Goal: Task Accomplishment & Management: Manage account settings

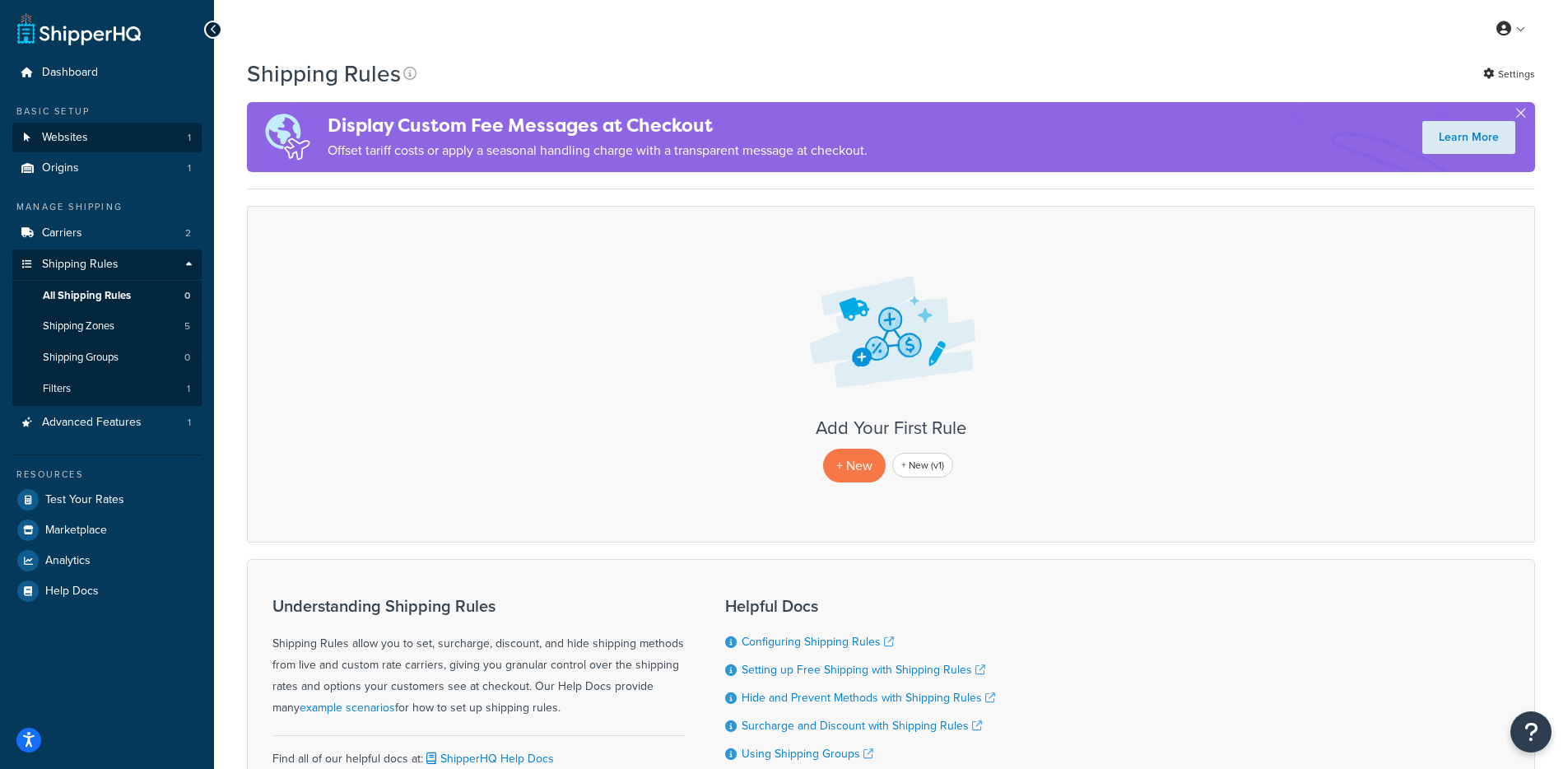
click at [65, 152] on li "Websites 1" at bounding box center [106, 138] width 190 height 30
click at [100, 149] on link "Websites 1" at bounding box center [106, 138] width 190 height 30
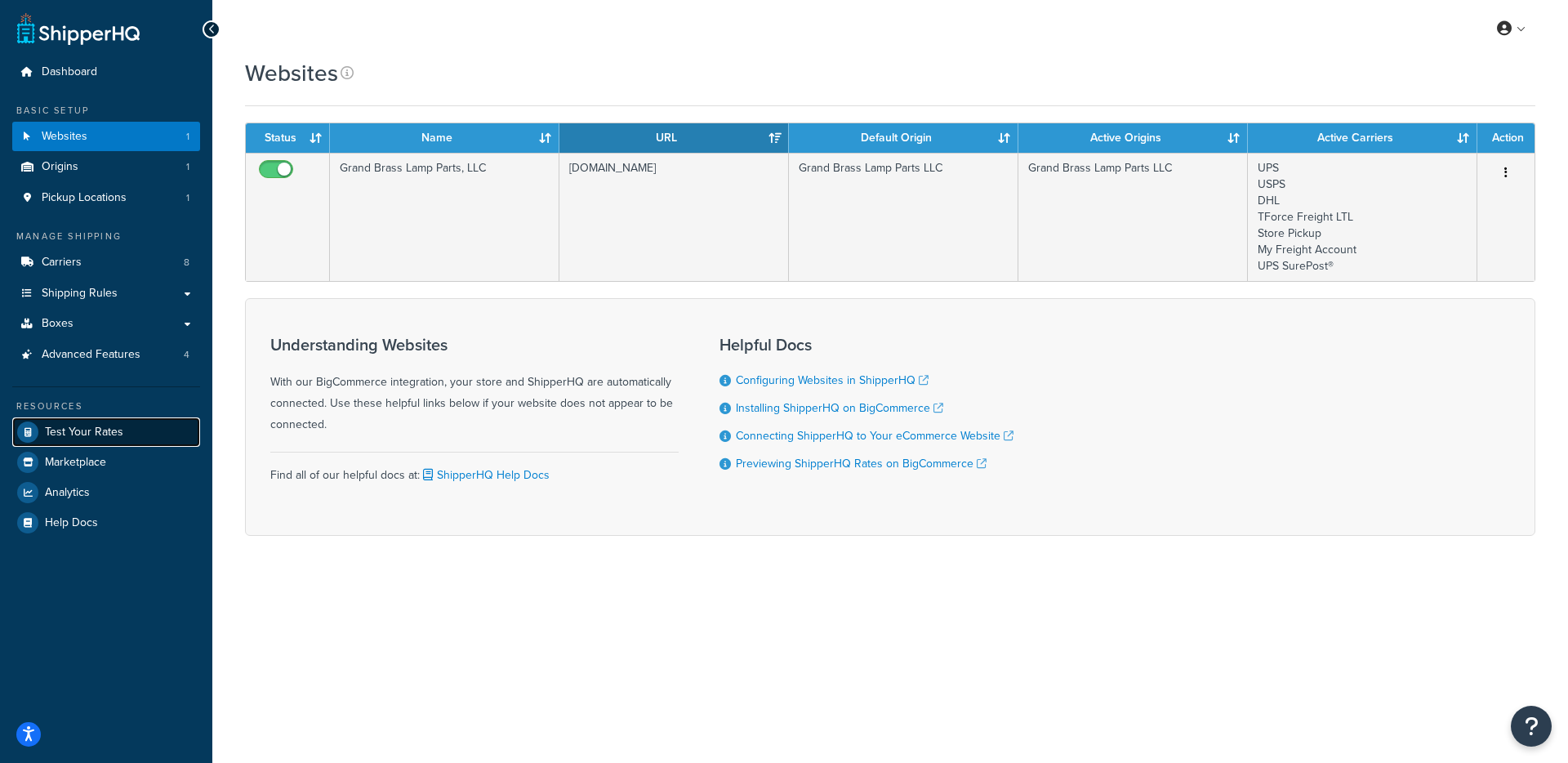
click at [49, 425] on span "Test Your Rates" at bounding box center [83, 432] width 78 height 14
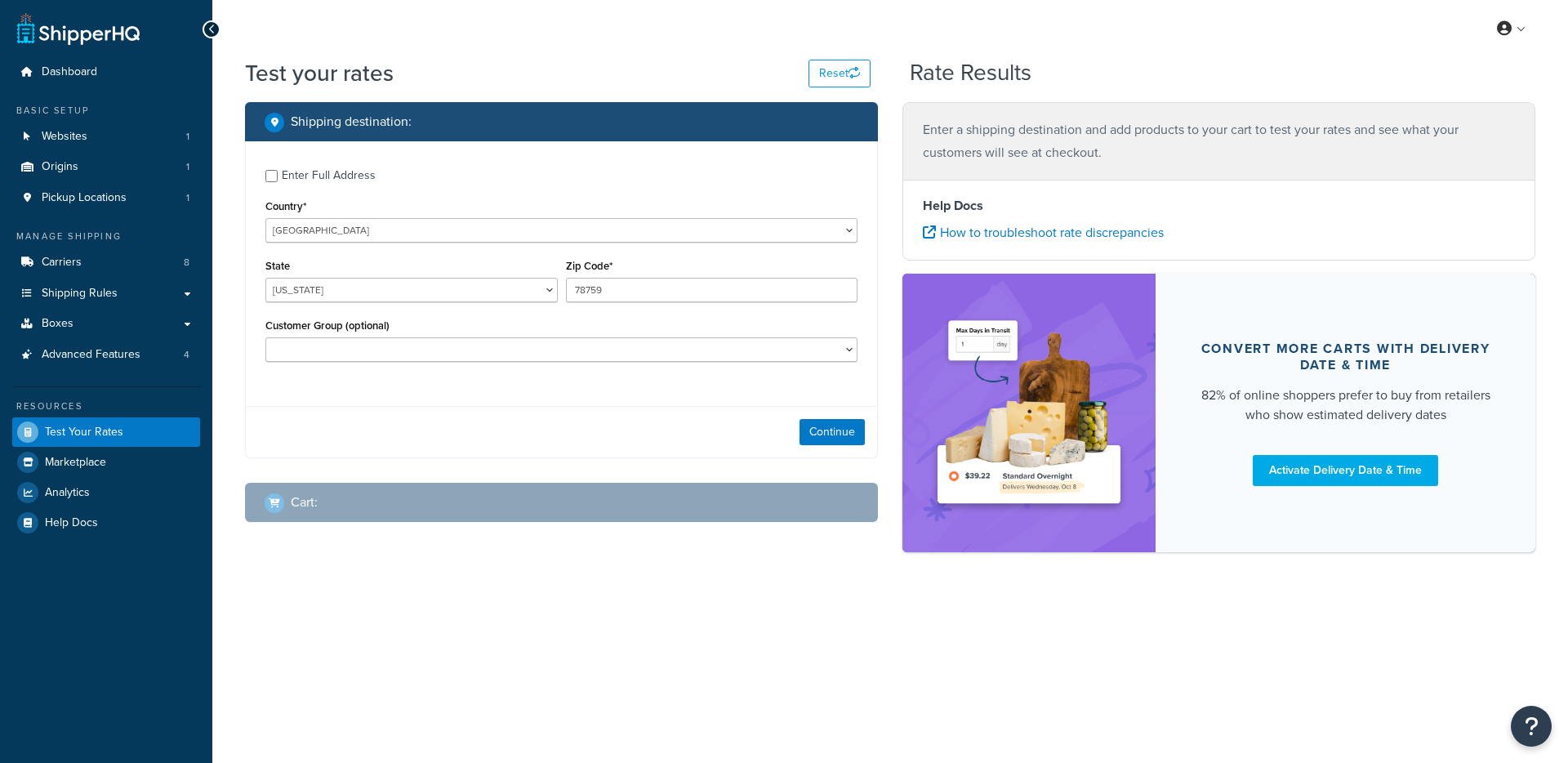
select select "TX"
checkbox input "true"
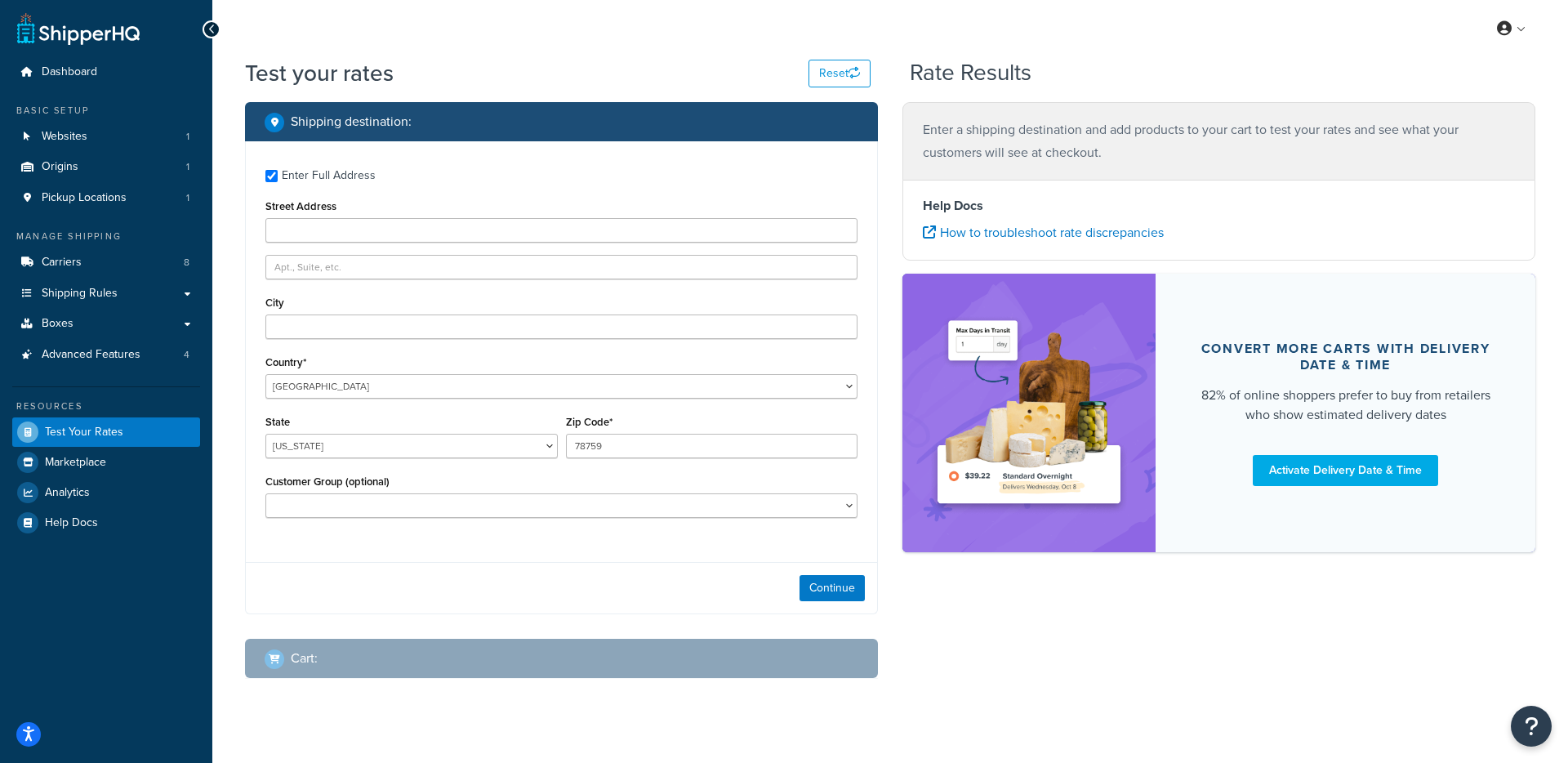
type input "30 morris road"
type input "Woodbridge"
type input "06525"
select select "CT"
select select
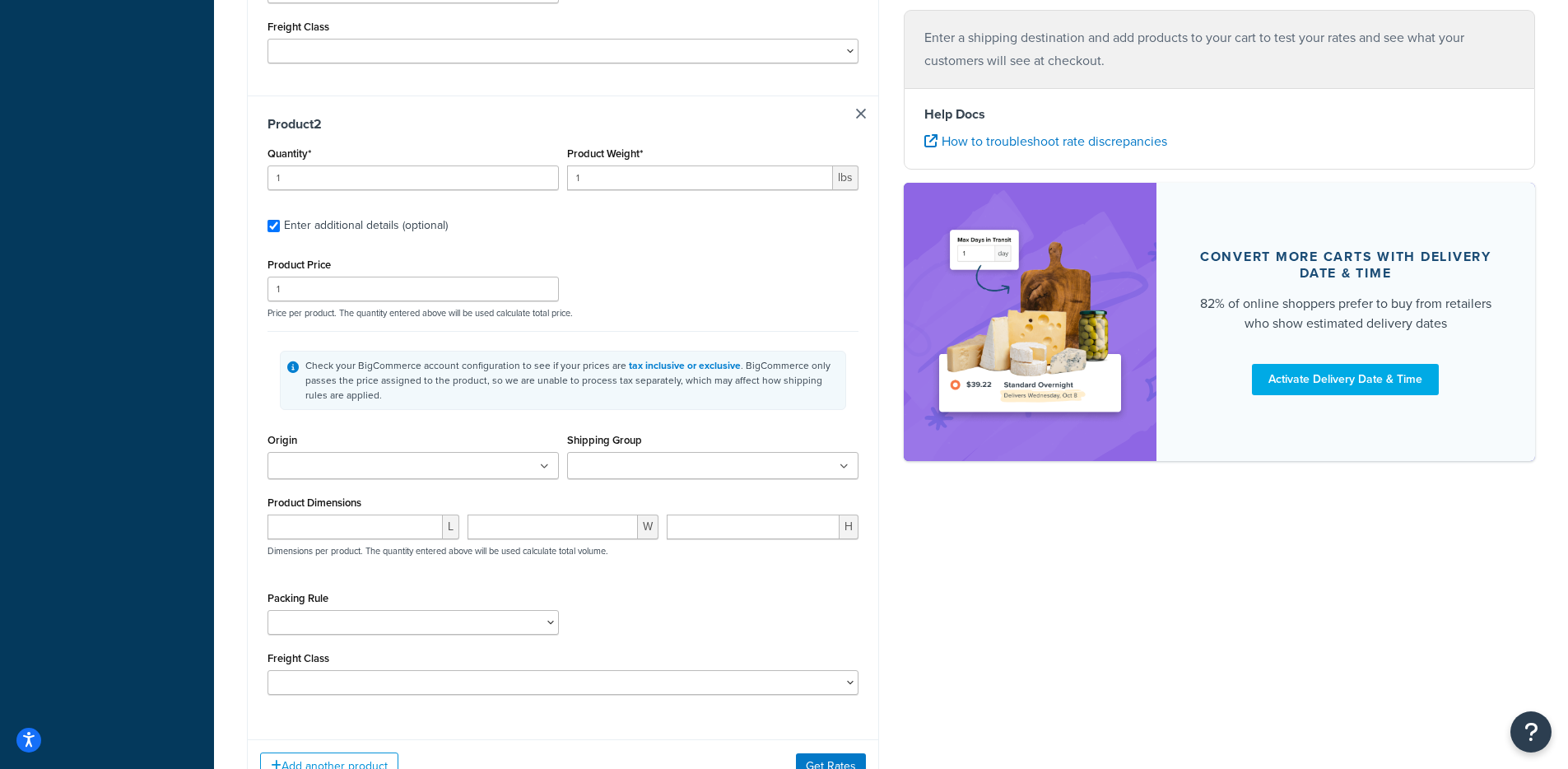
scroll to position [980, 0]
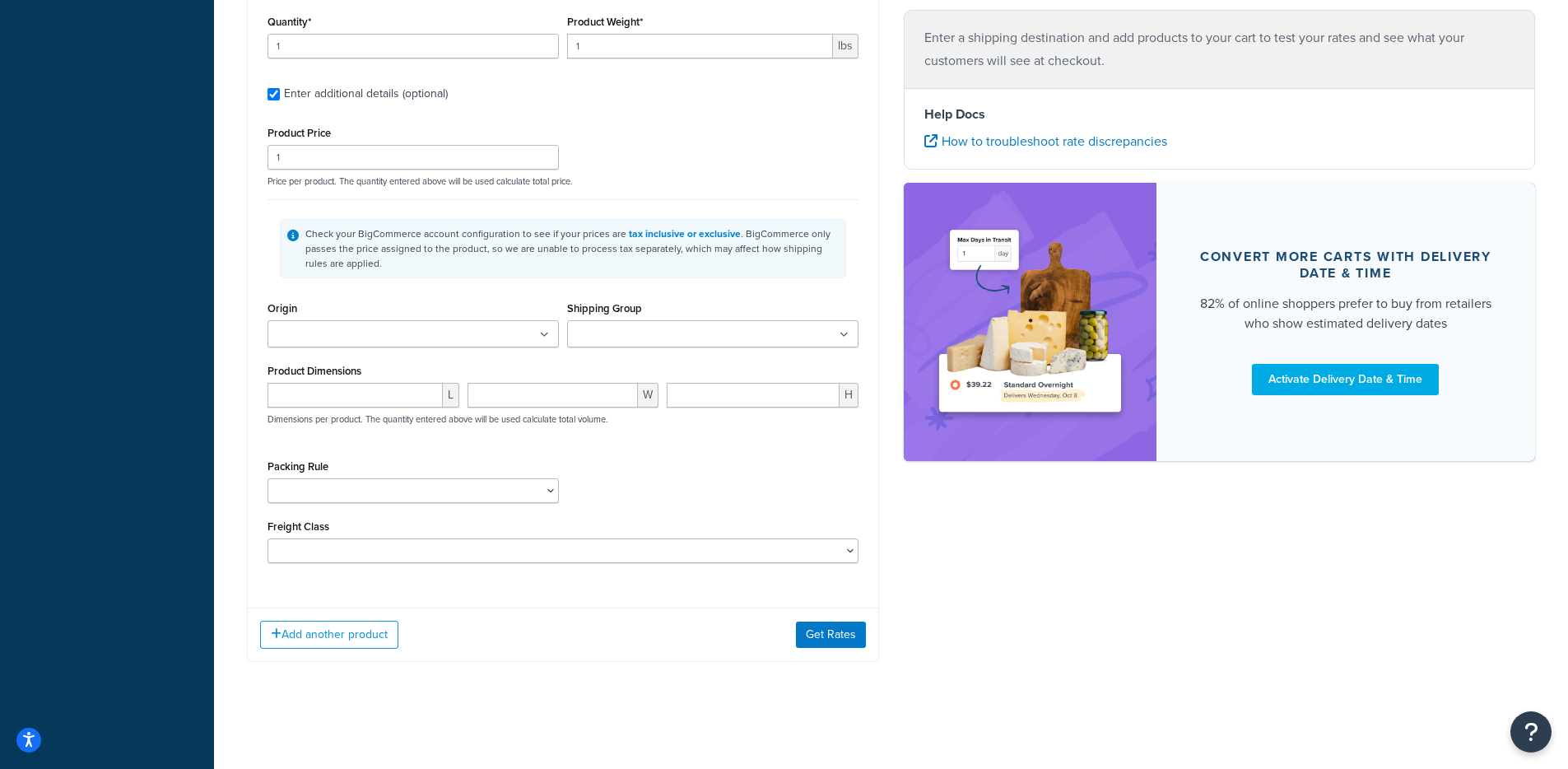
click at [844, 649] on div "Add another product Get Rates" at bounding box center [563, 635] width 630 height 54
click at [842, 643] on button "Get Rates" at bounding box center [830, 635] width 70 height 26
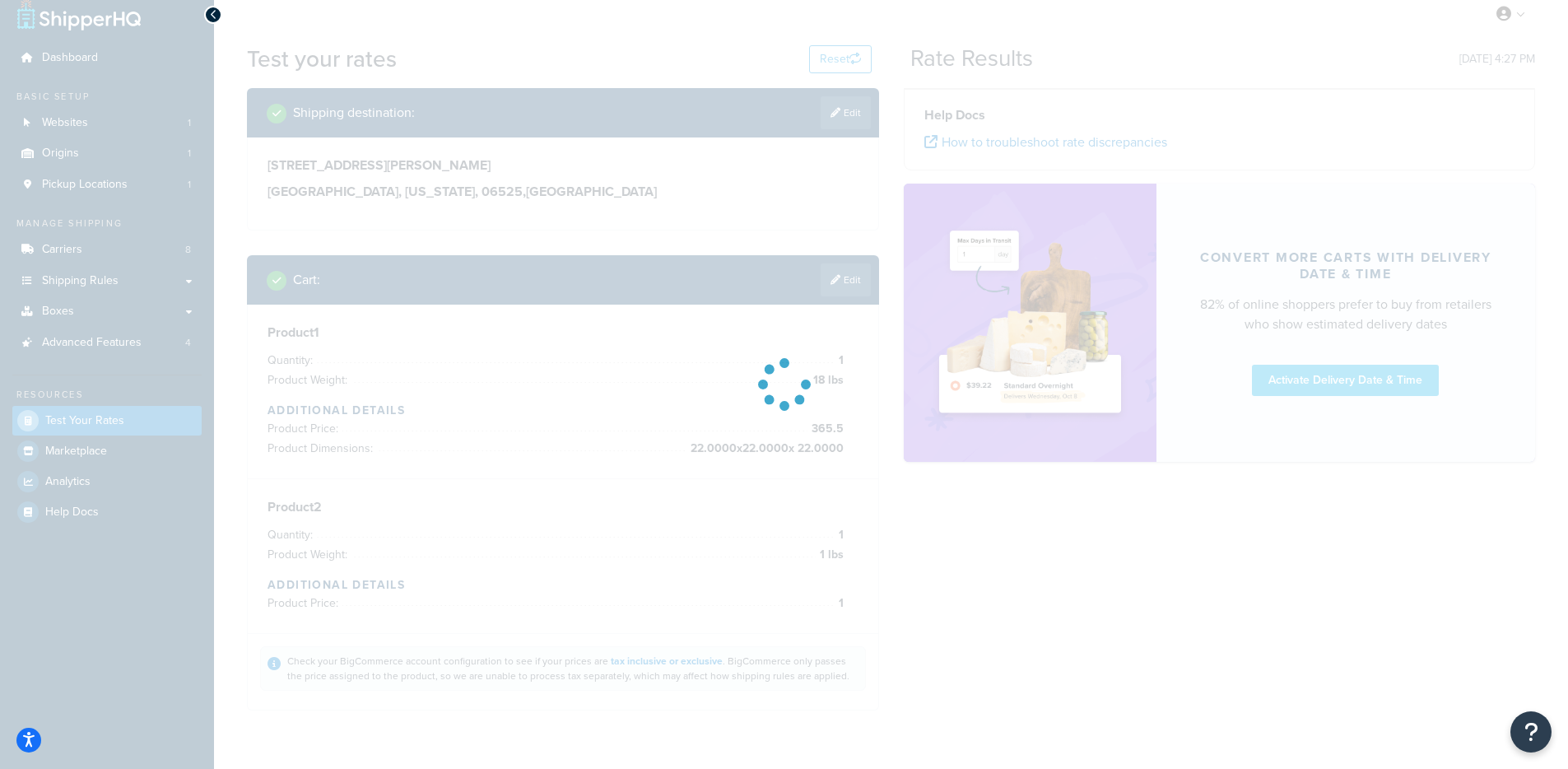
scroll to position [0, 0]
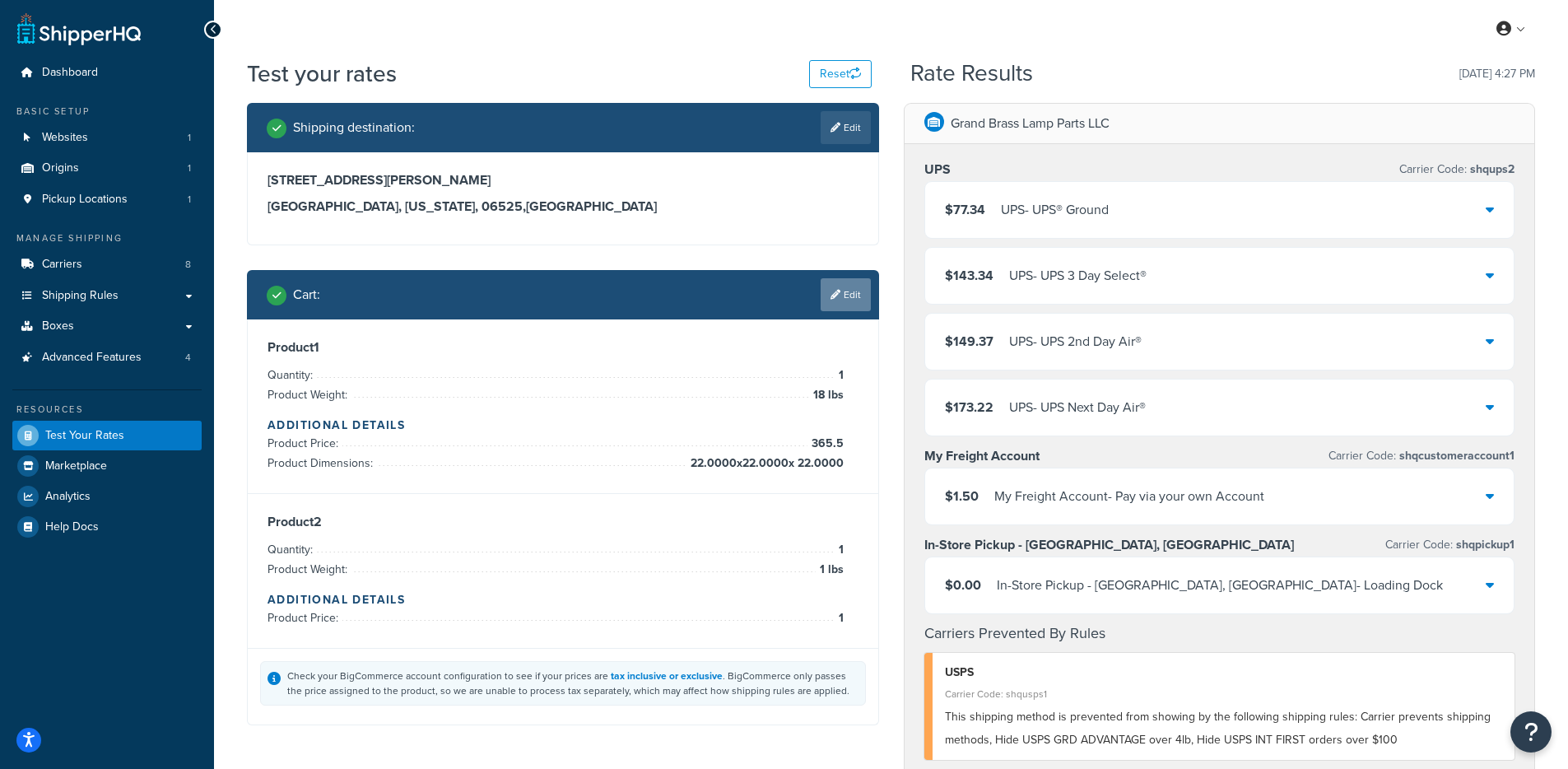
click at [869, 288] on link "Edit" at bounding box center [846, 294] width 50 height 33
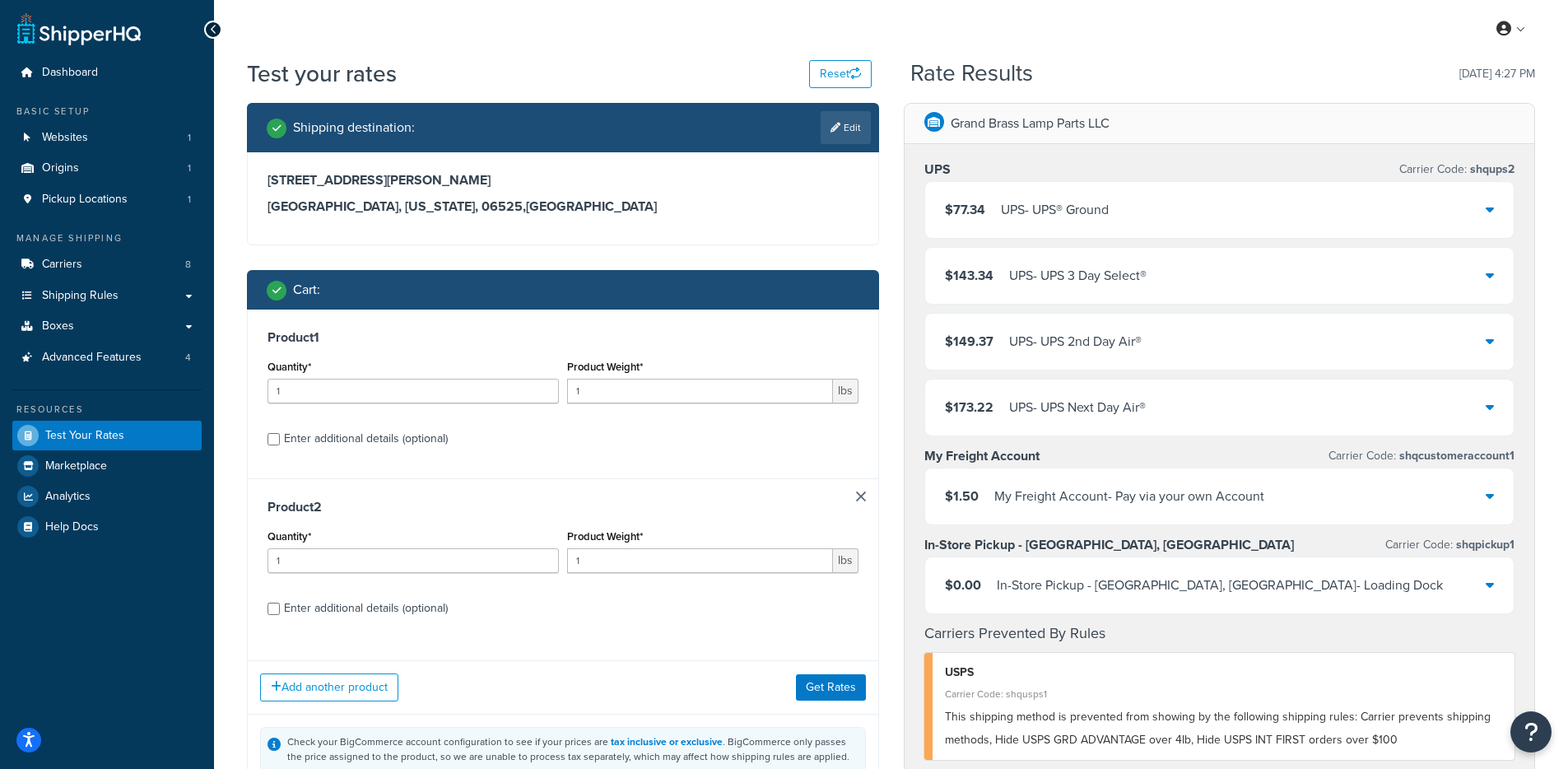
click at [309, 443] on div "Enter additional details (optional)" at bounding box center [365, 438] width 164 height 23
click at [280, 443] on input "Enter additional details (optional)" at bounding box center [274, 439] width 12 height 12
checkbox input "true"
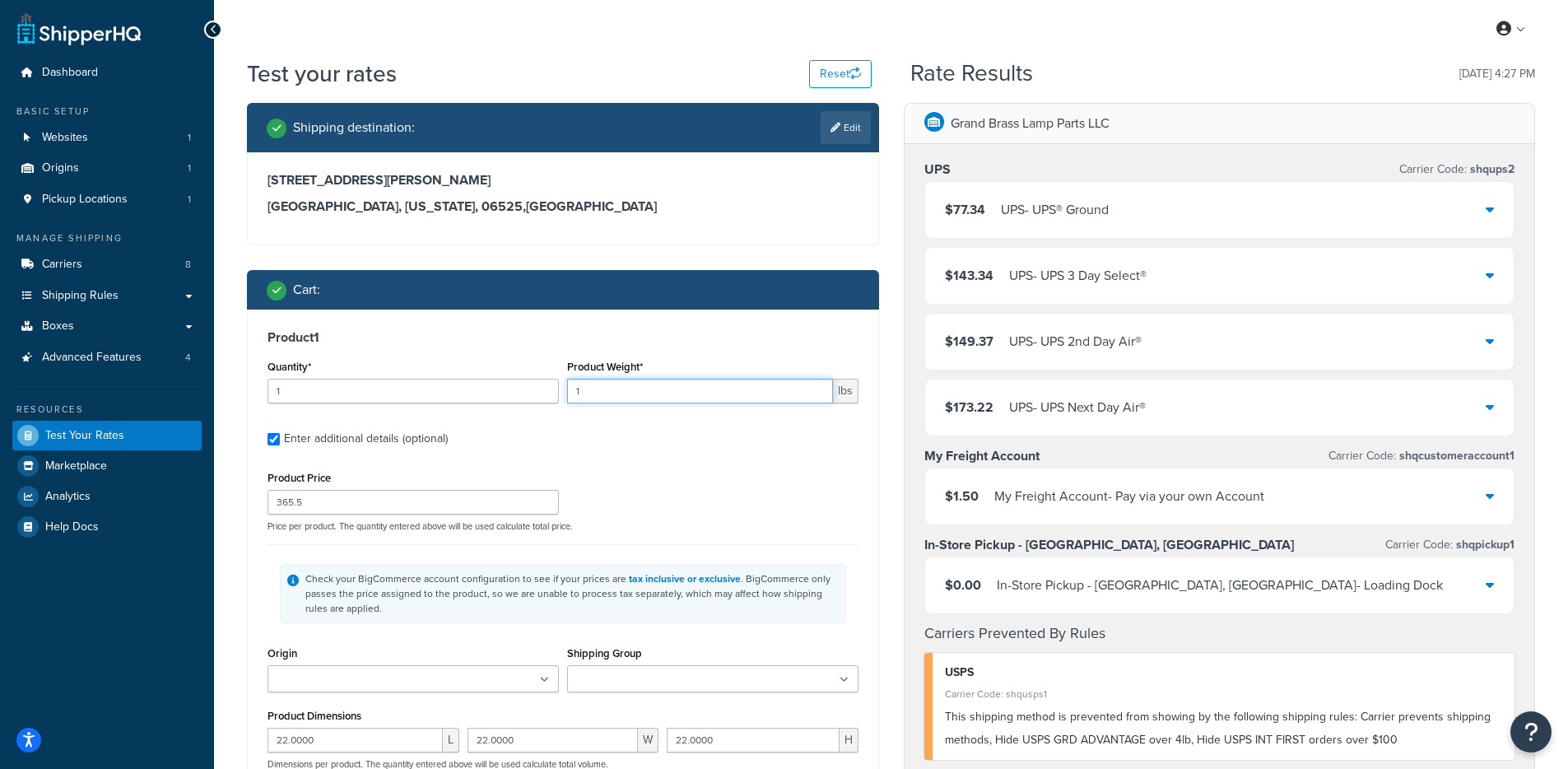
click at [662, 398] on input "1" at bounding box center [700, 391] width 266 height 25
type input "18"
click at [273, 529] on p "Price per product. The quantity entered above will be used calculate total pric…" at bounding box center [563, 526] width 599 height 11
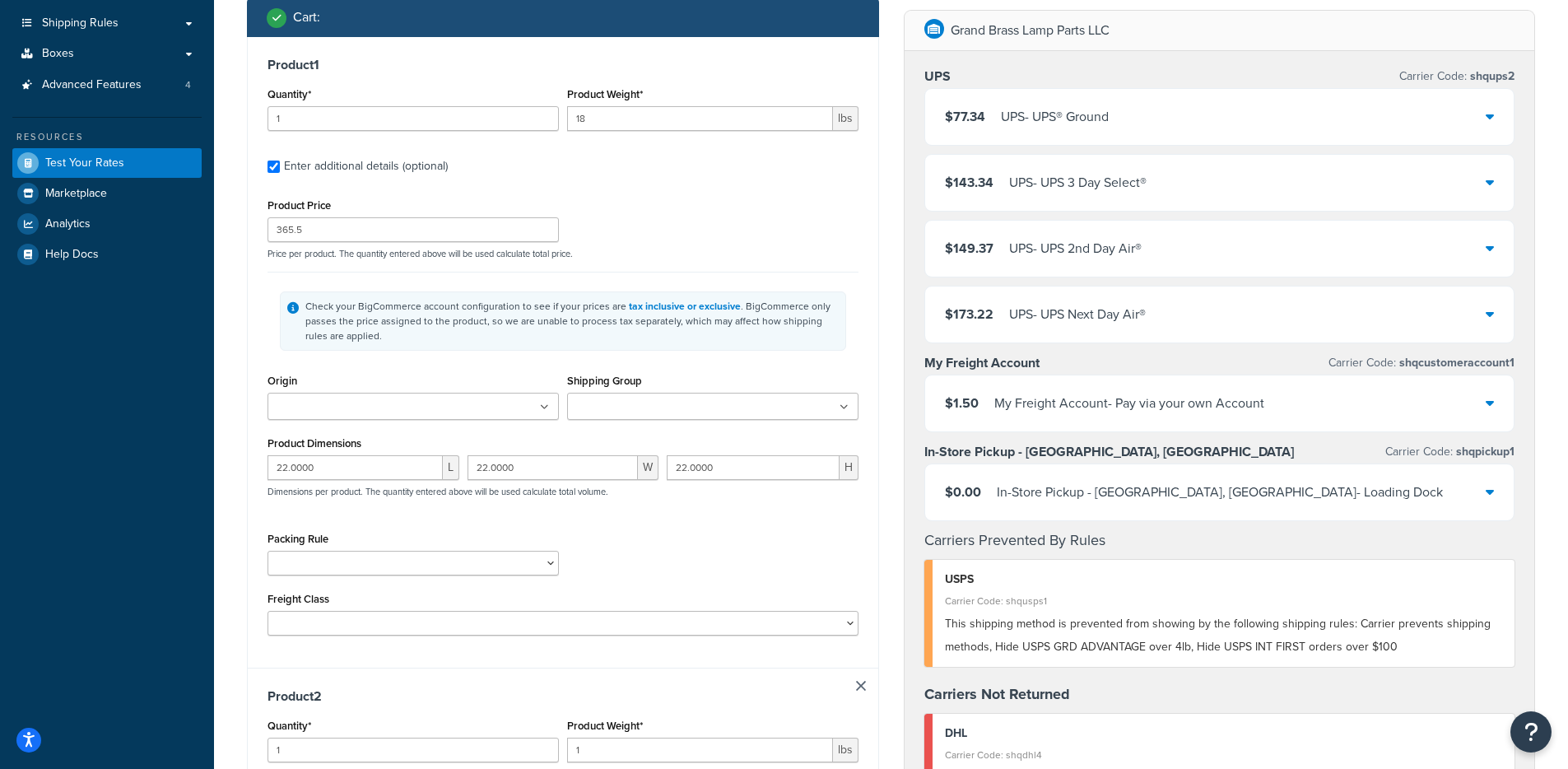
scroll to position [296, 0]
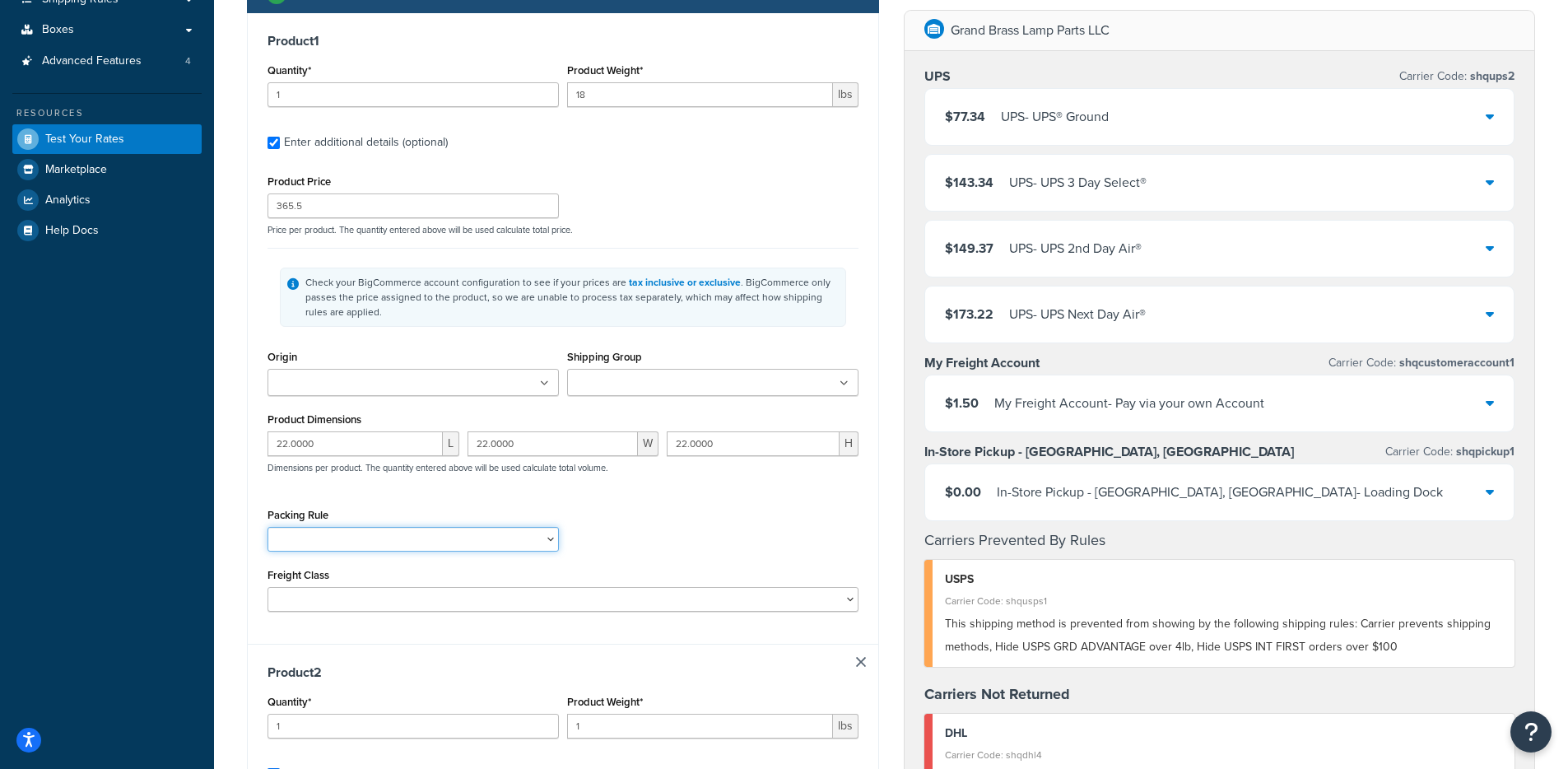
click at [509, 541] on select "Oversize Length" at bounding box center [413, 539] width 292 height 25
click at [625, 390] on input "Shipping Group" at bounding box center [645, 384] width 145 height 18
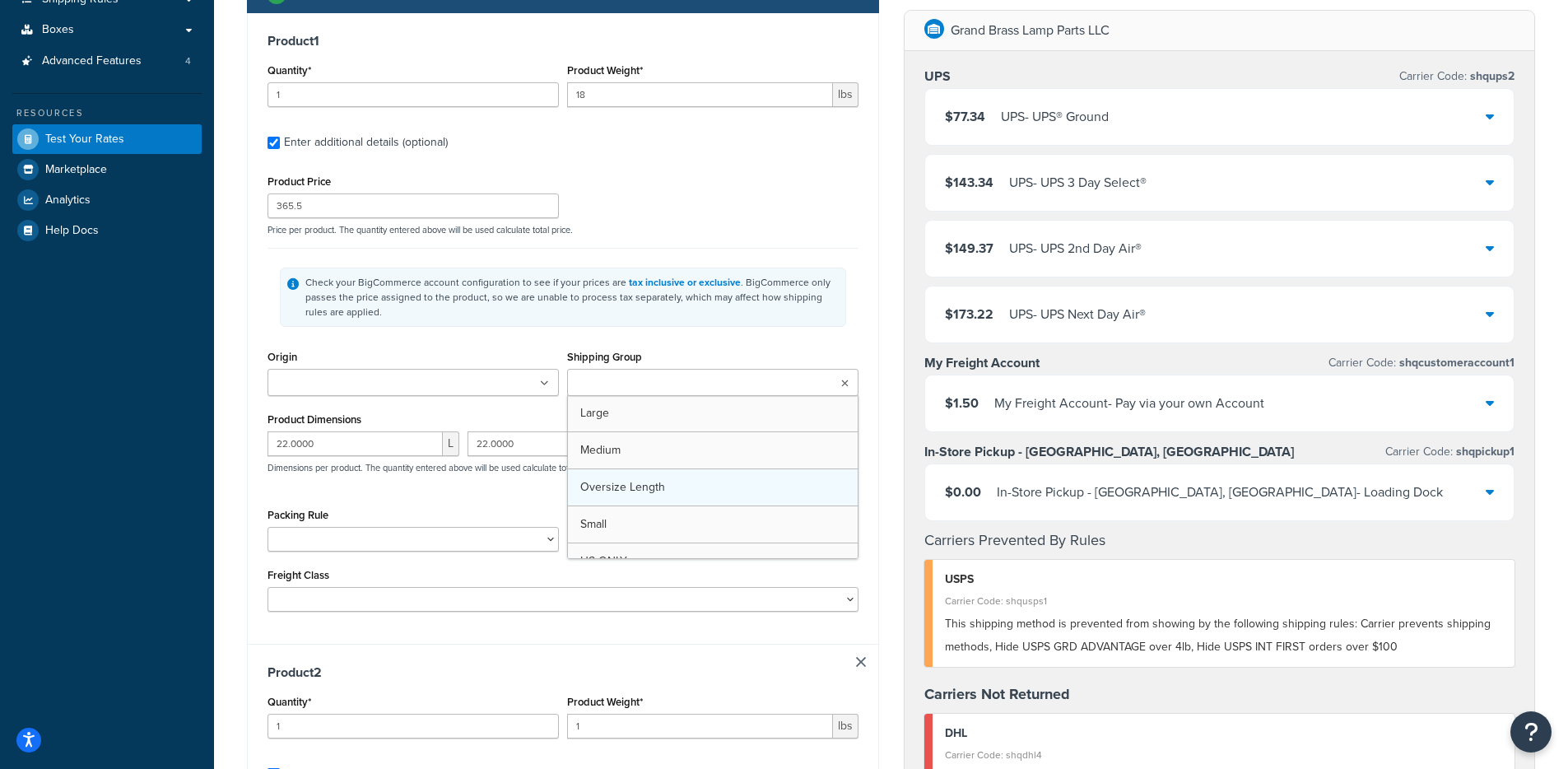
scroll to position [22, 0]
click at [668, 577] on div "Freight Class 50 55 60 65 70 77.5 85 92.5 100 110 125 150 175 200 250 300 400 5…" at bounding box center [563, 587] width 591 height 48
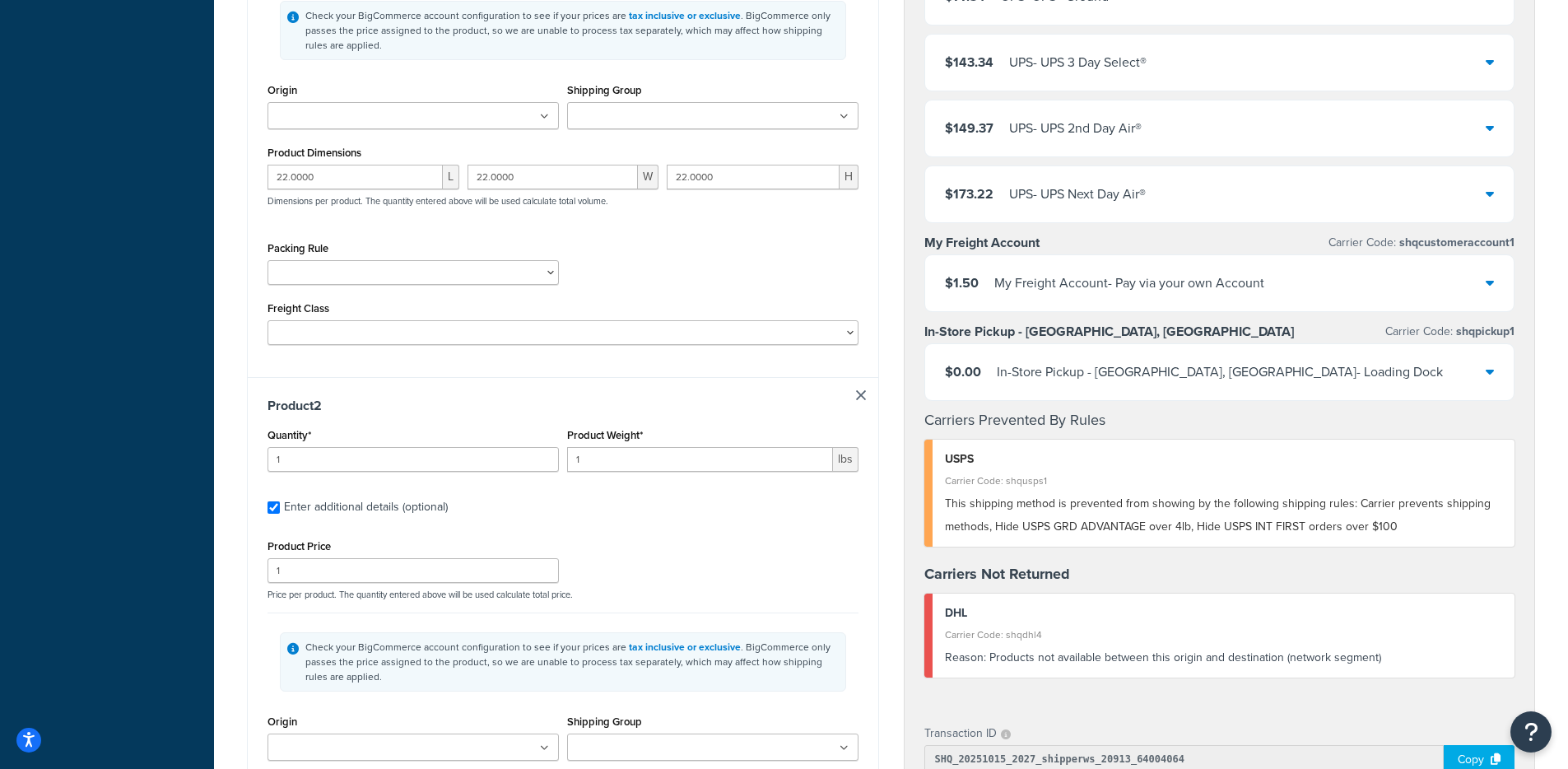
scroll to position [703, 0]
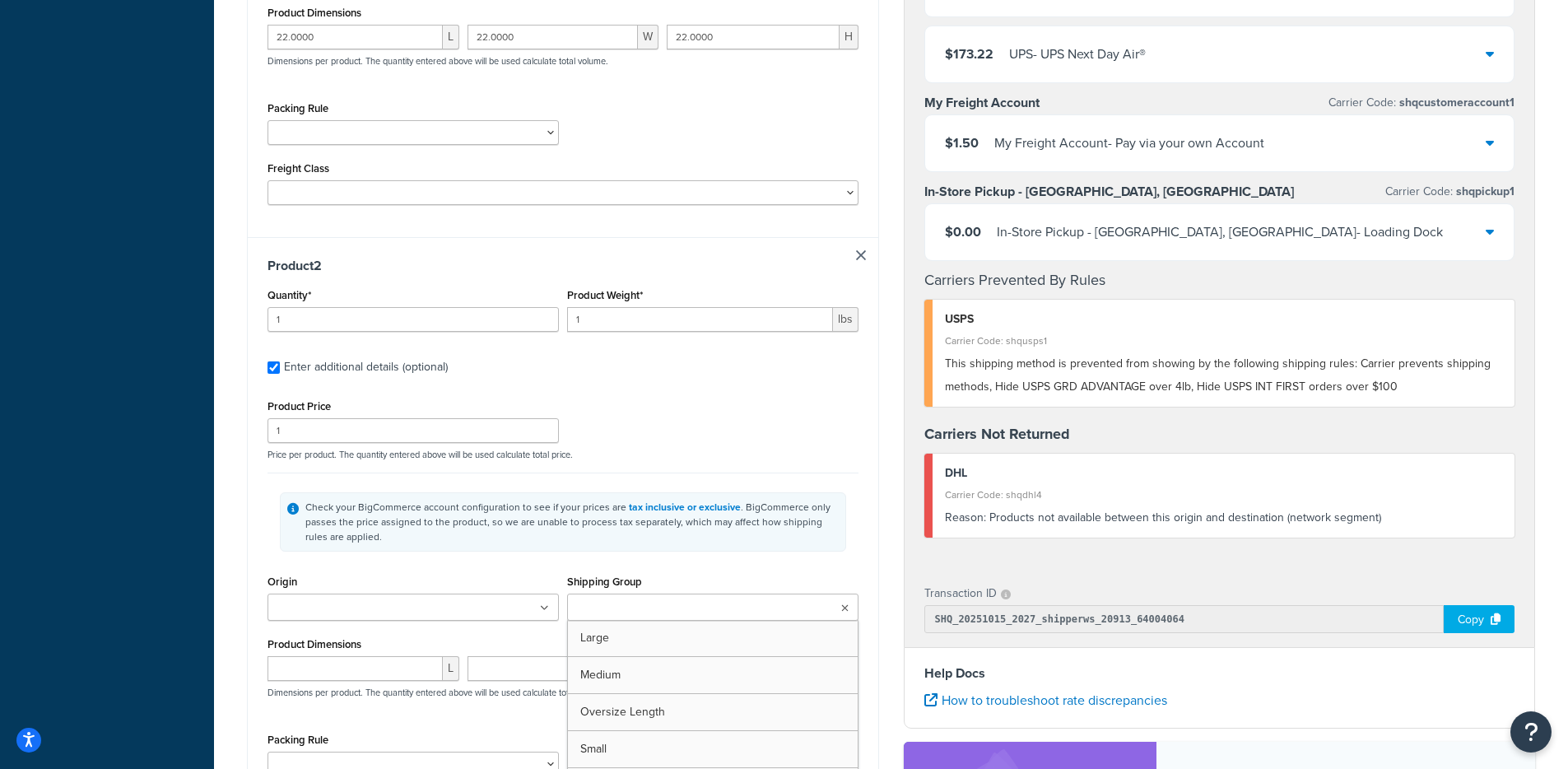
click at [653, 614] on input "Shipping Group" at bounding box center [645, 608] width 145 height 18
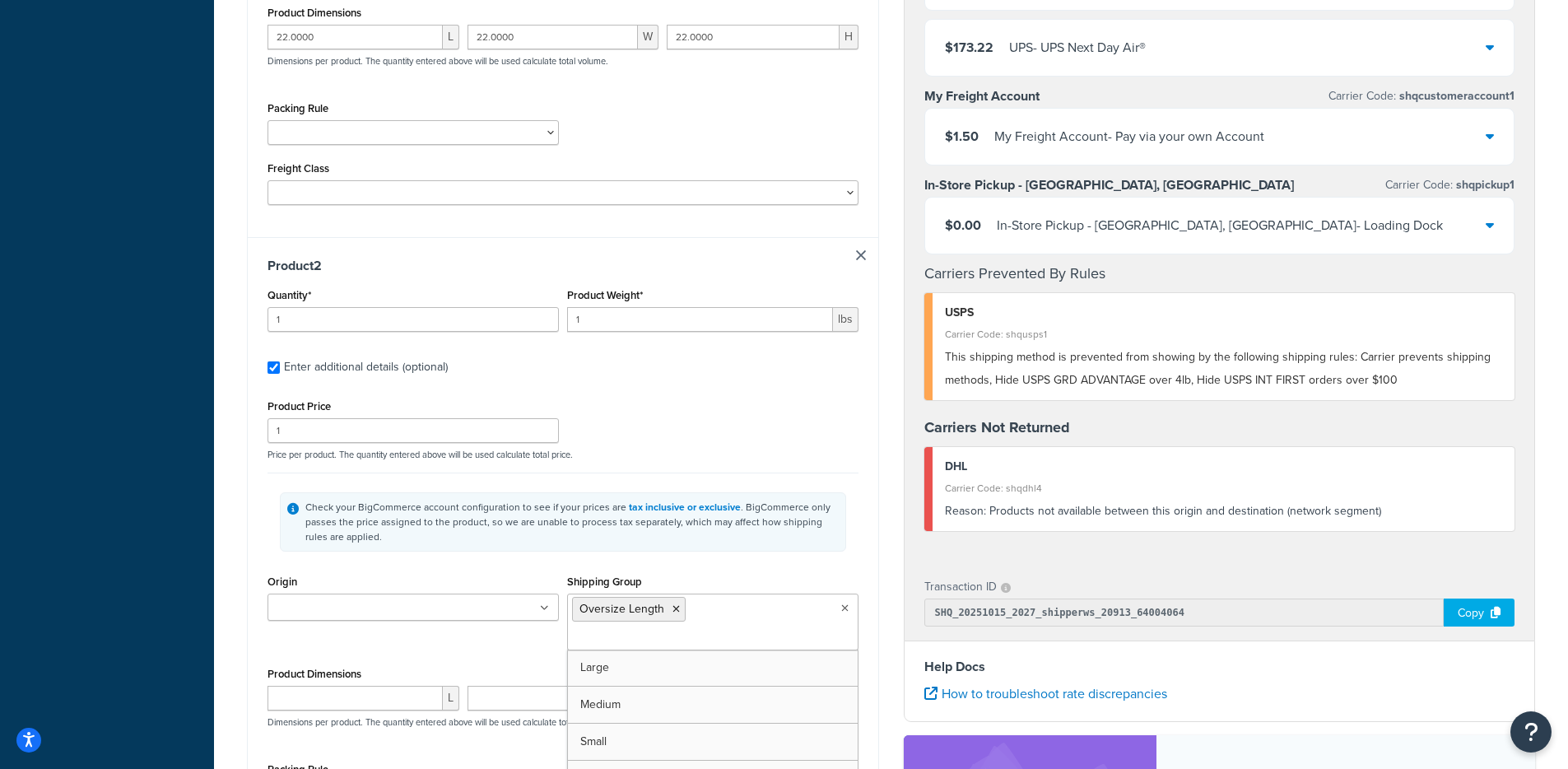
click at [603, 451] on p "Price per product. The quantity entered above will be used calculate total pric…" at bounding box center [563, 454] width 599 height 11
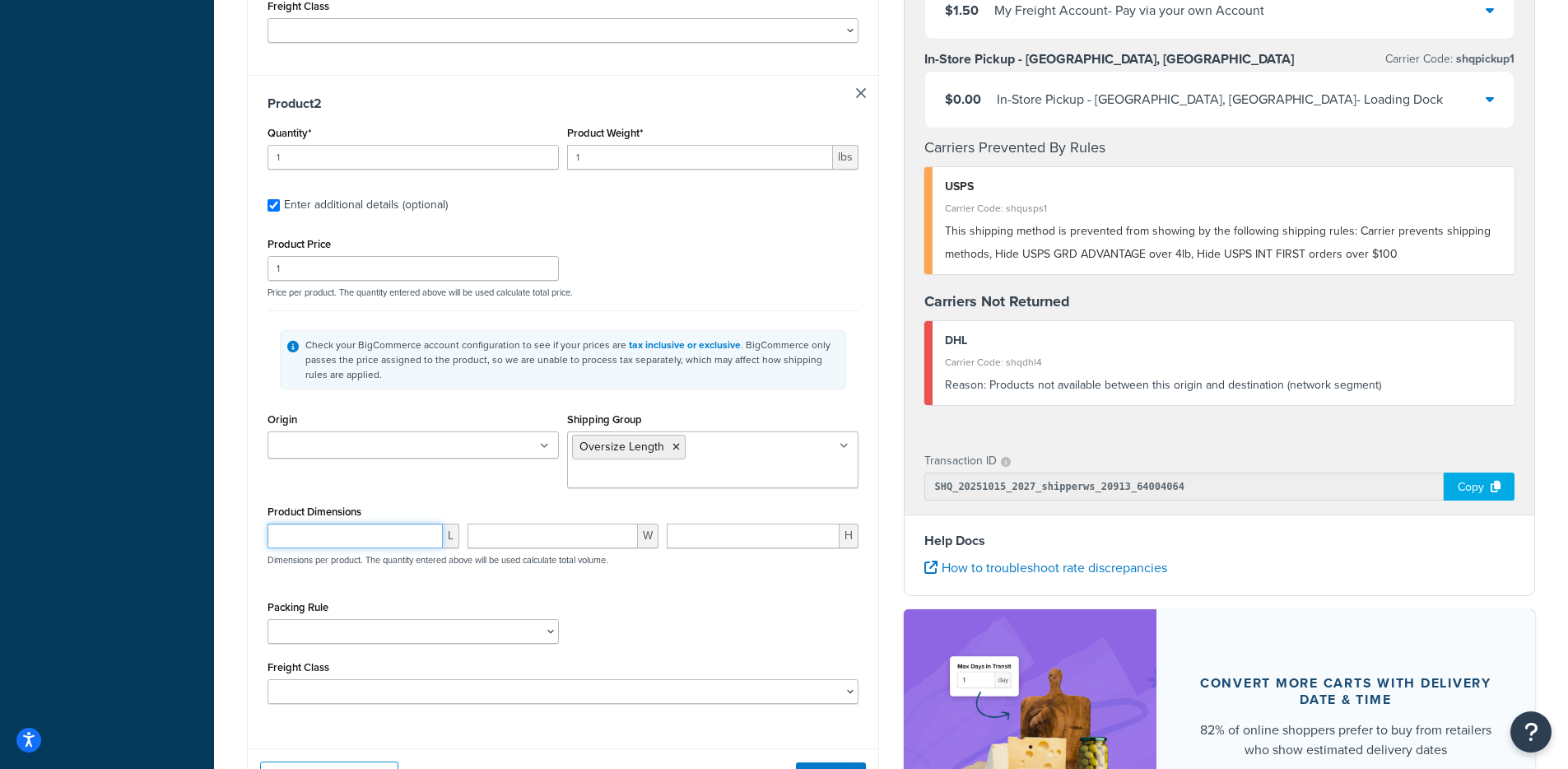
click at [307, 524] on input "number" at bounding box center [355, 536] width 176 height 25
click at [270, 524] on input "0.38" at bounding box center [355, 536] width 176 height 25
type input "72"
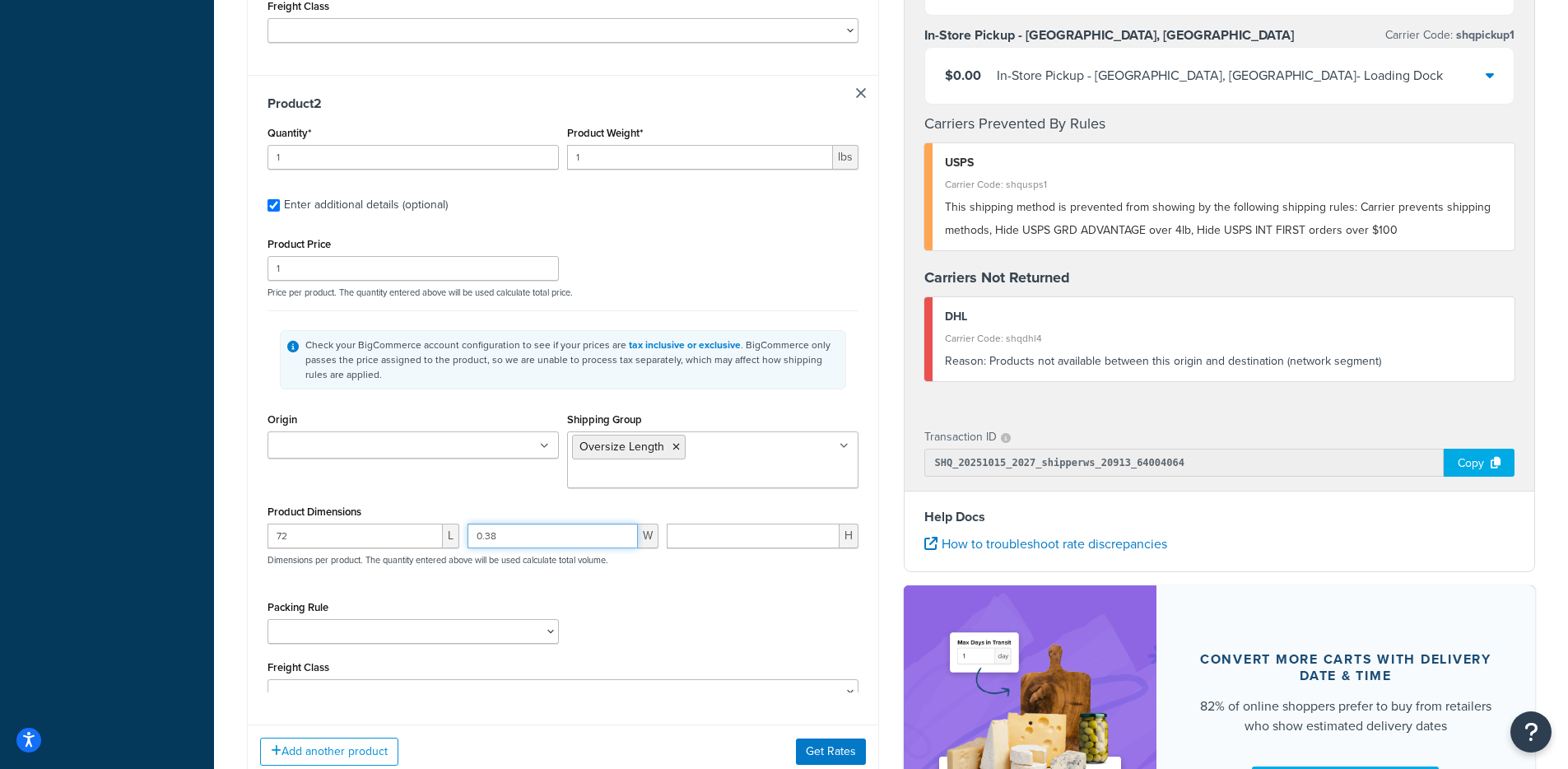
type input "0.38"
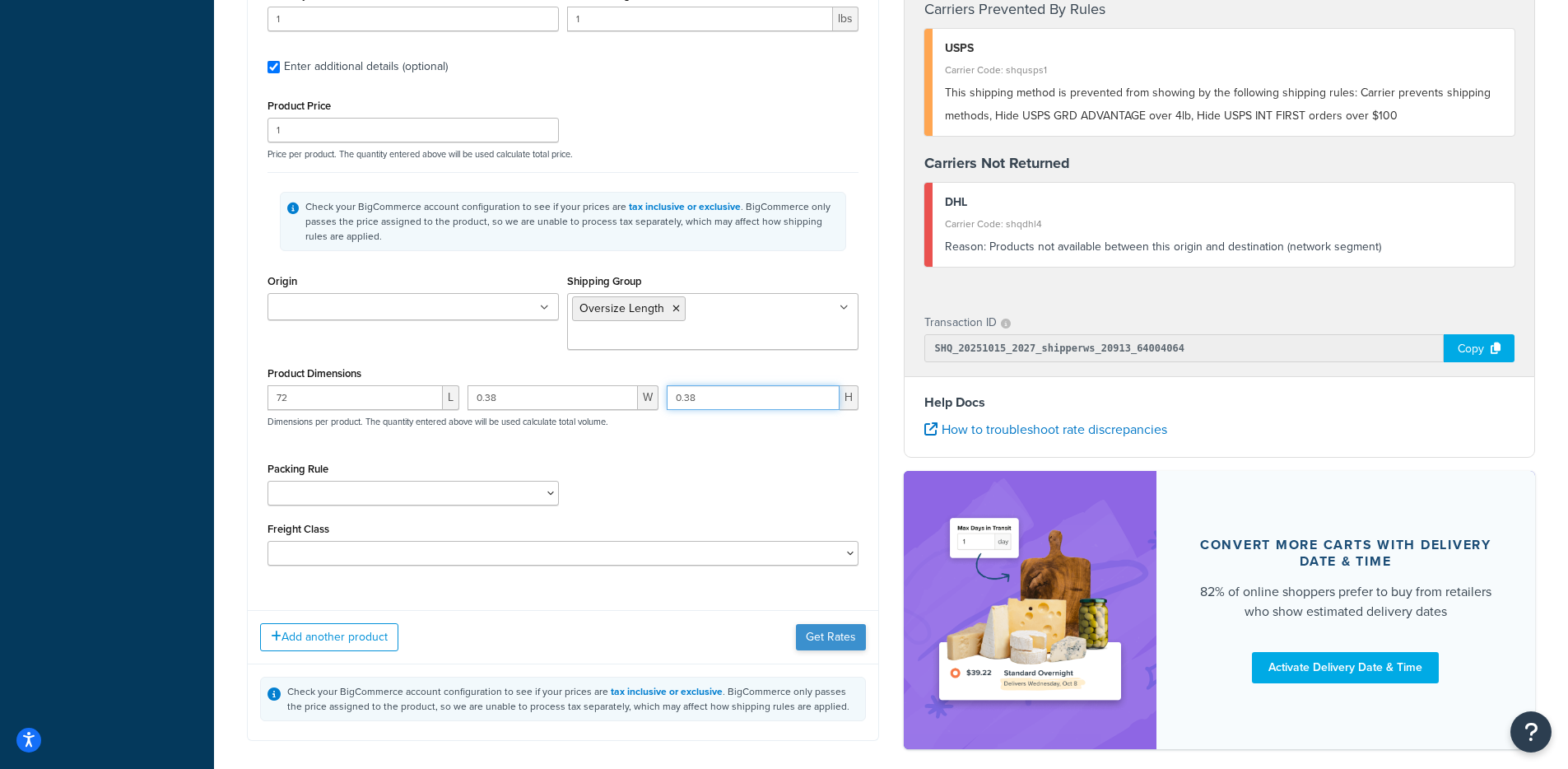
type input "0.38"
click at [800, 624] on button "Get Rates" at bounding box center [830, 637] width 70 height 26
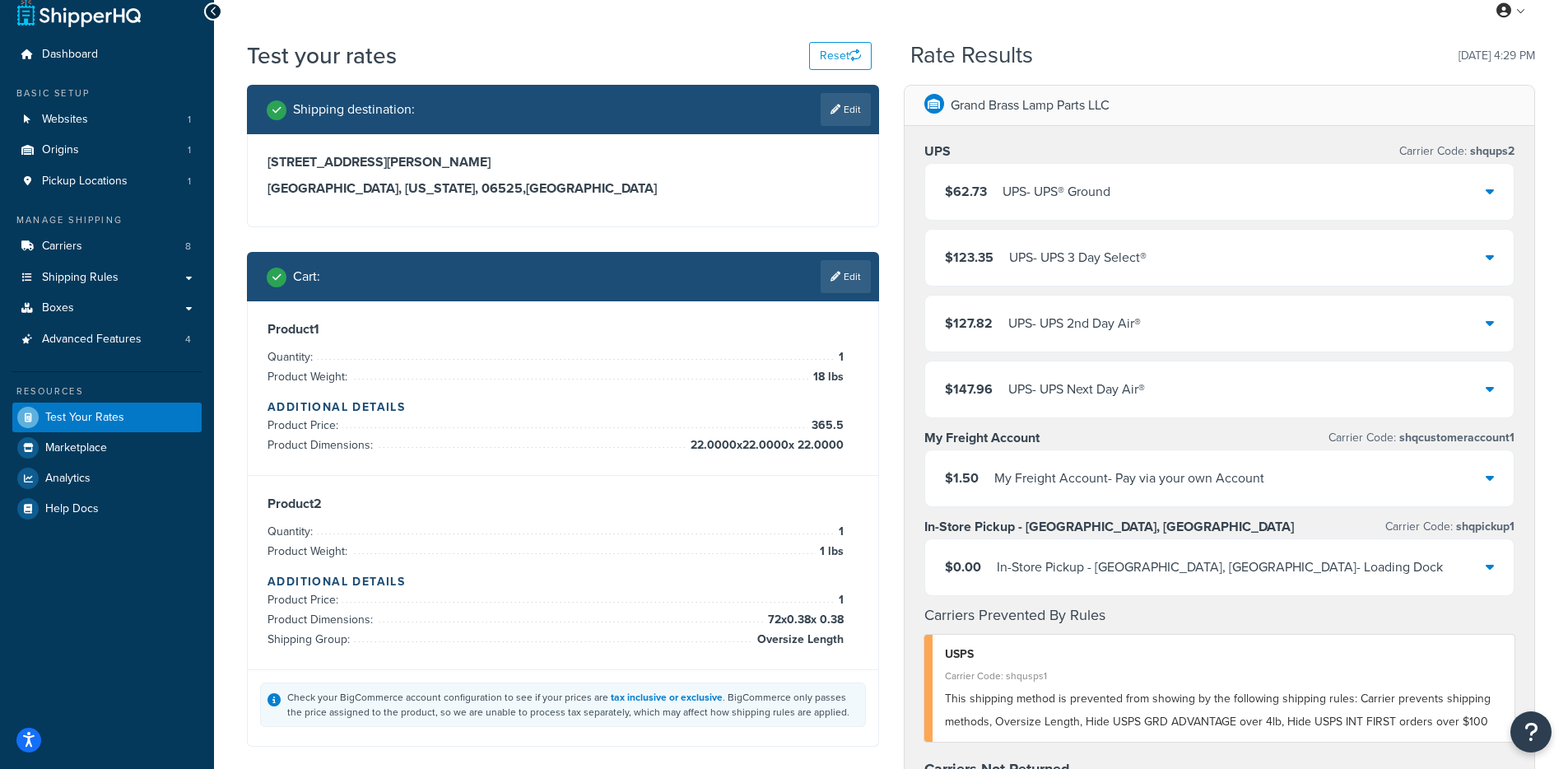
scroll to position [0, 0]
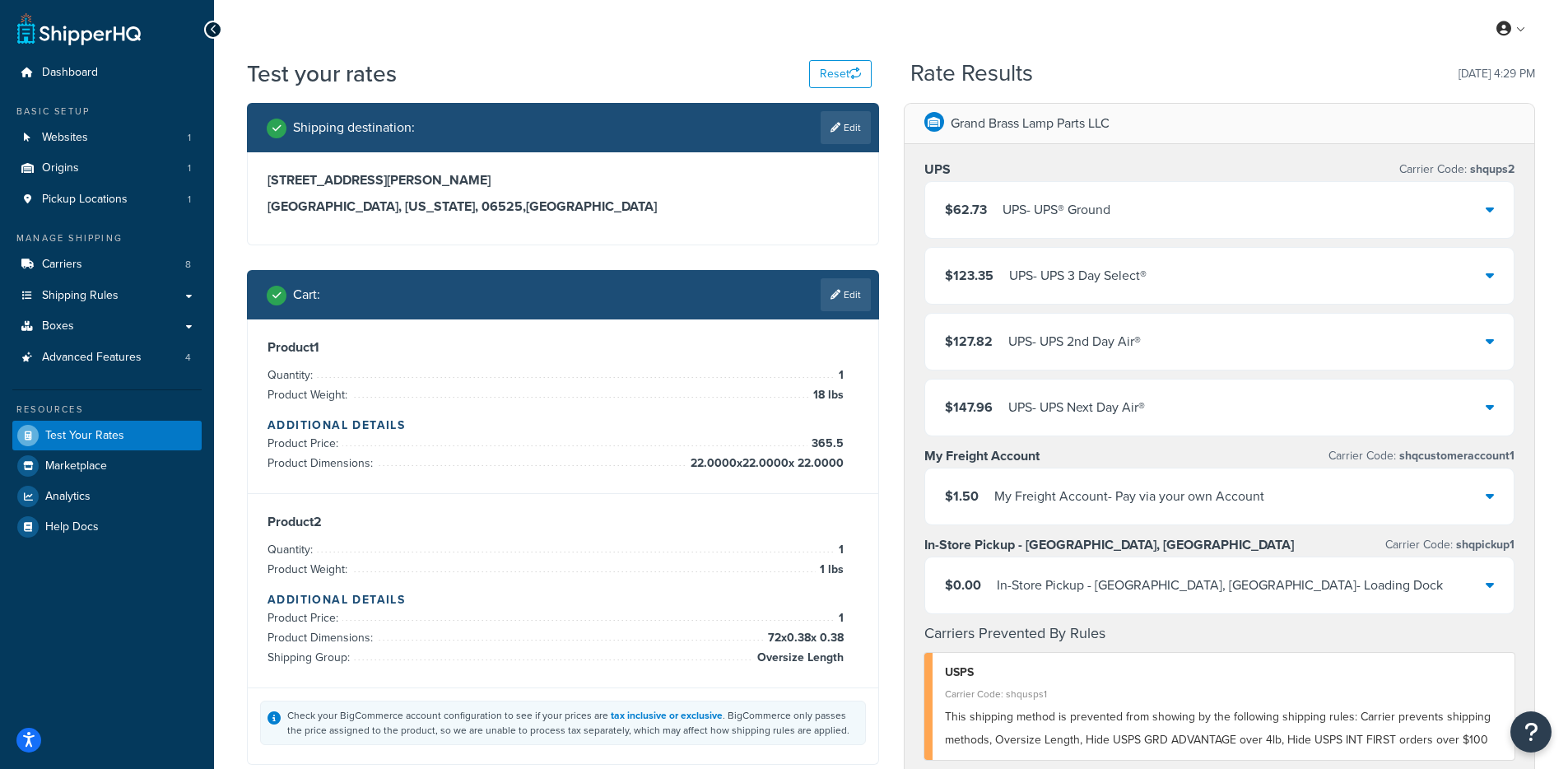
click at [1107, 230] on div "$62.73 UPS - UPS® Ground" at bounding box center [1220, 210] width 590 height 56
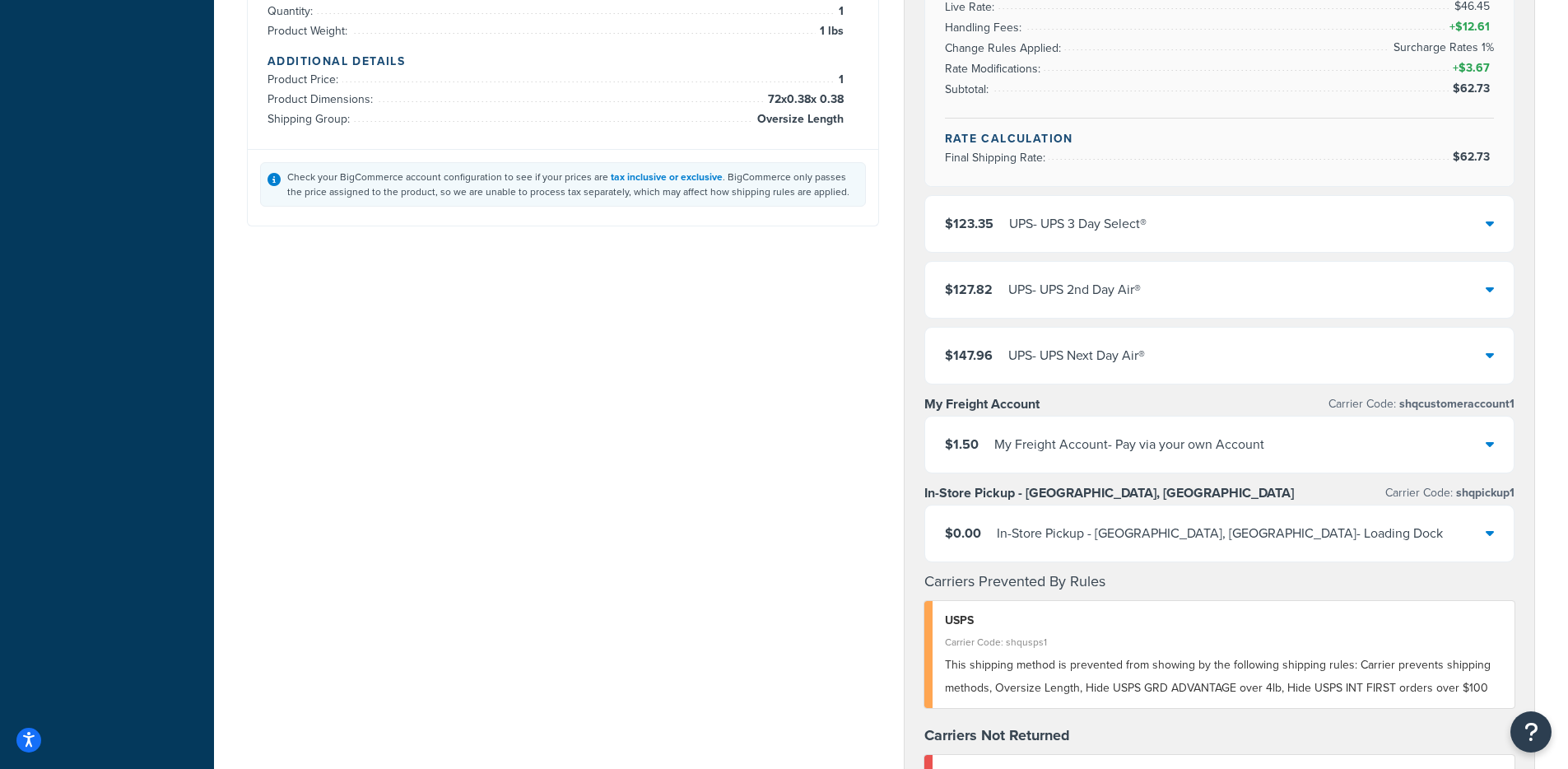
scroll to position [800, 0]
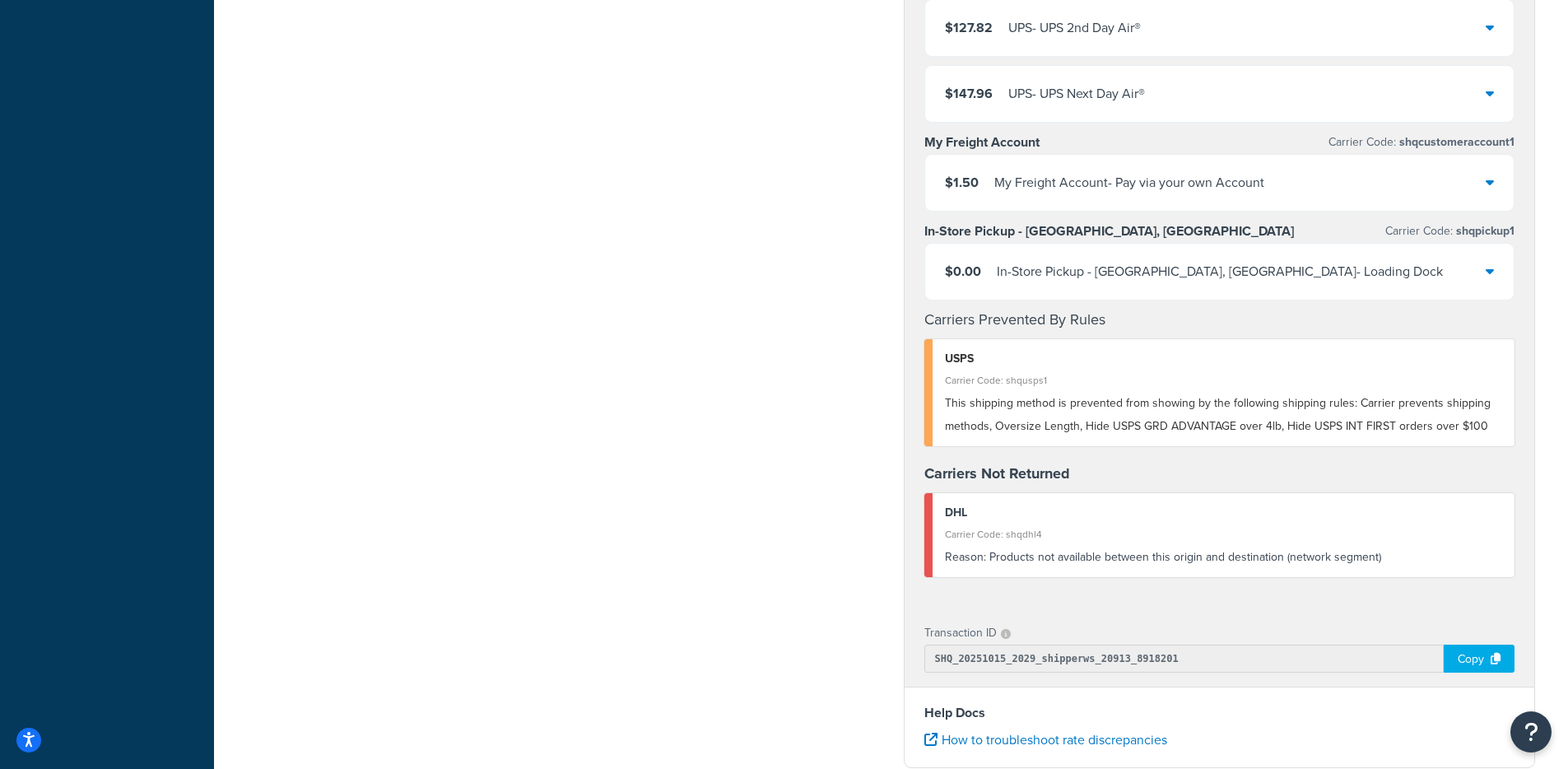
click at [1174, 189] on div "My Freight Account - Pay via your own Account" at bounding box center [1130, 183] width 270 height 23
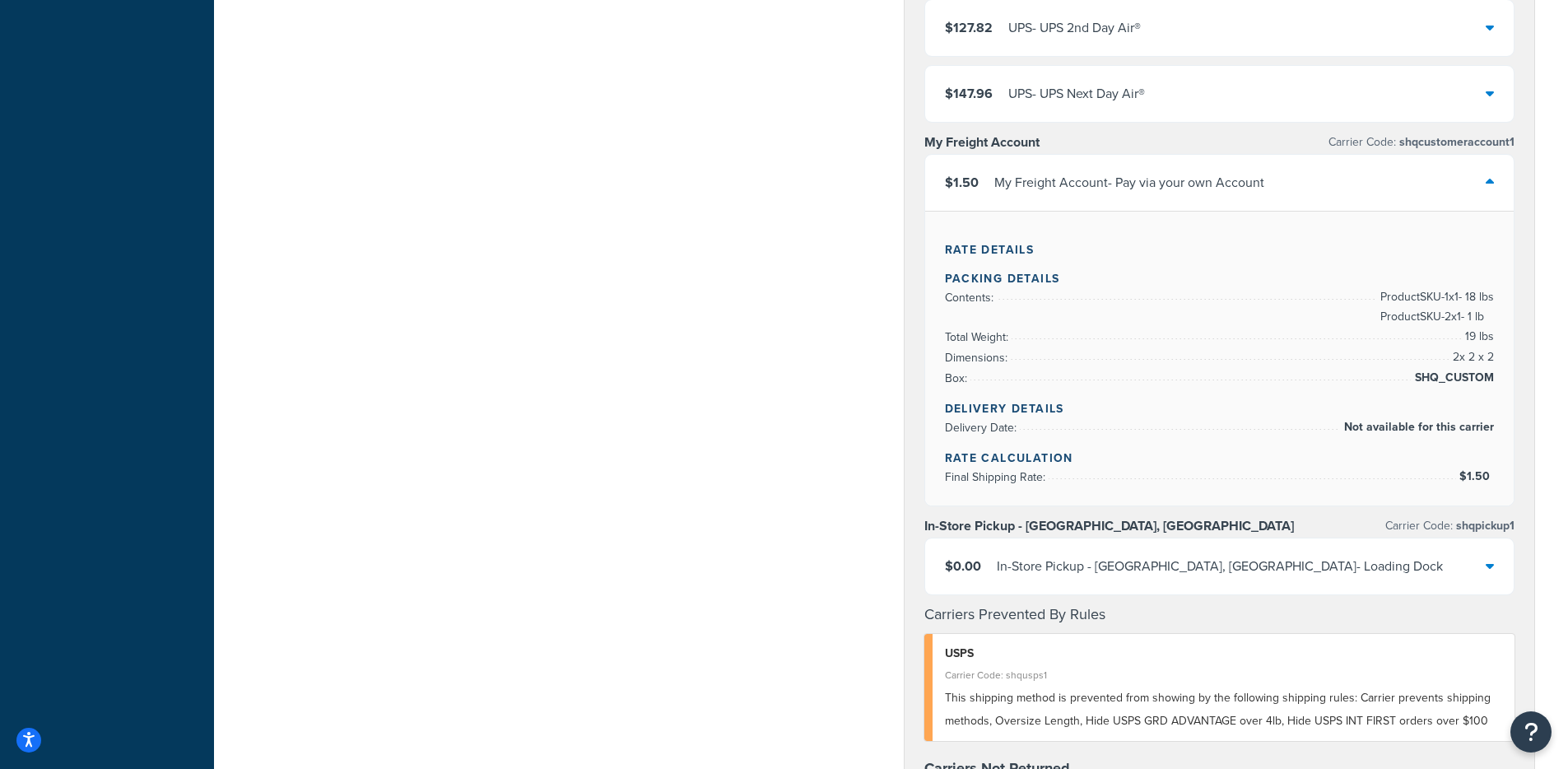
click at [1174, 189] on div "My Freight Account - Pay via your own Account" at bounding box center [1130, 183] width 270 height 23
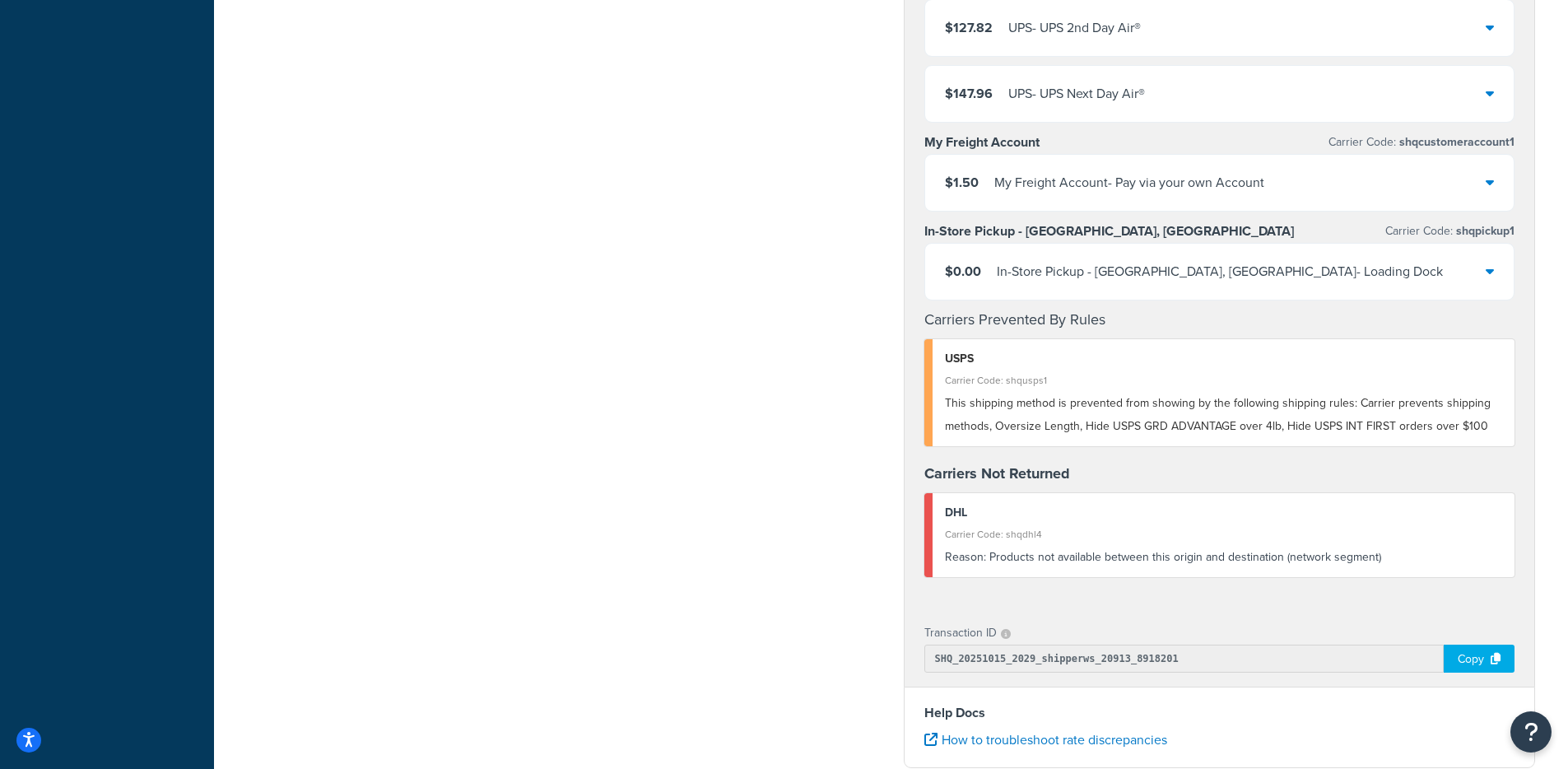
click at [1178, 191] on div "My Freight Account - Pay via your own Account" at bounding box center [1130, 183] width 270 height 23
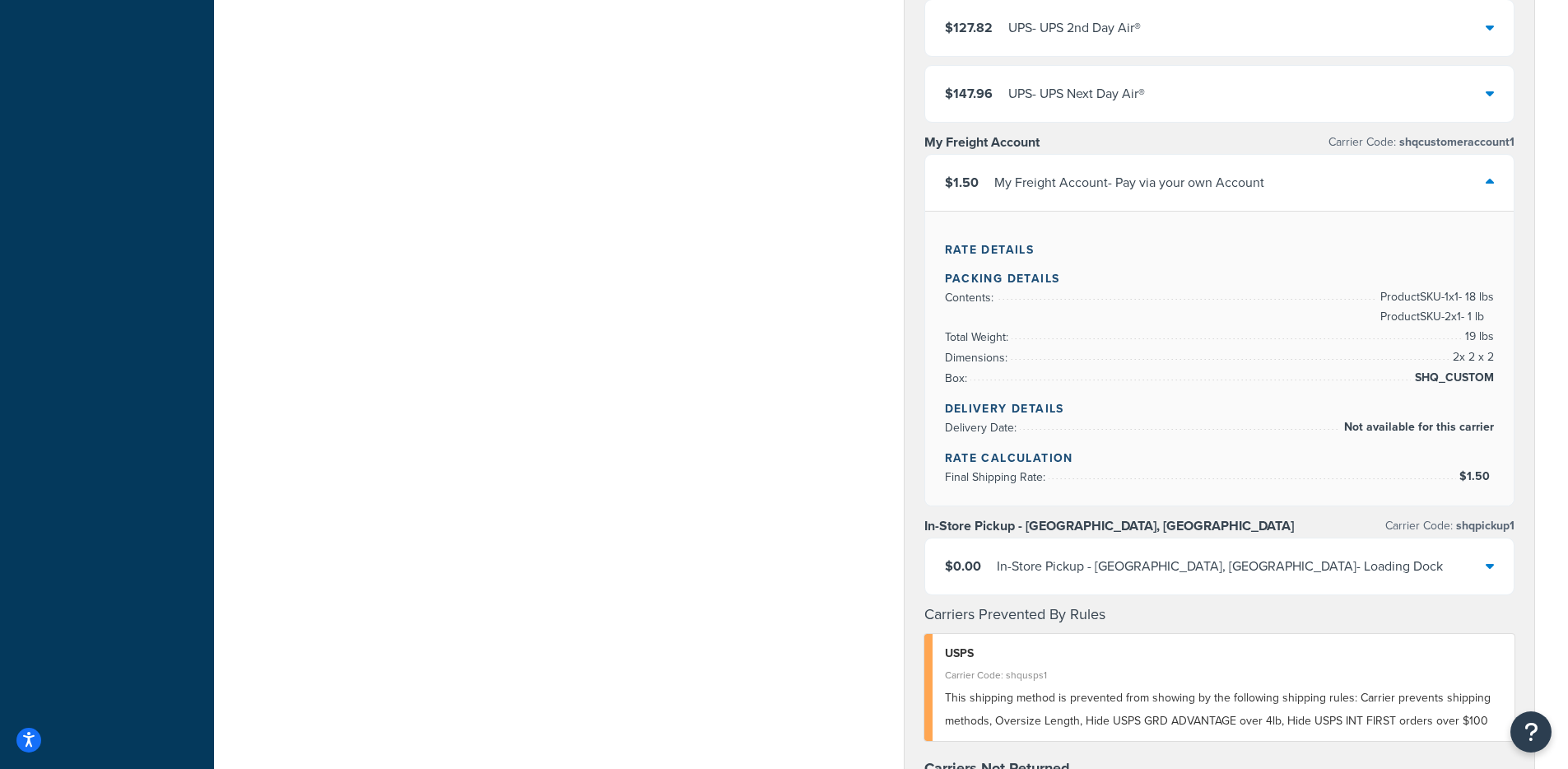
click at [1181, 191] on div "My Freight Account - Pay via your own Account" at bounding box center [1130, 183] width 270 height 23
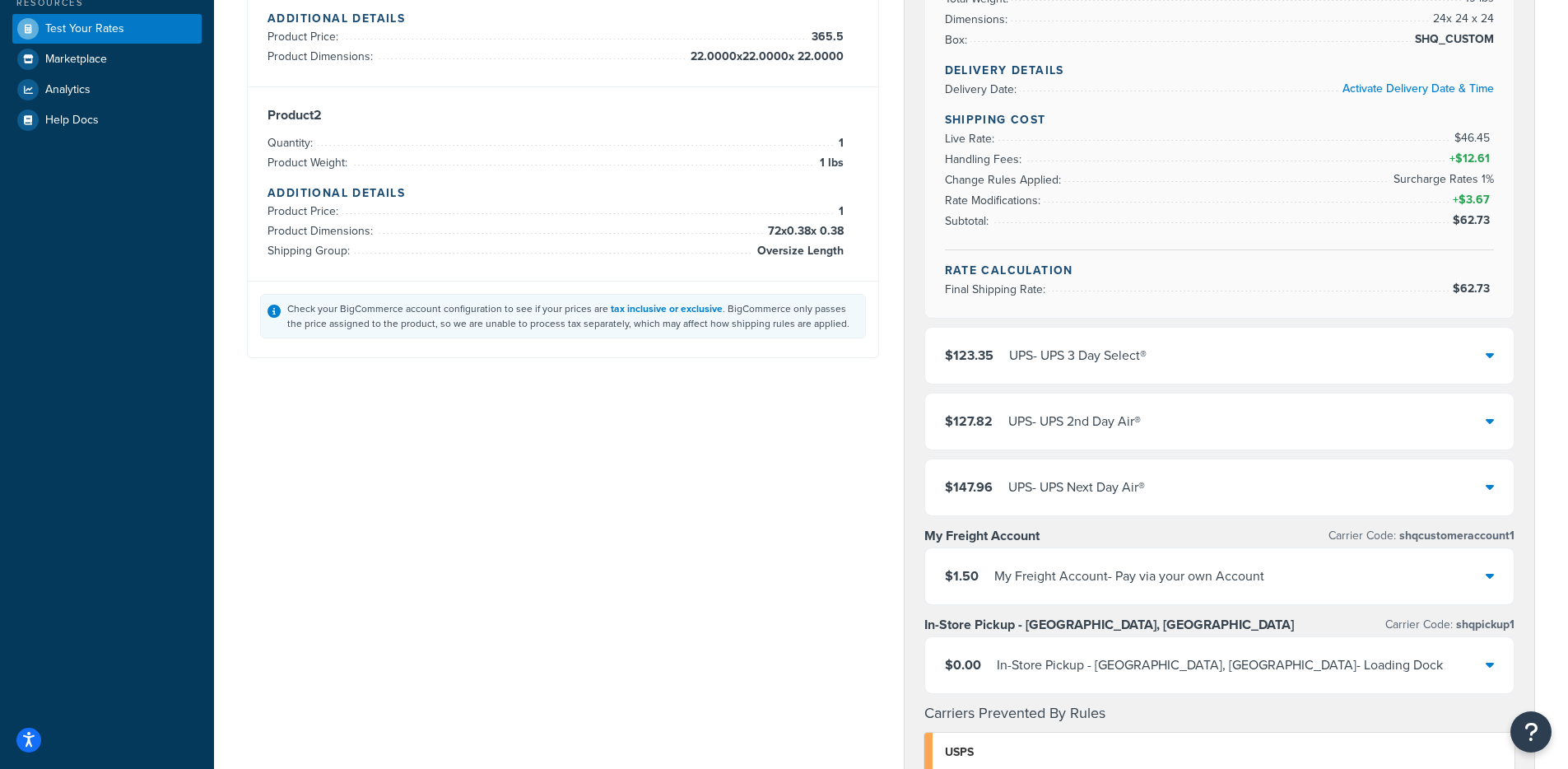
scroll to position [401, 0]
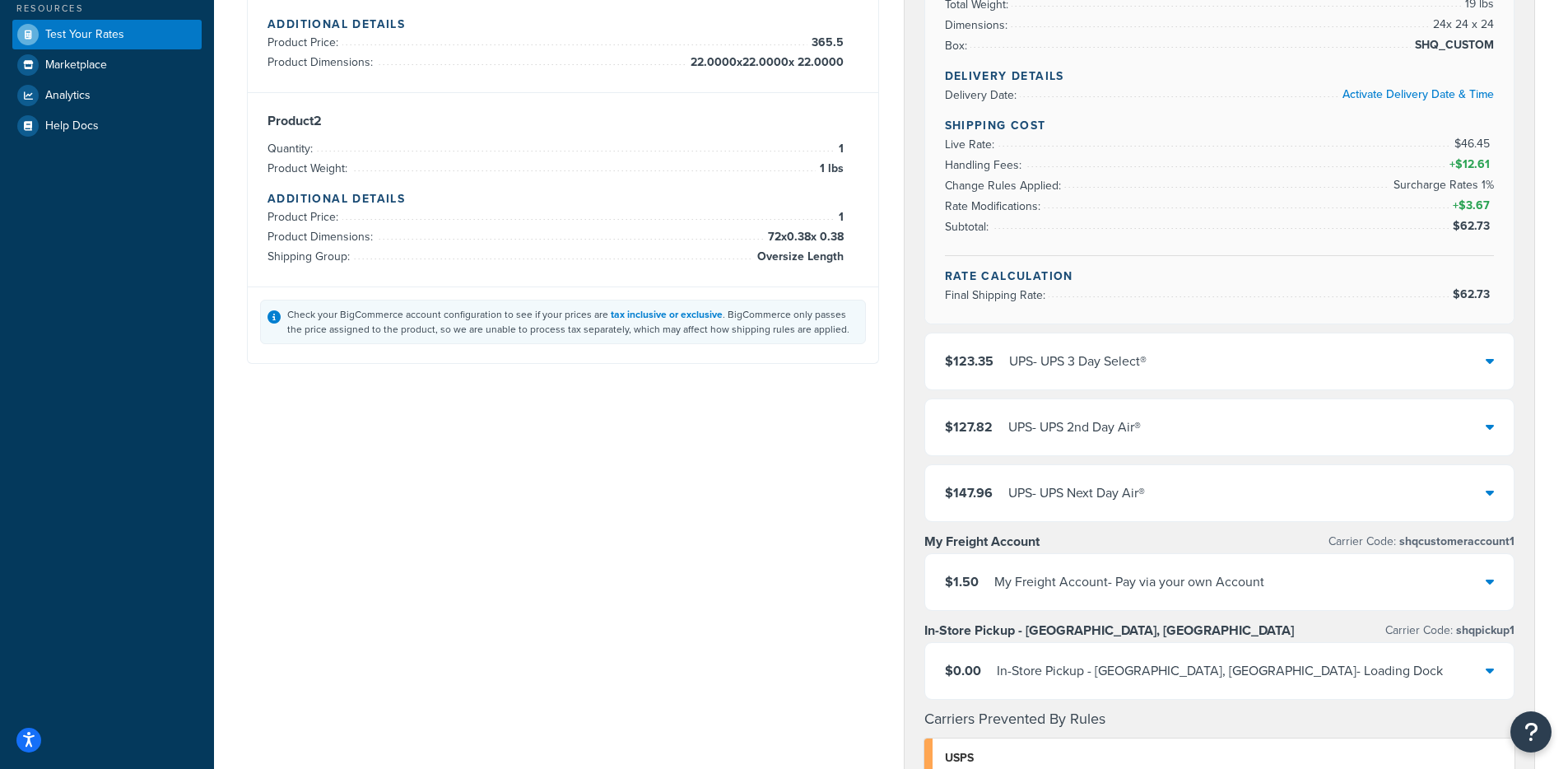
click at [1222, 362] on div "$123.35 UPS - UPS 3 Day Select®" at bounding box center [1220, 361] width 590 height 56
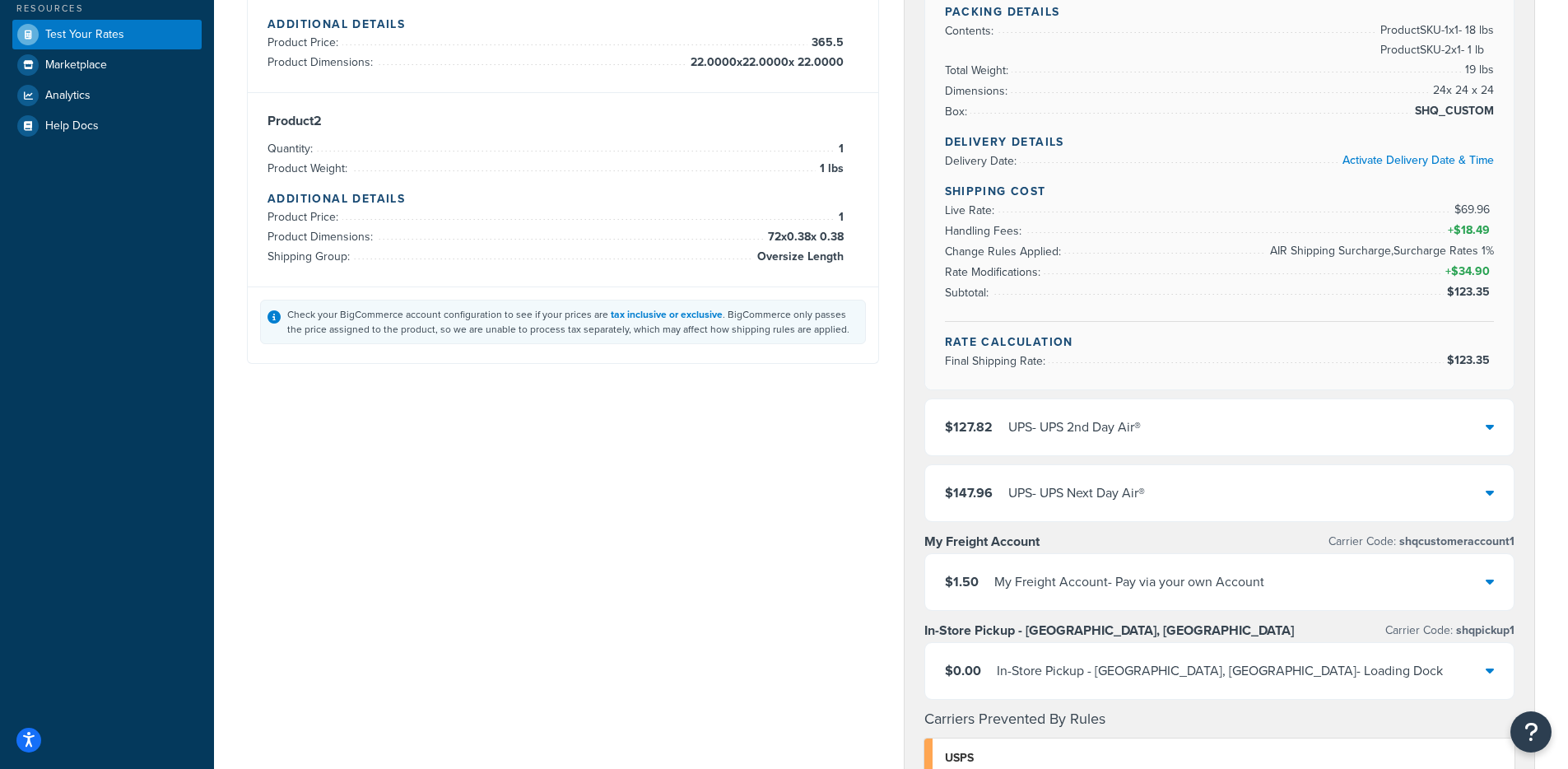
click at [1243, 436] on div "$127.82 UPS - UPS 2nd Day Air®" at bounding box center [1220, 427] width 590 height 56
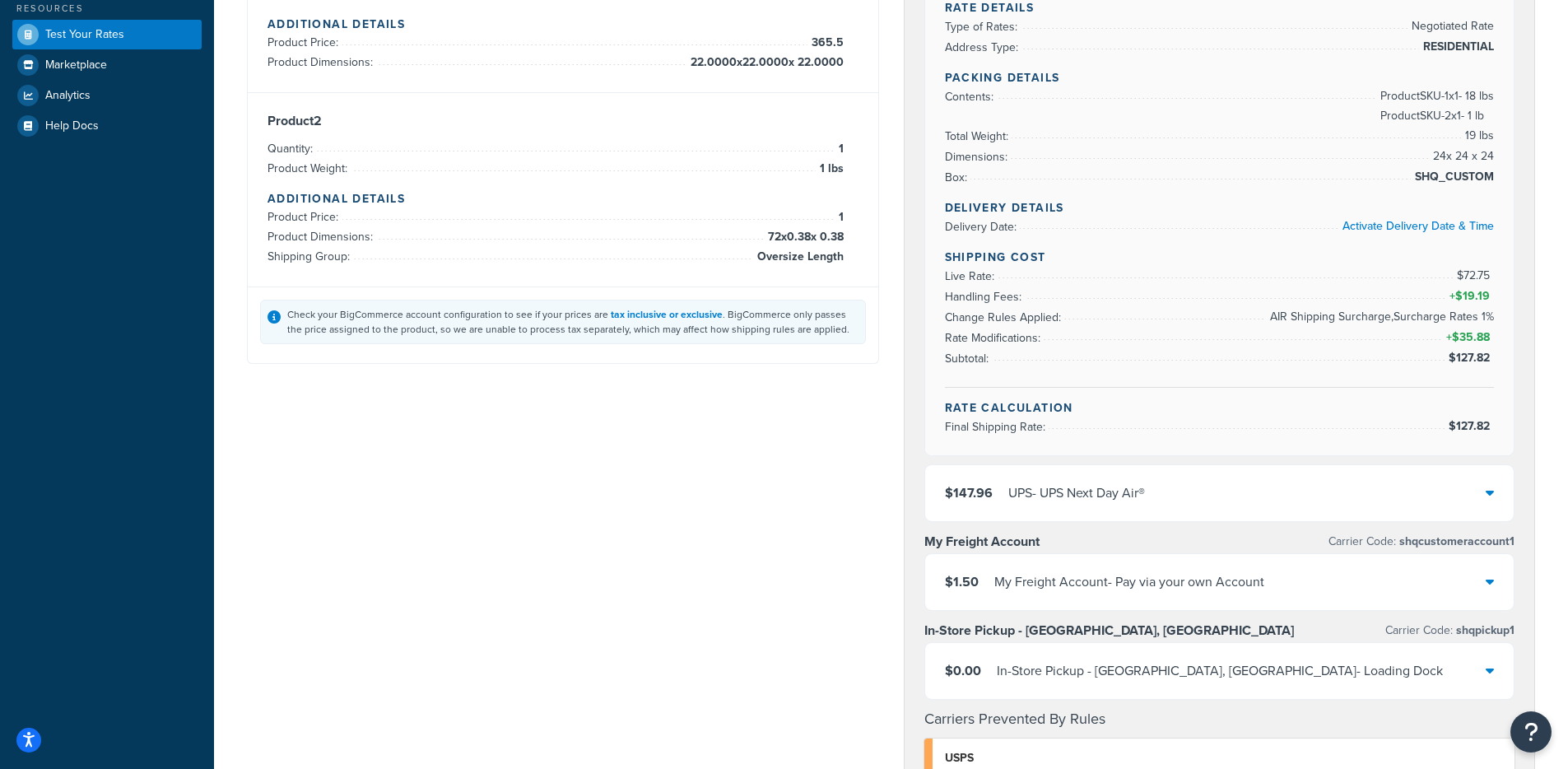
click at [1242, 486] on div "$147.96 UPS - UPS Next Day Air®" at bounding box center [1220, 493] width 590 height 56
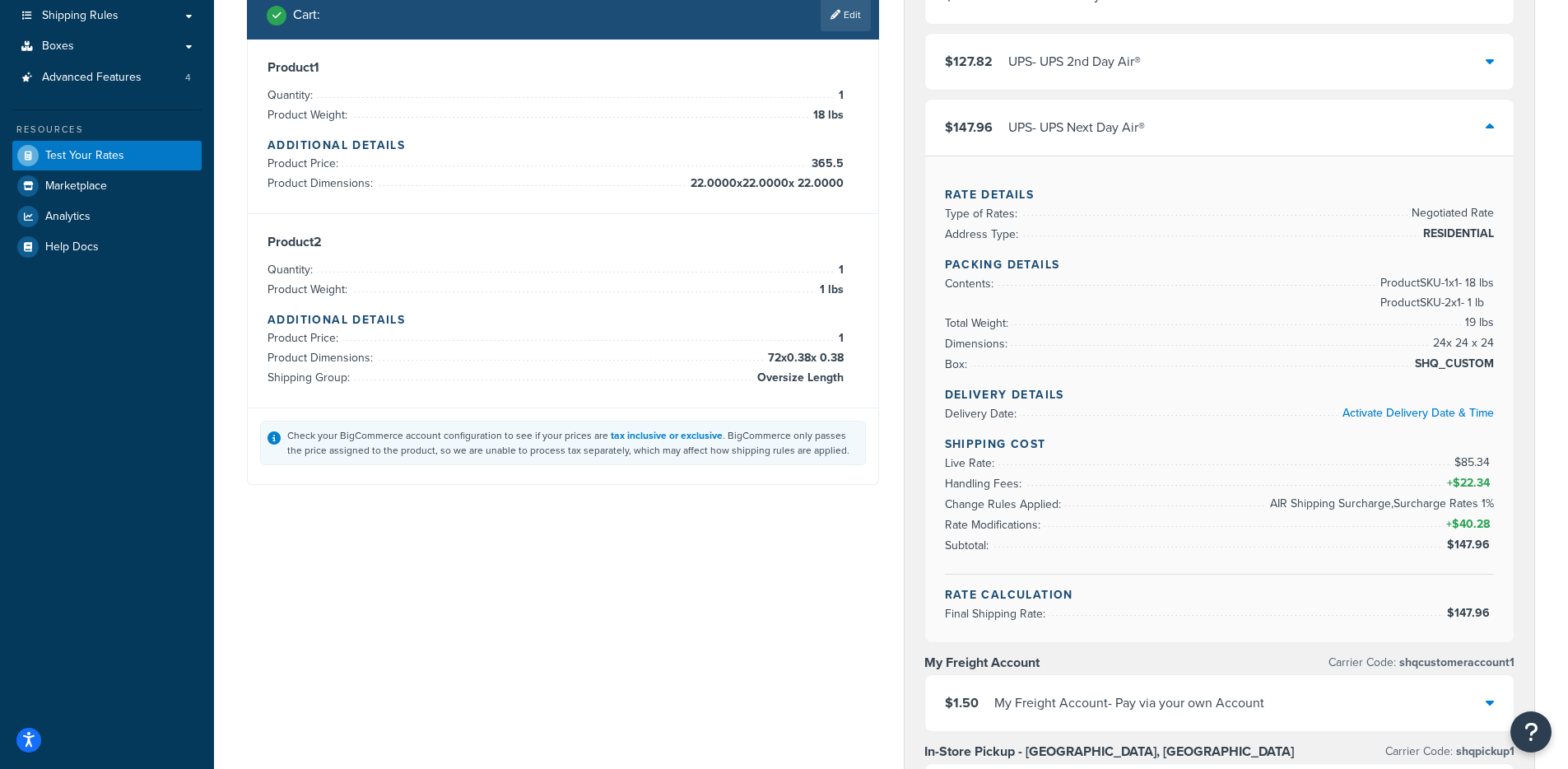
scroll to position [0, 0]
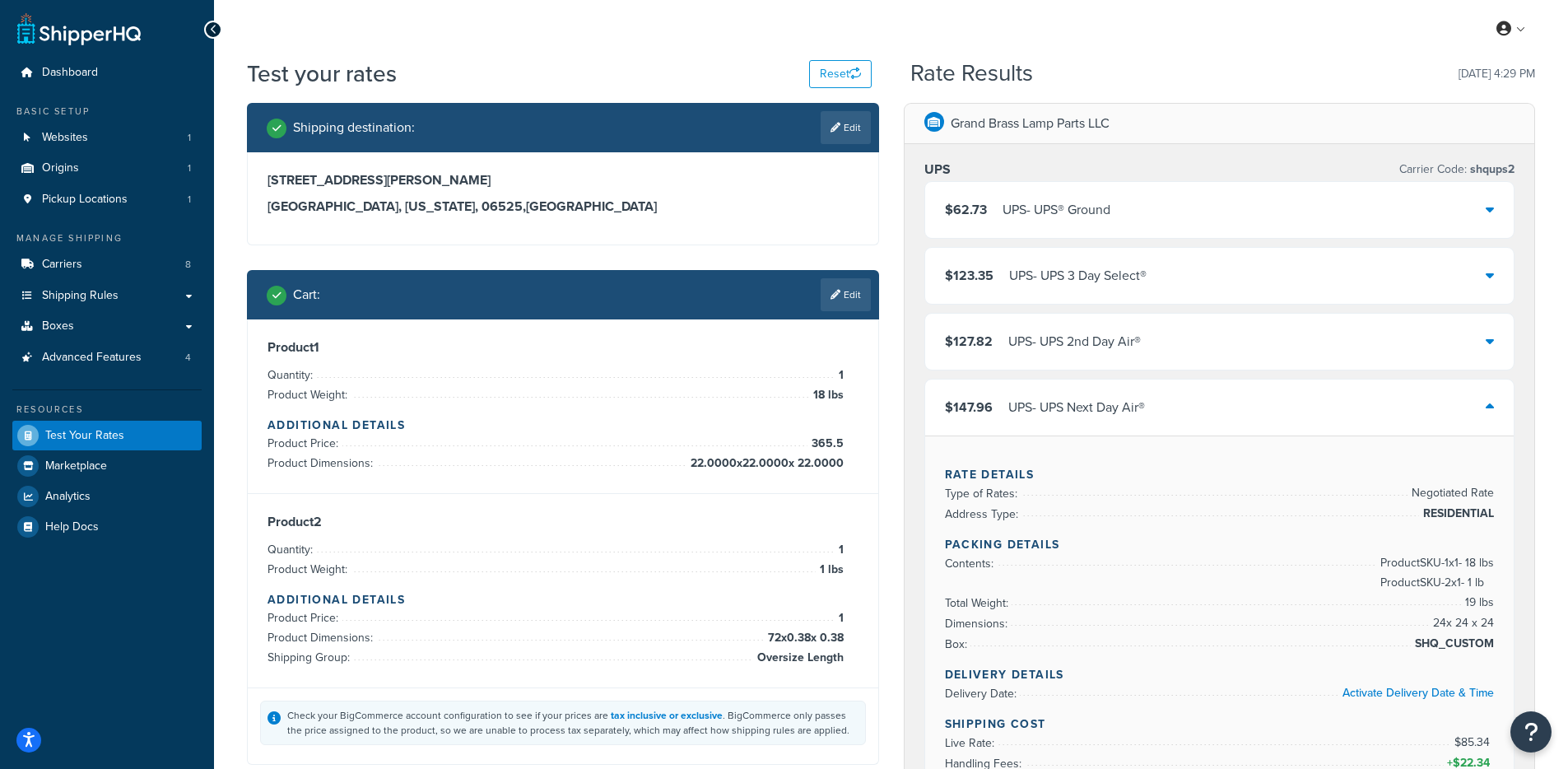
click at [1195, 401] on div "$147.96 UPS - UPS Next Day Air®" at bounding box center [1220, 407] width 590 height 56
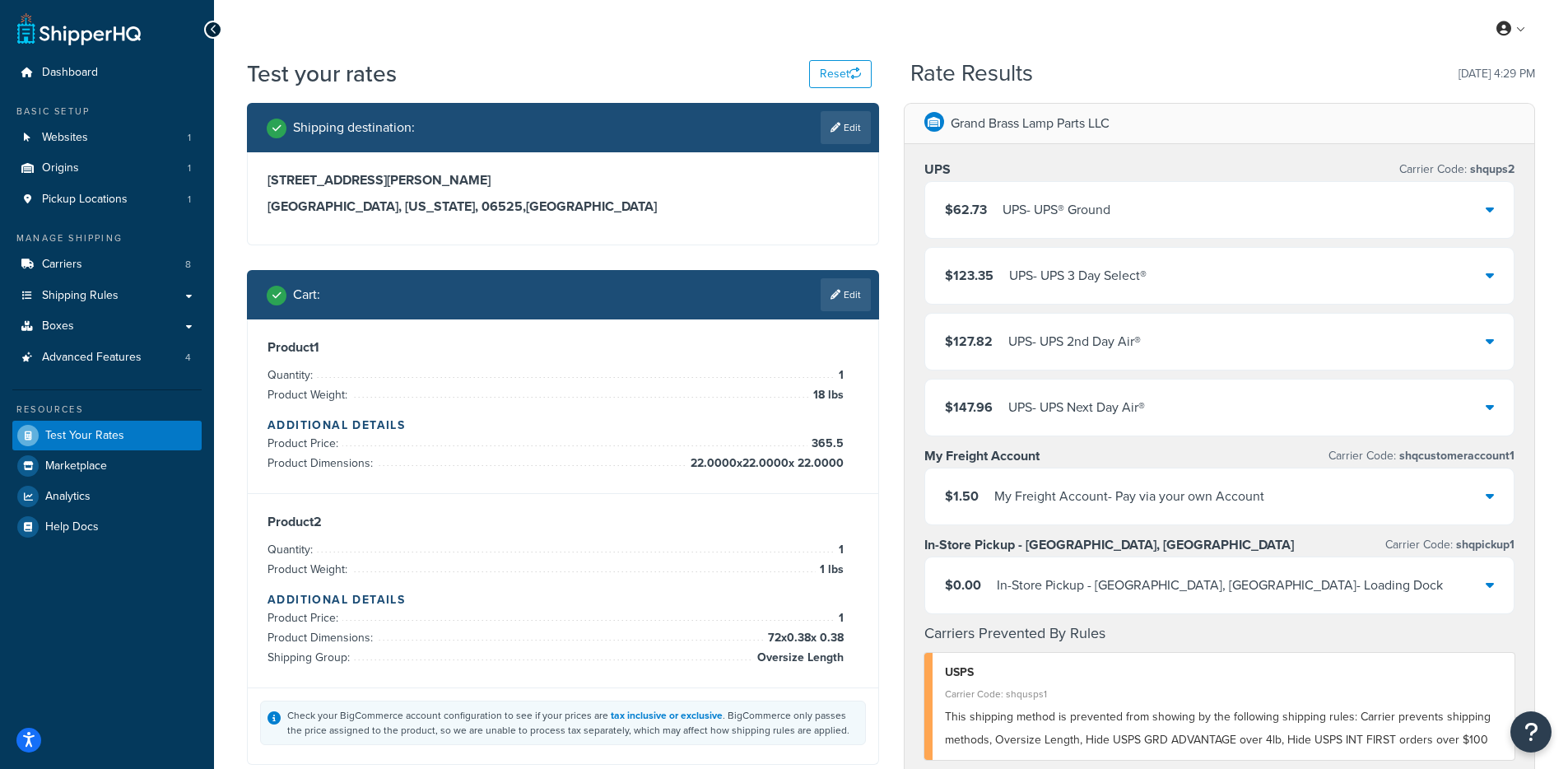
click at [1136, 204] on div "$62.73 UPS - UPS® Ground" at bounding box center [1220, 210] width 590 height 56
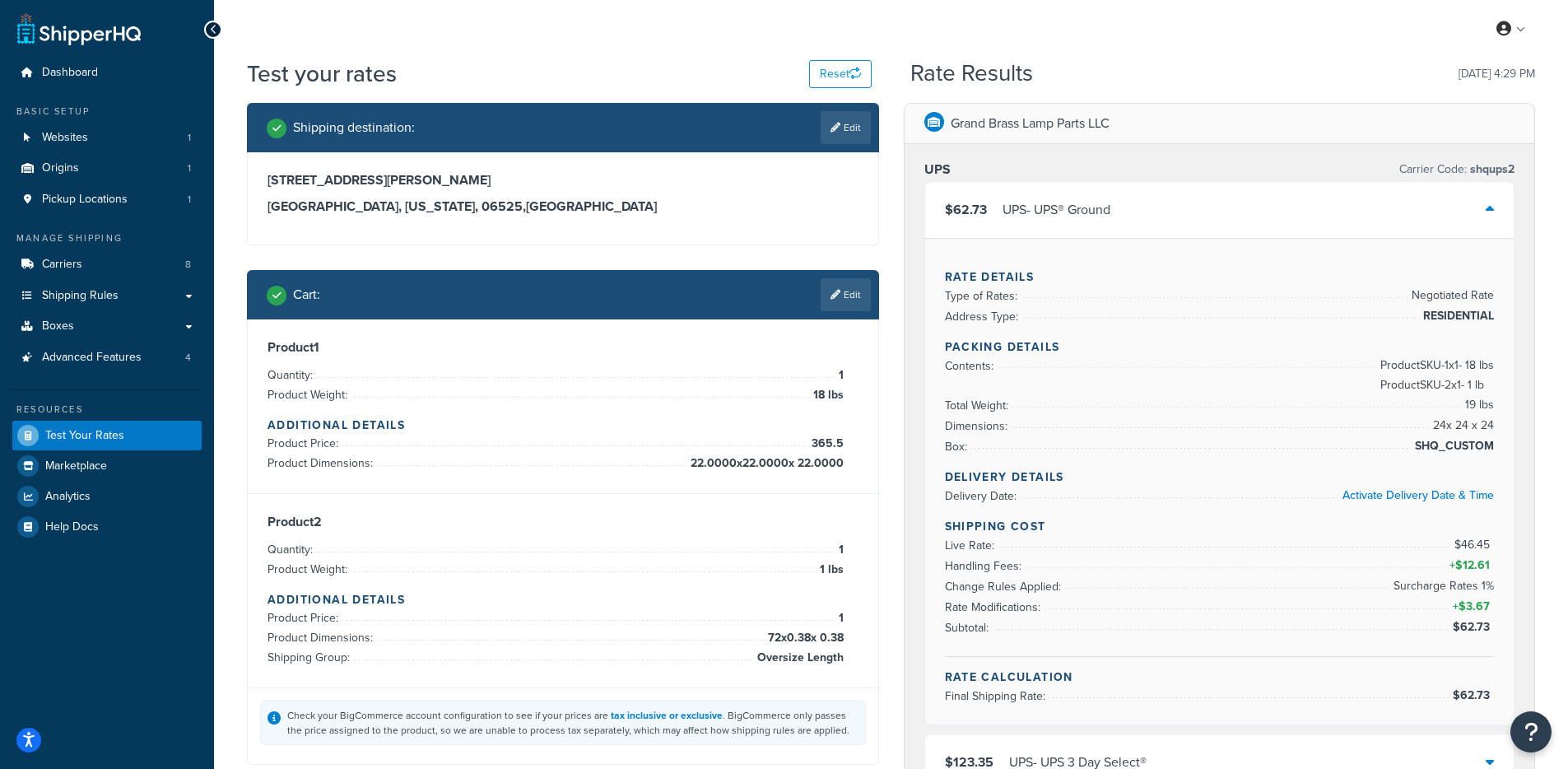
click at [810, 333] on div "Product 1 Quantity: 1 Product Weight: 18 lbs Additional Details Product Price: …" at bounding box center [563, 407] width 630 height 175
click at [818, 321] on div "Product 1 Quantity: 1 Product Weight: 18 lbs Additional Details Product Price: …" at bounding box center [563, 407] width 630 height 175
click at [830, 307] on link "Edit" at bounding box center [846, 294] width 50 height 33
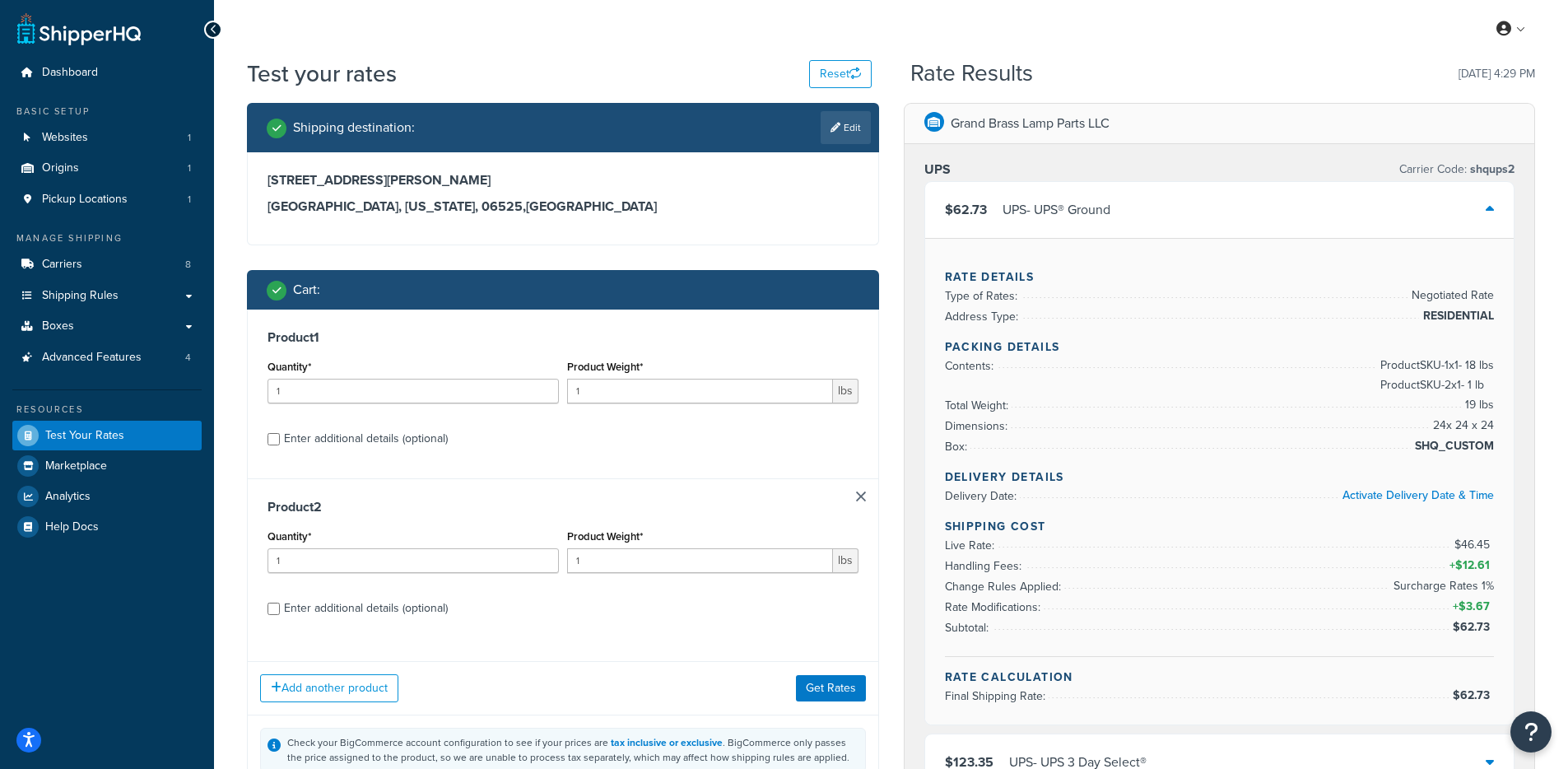
scroll to position [3, 0]
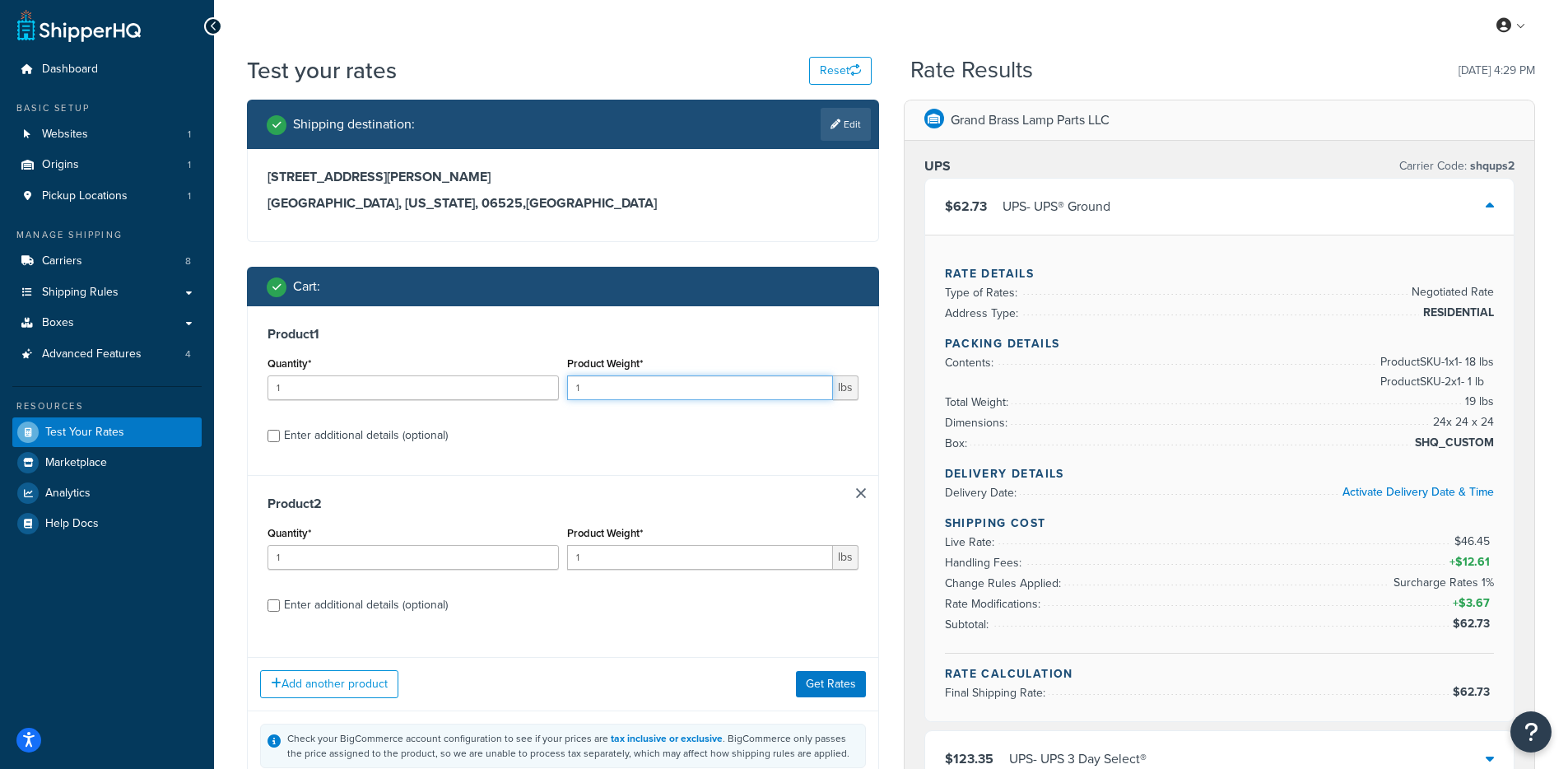
click at [679, 397] on input "1" at bounding box center [700, 388] width 266 height 25
type input "18"
click at [272, 604] on input "Enter additional details (optional)" at bounding box center [274, 605] width 12 height 12
checkbox input "true"
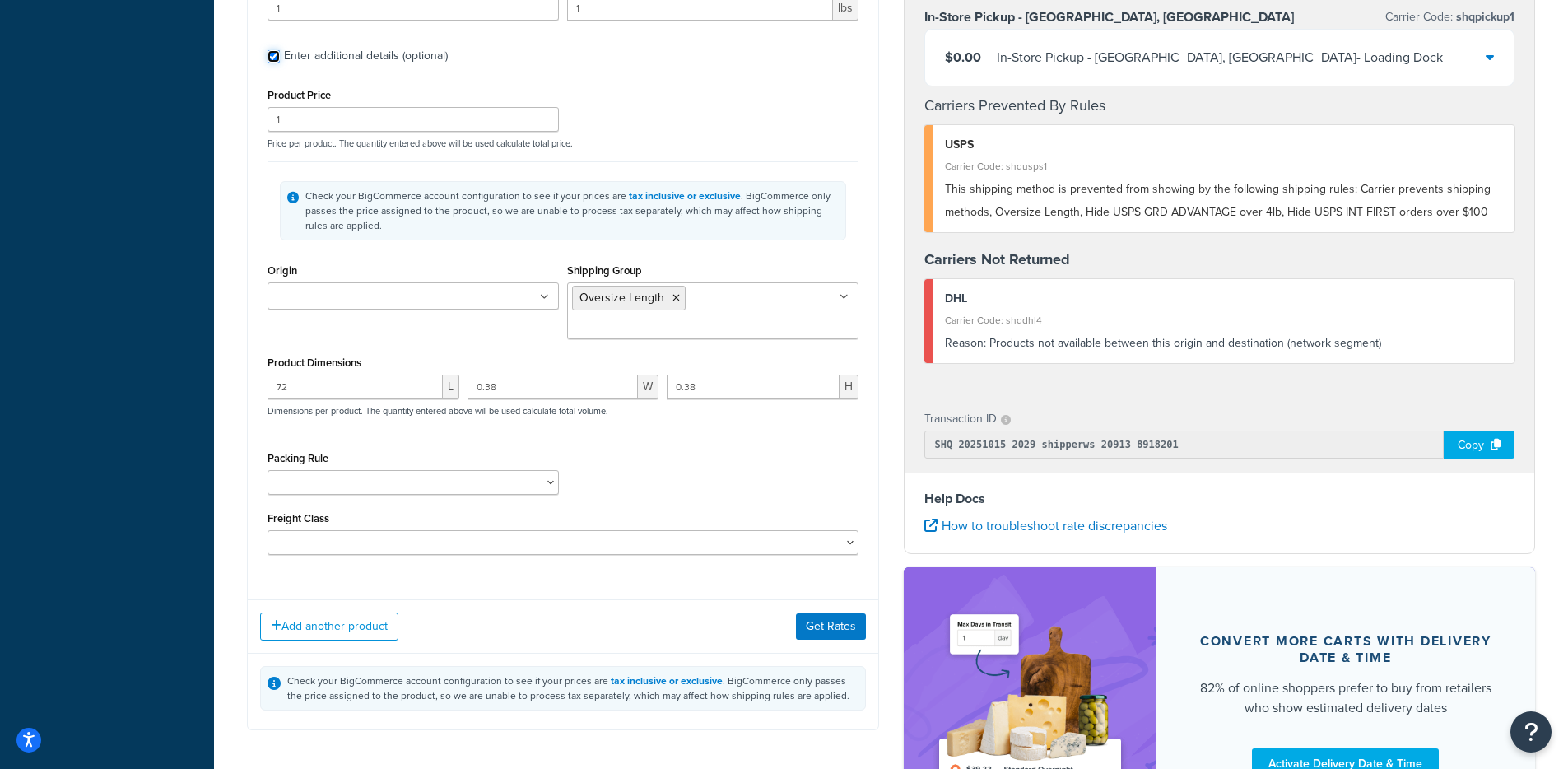
scroll to position [1015, 0]
click at [377, 470] on select "Oversize Length" at bounding box center [413, 481] width 292 height 25
select select "62310"
click at [268, 469] on select "Oversize Length" at bounding box center [413, 481] width 292 height 25
click at [842, 612] on button "Get Rates" at bounding box center [830, 625] width 70 height 26
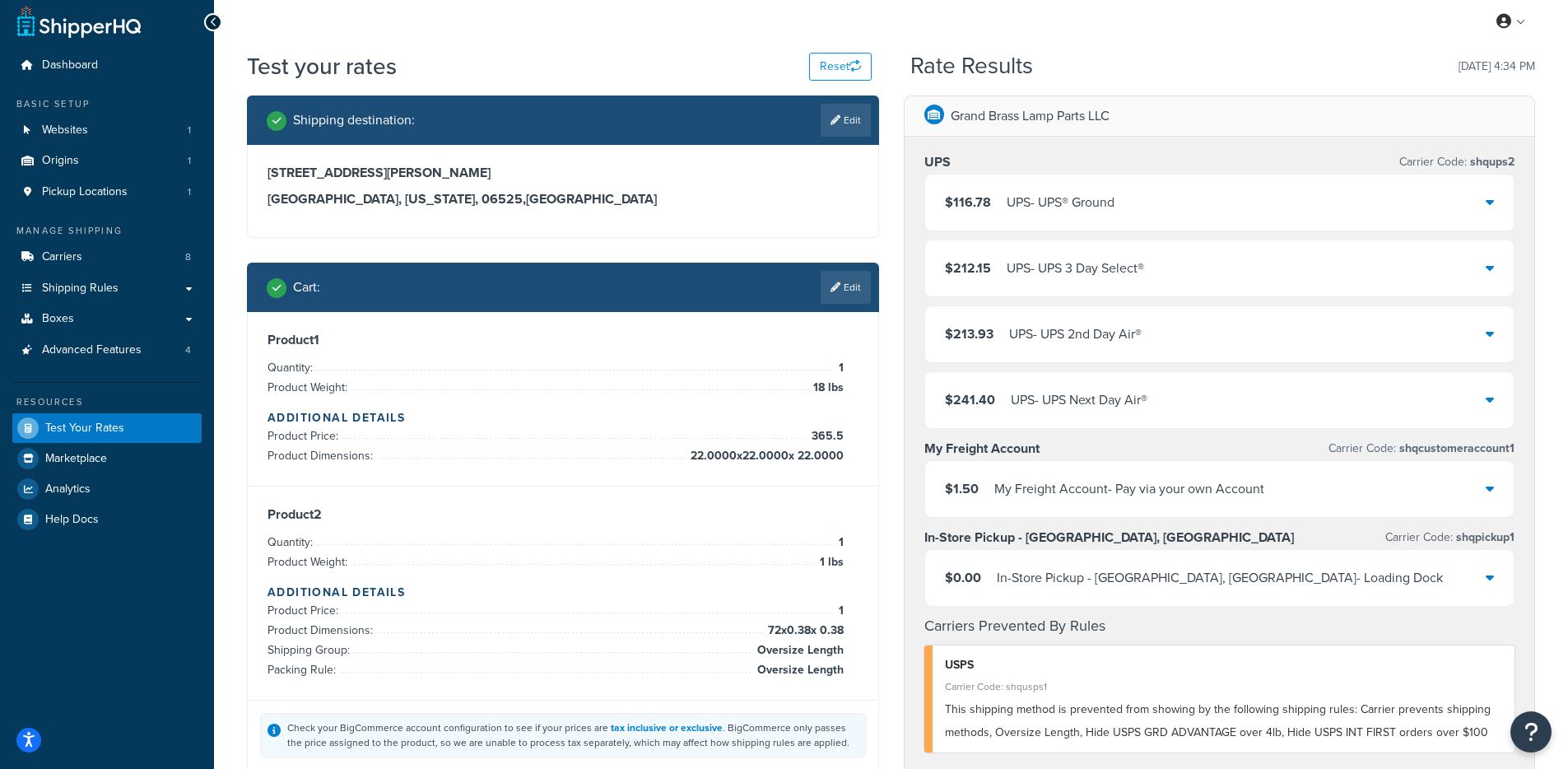
scroll to position [0, 0]
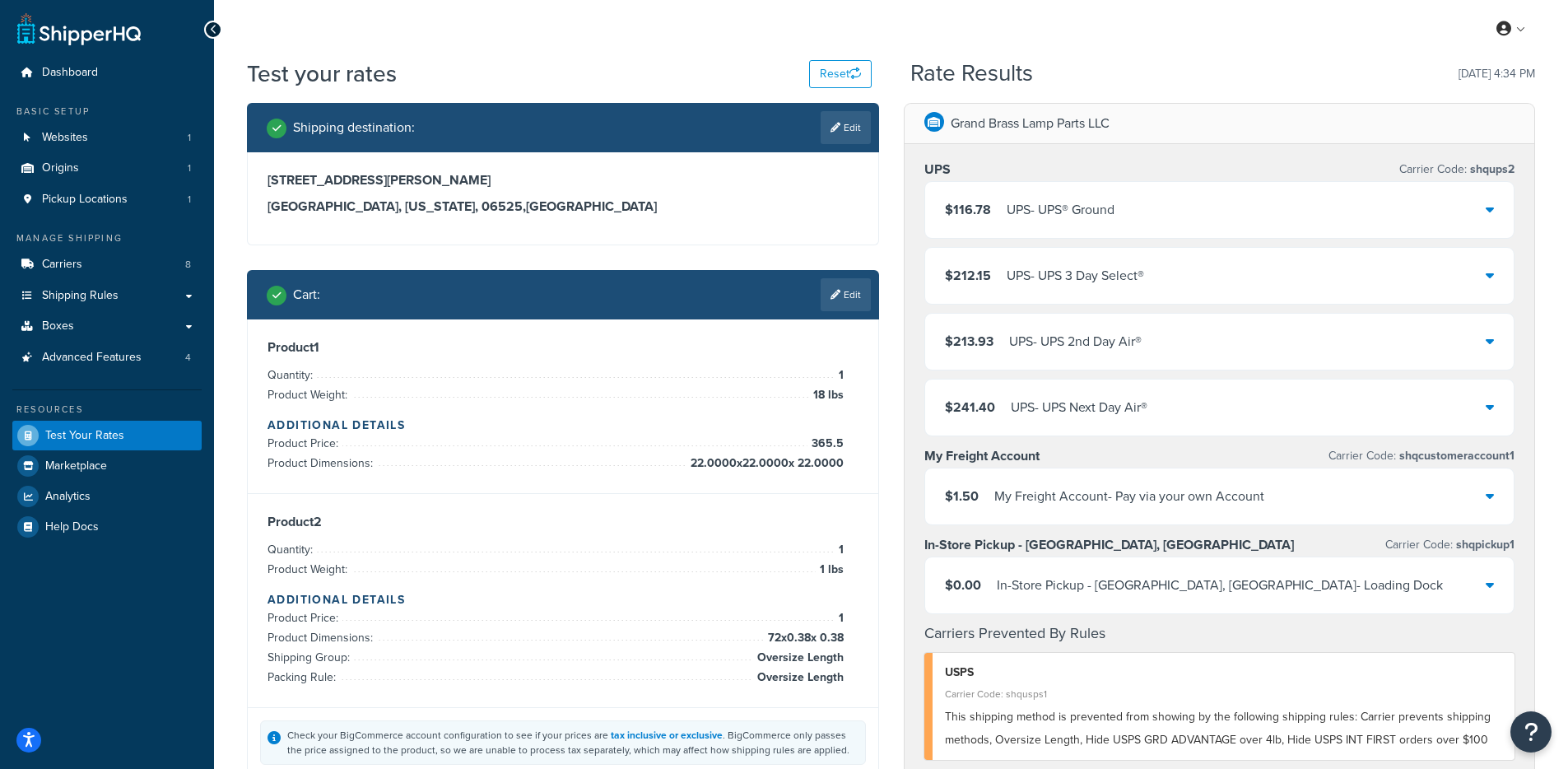
click at [1100, 200] on div "UPS - UPS® Ground" at bounding box center [1061, 210] width 108 height 23
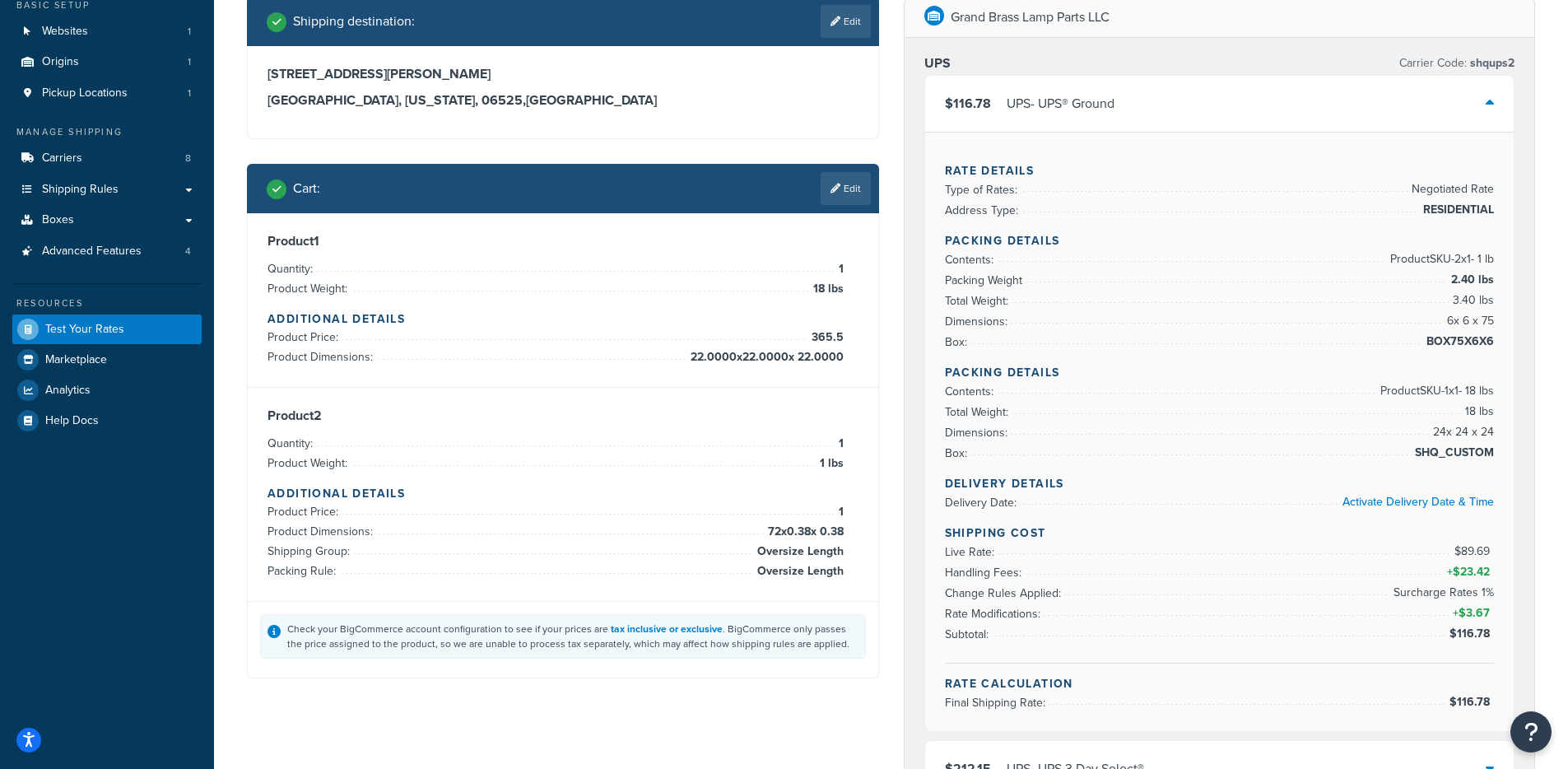
scroll to position [131, 0]
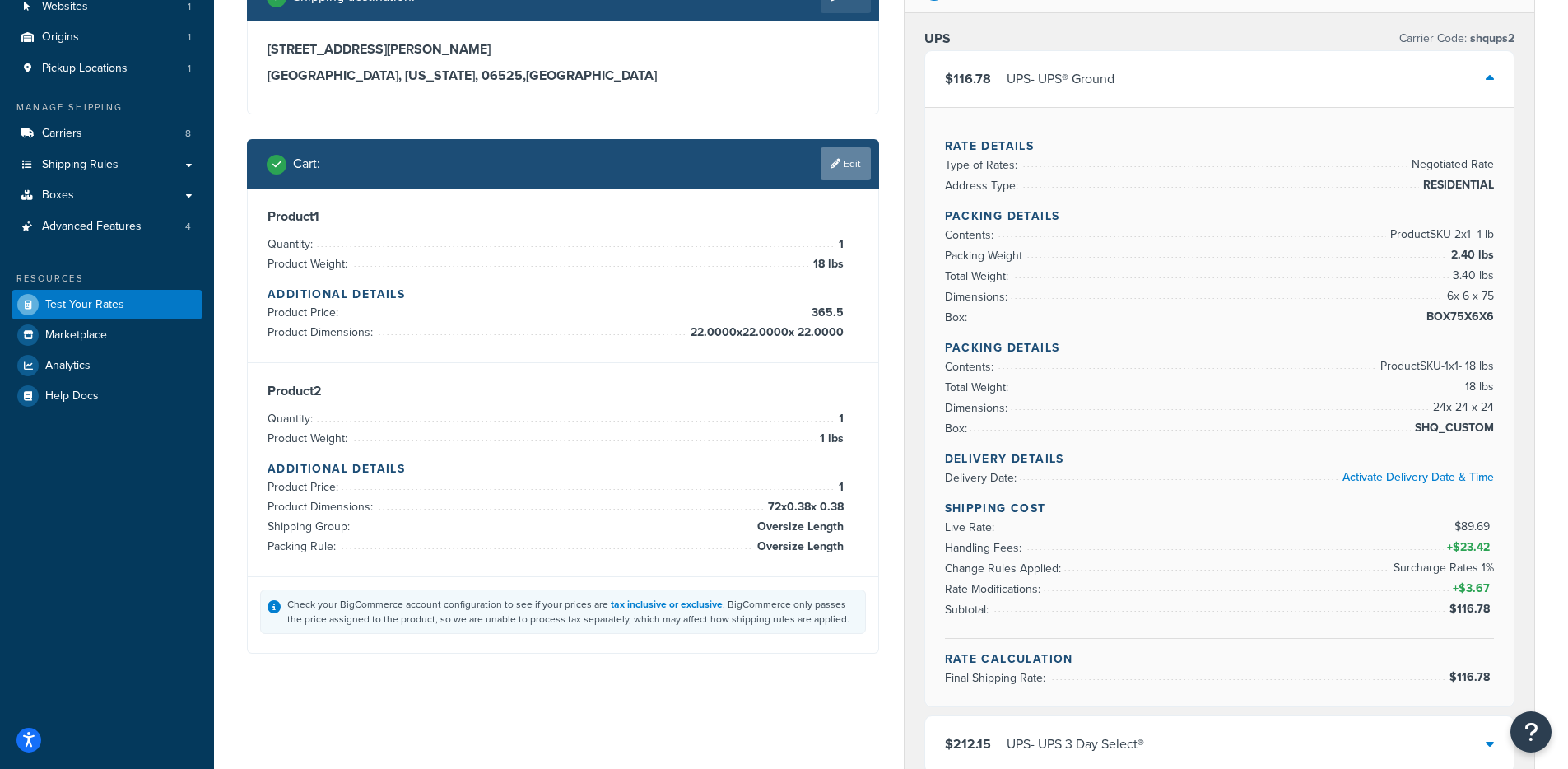
click at [850, 165] on link "Edit" at bounding box center [846, 164] width 50 height 33
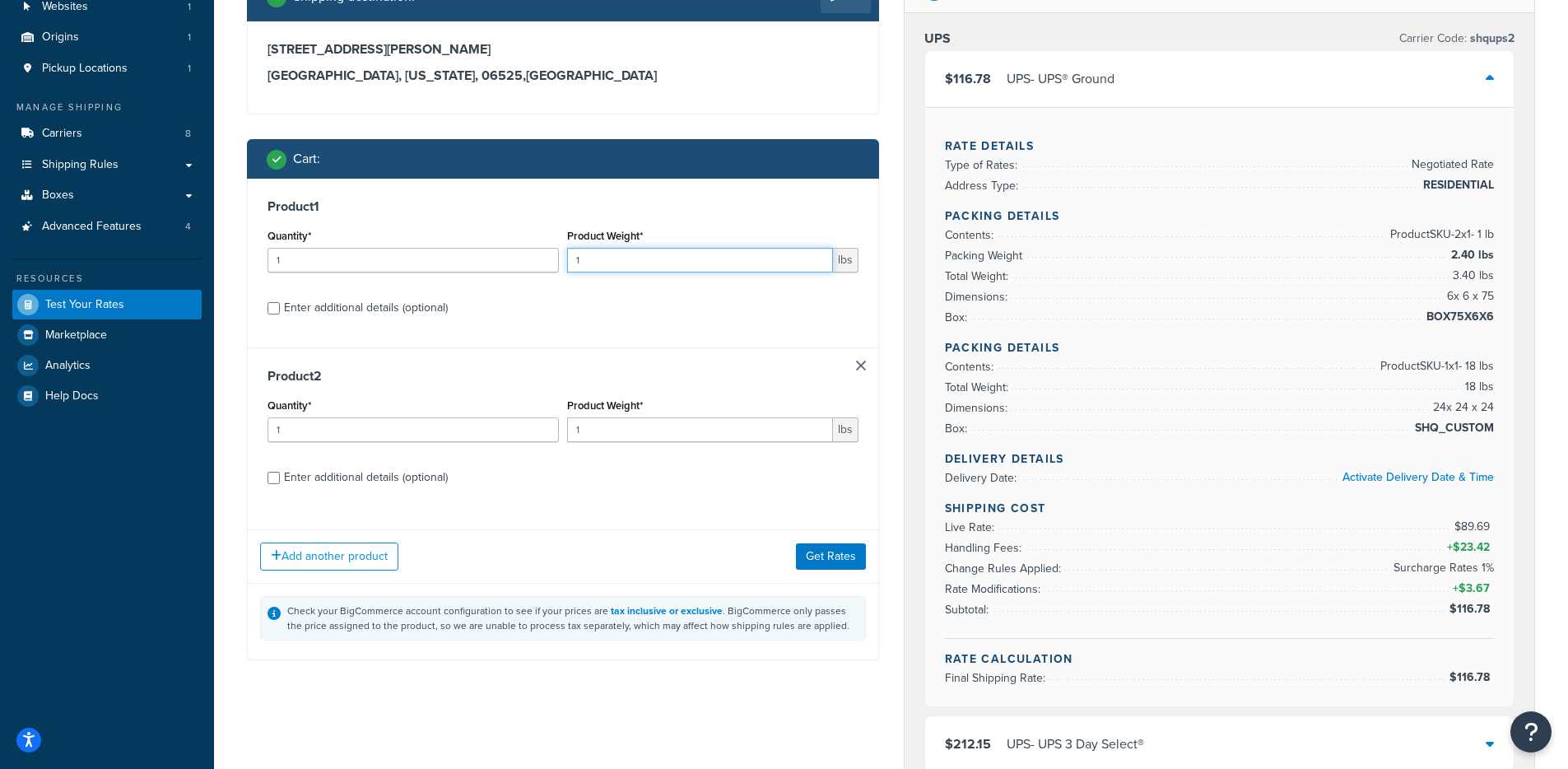
click at [596, 271] on input "1" at bounding box center [700, 260] width 266 height 25
type input "18"
click at [291, 494] on div "Product 2 Quantity* 1 Product Weight* 1 lbs Enter additional details (optional)" at bounding box center [563, 432] width 630 height 170
click at [290, 492] on div "Product 2 Quantity* 1 Product Weight* 1 lbs Enter additional details (optional)" at bounding box center [563, 432] width 630 height 170
click at [290, 485] on div "Enter additional details (optional)" at bounding box center [365, 477] width 164 height 23
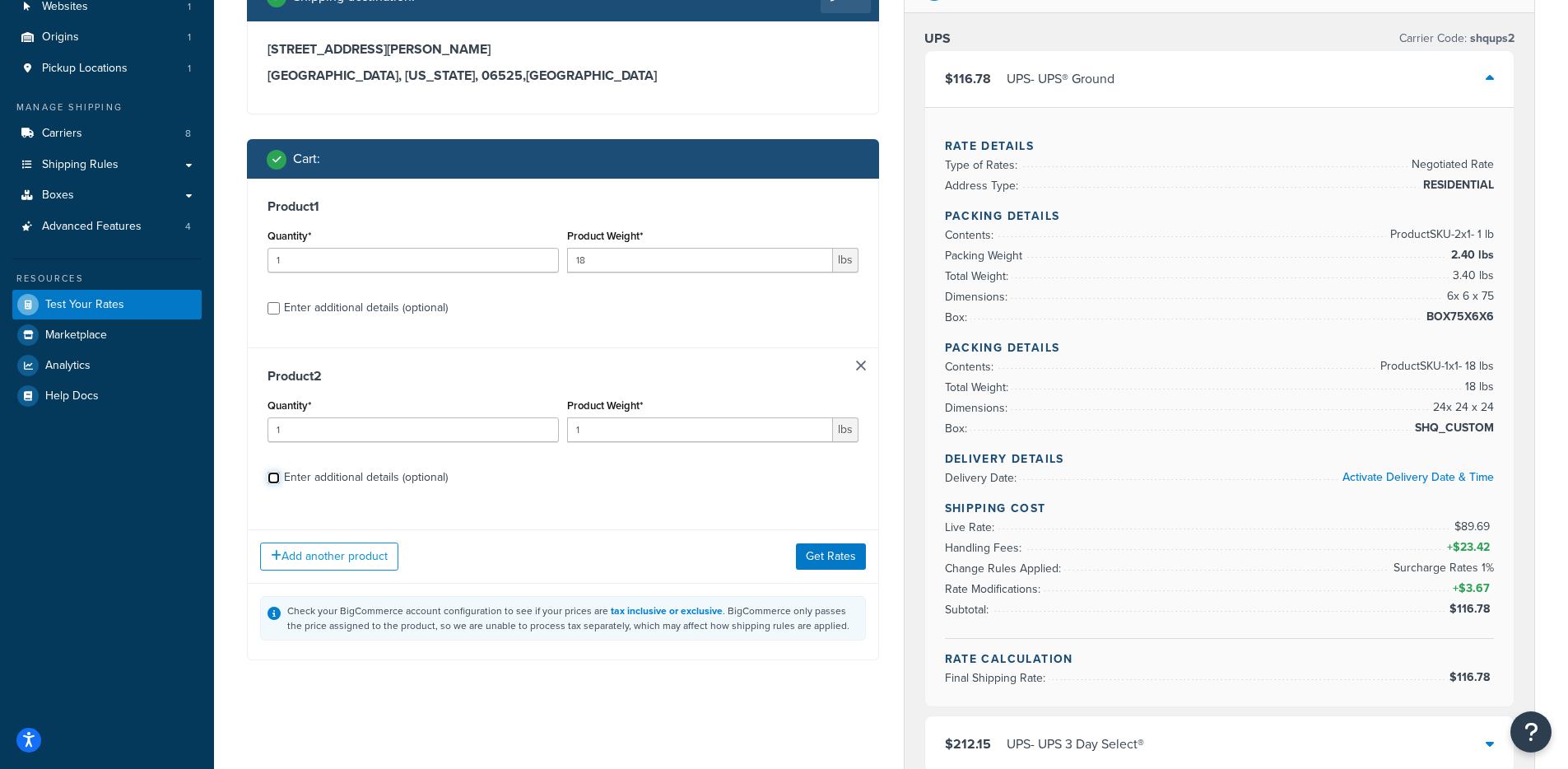
click at [280, 484] on input "Enter additional details (optional)" at bounding box center [274, 478] width 12 height 12
checkbox input "true"
select select "62310"
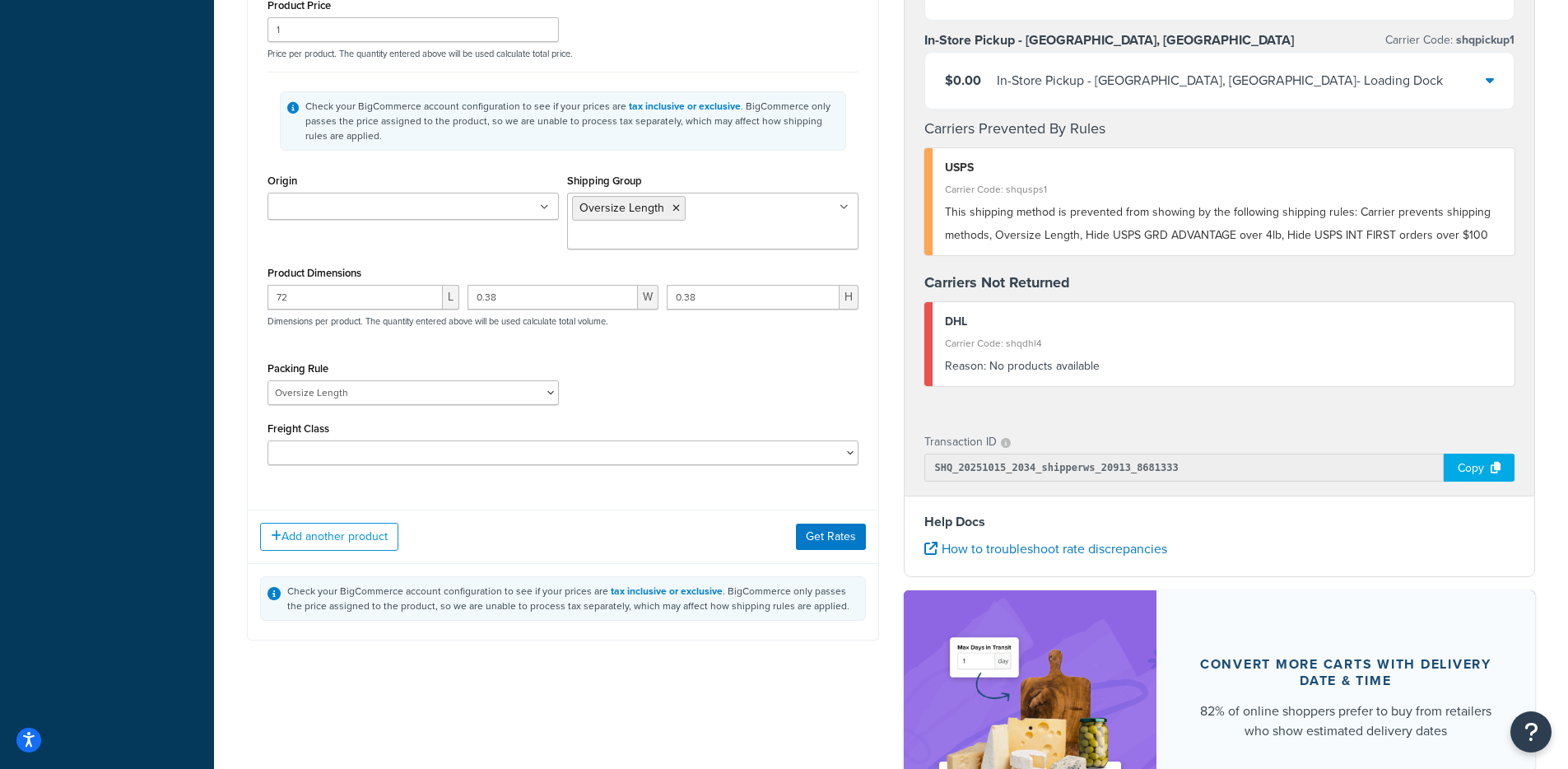
scroll to position [1115, 0]
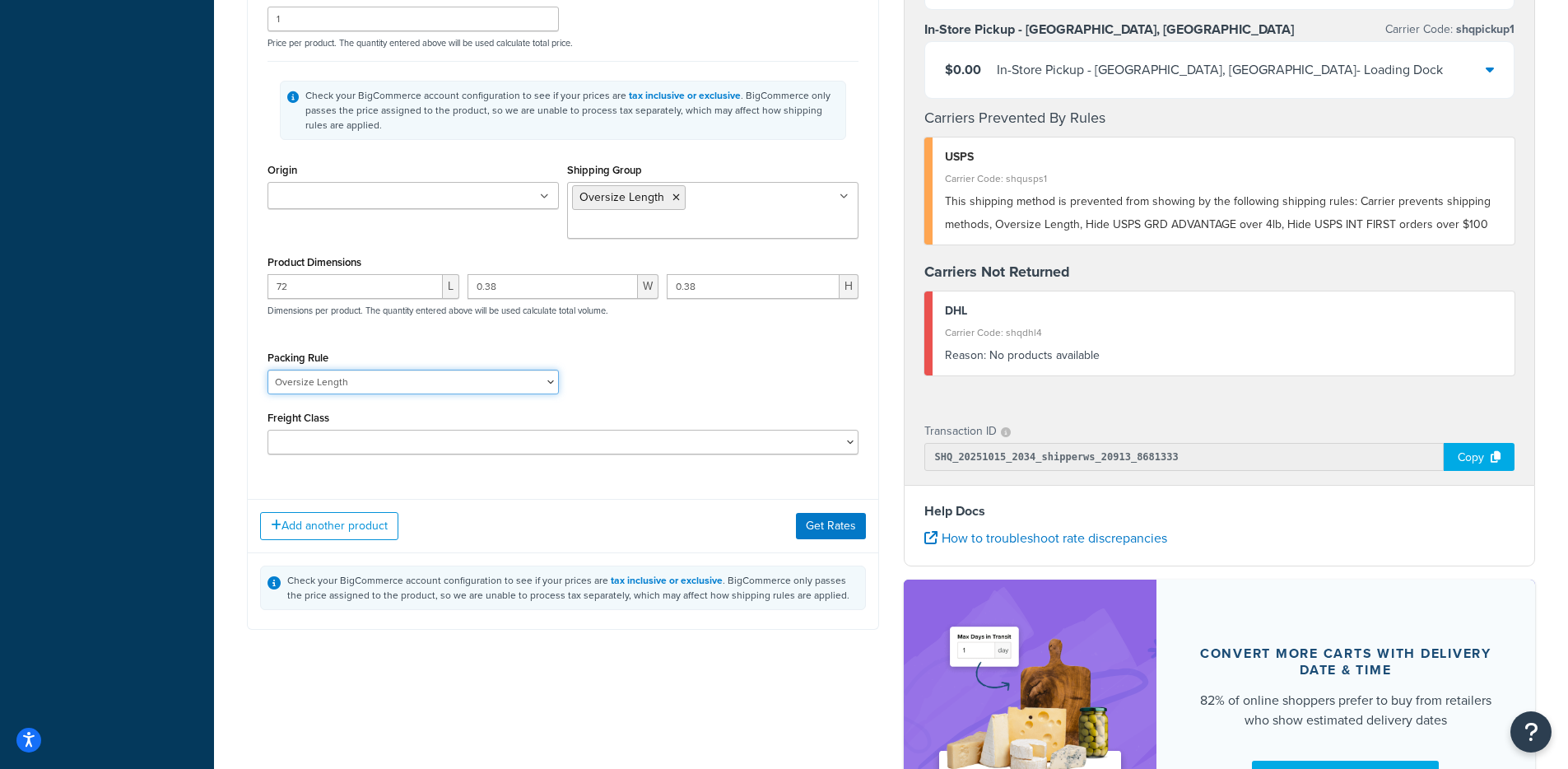
click at [507, 370] on select "Oversize Length" at bounding box center [413, 382] width 292 height 25
select select
click at [268, 370] on select "Oversize Length" at bounding box center [413, 382] width 292 height 25
click at [819, 513] on button "Get Rates" at bounding box center [830, 526] width 70 height 26
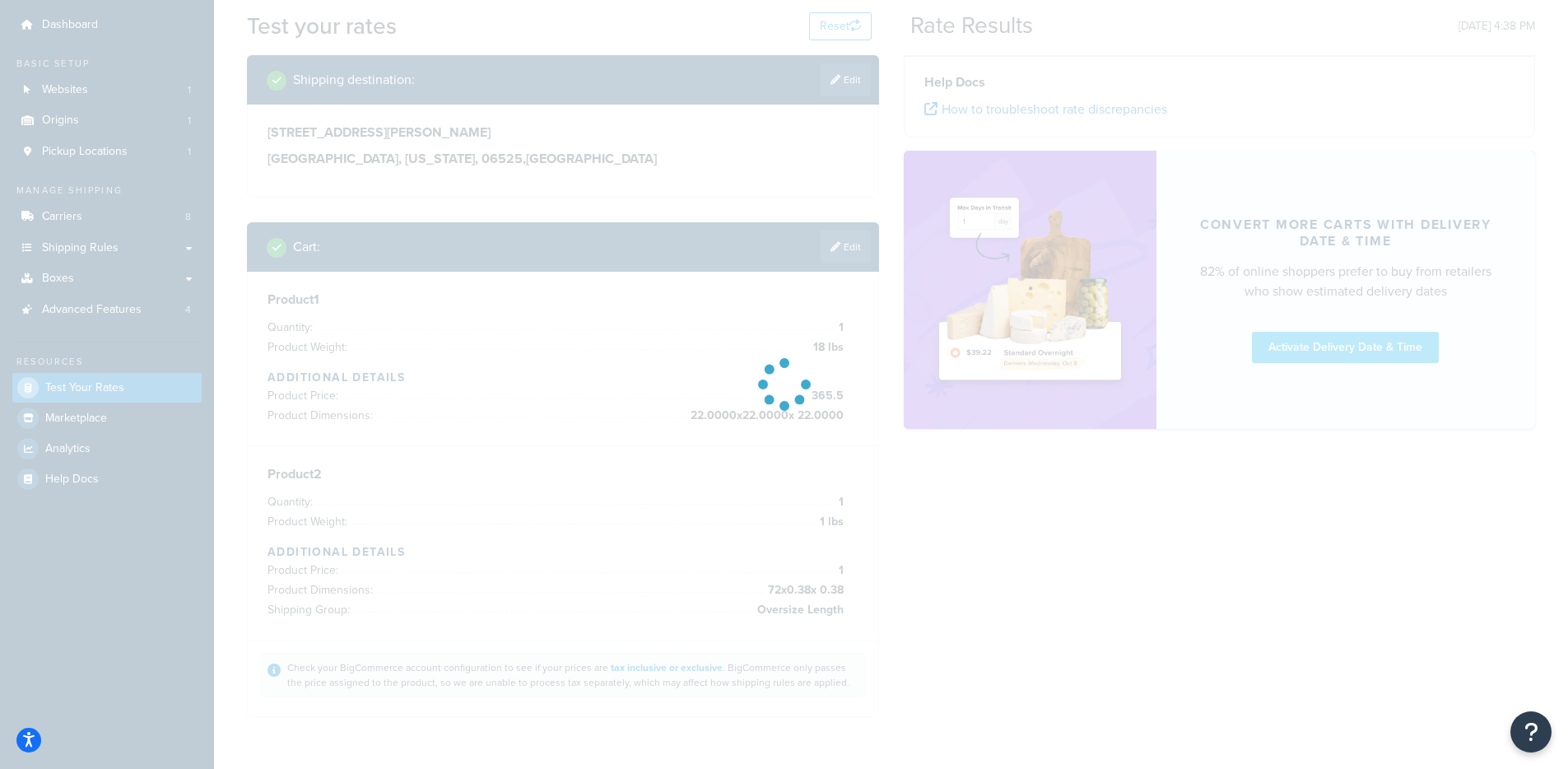
scroll to position [0, 0]
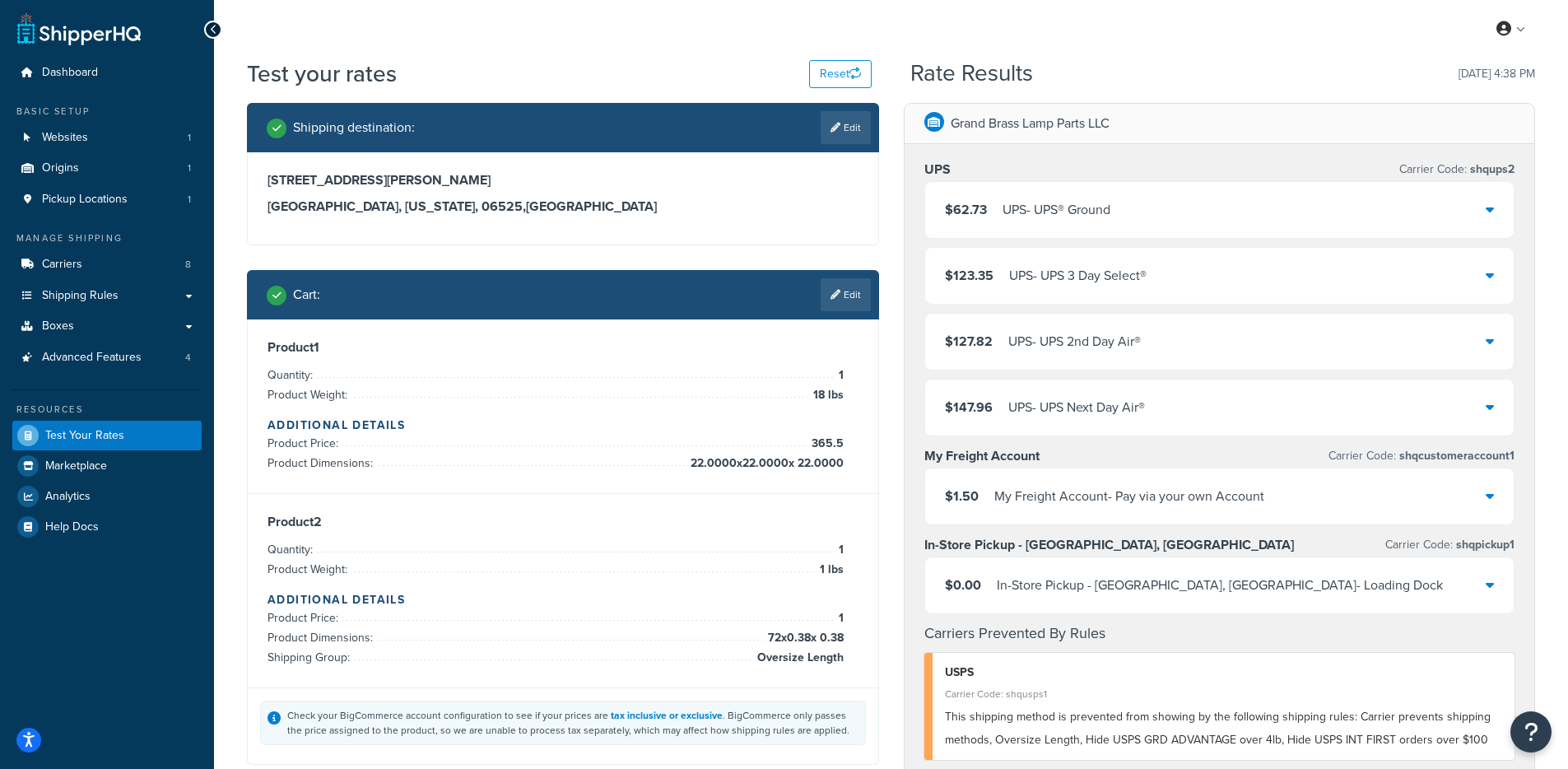
click at [1149, 193] on div "$62.73 UPS - UPS® Ground" at bounding box center [1220, 210] width 590 height 56
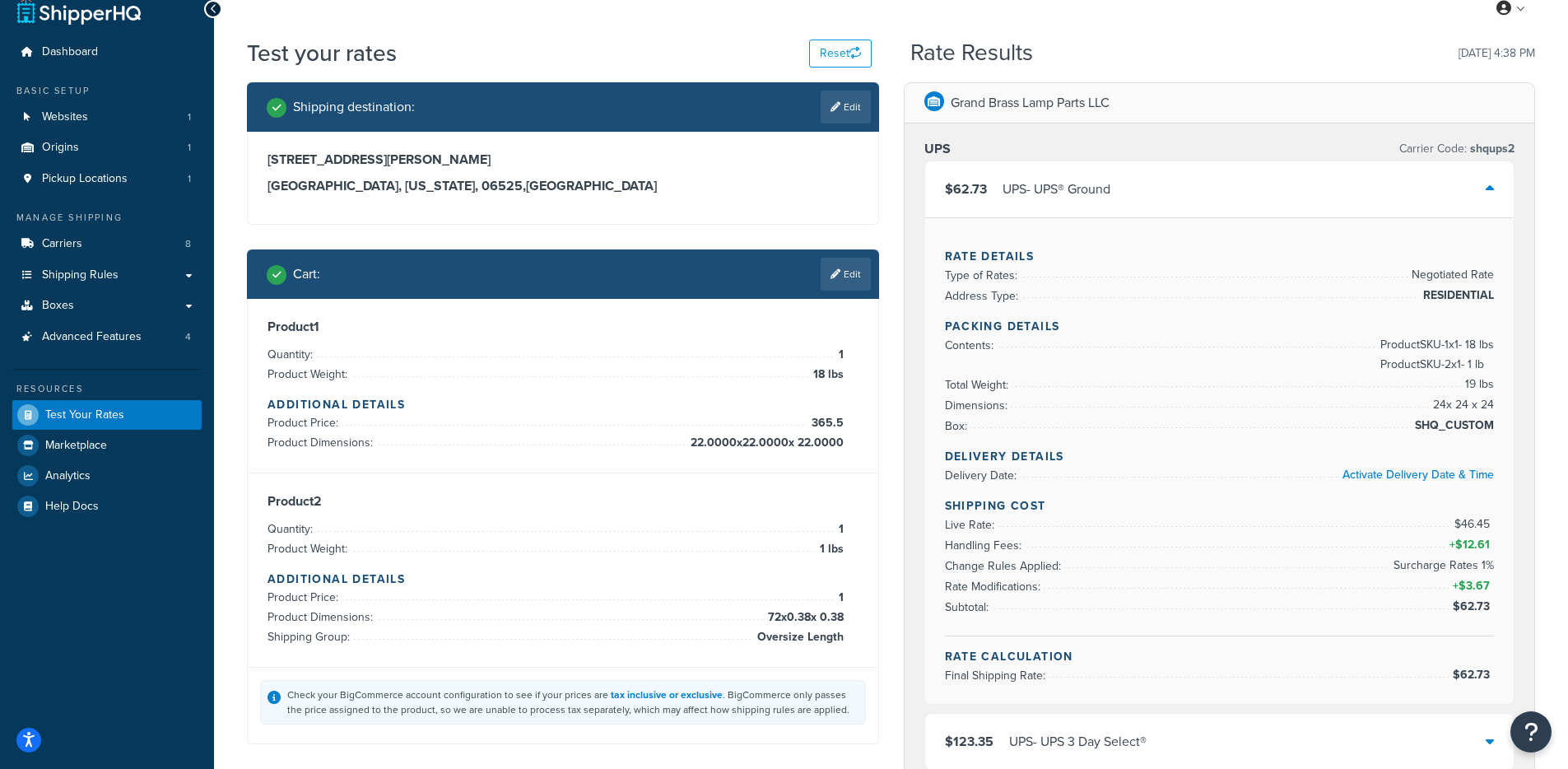
scroll to position [22, 0]
drag, startPoint x: 688, startPoint y: 442, endPoint x: 852, endPoint y: 443, distance: 164.0
click at [852, 443] on div "Product 1 Quantity: 1 Product Weight: 18 lbs Additional Details Product Price: …" at bounding box center [563, 384] width 591 height 134
click at [770, 618] on span "72 x 0.38 x 0.38" at bounding box center [803, 617] width 80 height 20
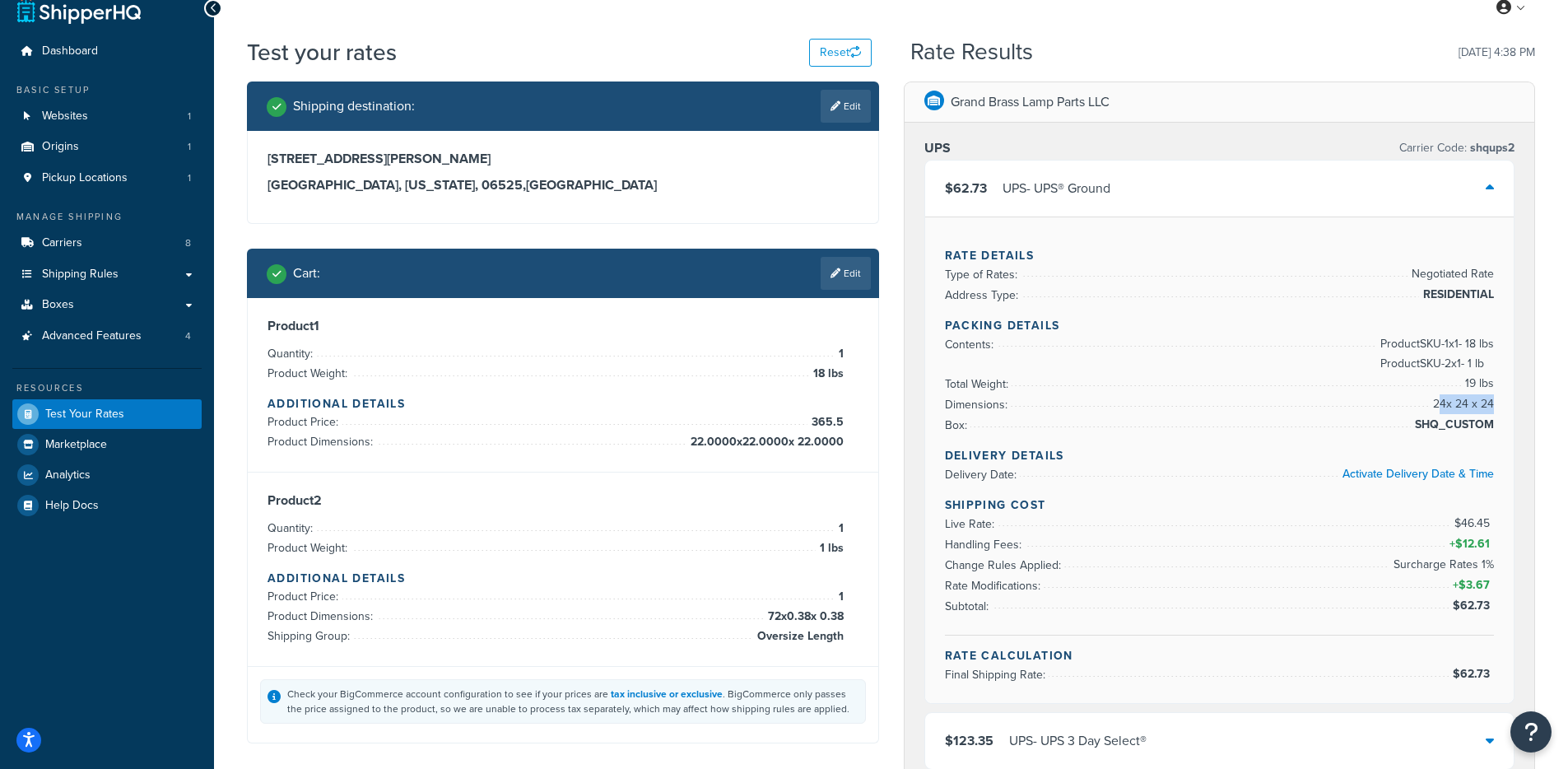
drag, startPoint x: 1437, startPoint y: 402, endPoint x: 1494, endPoint y: 410, distance: 57.6
click at [1494, 410] on span "24 x 24 x 24" at bounding box center [1462, 404] width 65 height 20
click at [1433, 407] on span "24 x 24 x 24" at bounding box center [1462, 404] width 65 height 20
drag, startPoint x: 1436, startPoint y: 407, endPoint x: 1538, endPoint y: 405, distance: 102.0
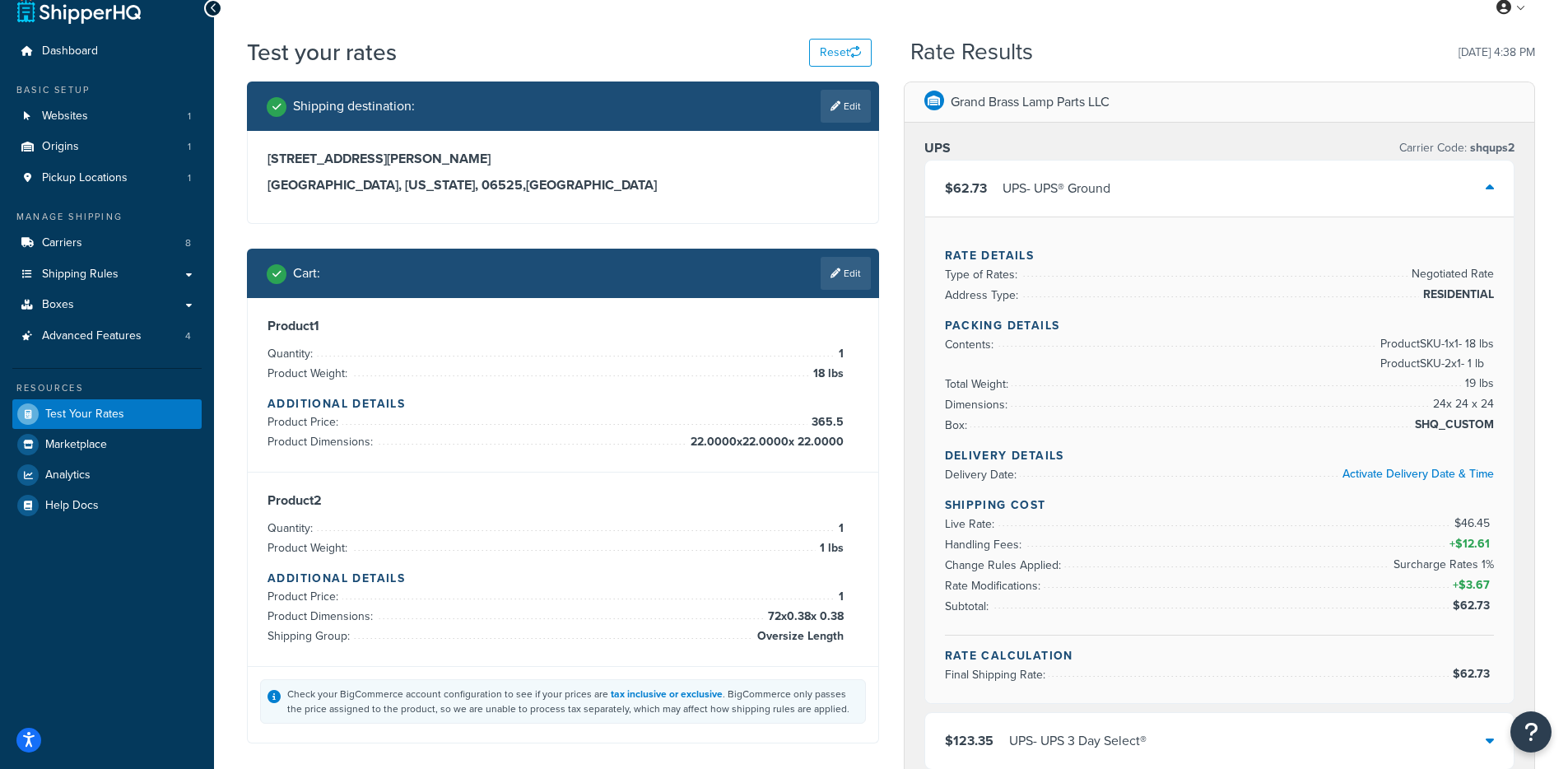
click at [1514, 404] on div "UPS Carrier Code: shqups2 $62.73 UPS - UPS® Ground Rate Details Type of Rates: …" at bounding box center [1220, 754] width 630 height 1263
drag, startPoint x: 1504, startPoint y: 403, endPoint x: 1494, endPoint y: 402, distance: 10.0
click at [1494, 402] on div "Rate Details Type of Rates: Negotiated Rate Address Type: RESIDENTIAL Packing D…" at bounding box center [1220, 460] width 590 height 487
click at [833, 278] on link "Edit" at bounding box center [846, 274] width 50 height 33
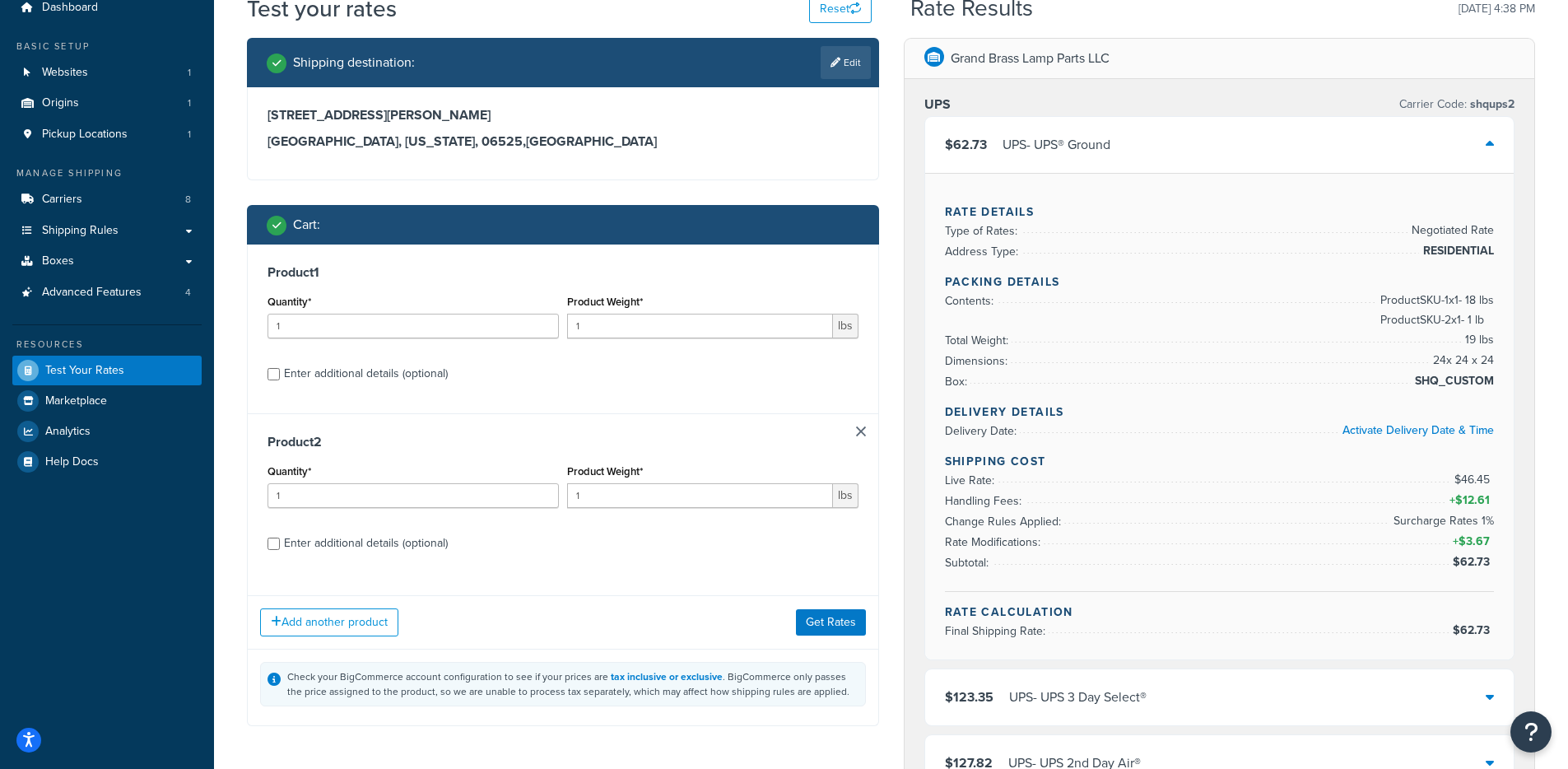
scroll to position [109, 0]
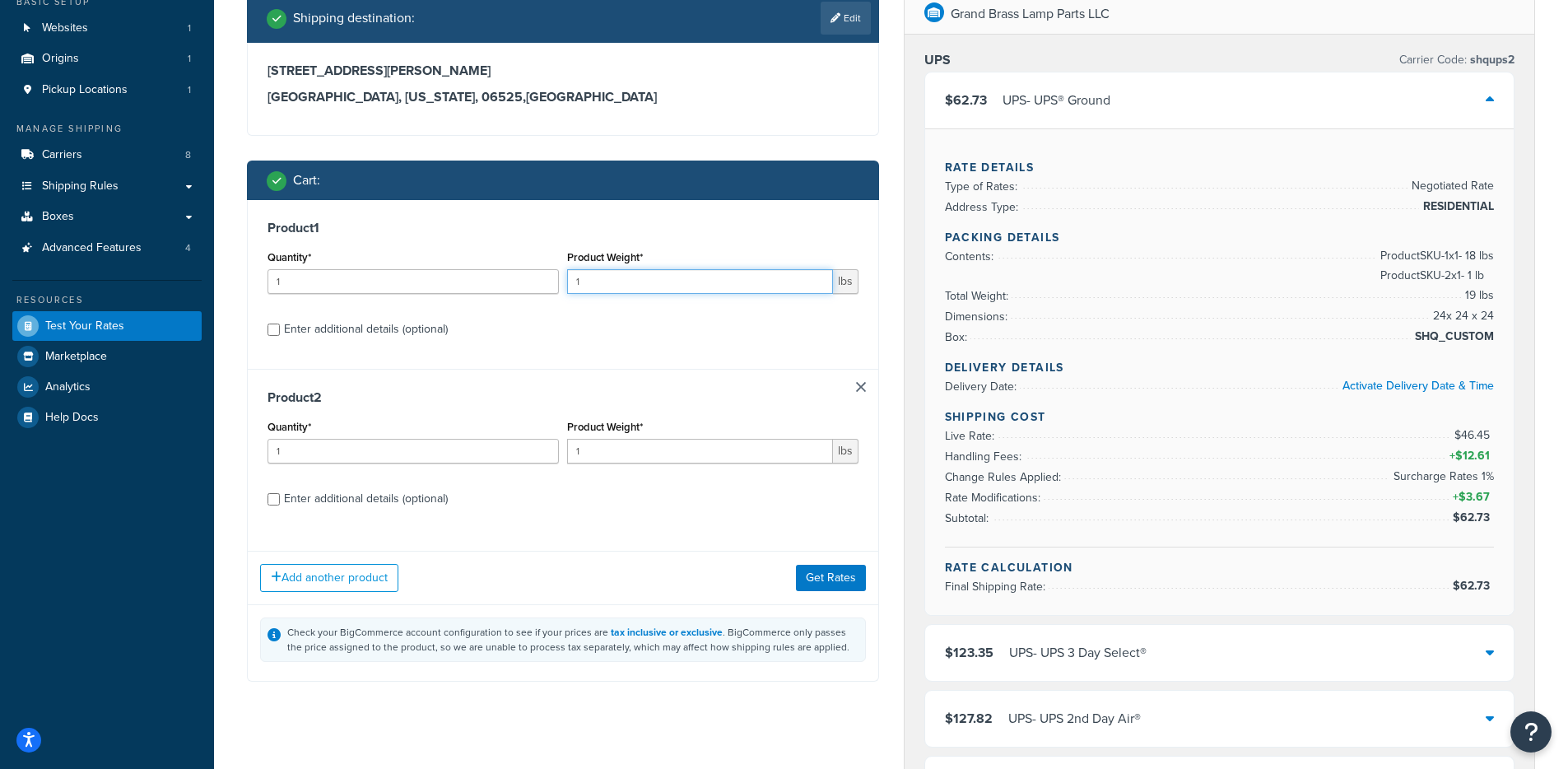
click at [646, 277] on input "1" at bounding box center [700, 281] width 266 height 25
type input "18"
click at [298, 509] on div "Enter additional details (optional)" at bounding box center [365, 499] width 164 height 23
click at [305, 501] on div "Enter additional details (optional)" at bounding box center [365, 499] width 164 height 23
click at [280, 501] on input "Enter additional details (optional)" at bounding box center [274, 500] width 12 height 12
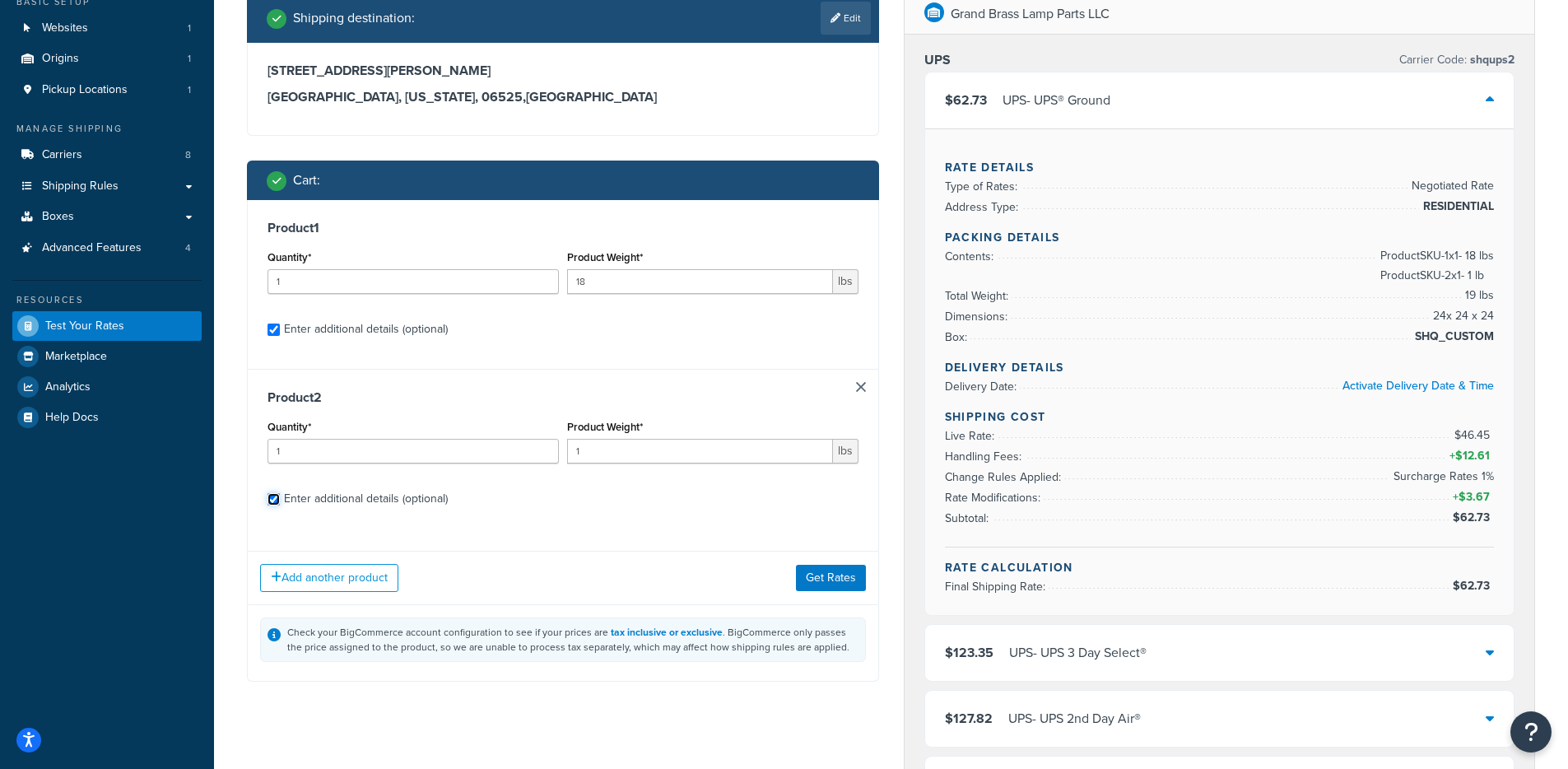
checkbox input "true"
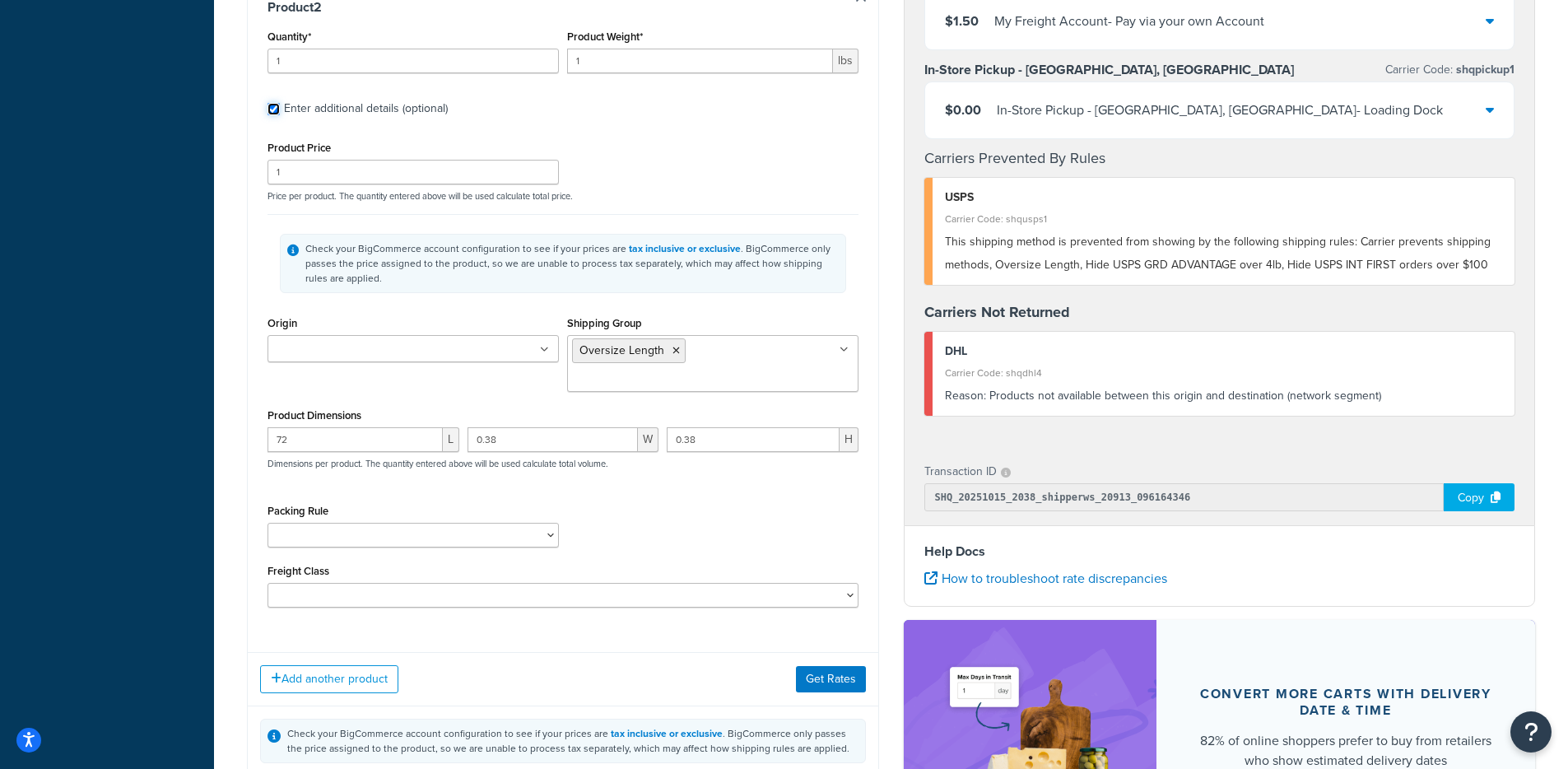
scroll to position [966, 0]
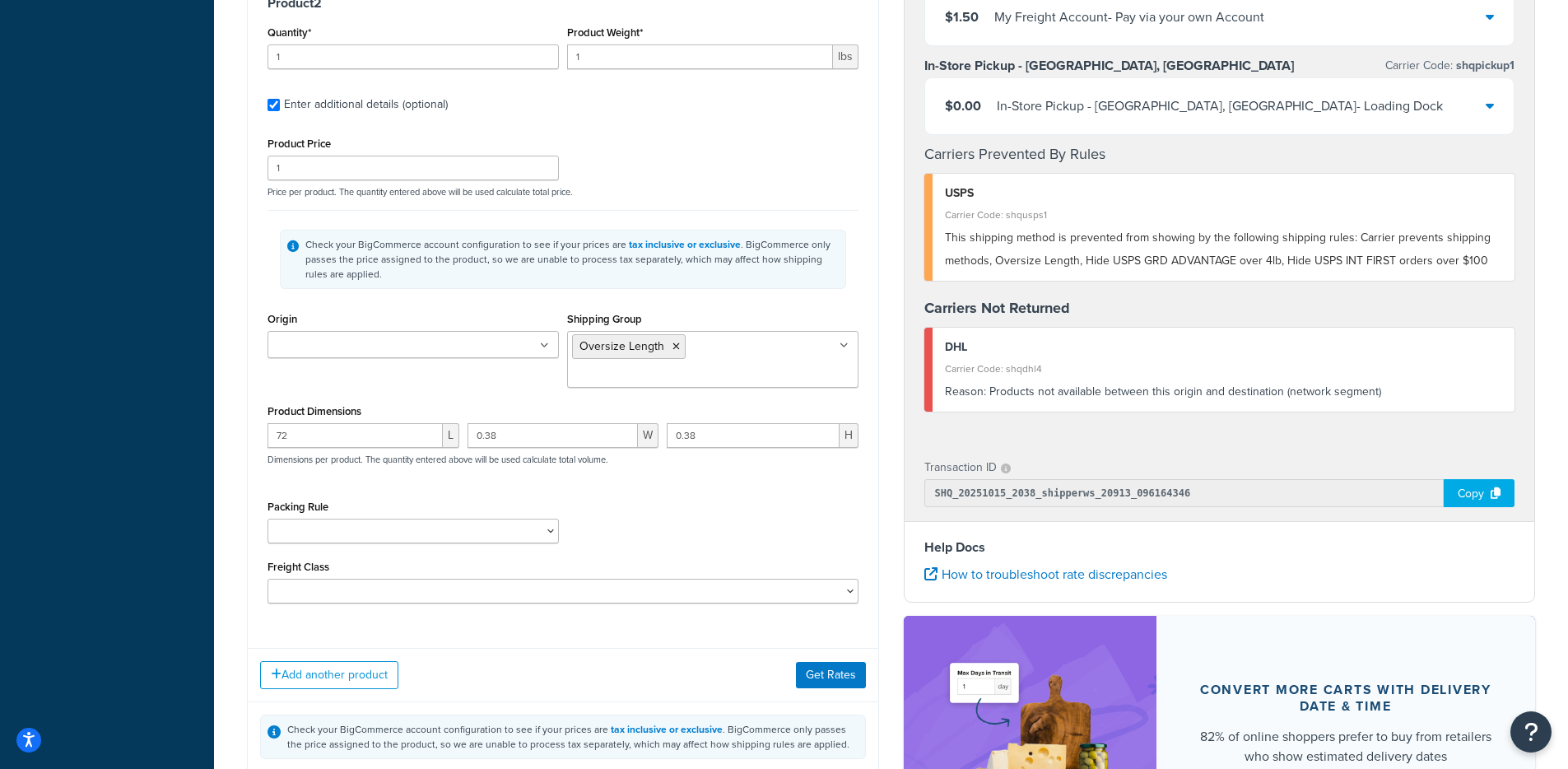
click at [361, 495] on div "Packing Rule Oversize Length" at bounding box center [413, 519] width 292 height 48
click at [335, 519] on select "Oversize Length" at bounding box center [413, 531] width 292 height 25
select select "62310"
click at [268, 519] on select "Oversize Length" at bounding box center [413, 531] width 292 height 25
click at [874, 648] on div "Add another product Get Rates" at bounding box center [563, 675] width 630 height 54
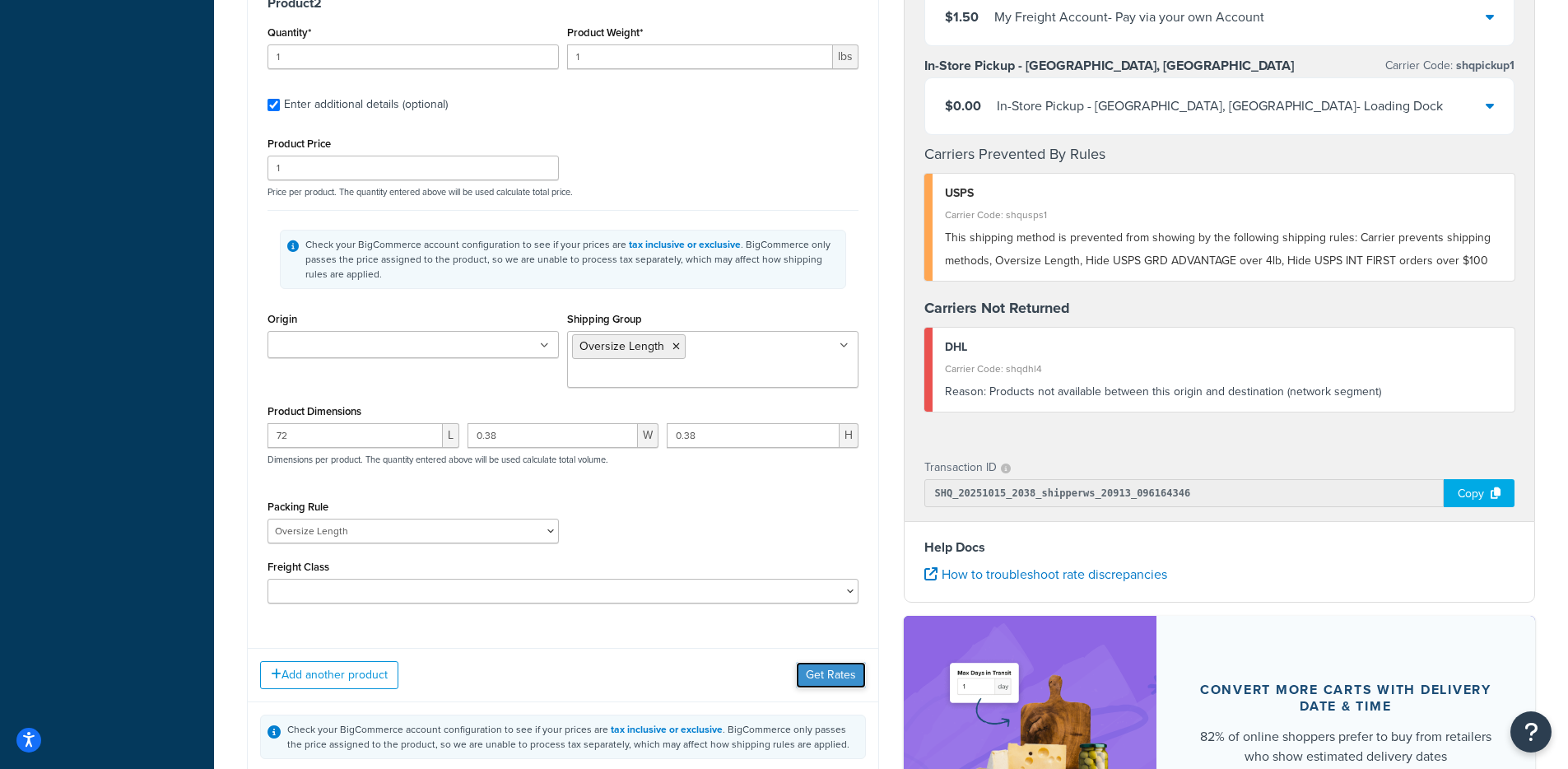
click at [859, 662] on button "Get Rates" at bounding box center [830, 675] width 70 height 26
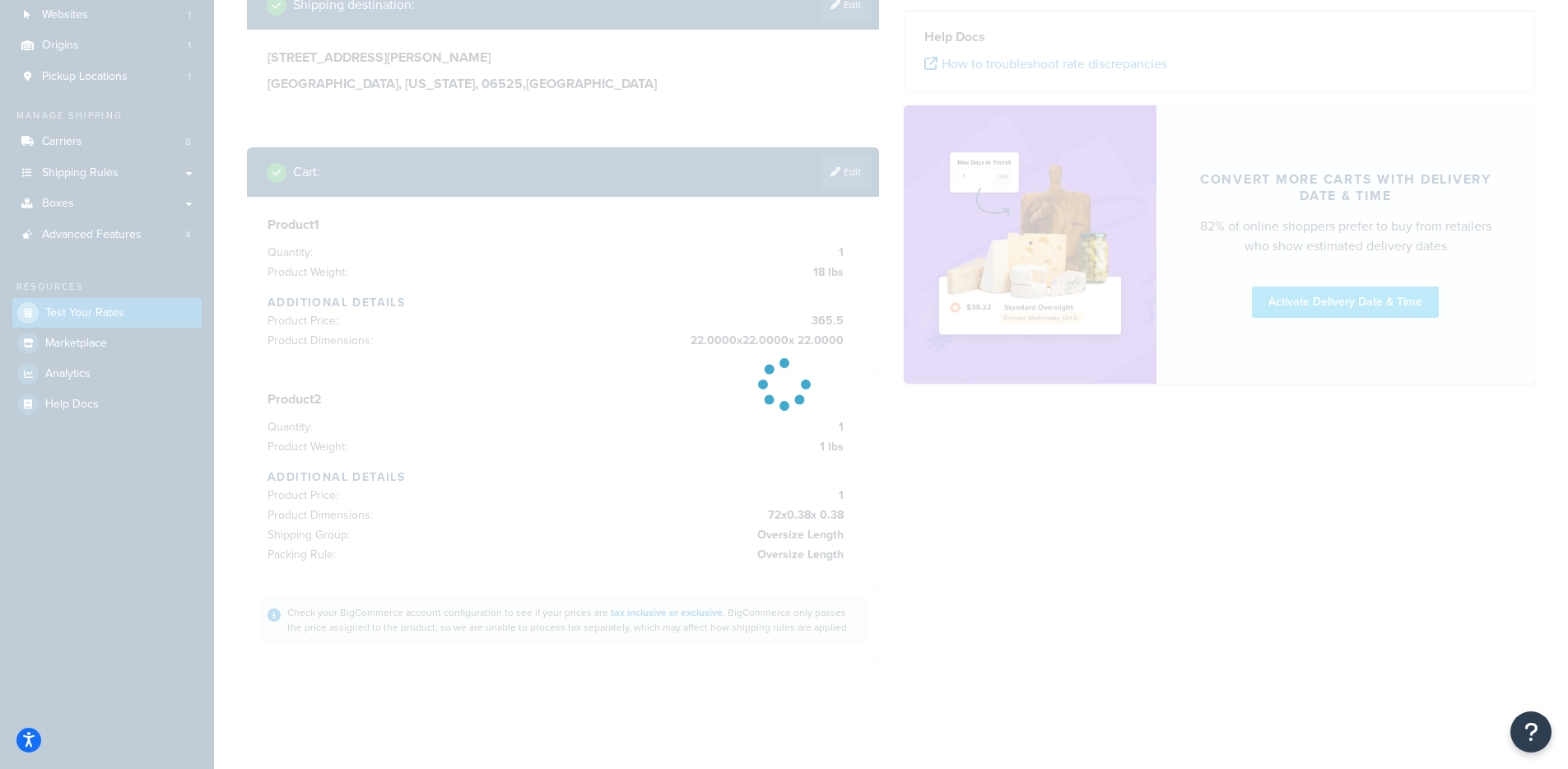
scroll to position [27, 0]
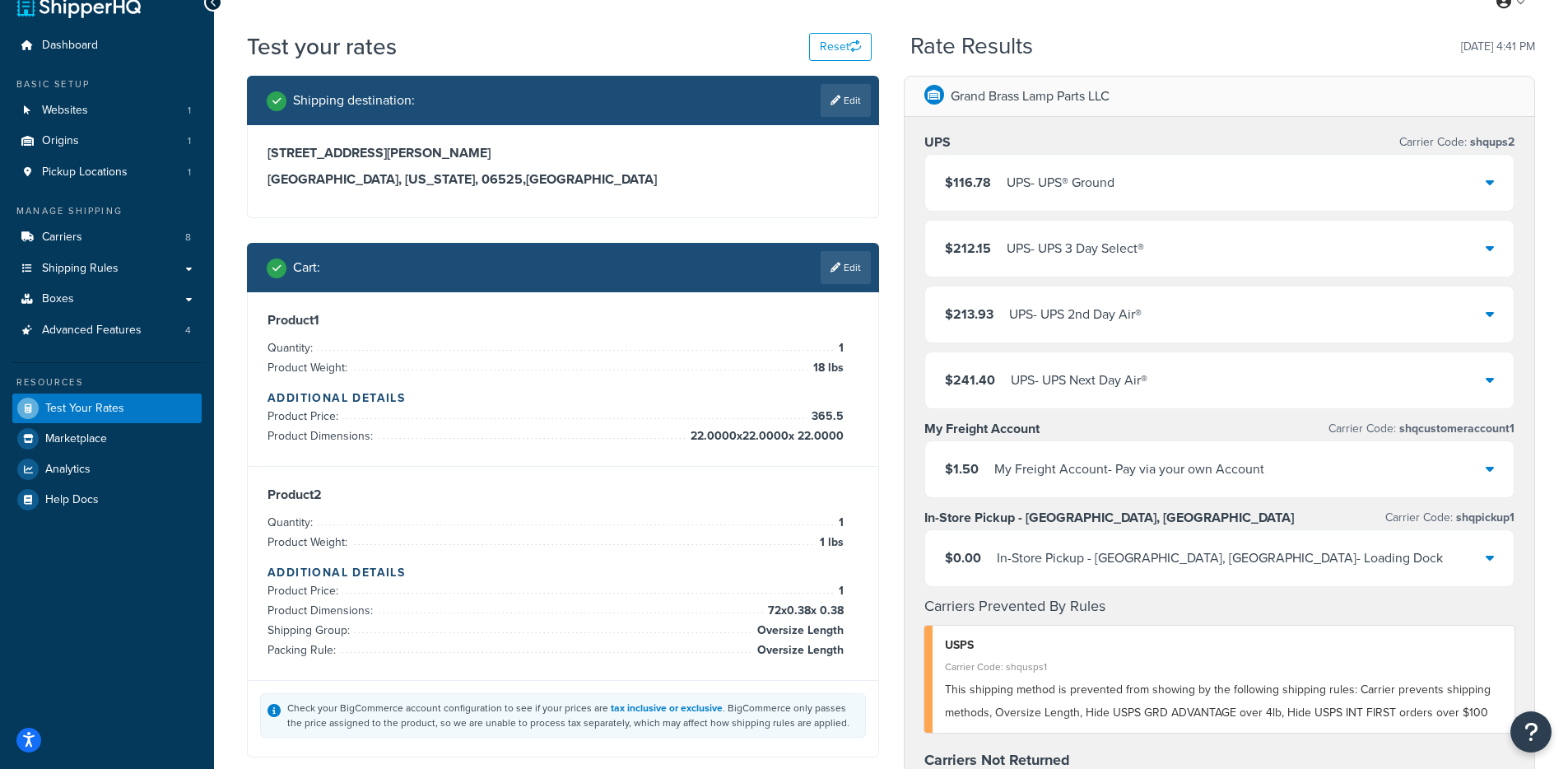
click at [1003, 192] on div "$116.78 UPS - UPS® Ground" at bounding box center [1029, 183] width 170 height 23
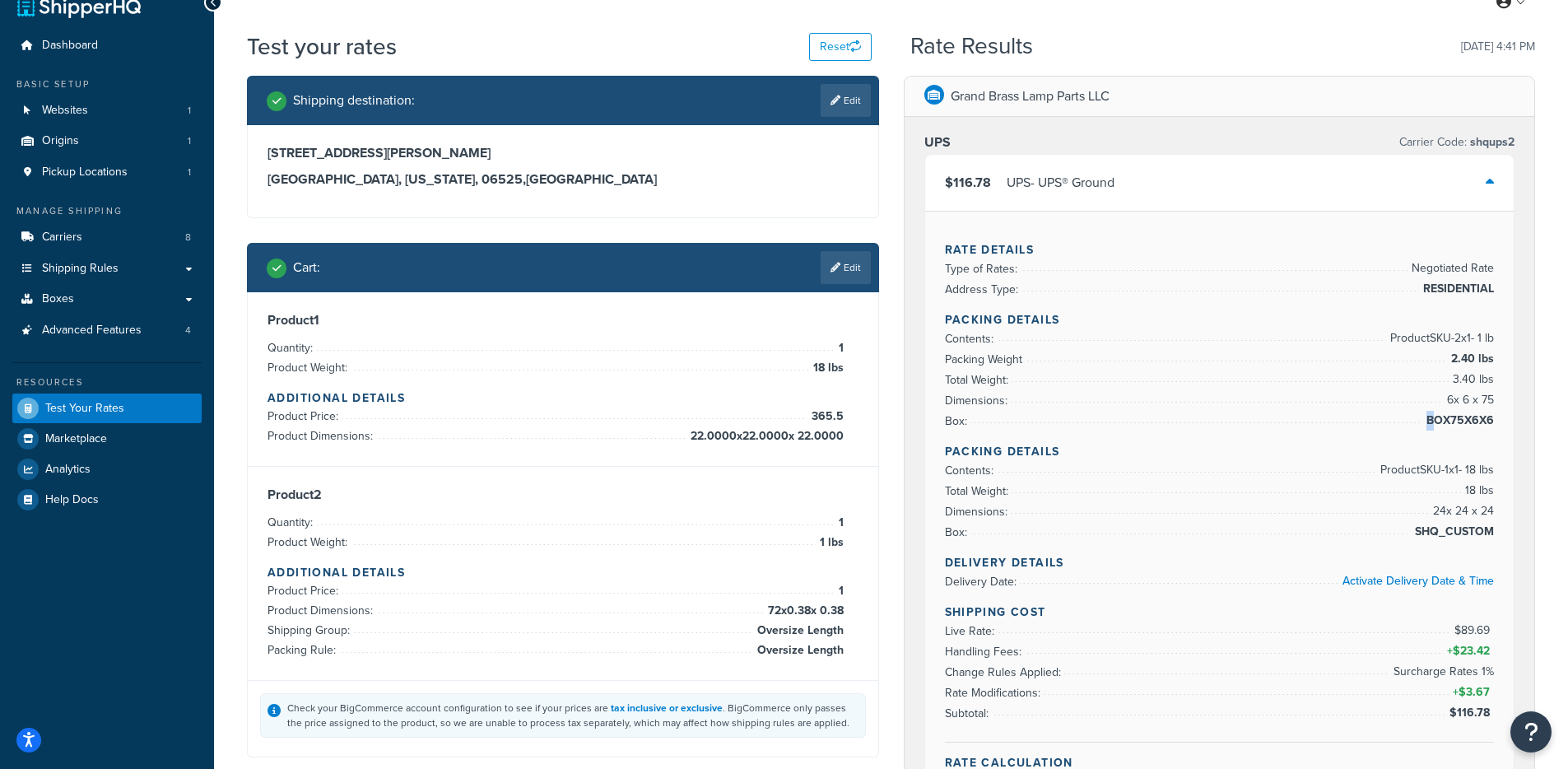
drag, startPoint x: 1434, startPoint y: 420, endPoint x: 1531, endPoint y: 421, distance: 97.0
click at [1426, 415] on span "BOX75X6X6" at bounding box center [1458, 420] width 72 height 20
drag, startPoint x: 1428, startPoint y: 472, endPoint x: 1496, endPoint y: 524, distance: 85.6
click at [1496, 524] on div "Rate Details Type of Rates: Negotiated Rate Address Type: RESIDENTIAL Packing D…" at bounding box center [1220, 510] width 590 height 599
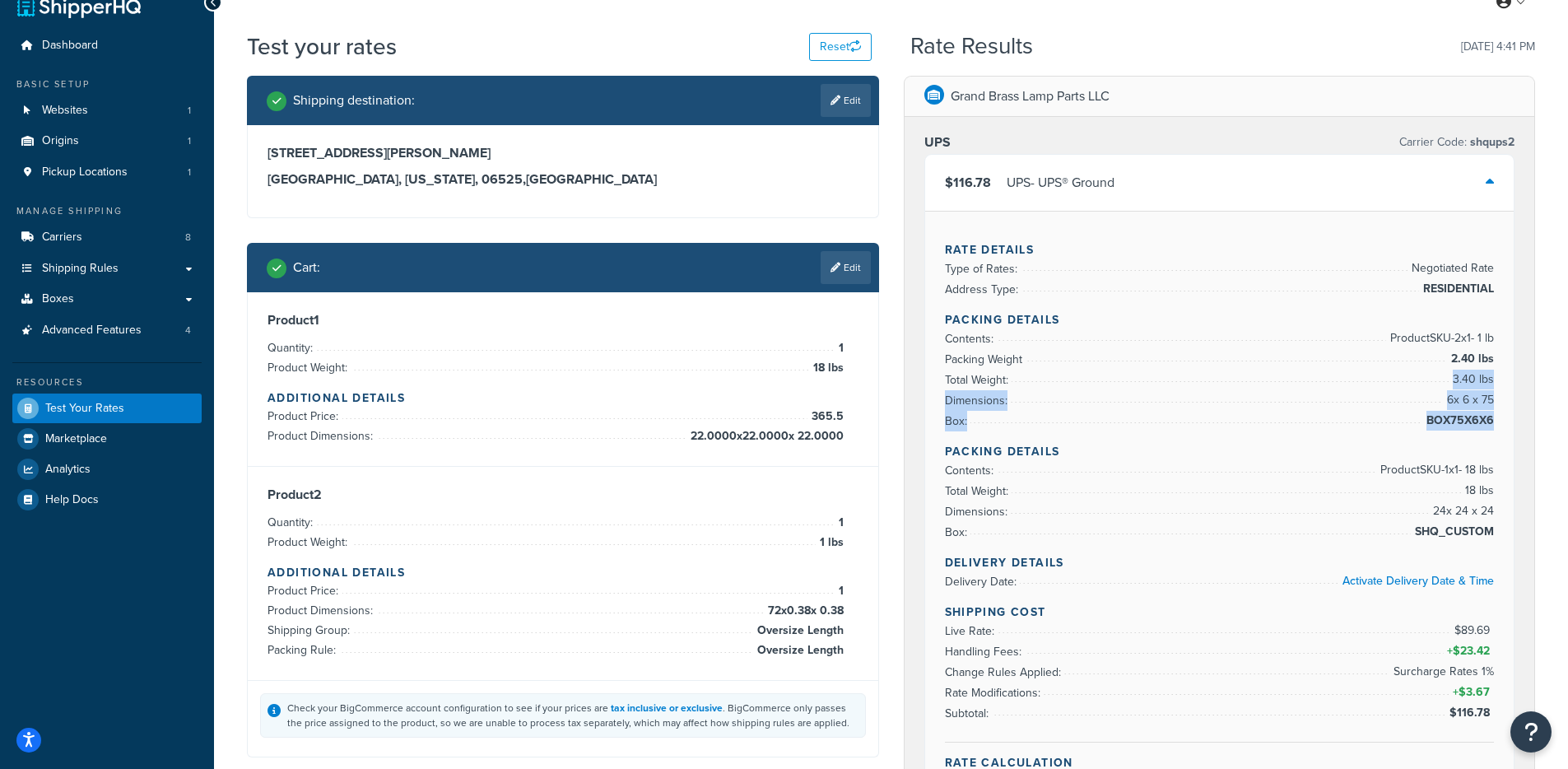
drag, startPoint x: 1439, startPoint y: 371, endPoint x: 1496, endPoint y: 438, distance: 88.0
click at [1496, 438] on div "Rate Details Type of Rates: Negotiated Rate Address Type: RESIDENTIAL Packing D…" at bounding box center [1220, 510] width 590 height 599
click at [1290, 404] on li "Dimensions: 6 x 6 x 75" at bounding box center [1219, 401] width 550 height 21
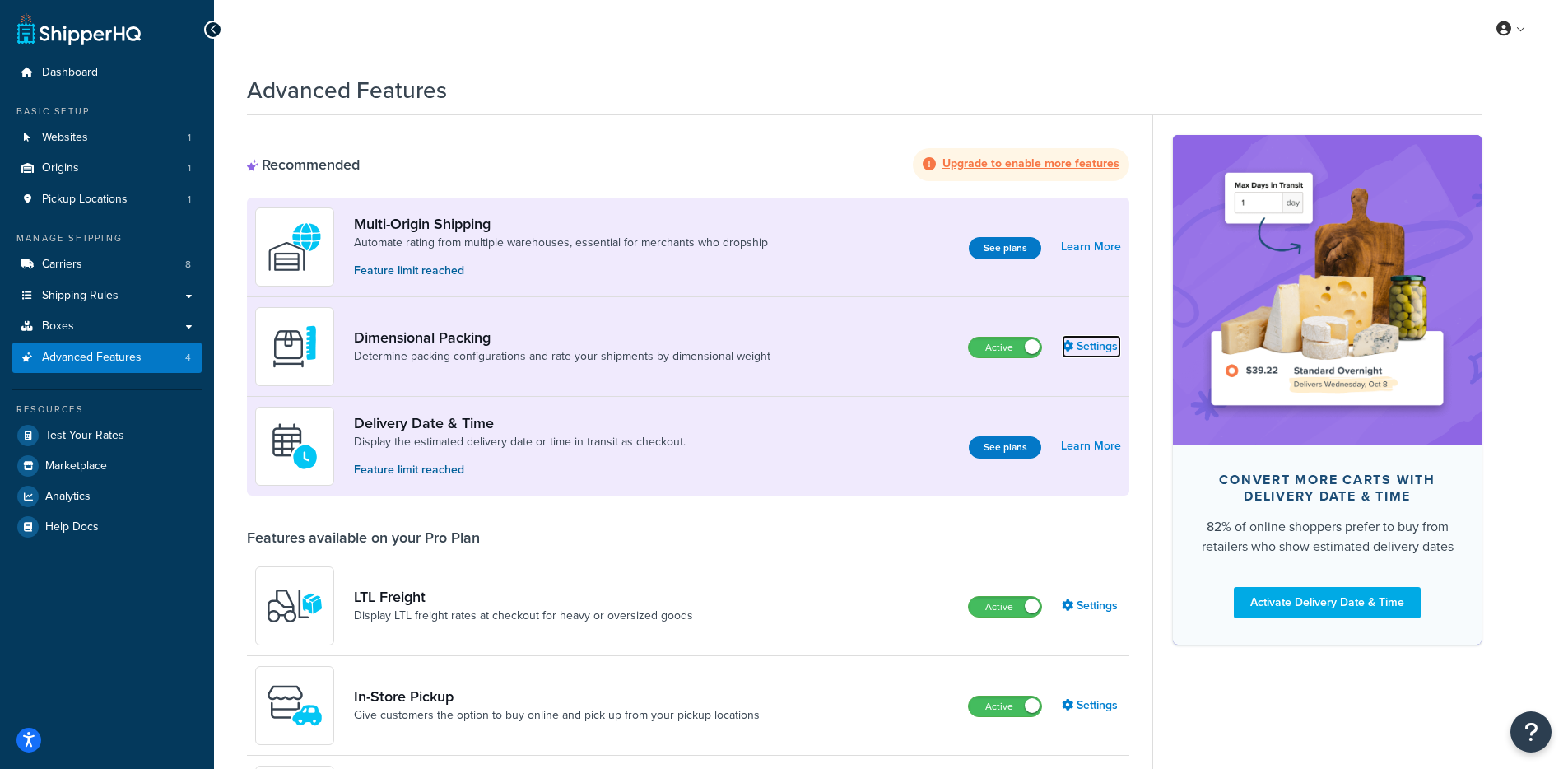
click at [1078, 350] on link "Settings" at bounding box center [1091, 346] width 59 height 23
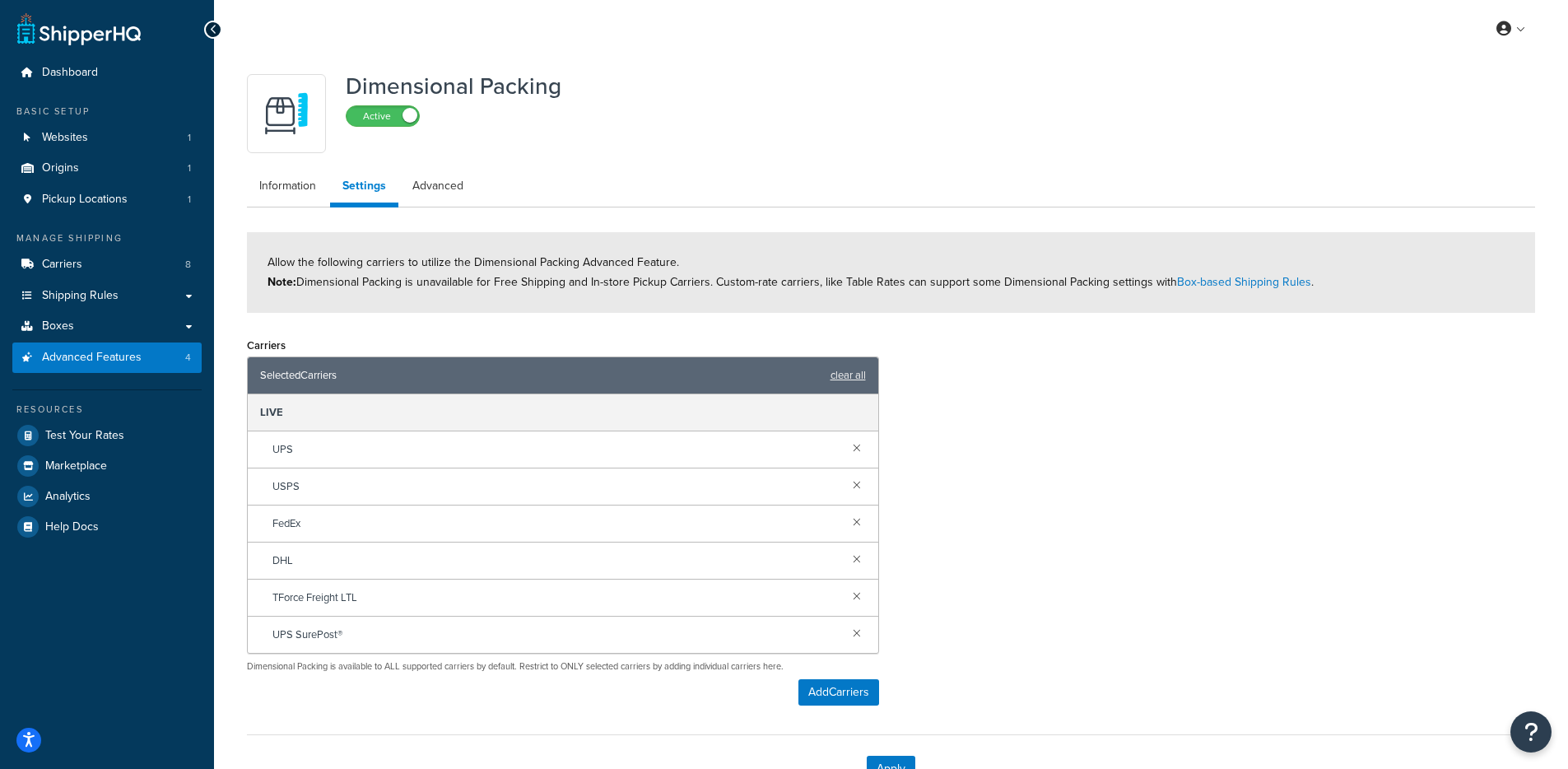
click at [452, 203] on ul "Information Settings Advanced" at bounding box center [891, 189] width 1288 height 38
click at [448, 189] on link "Advanced" at bounding box center [437, 186] width 75 height 33
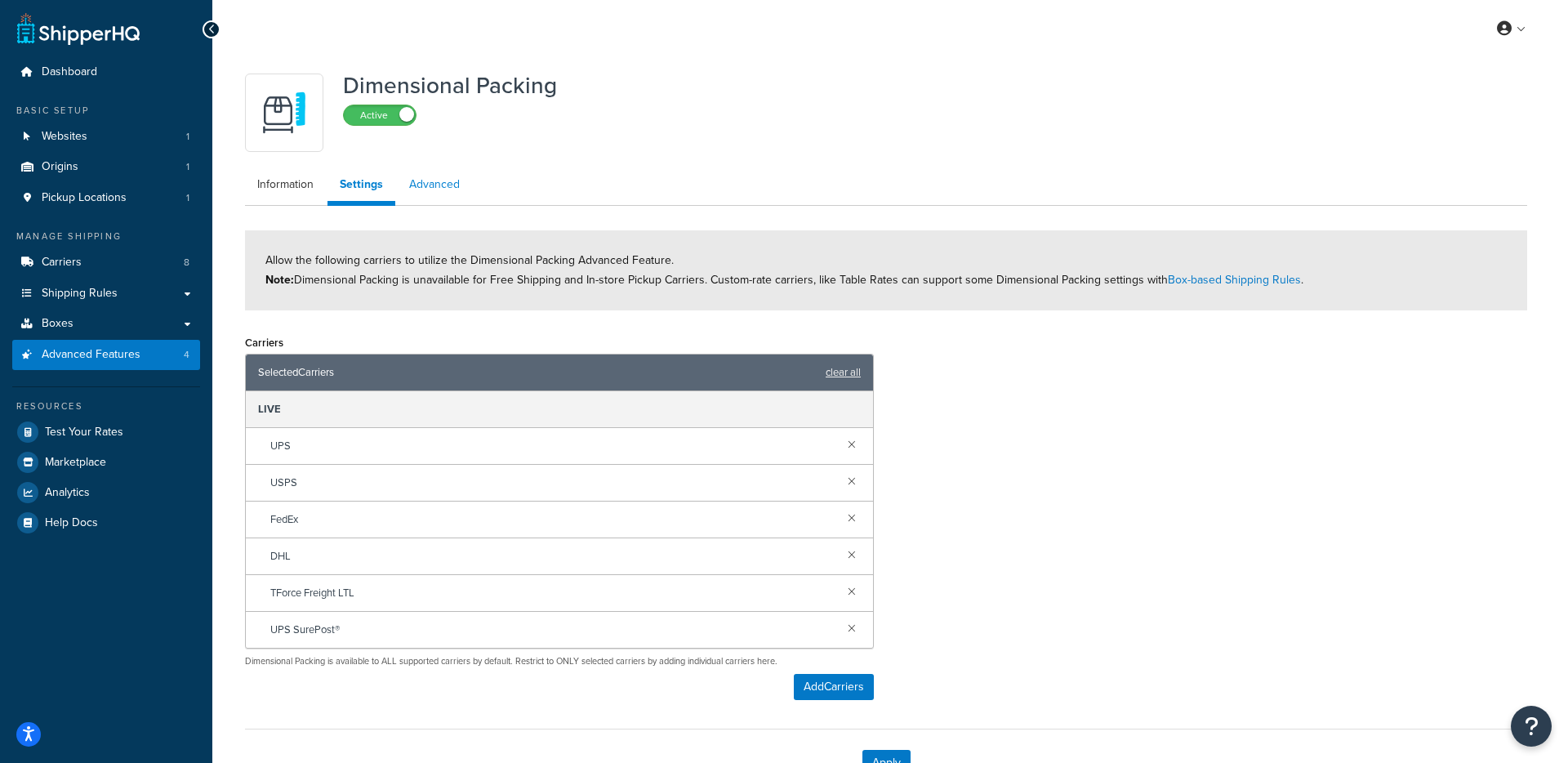
select select "false"
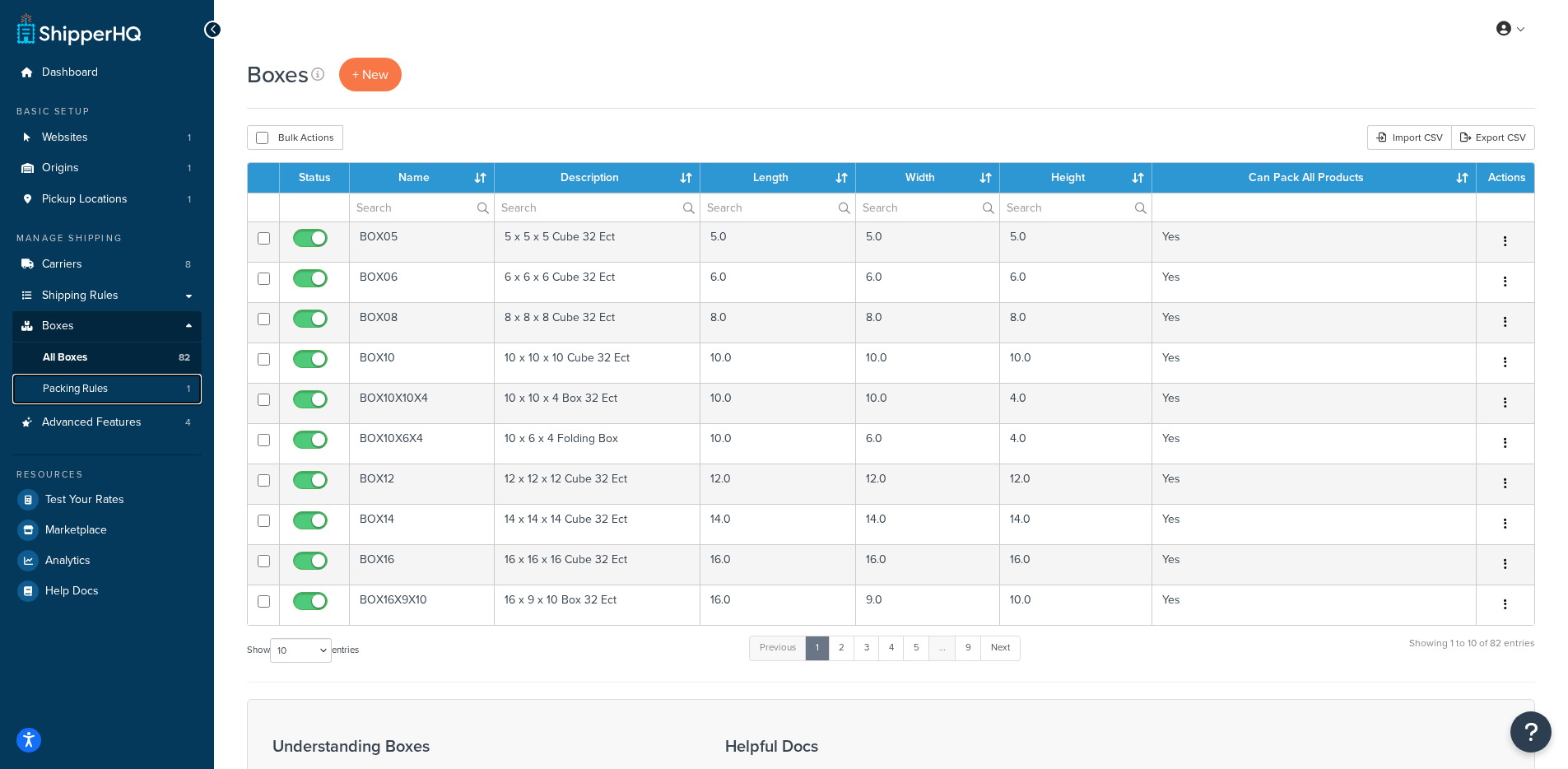
click at [141, 379] on link "Packing Rules 1" at bounding box center [106, 389] width 190 height 30
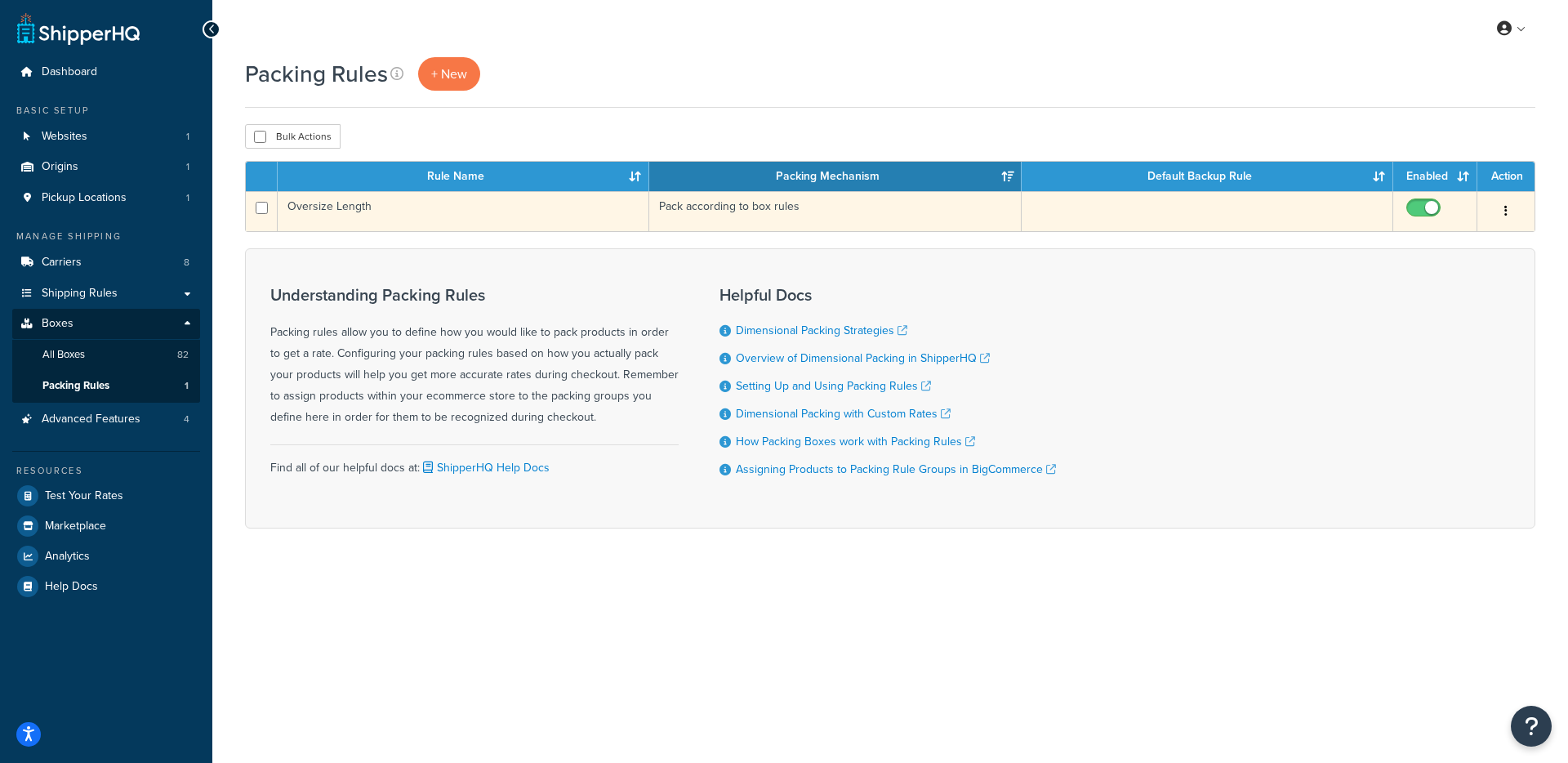
click at [474, 201] on td "Oversize Length" at bounding box center [463, 211] width 372 height 40
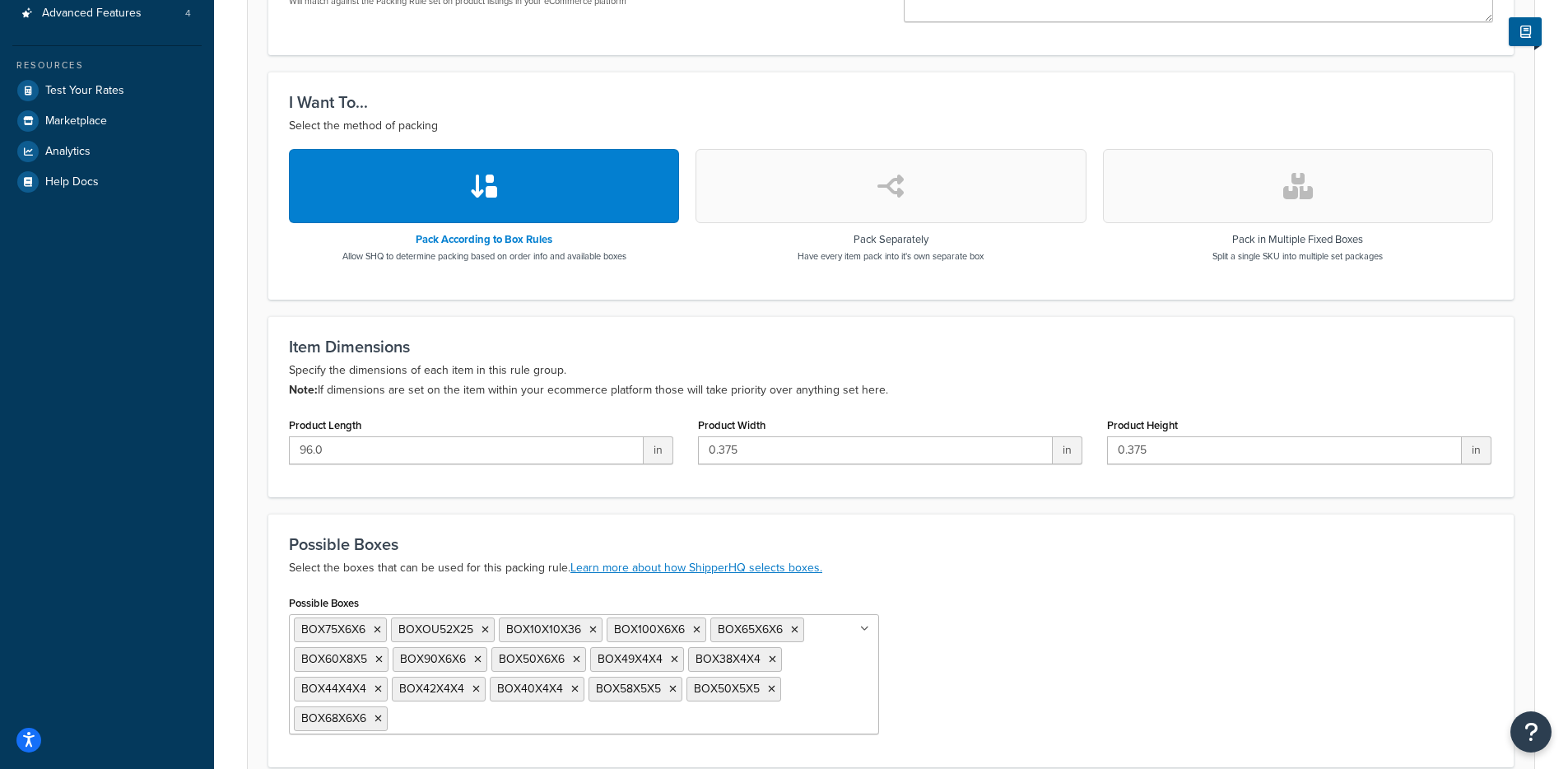
scroll to position [560, 0]
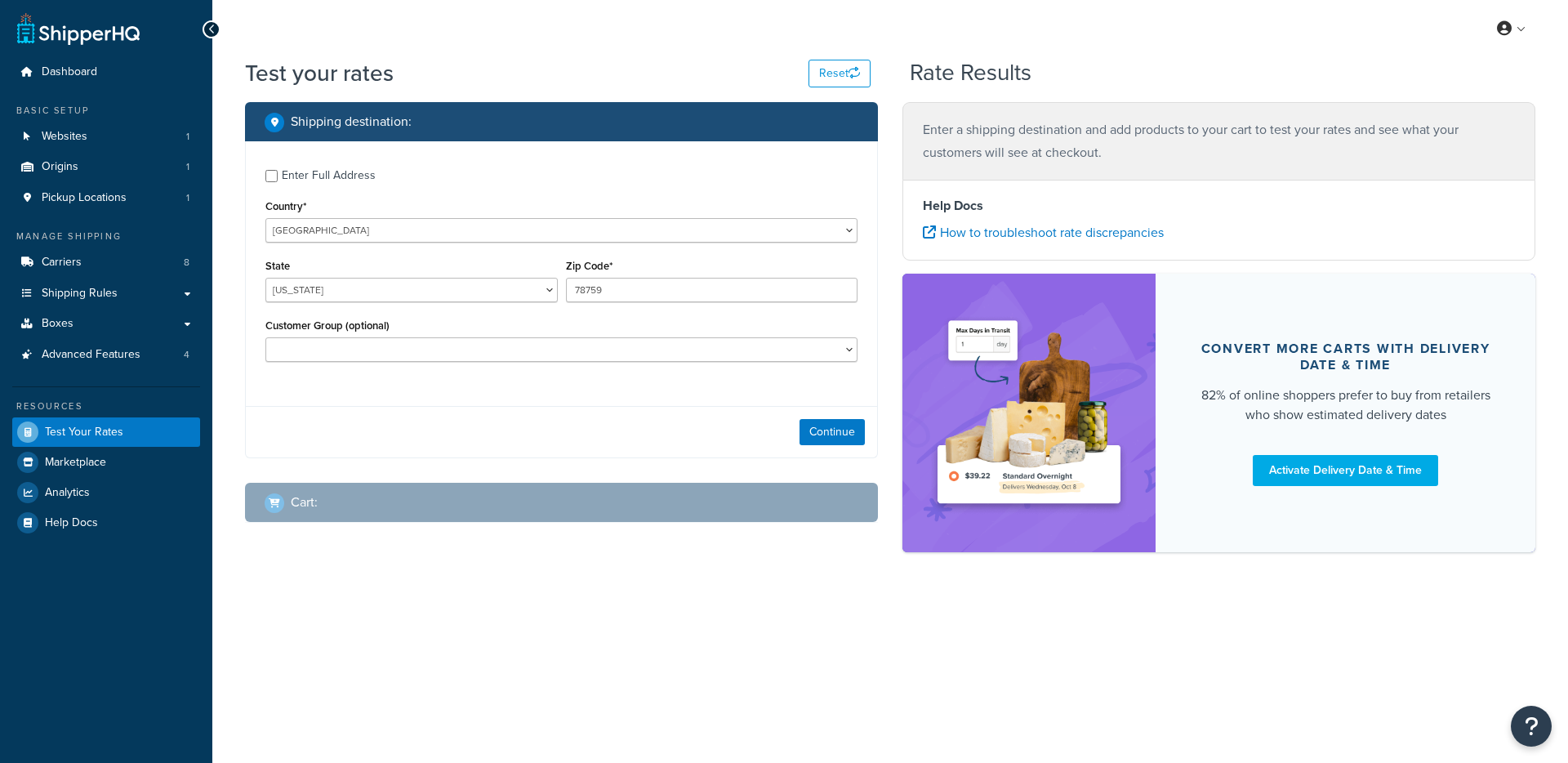
select select "[GEOGRAPHIC_DATA]"
checkbox input "true"
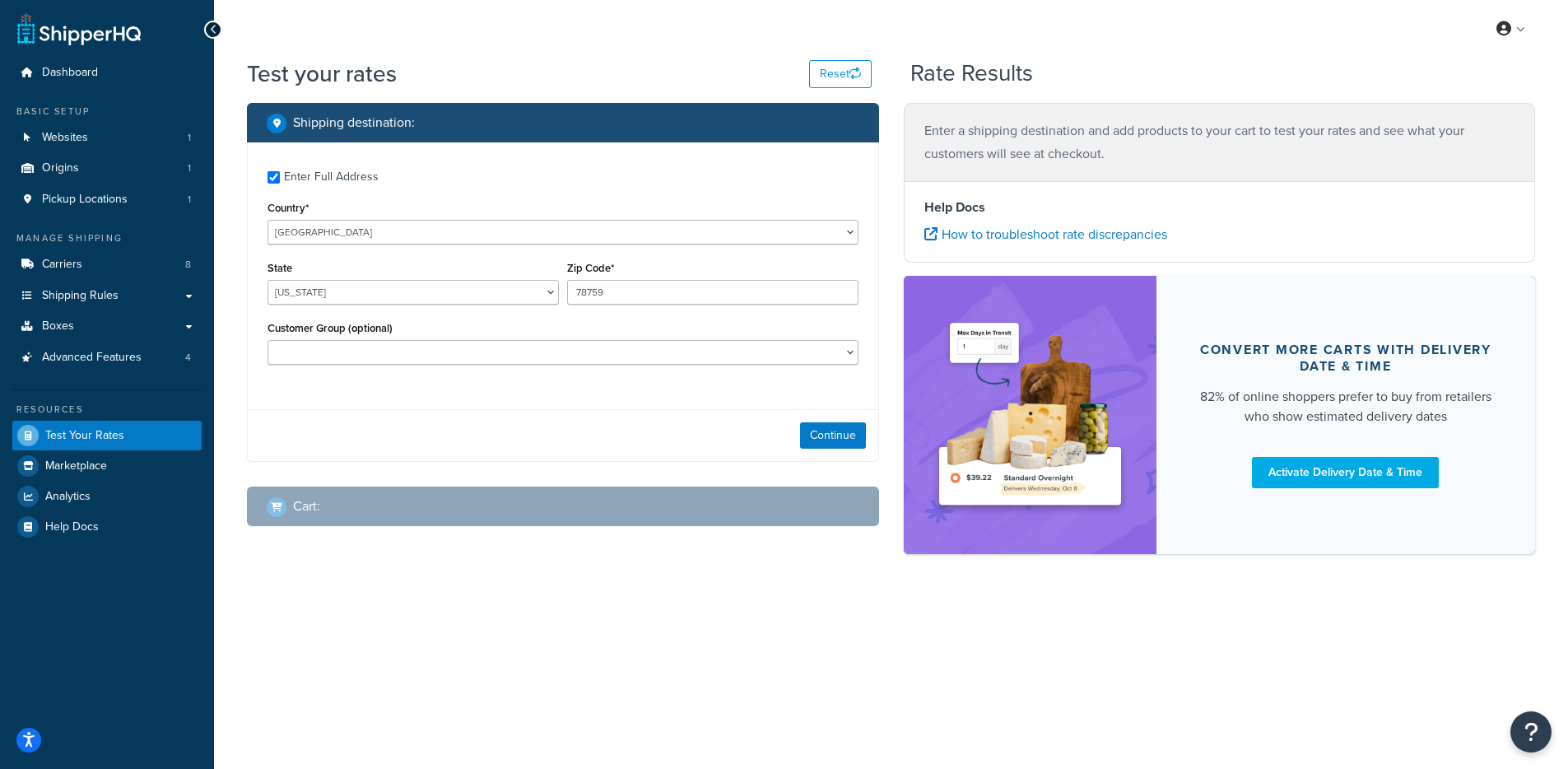
type input "06525"
select select "CT"
select select
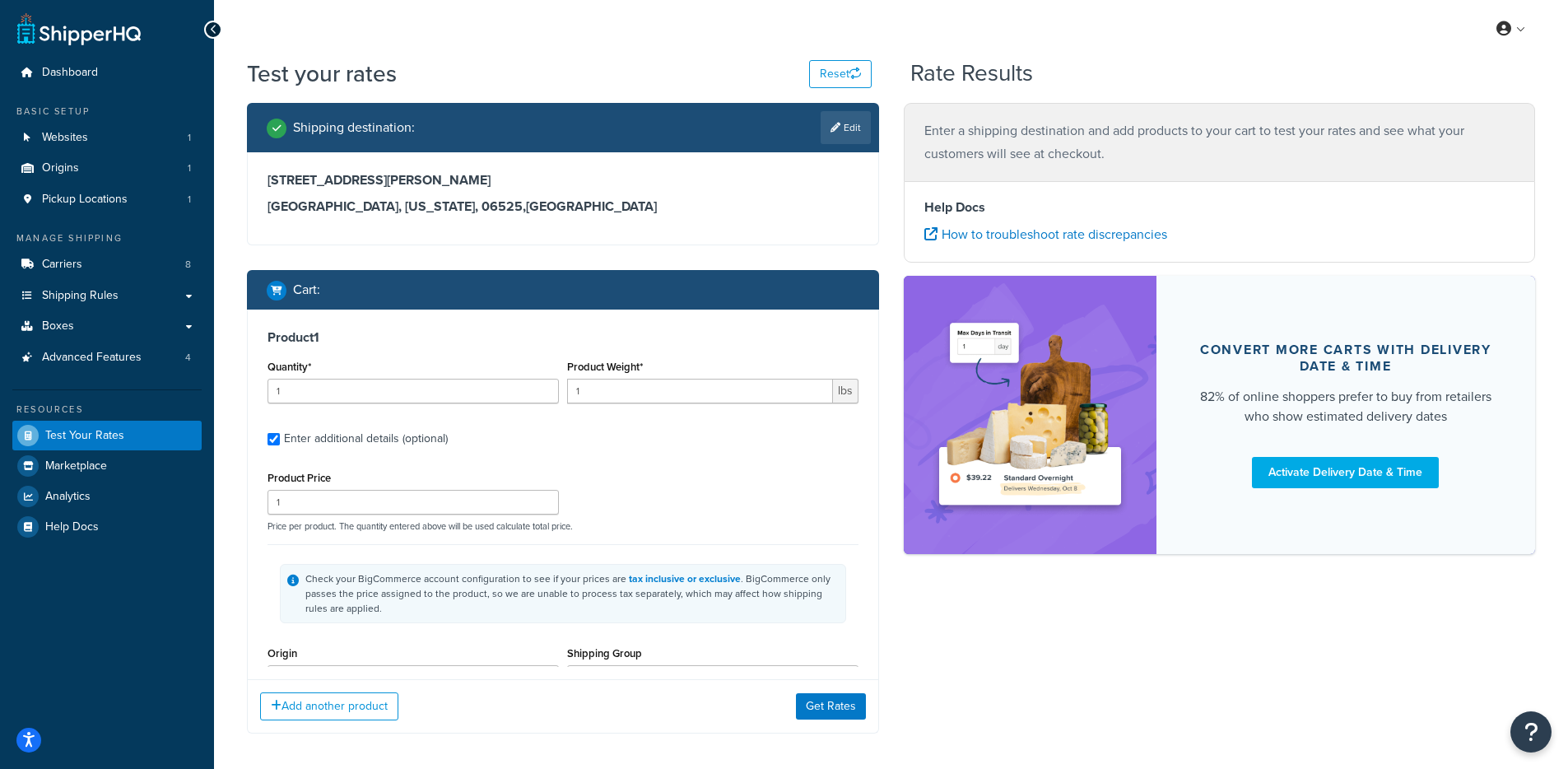
type input "18"
type input "365.5"
type input "22.0000"
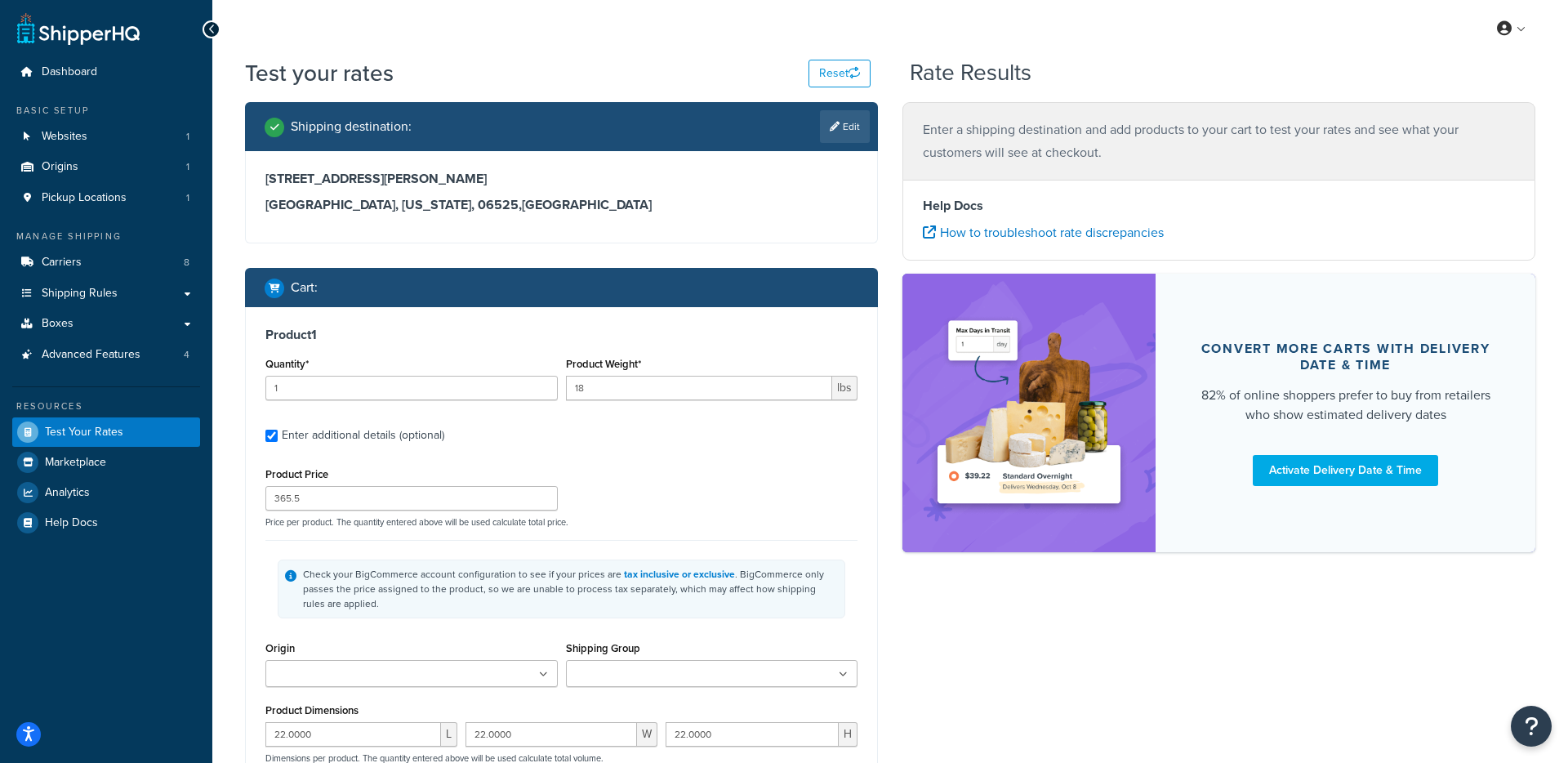
select select "CT"
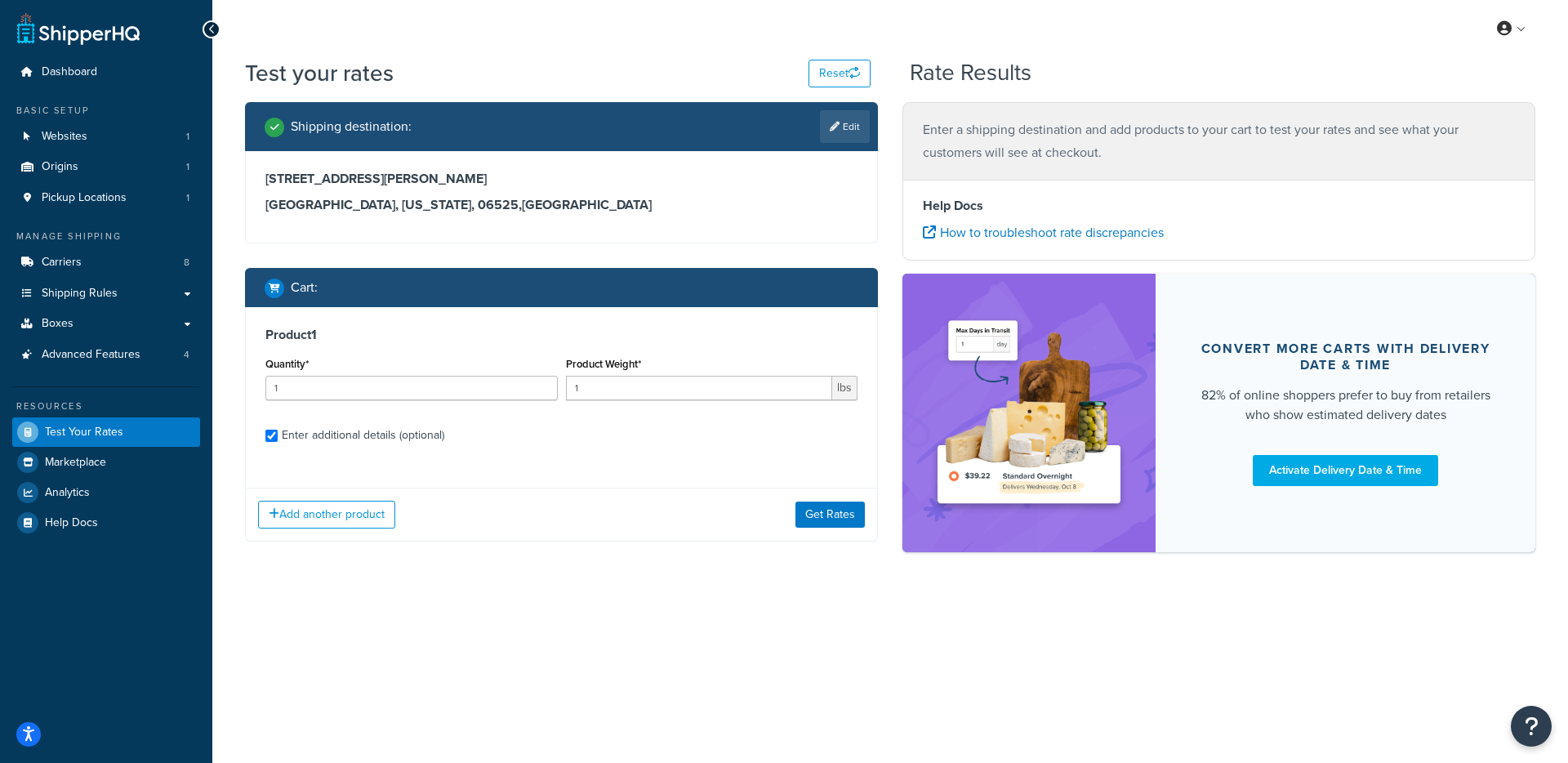
checkbox input "true"
type input "50"
type input "1.5"
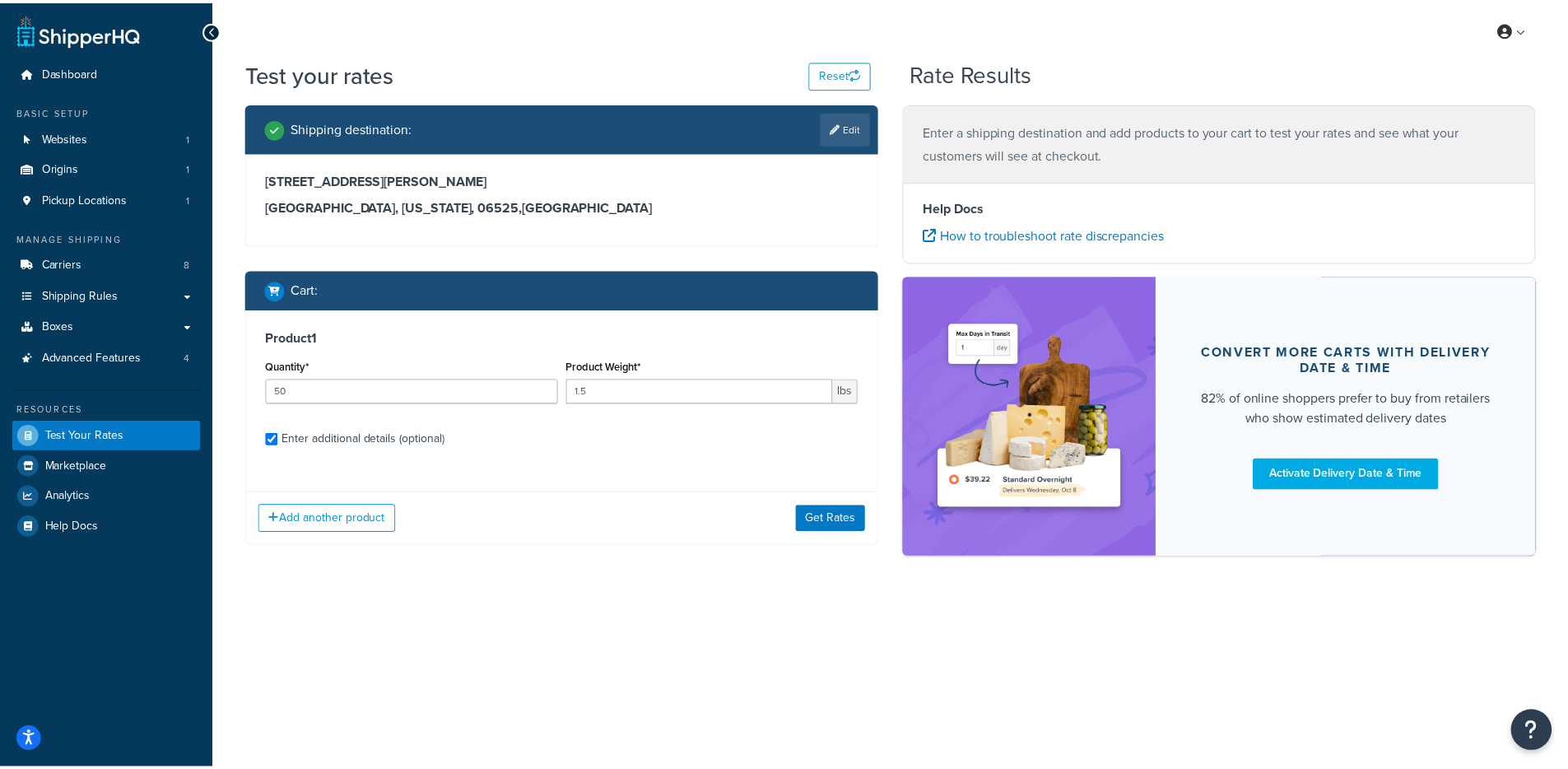
scroll to position [156, 0]
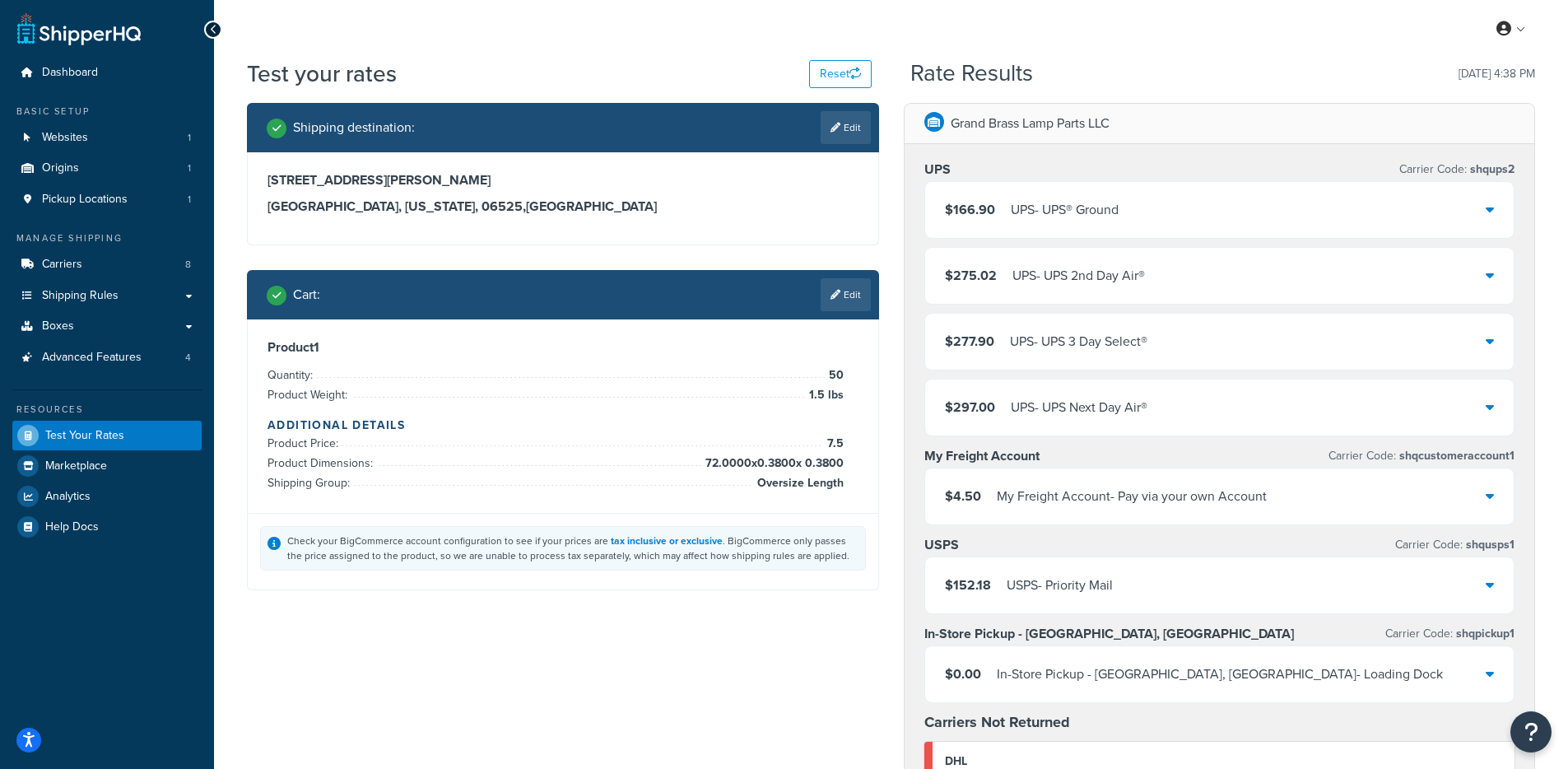
click at [1115, 217] on div "UPS - UPS® Ground" at bounding box center [1065, 210] width 108 height 23
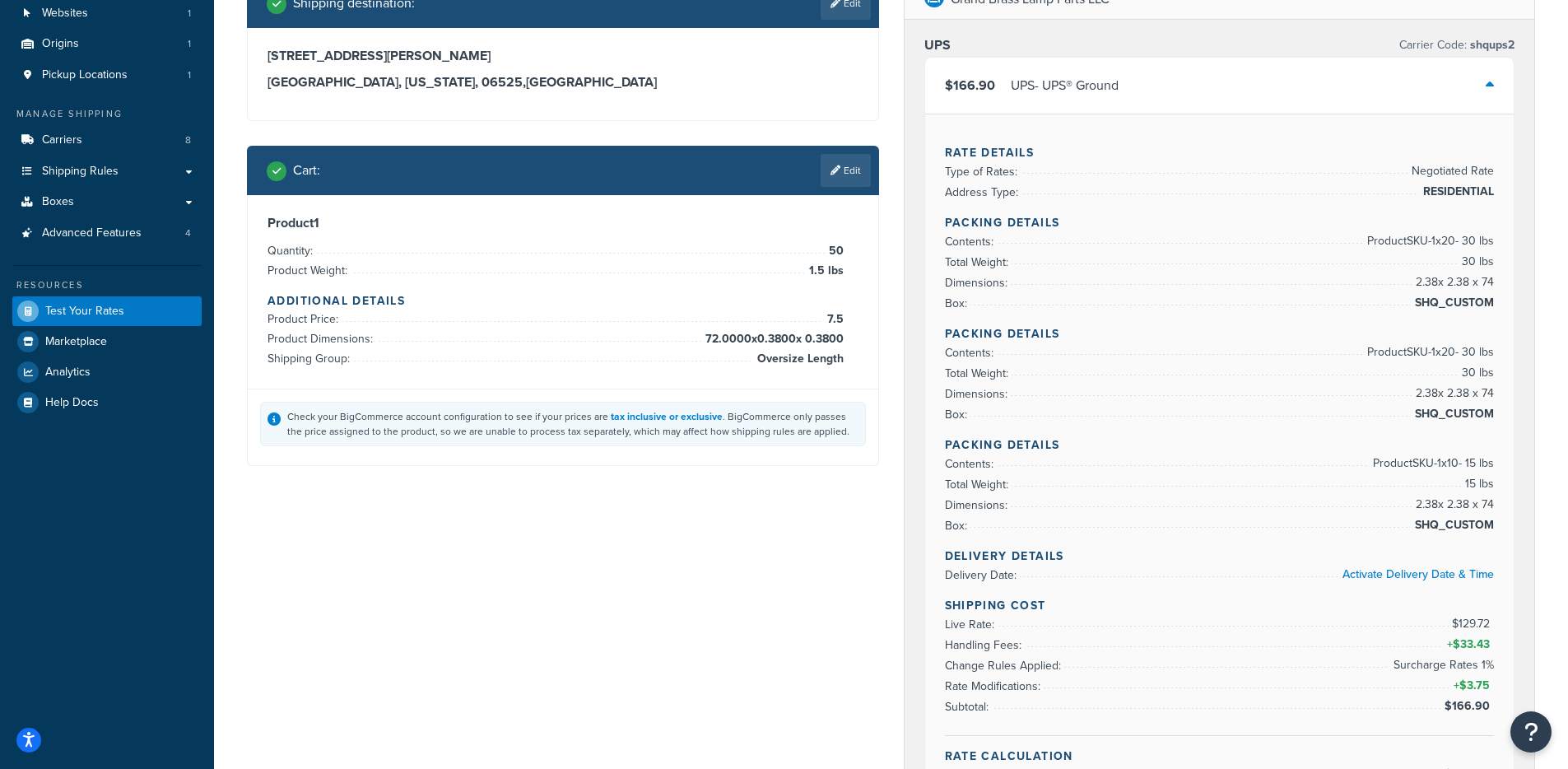
scroll to position [128, 0]
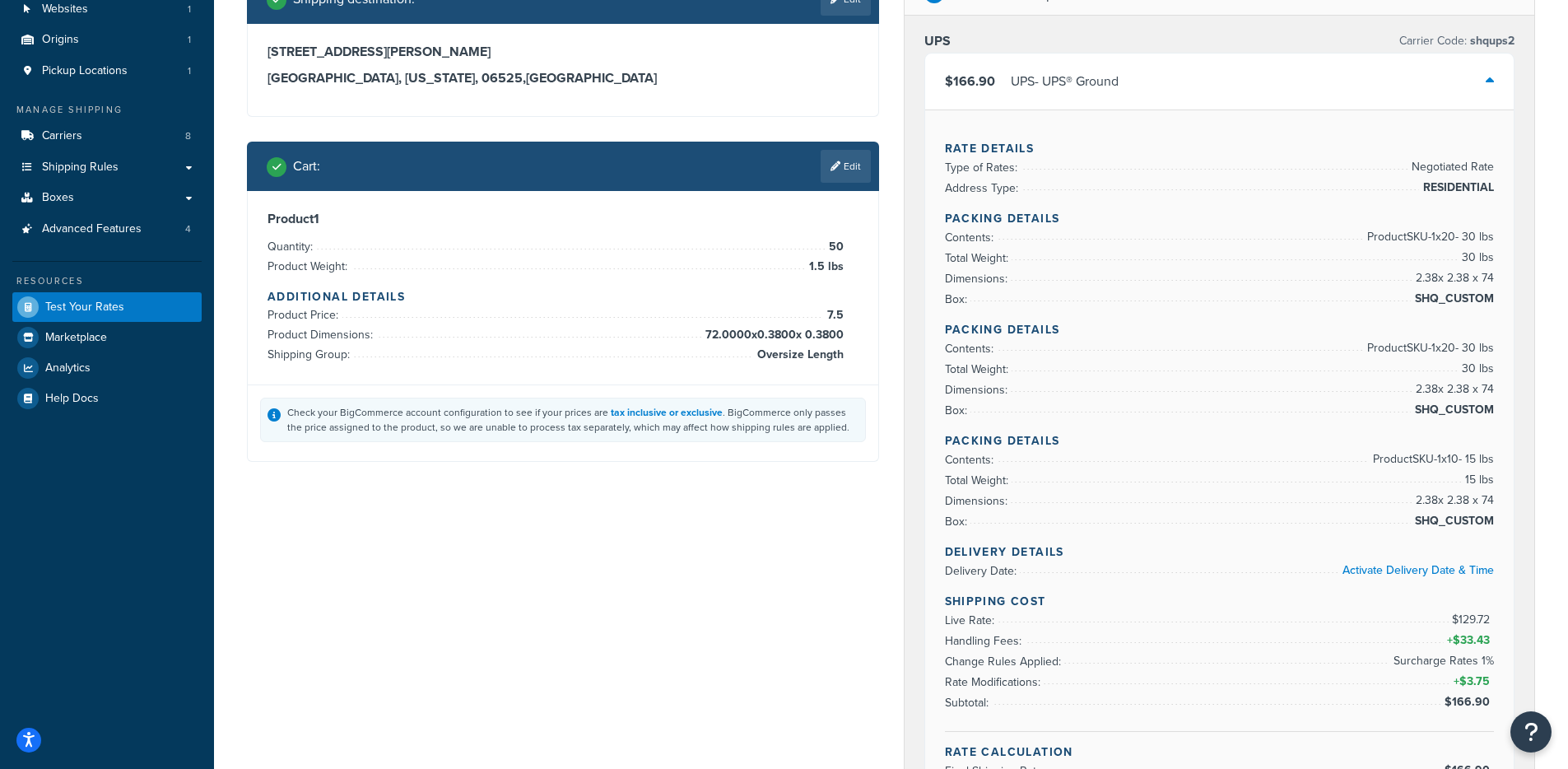
click at [1128, 90] on div "$166.90 UPS - UPS® Ground" at bounding box center [1220, 81] width 590 height 56
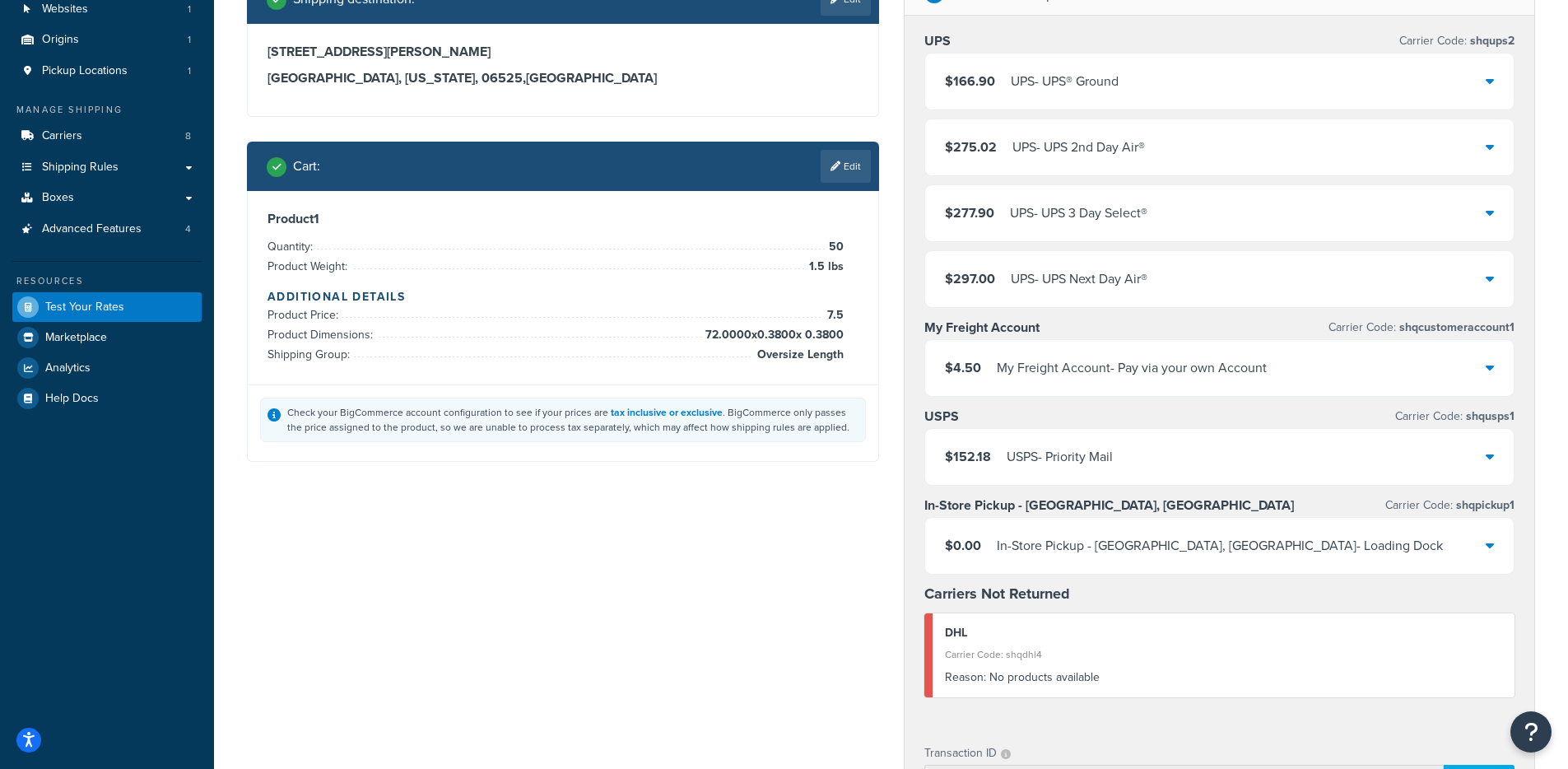
click at [1093, 76] on div "UPS - UPS® Ground" at bounding box center [1065, 81] width 108 height 23
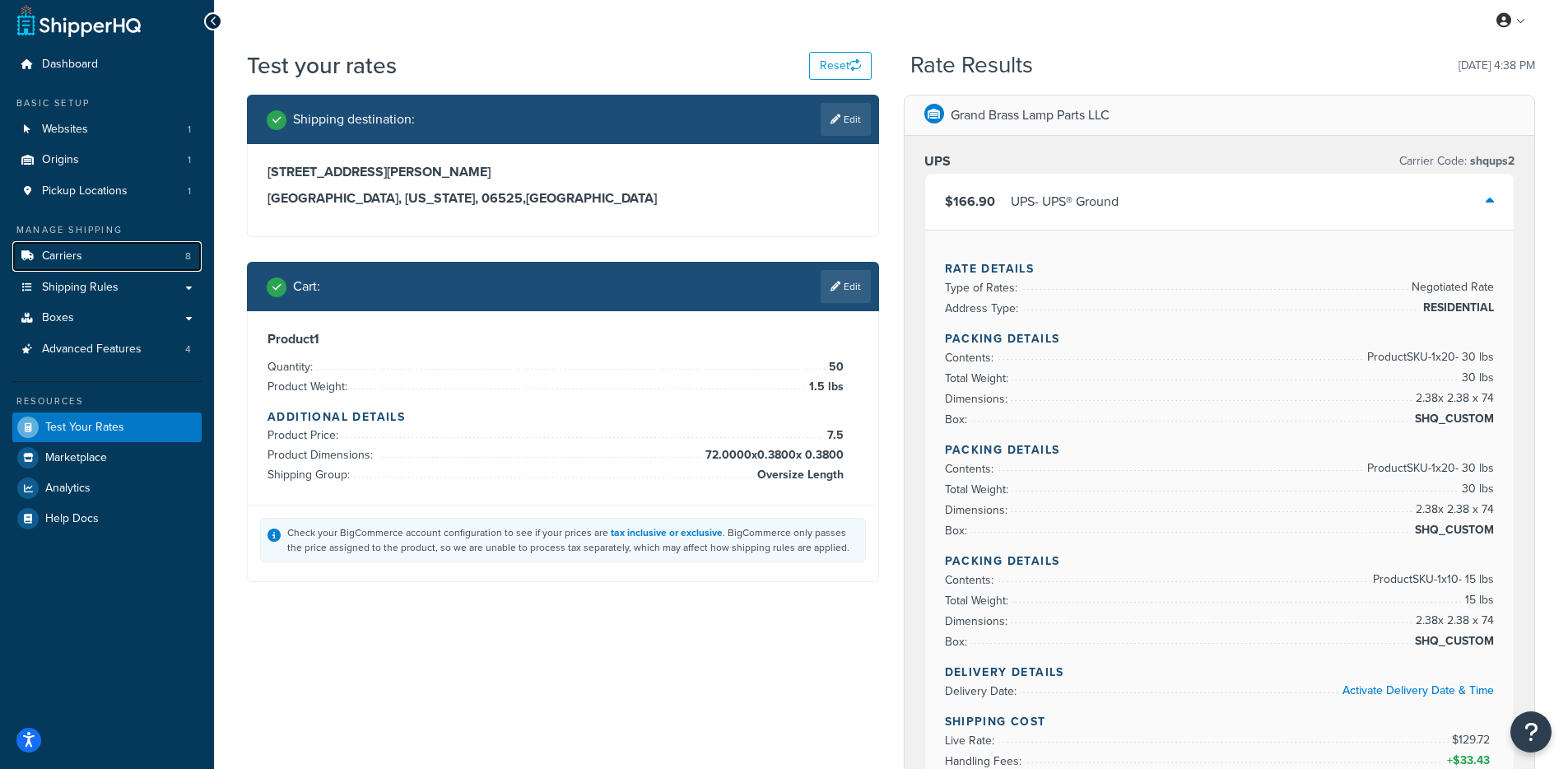
scroll to position [8, 0]
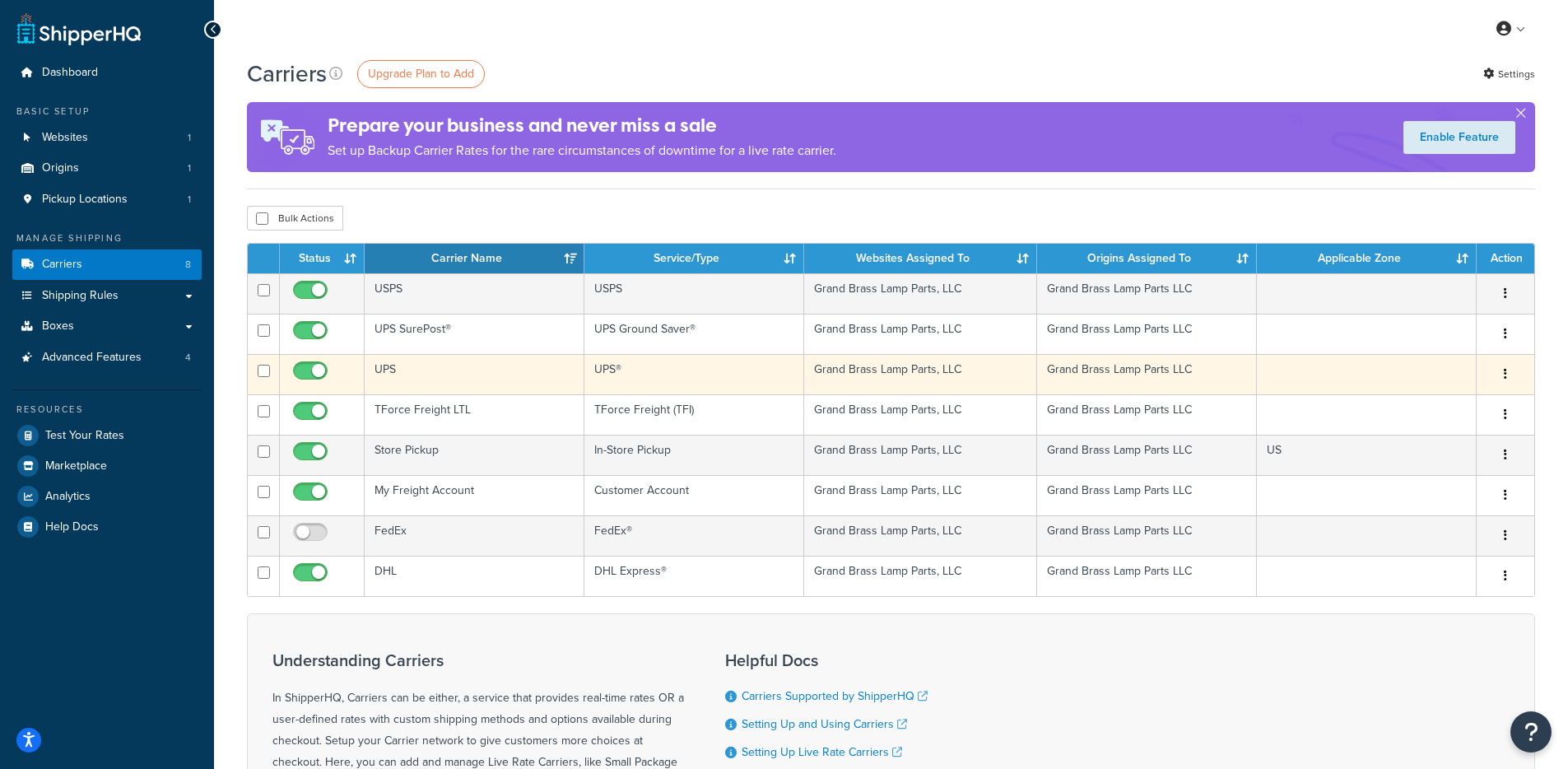
click at [420, 378] on td "UPS" at bounding box center [474, 374] width 220 height 41
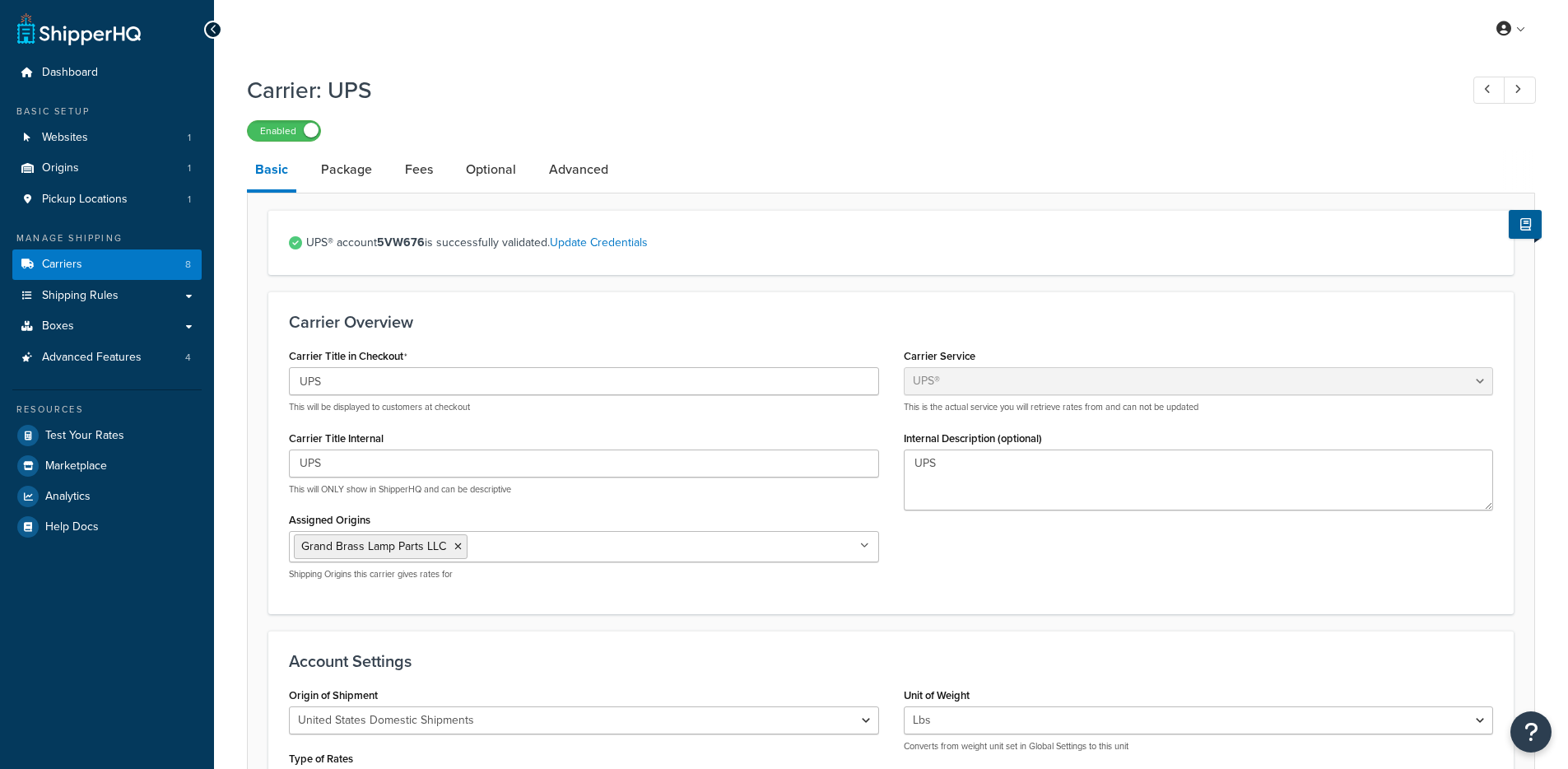
select select "ups"
click at [461, 181] on link "Optional" at bounding box center [491, 170] width 67 height 40
select select "residential"
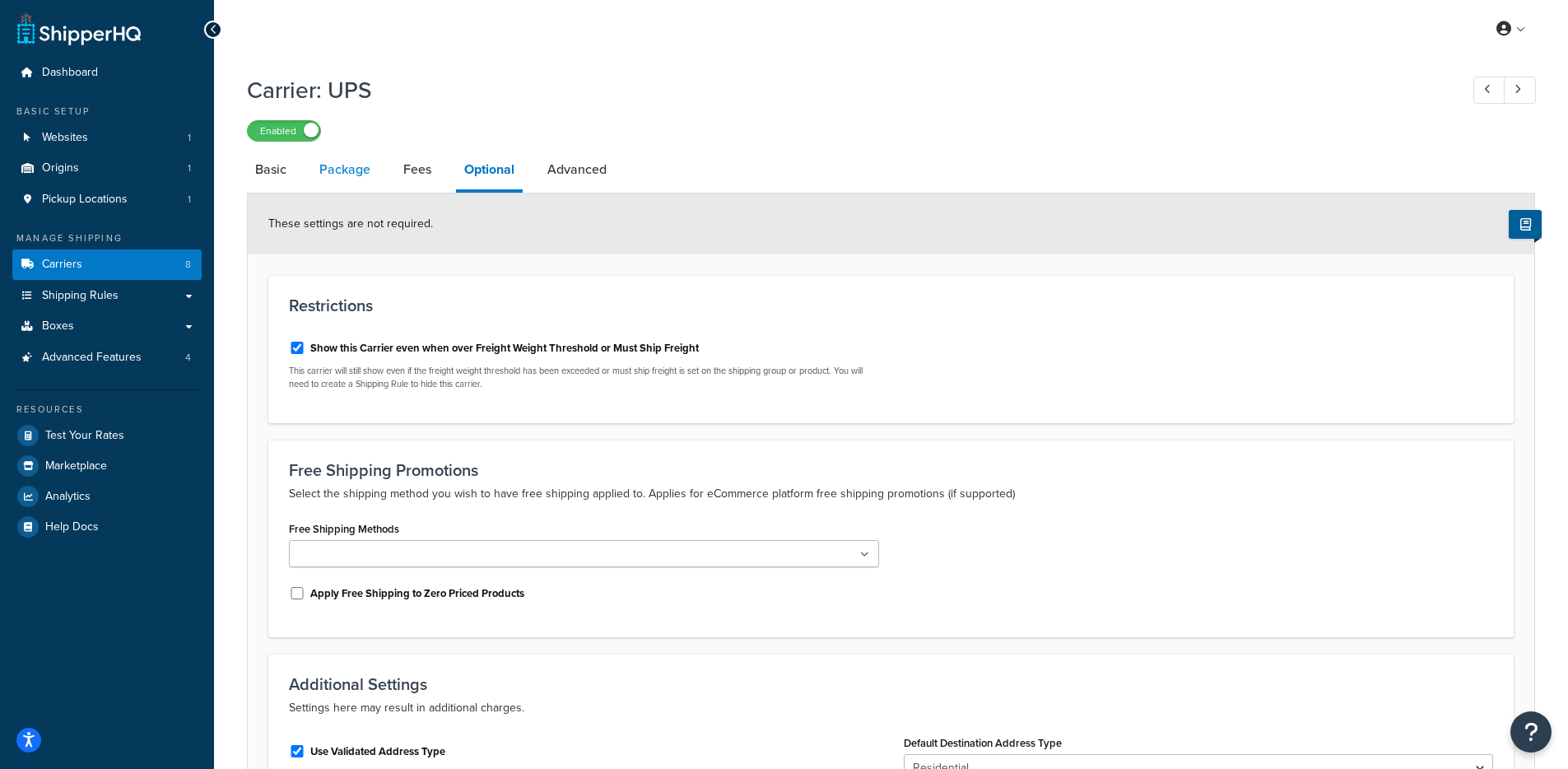
click at [332, 180] on link "Package" at bounding box center [345, 170] width 68 height 40
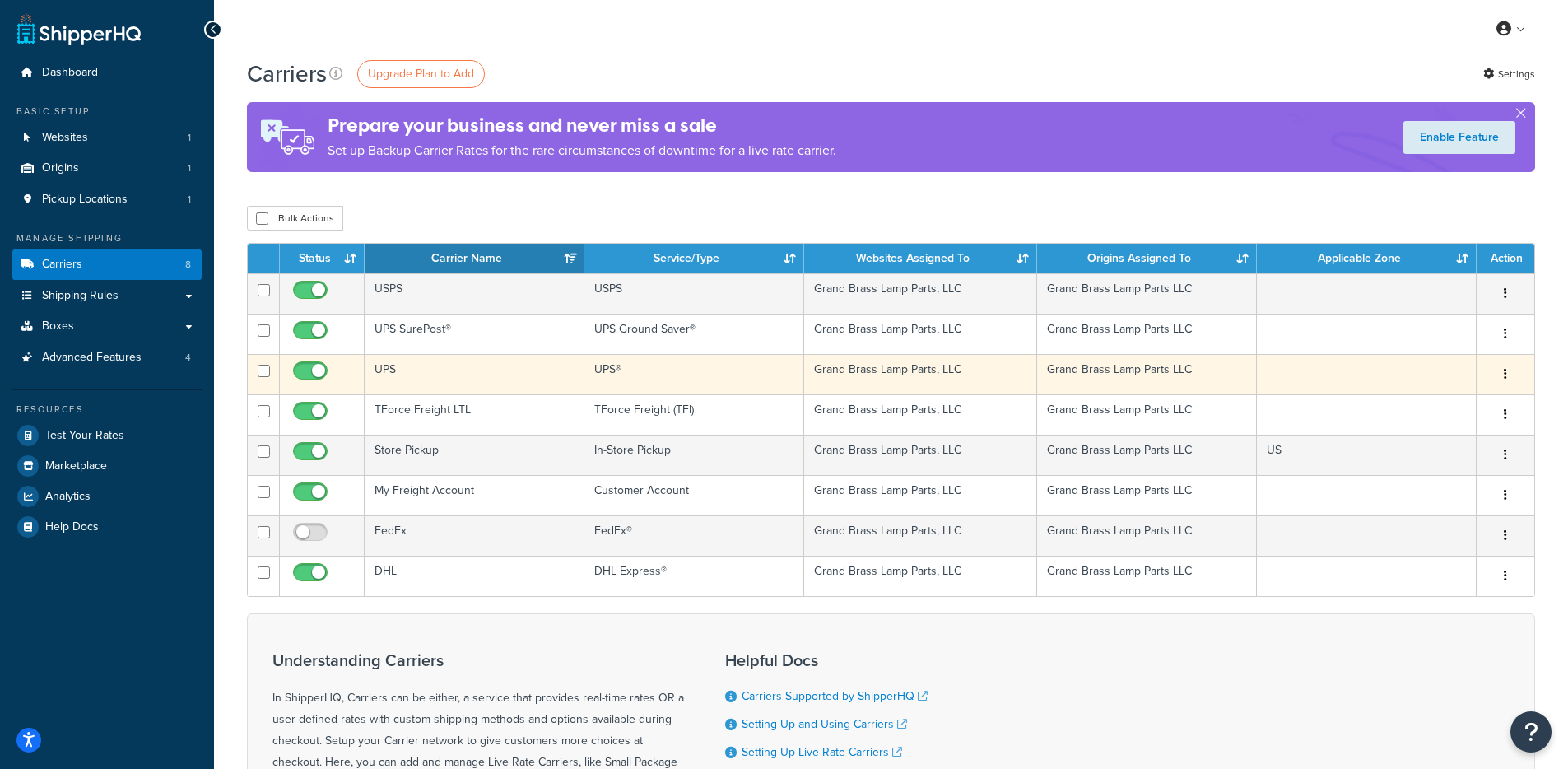
click at [423, 375] on td "UPS" at bounding box center [474, 374] width 220 height 41
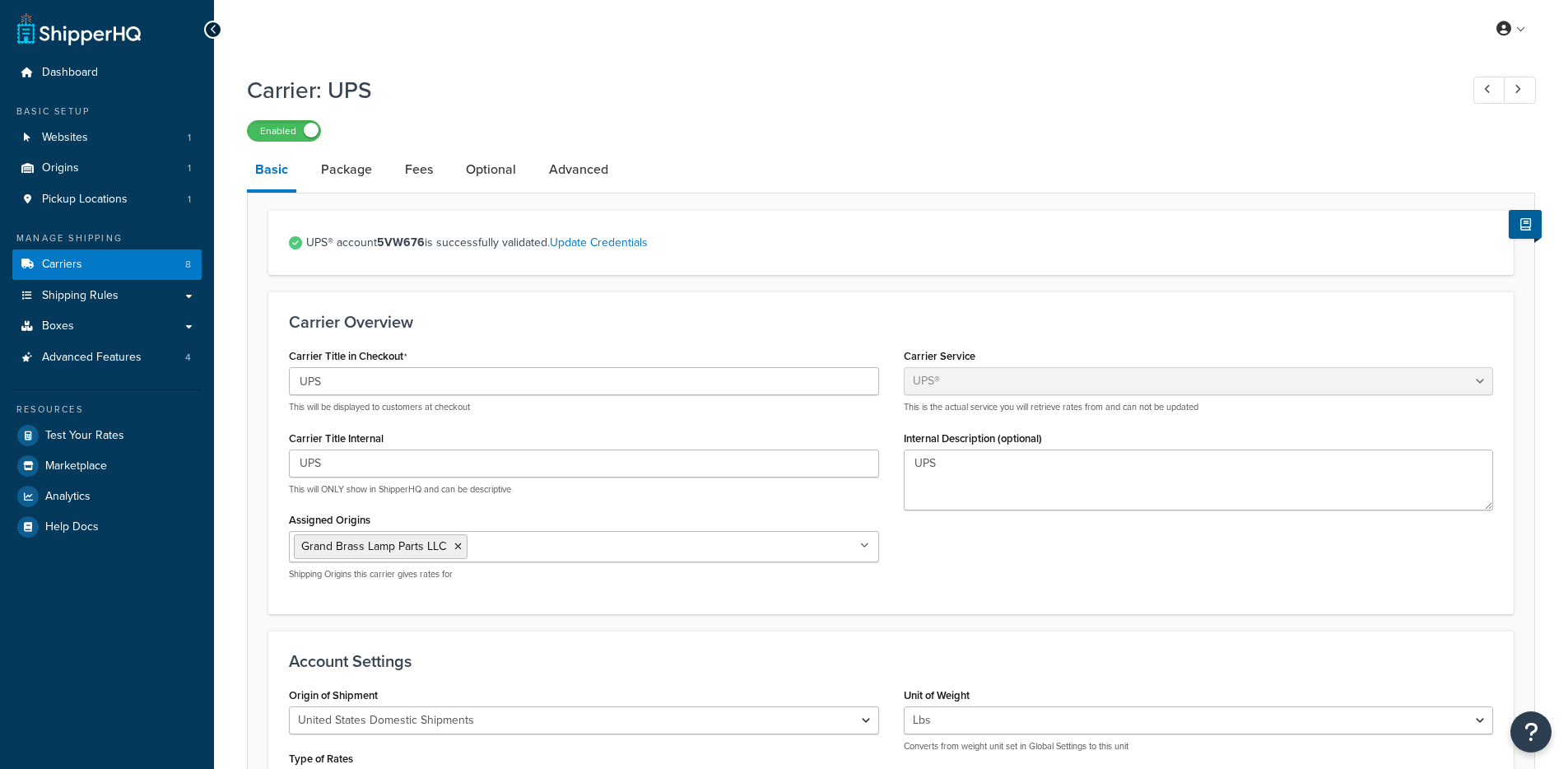
select select "ups"
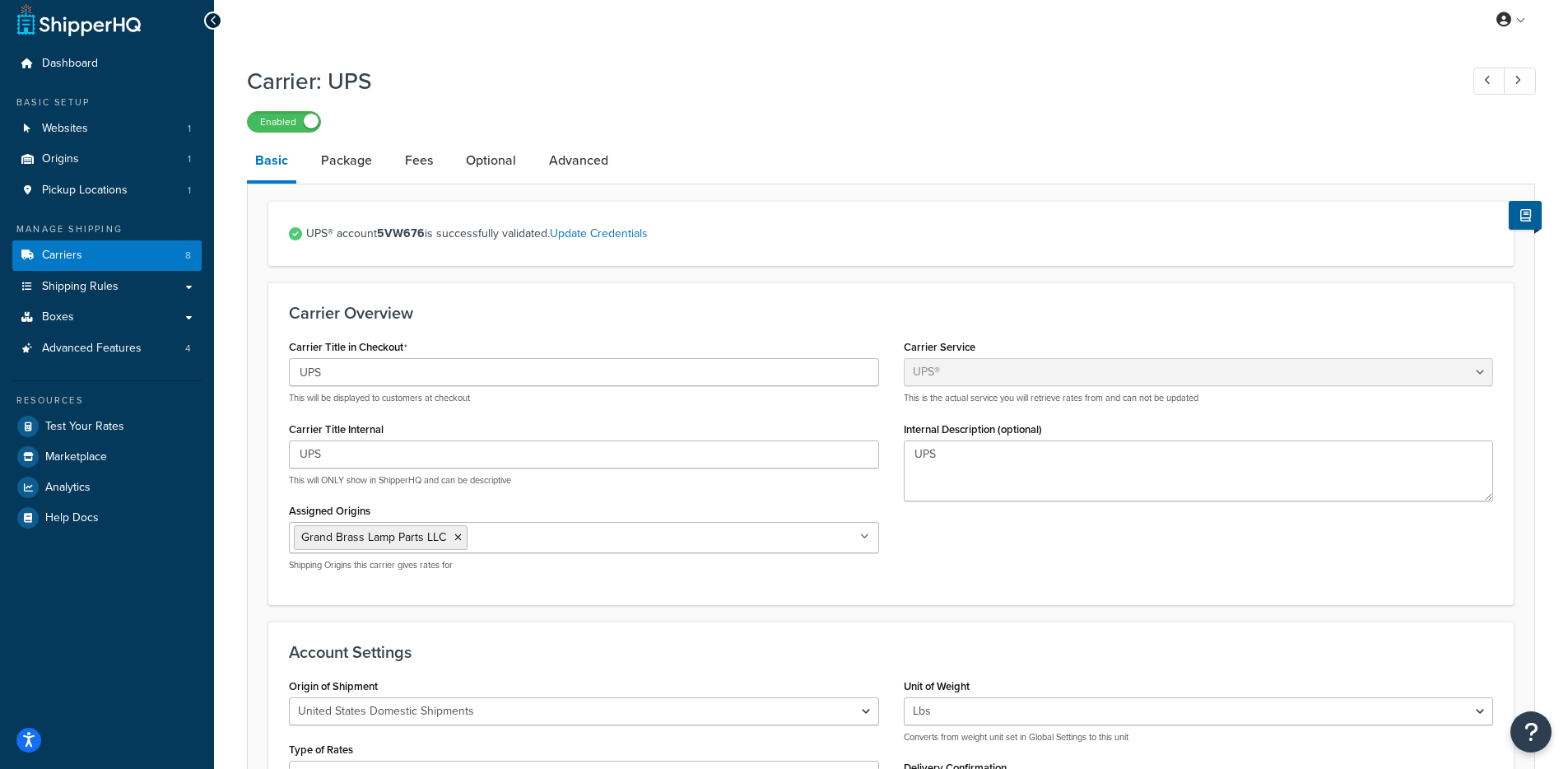
scroll to position [6, 0]
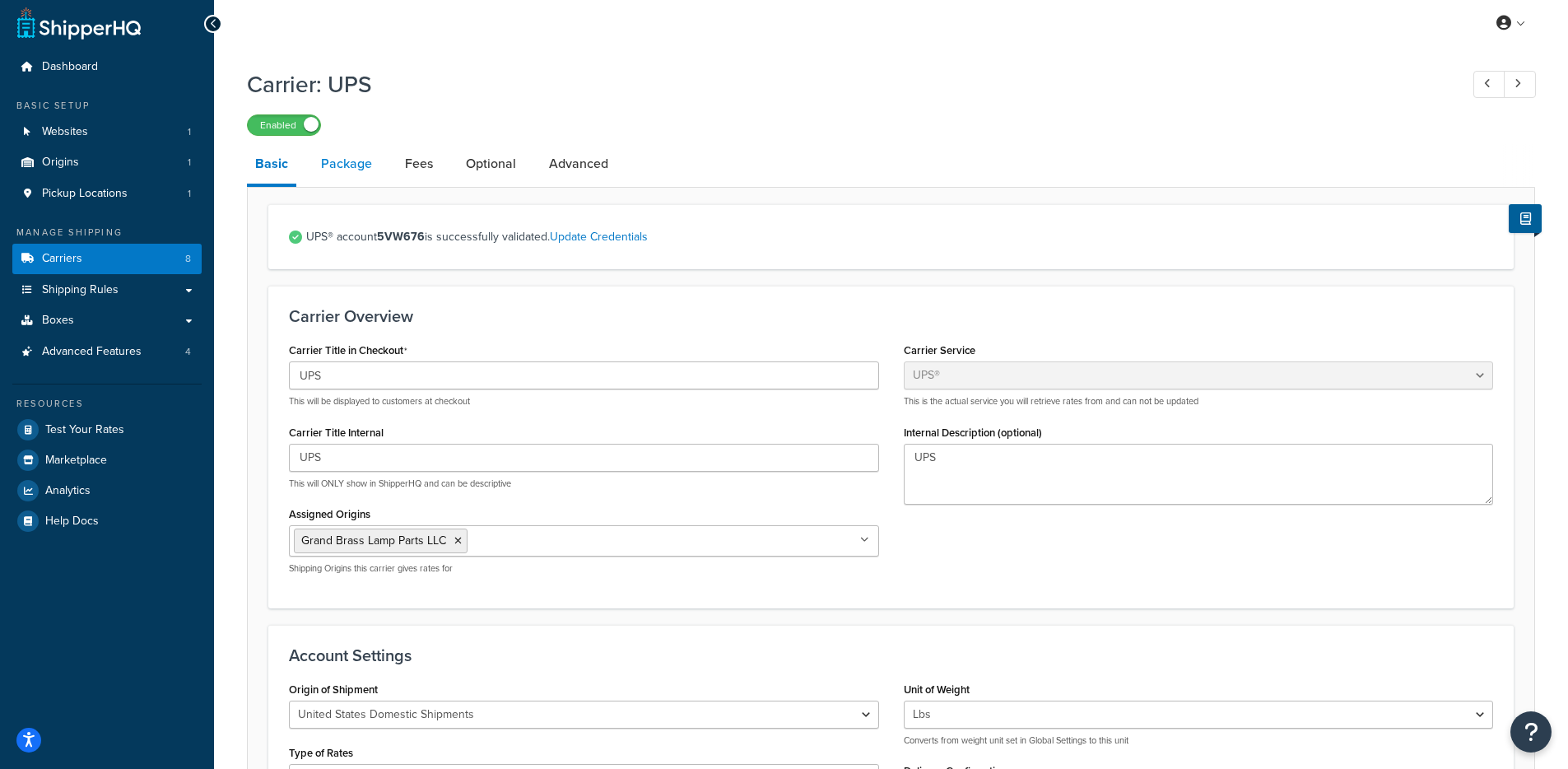
click at [329, 181] on link "Package" at bounding box center [346, 164] width 68 height 40
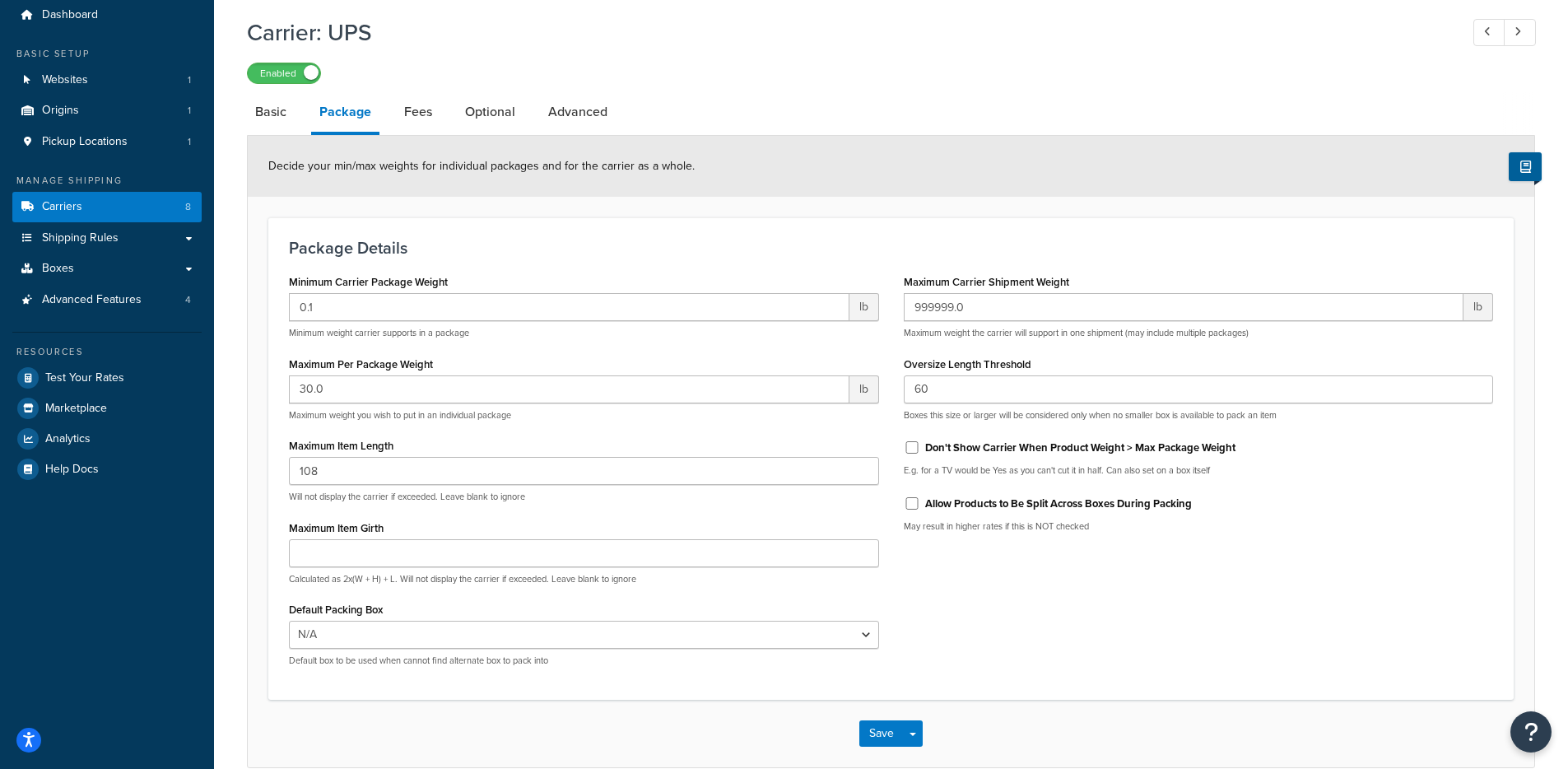
scroll to position [135, 0]
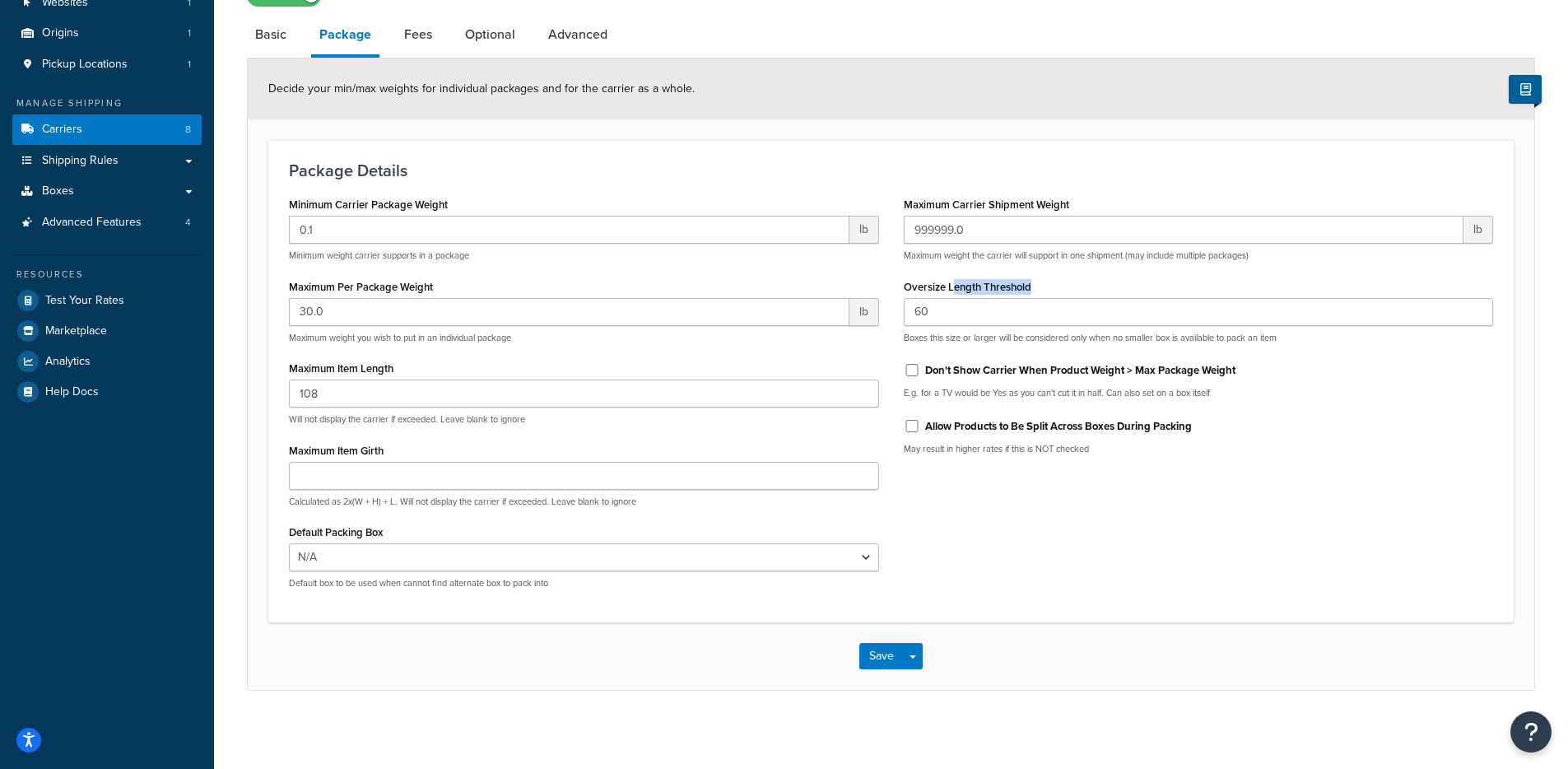
drag, startPoint x: 952, startPoint y: 291, endPoint x: 1015, endPoint y: 310, distance: 65.8
click at [1015, 310] on div "Oversize Length Threshold 60 Boxes this size or larger will be considered only …" at bounding box center [1199, 310] width 590 height 69
click at [936, 309] on input "60" at bounding box center [1199, 312] width 590 height 28
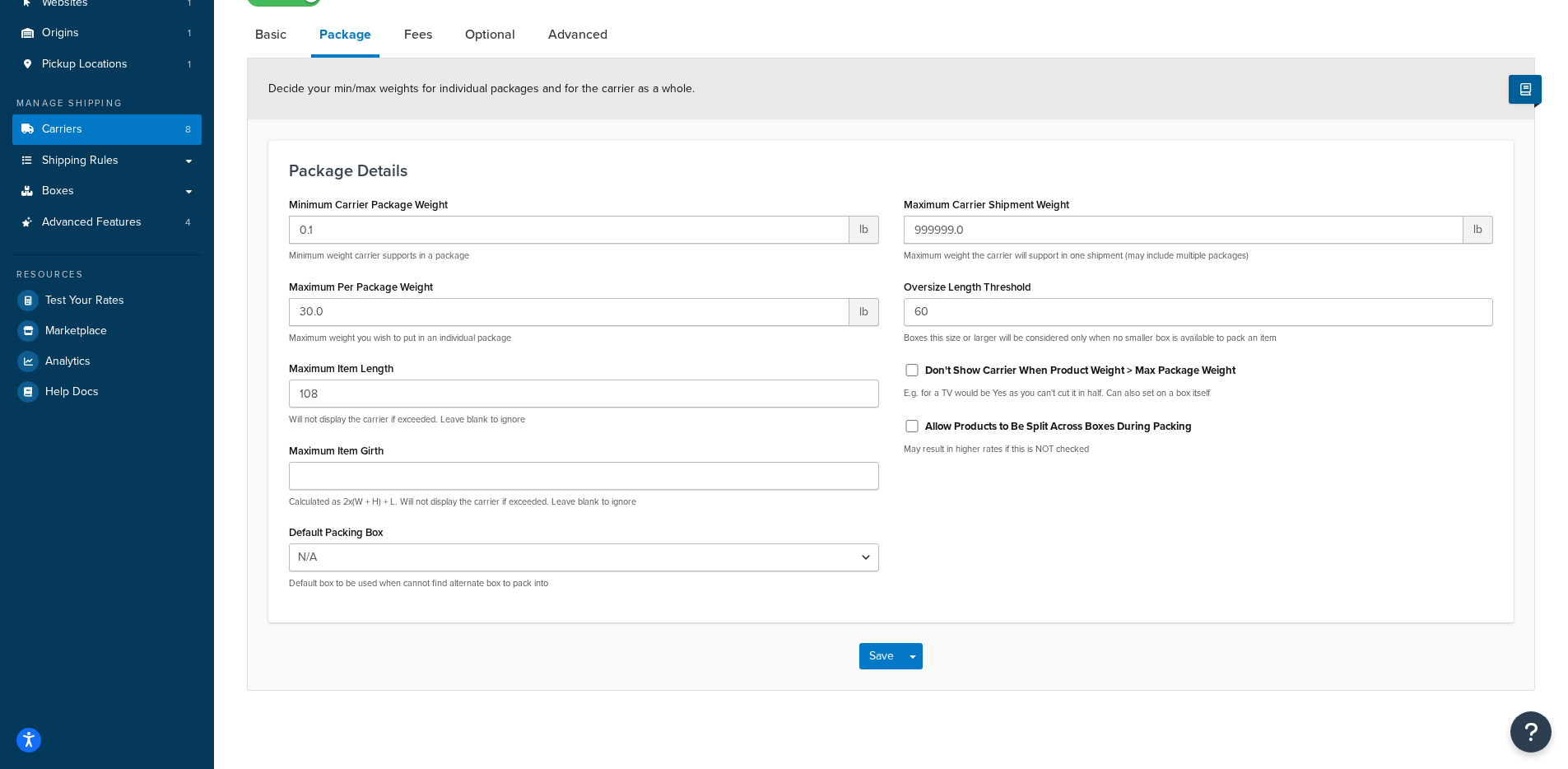
click at [1113, 546] on div "Minimum Carrier Package Weight 0.1 lb Minimum weight carrier supports in a pack…" at bounding box center [890, 397] width 1229 height 410
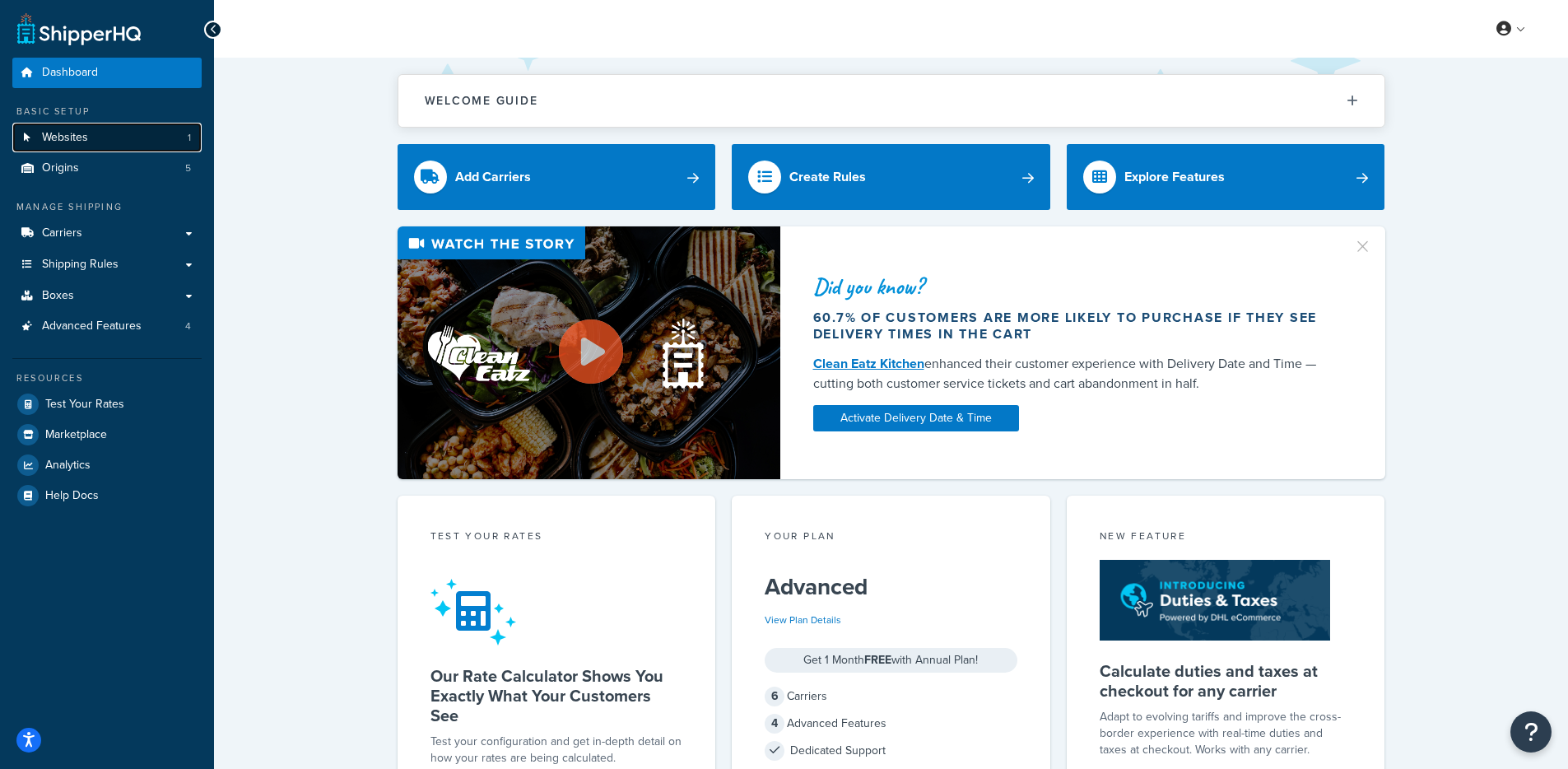
click at [90, 141] on link "Websites 1" at bounding box center [106, 138] width 190 height 30
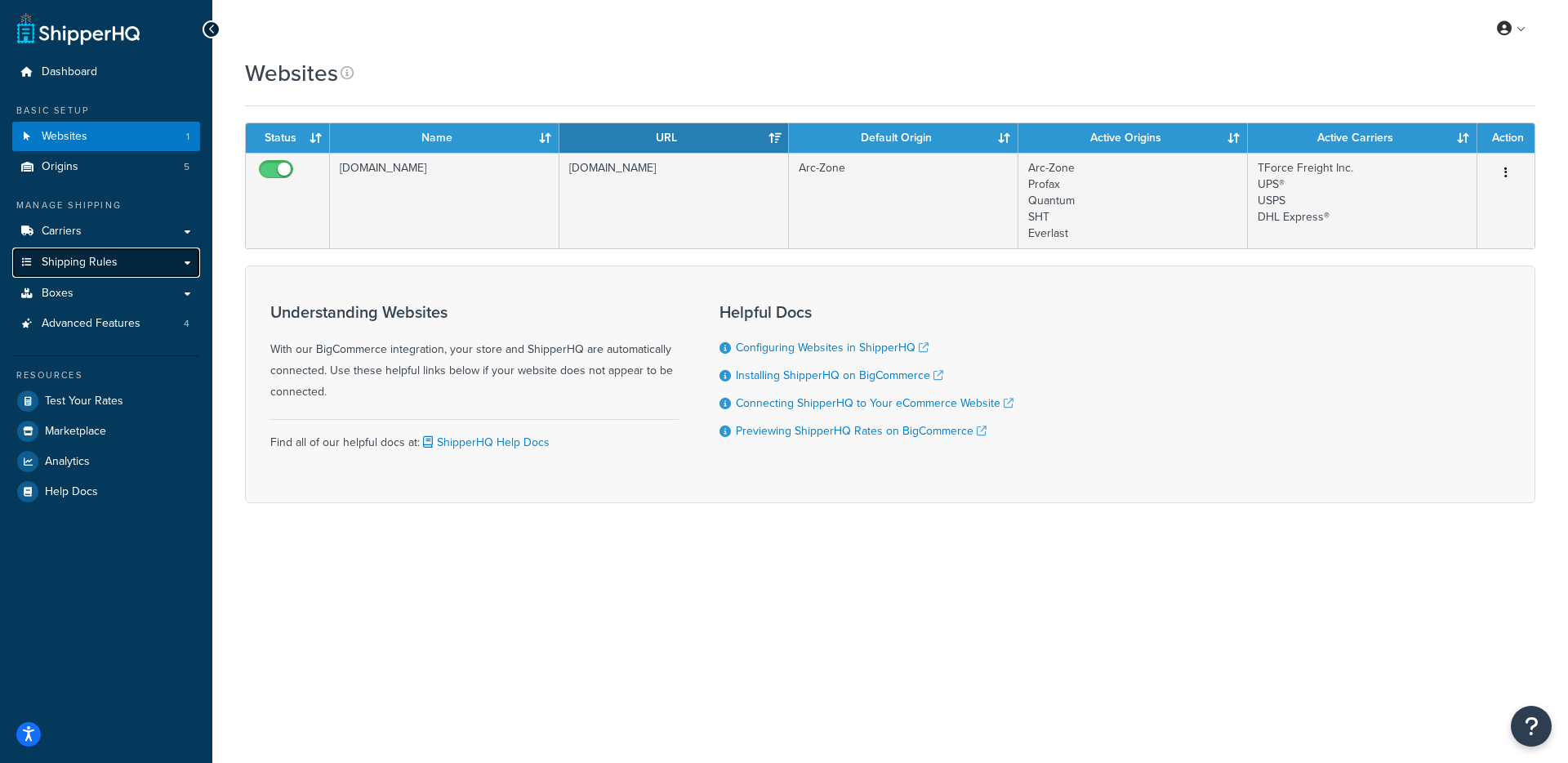
click at [110, 262] on span "Shipping Rules" at bounding box center [79, 263] width 76 height 14
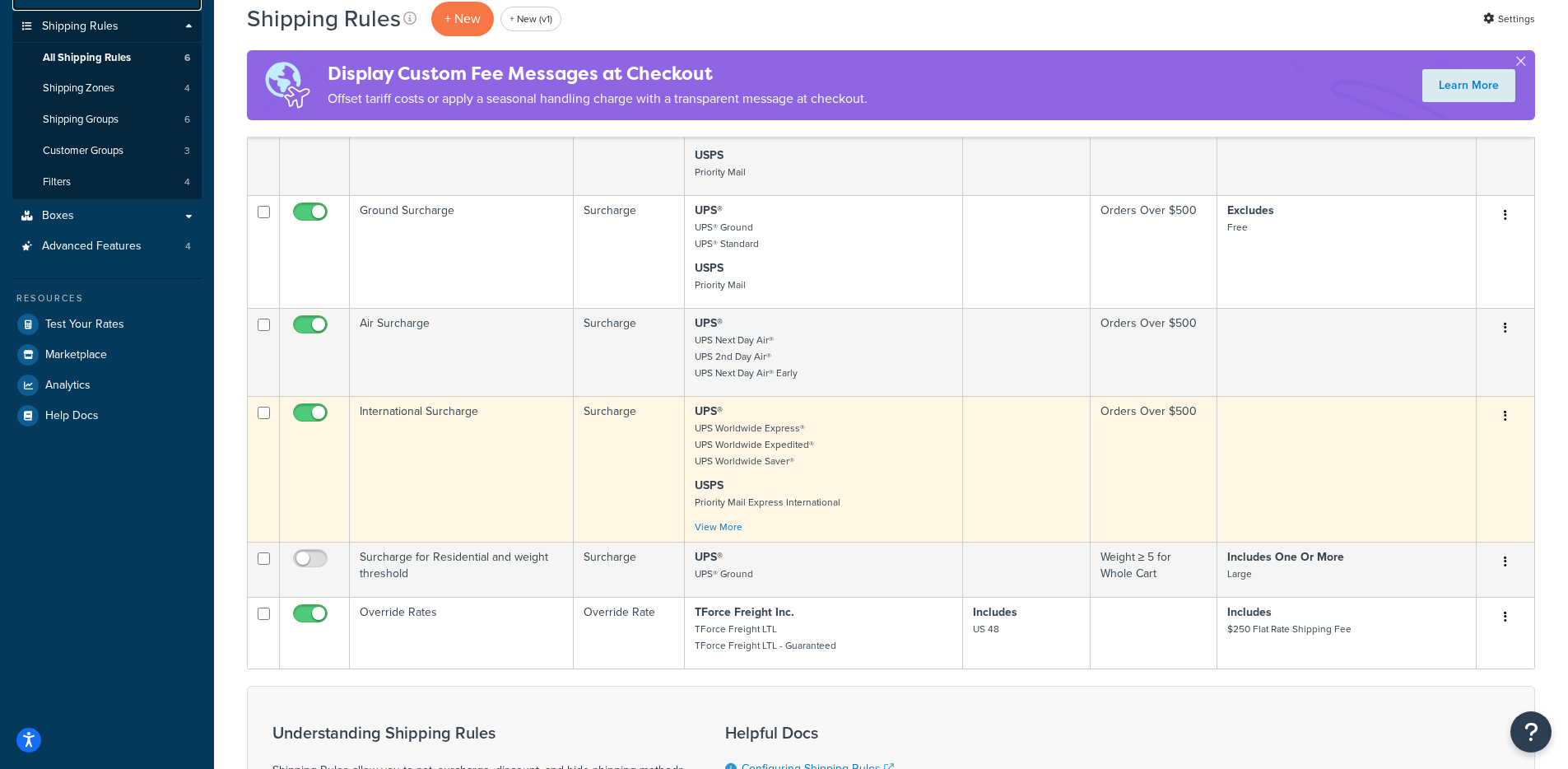
scroll to position [353, 0]
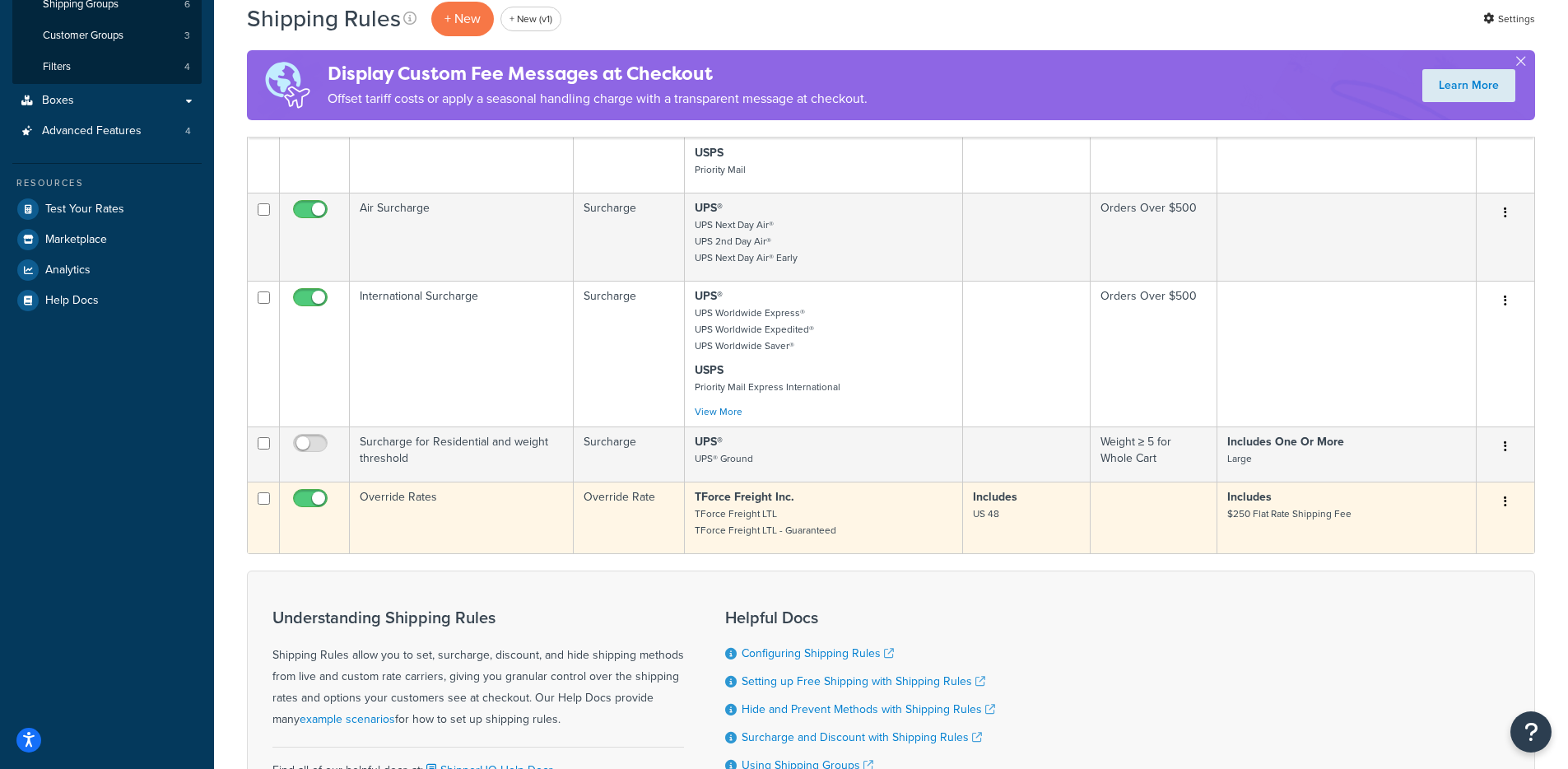
click at [467, 527] on td "Override Rates" at bounding box center [461, 517] width 224 height 72
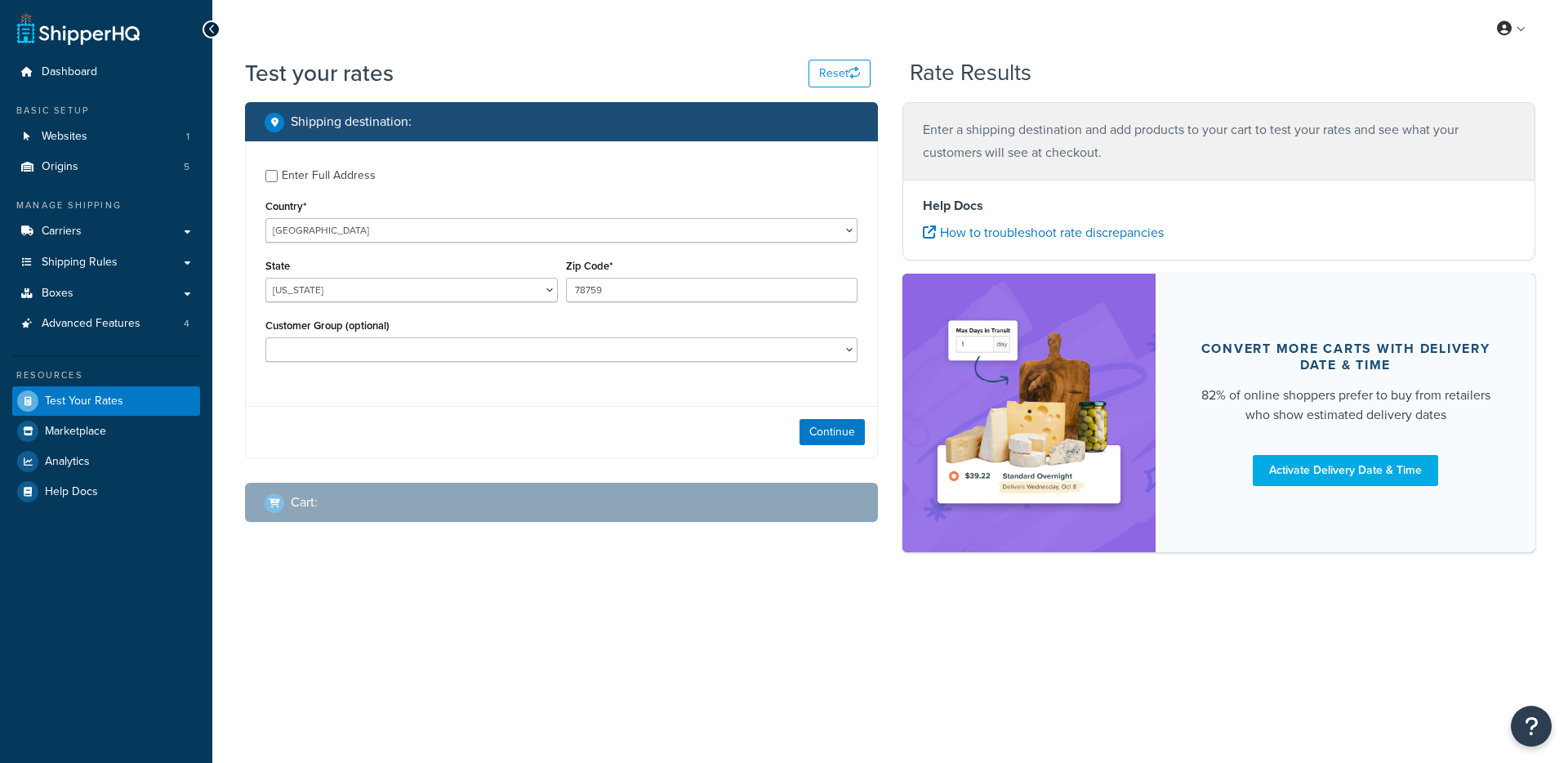
select select "[GEOGRAPHIC_DATA]"
click at [821, 432] on button "Continue" at bounding box center [833, 432] width 65 height 26
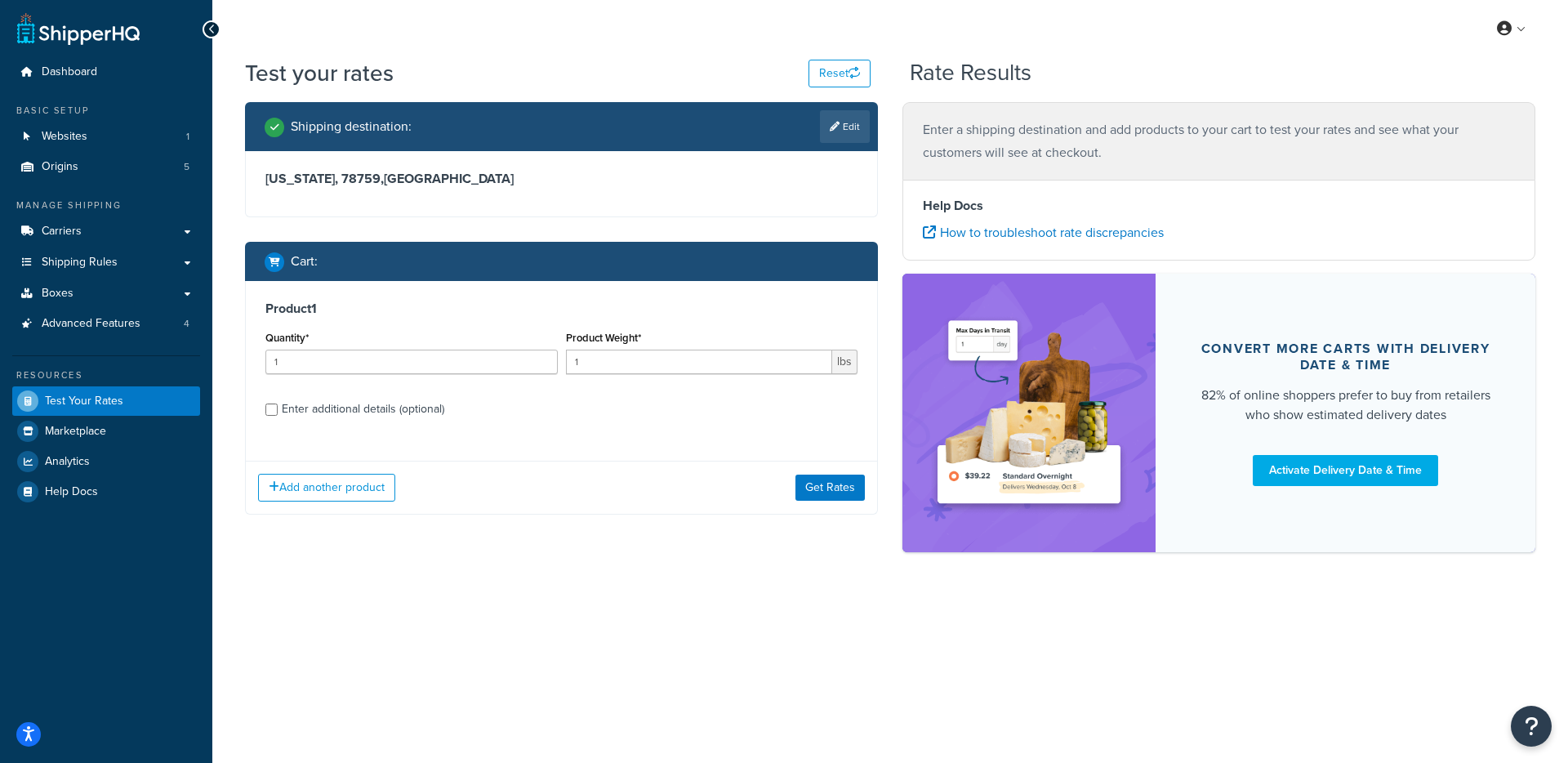
click at [413, 420] on div "Enter additional details (optional)" at bounding box center [363, 409] width 162 height 23
click at [278, 416] on input "Enter additional details (optional)" at bounding box center [272, 410] width 12 height 12
checkbox input "true"
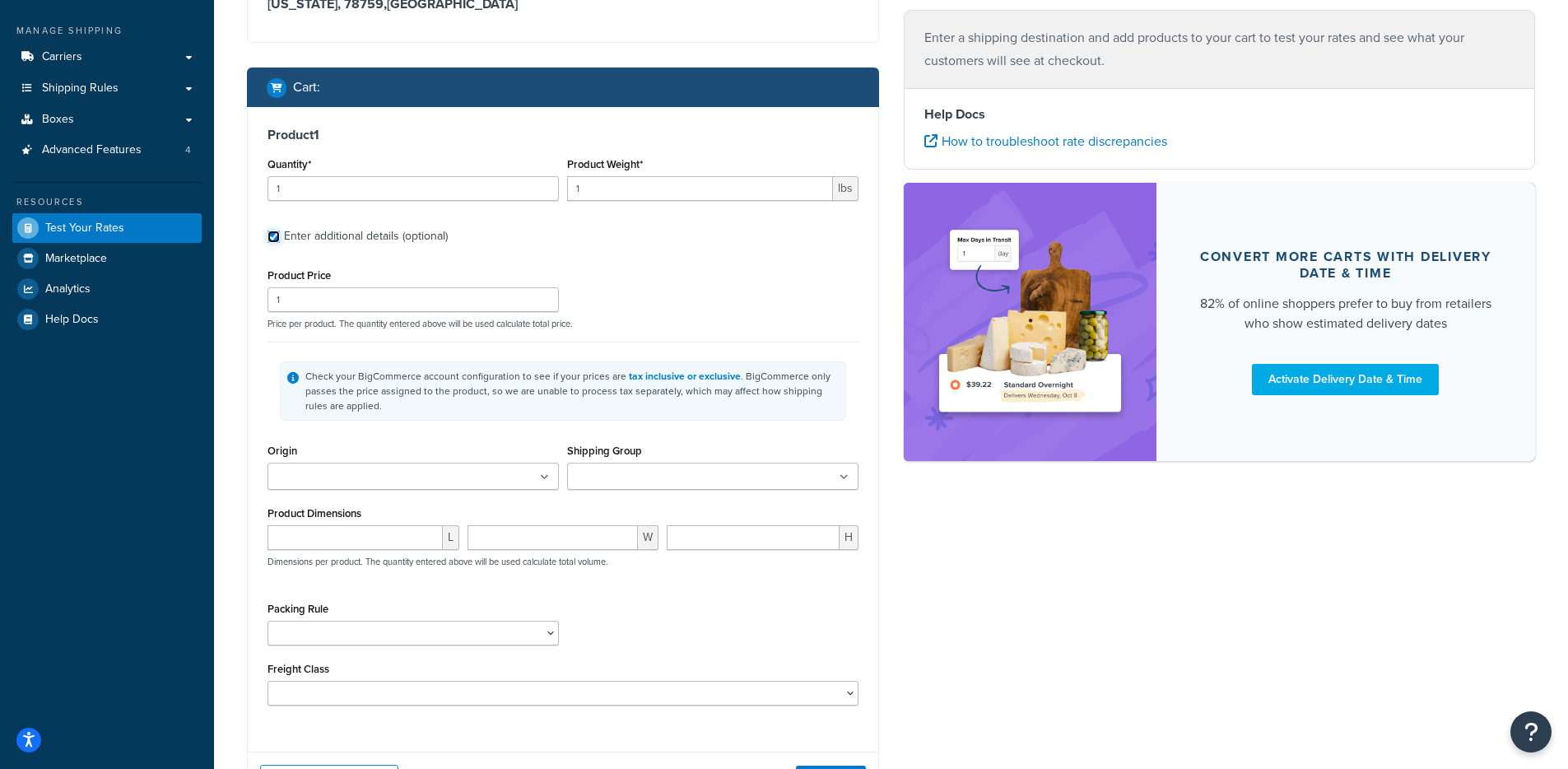
scroll to position [248, 0]
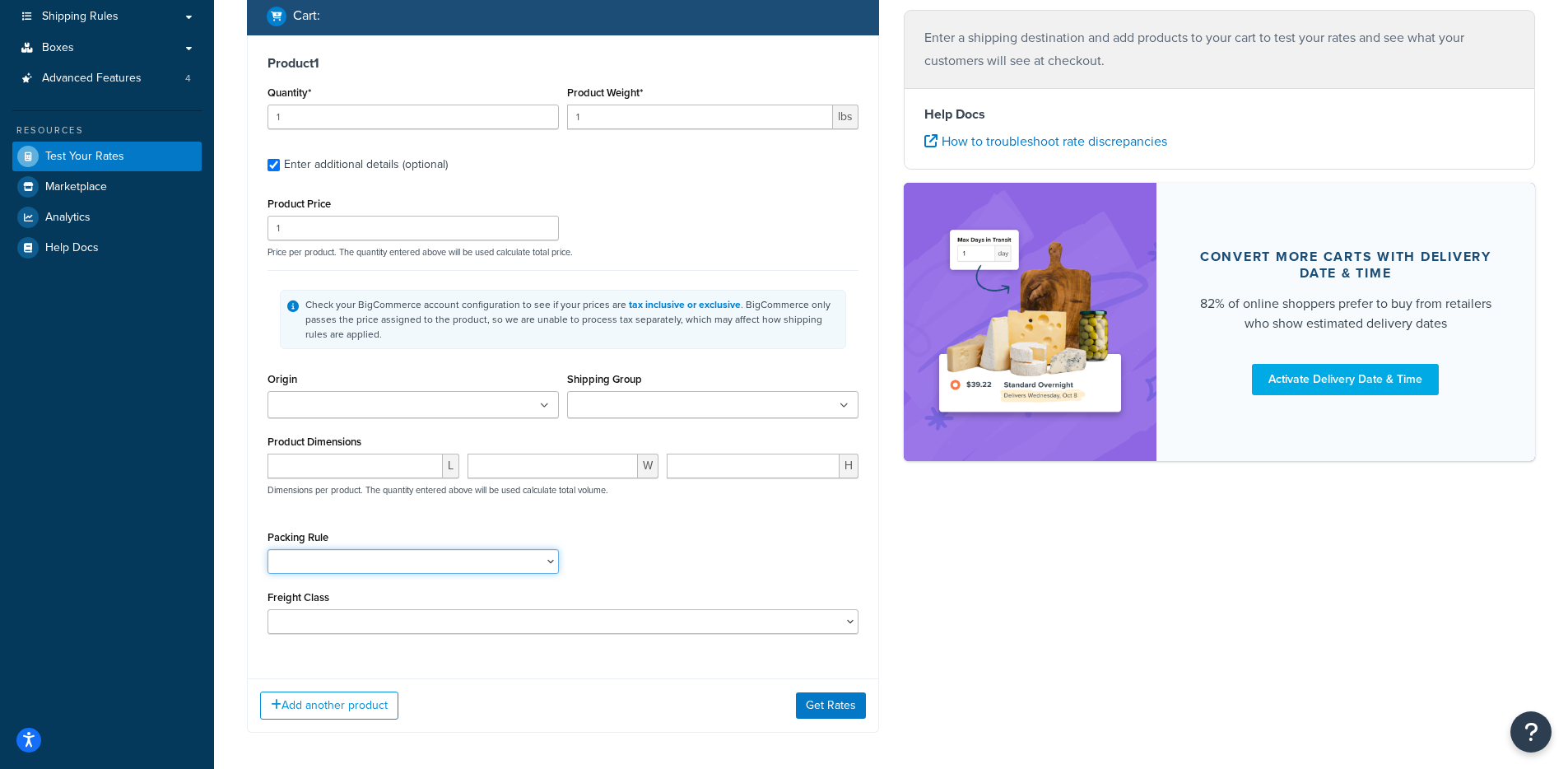
click at [474, 569] on select "10lbs Welding Rod" at bounding box center [413, 561] width 292 height 25
click at [632, 395] on ul at bounding box center [713, 404] width 292 height 27
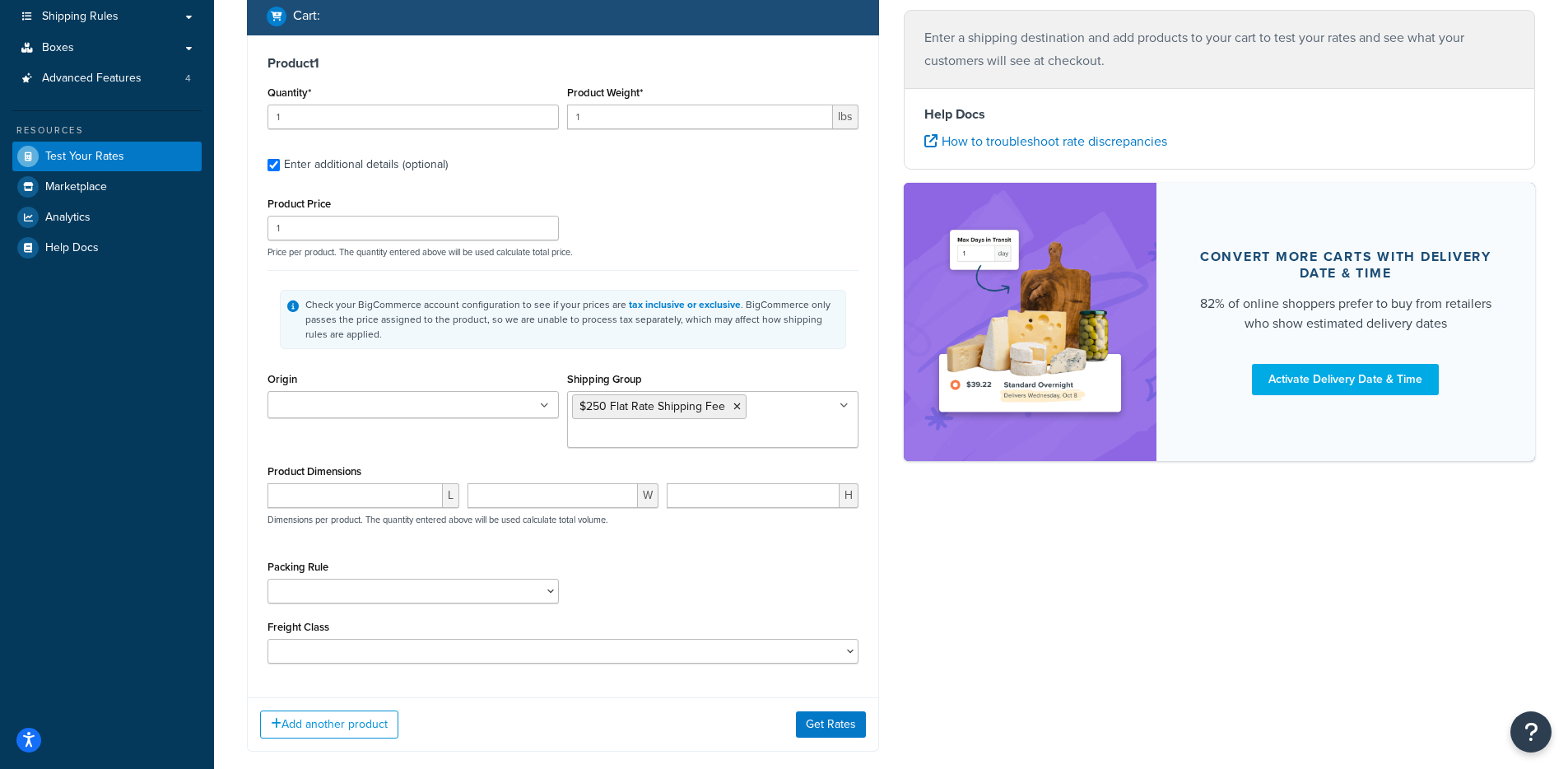
click at [677, 713] on div "Add another product Get Rates" at bounding box center [563, 724] width 630 height 54
click at [821, 713] on button "Get Rates" at bounding box center [830, 724] width 70 height 26
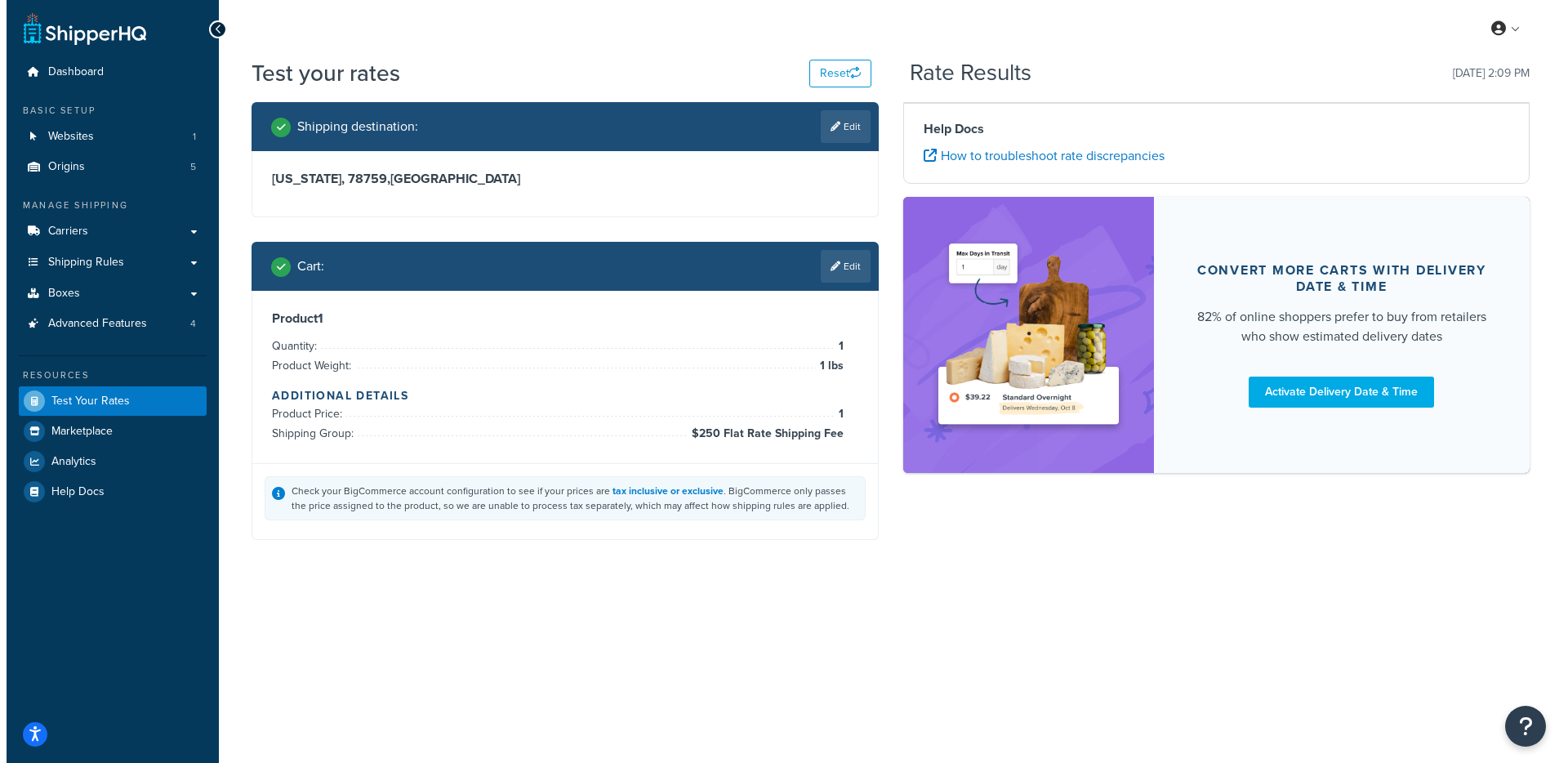
scroll to position [0, 0]
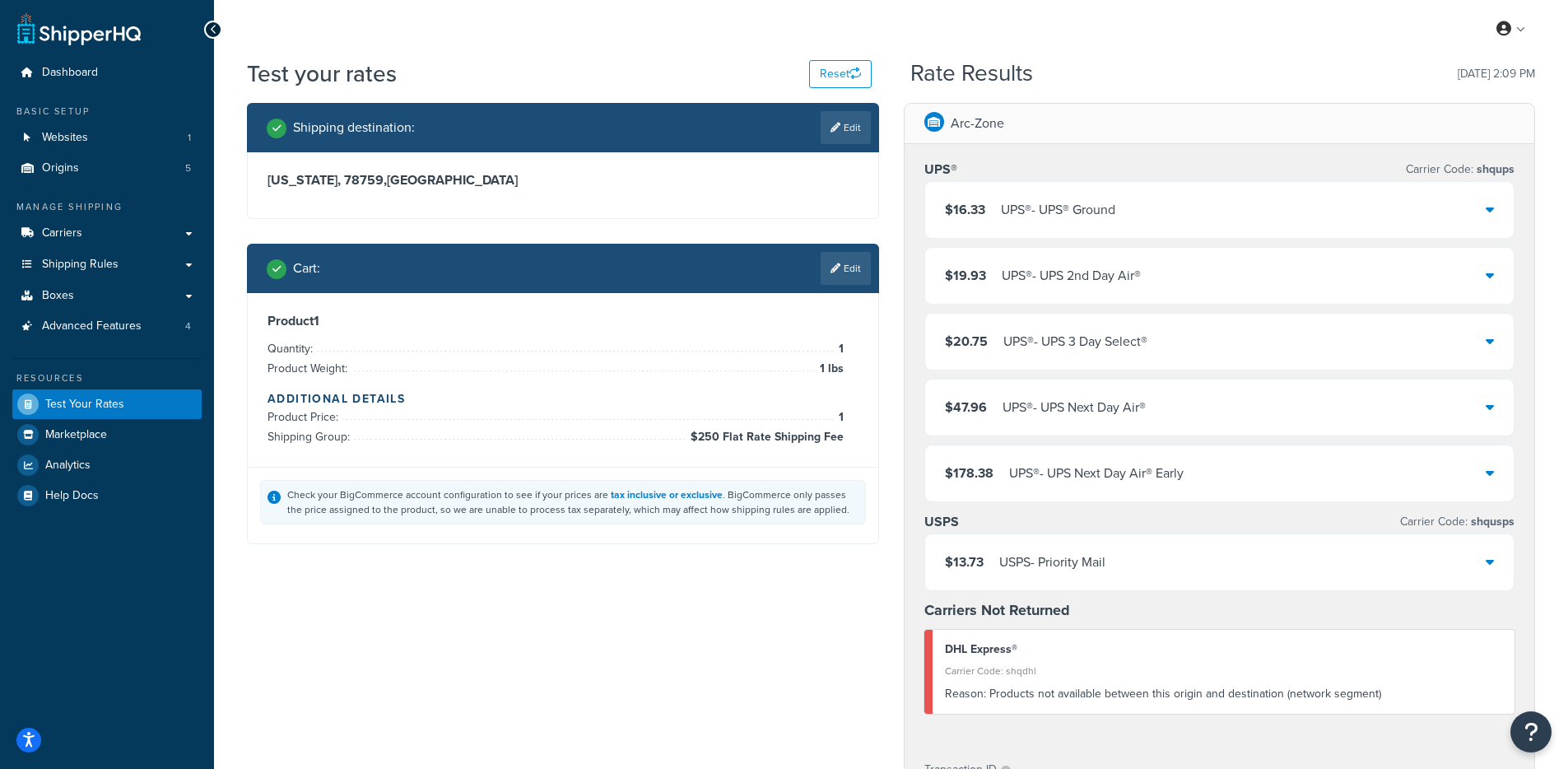
click at [1042, 211] on div "UPS® - UPS® Ground" at bounding box center [1058, 210] width 114 height 23
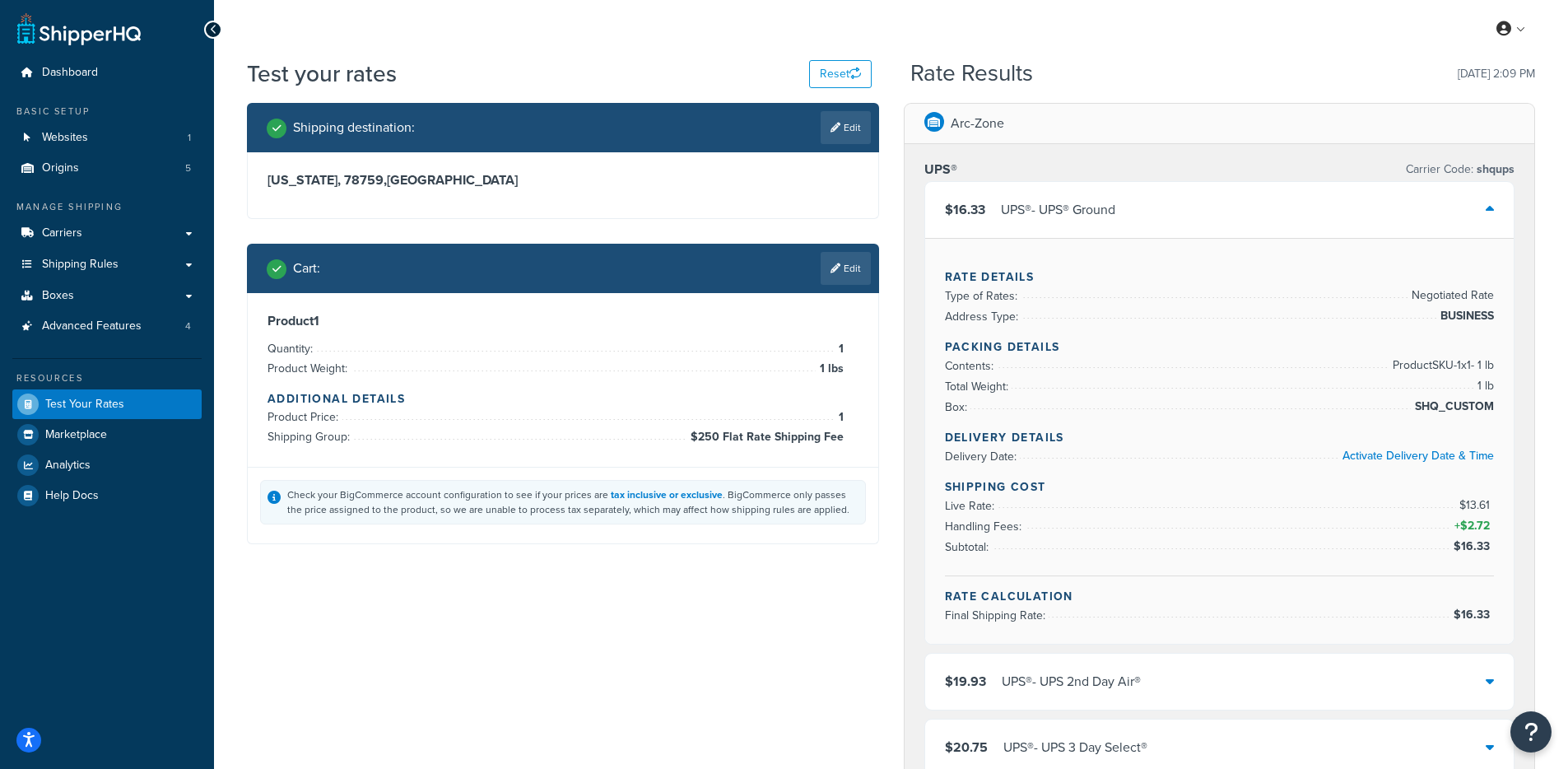
click at [1042, 211] on div "UPS® - UPS® Ground" at bounding box center [1058, 210] width 114 height 23
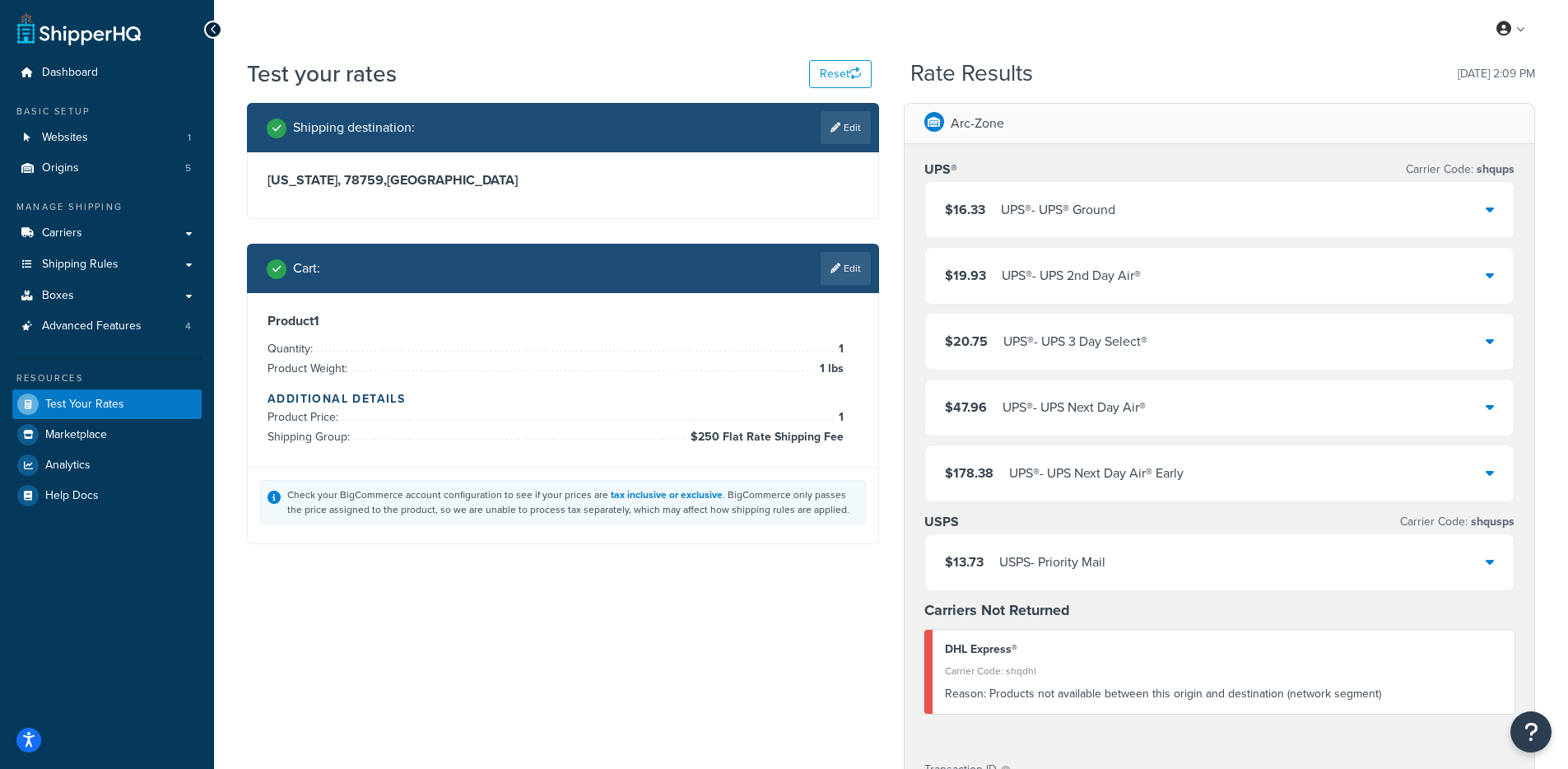
select select "TX"
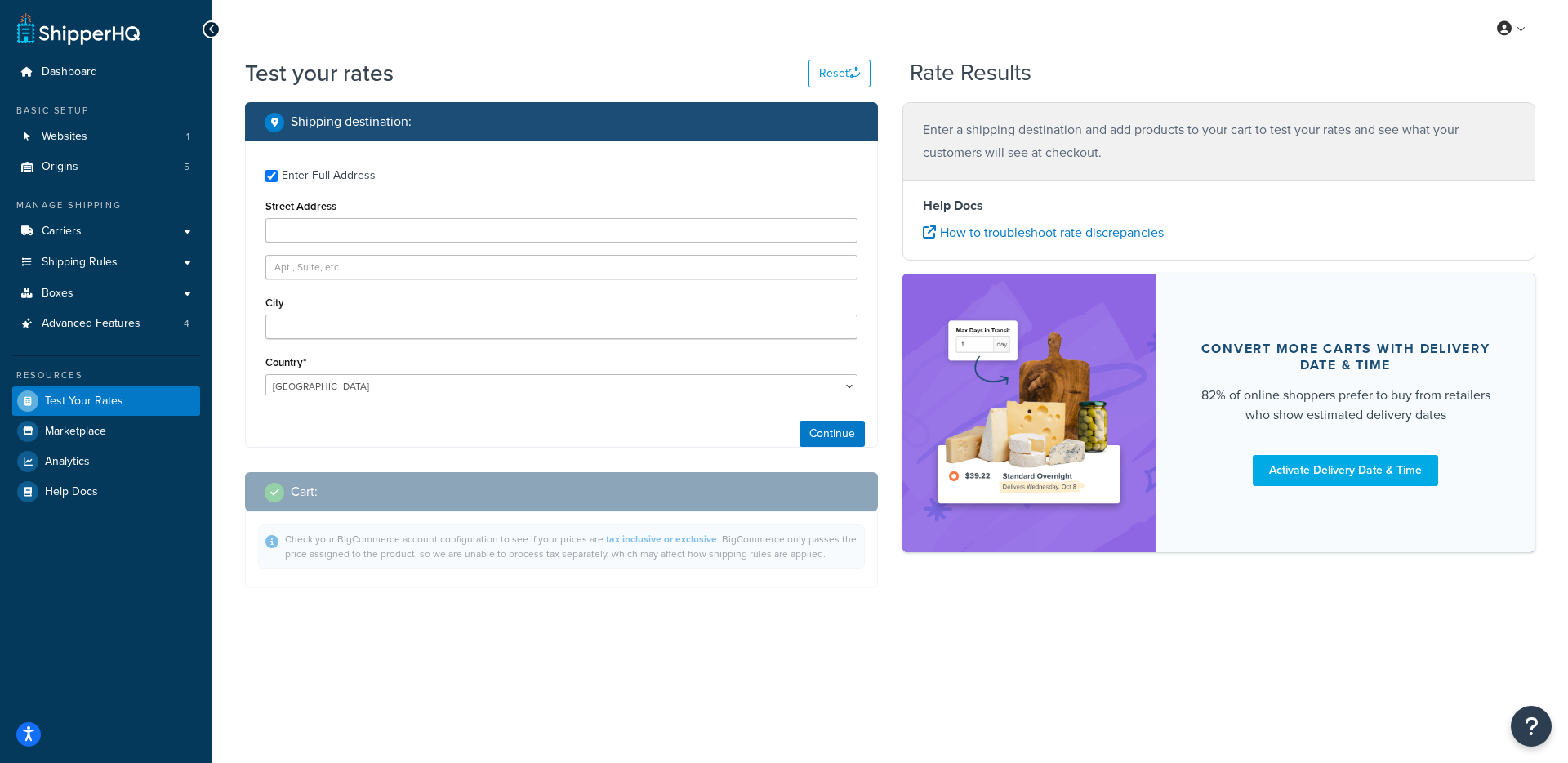
type input "9600 great hill trail blue123"
type input "RED123"
type input "AUSTIN"
select select
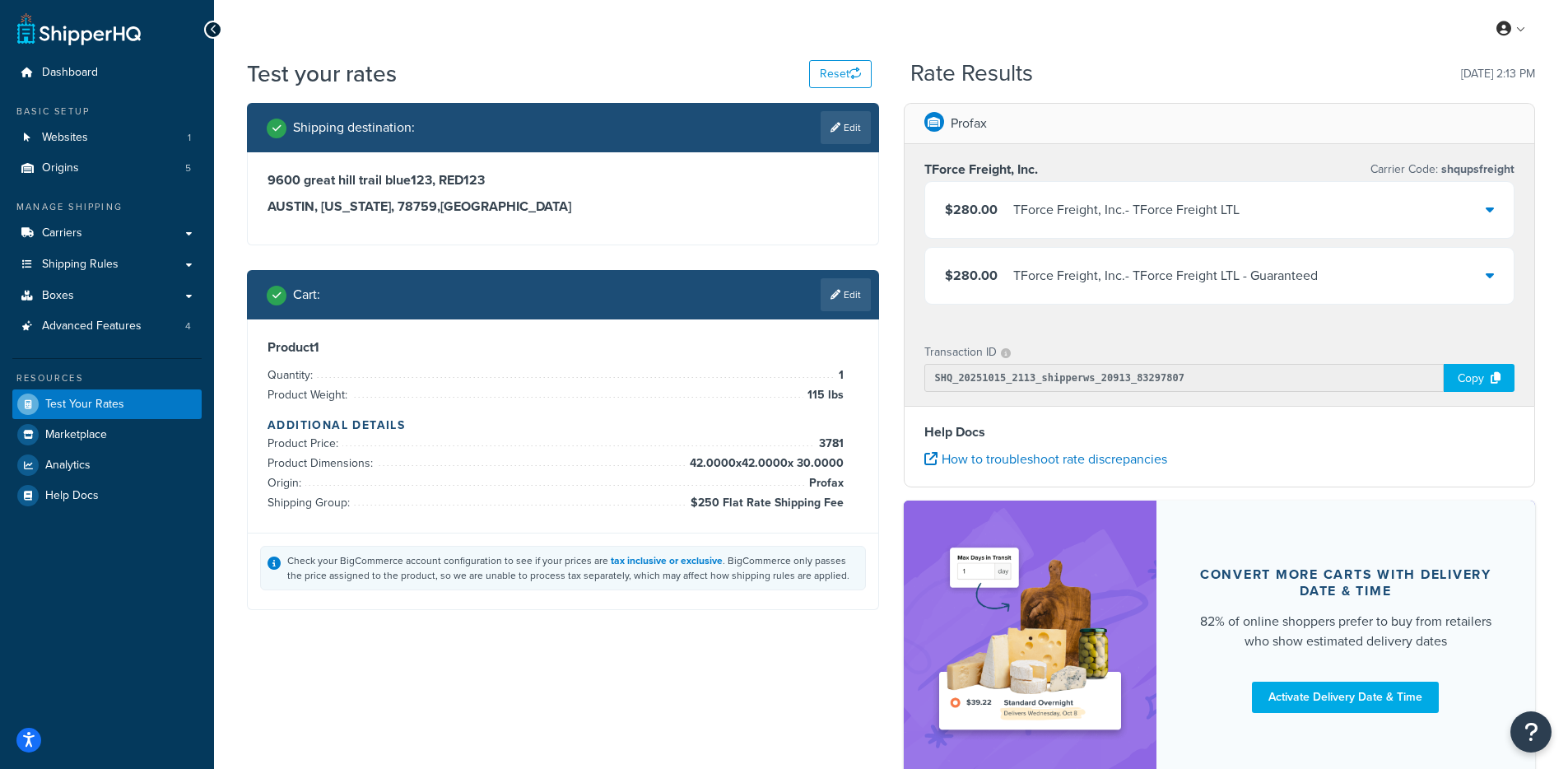
click at [1110, 237] on div "$280.00 TForce Freight, Inc. - TForce Freight LTL" at bounding box center [1220, 210] width 590 height 56
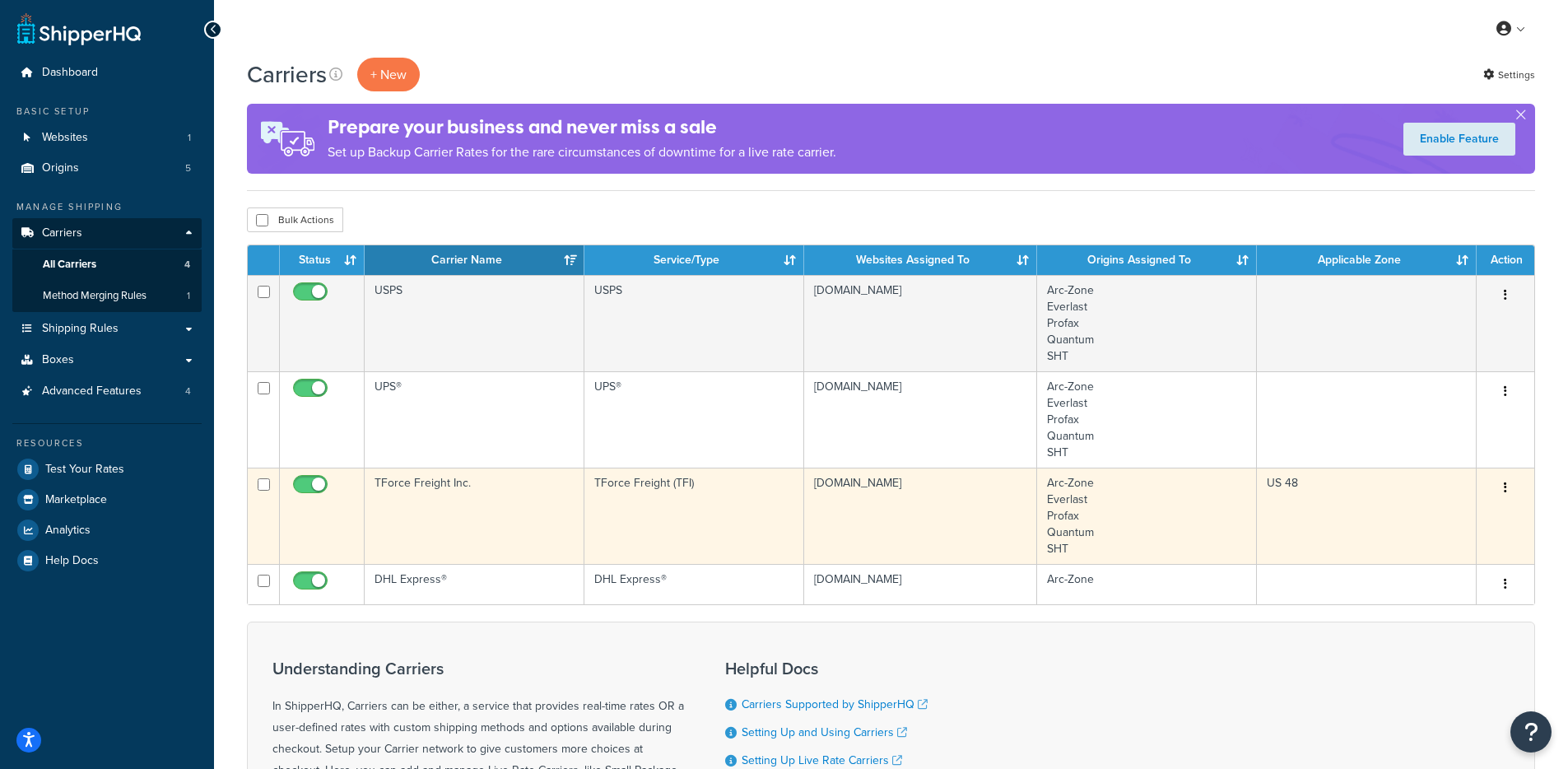
click at [485, 497] on td "TForce Freight Inc." at bounding box center [474, 515] width 220 height 96
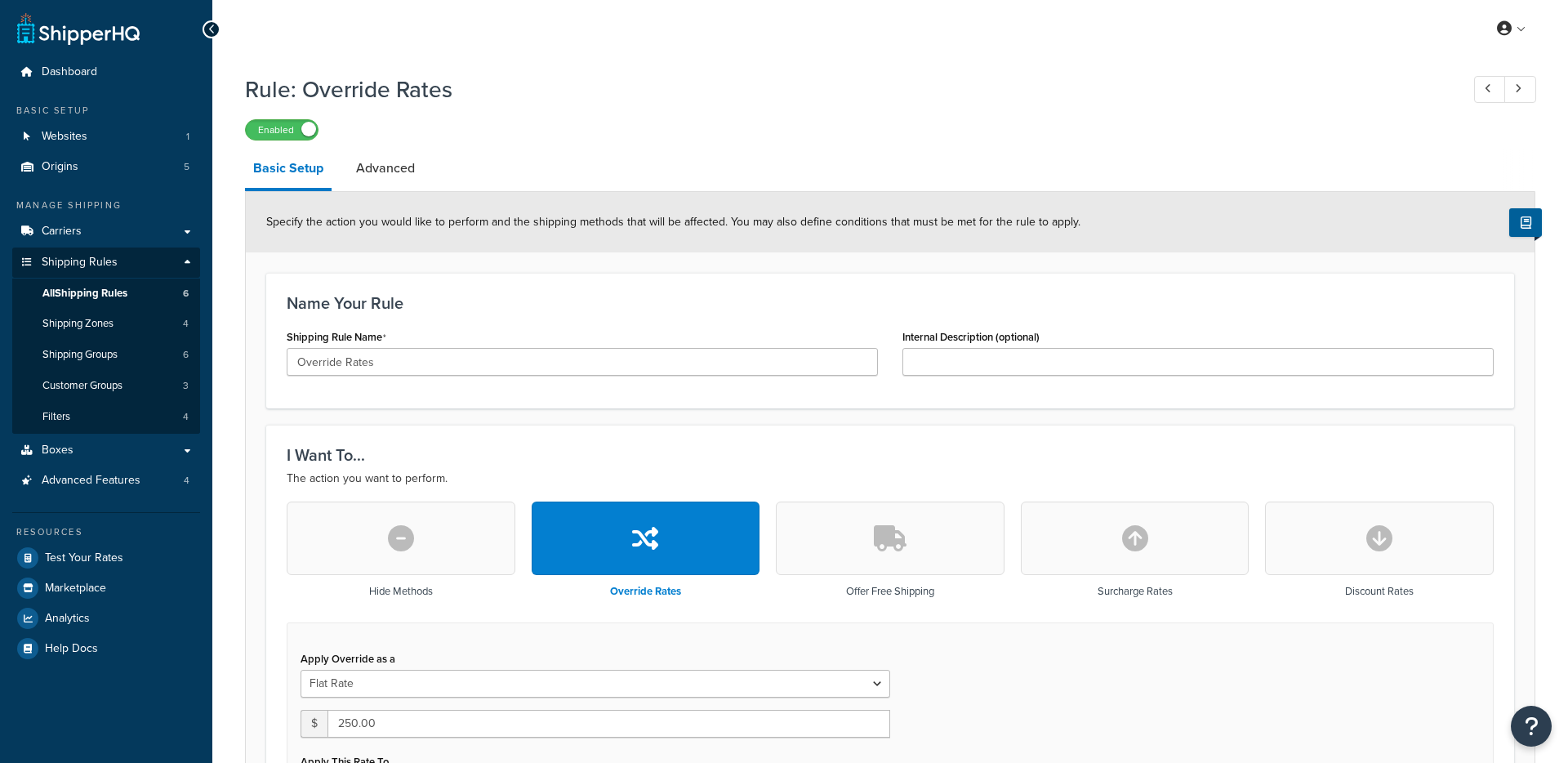
select select "ITEM"
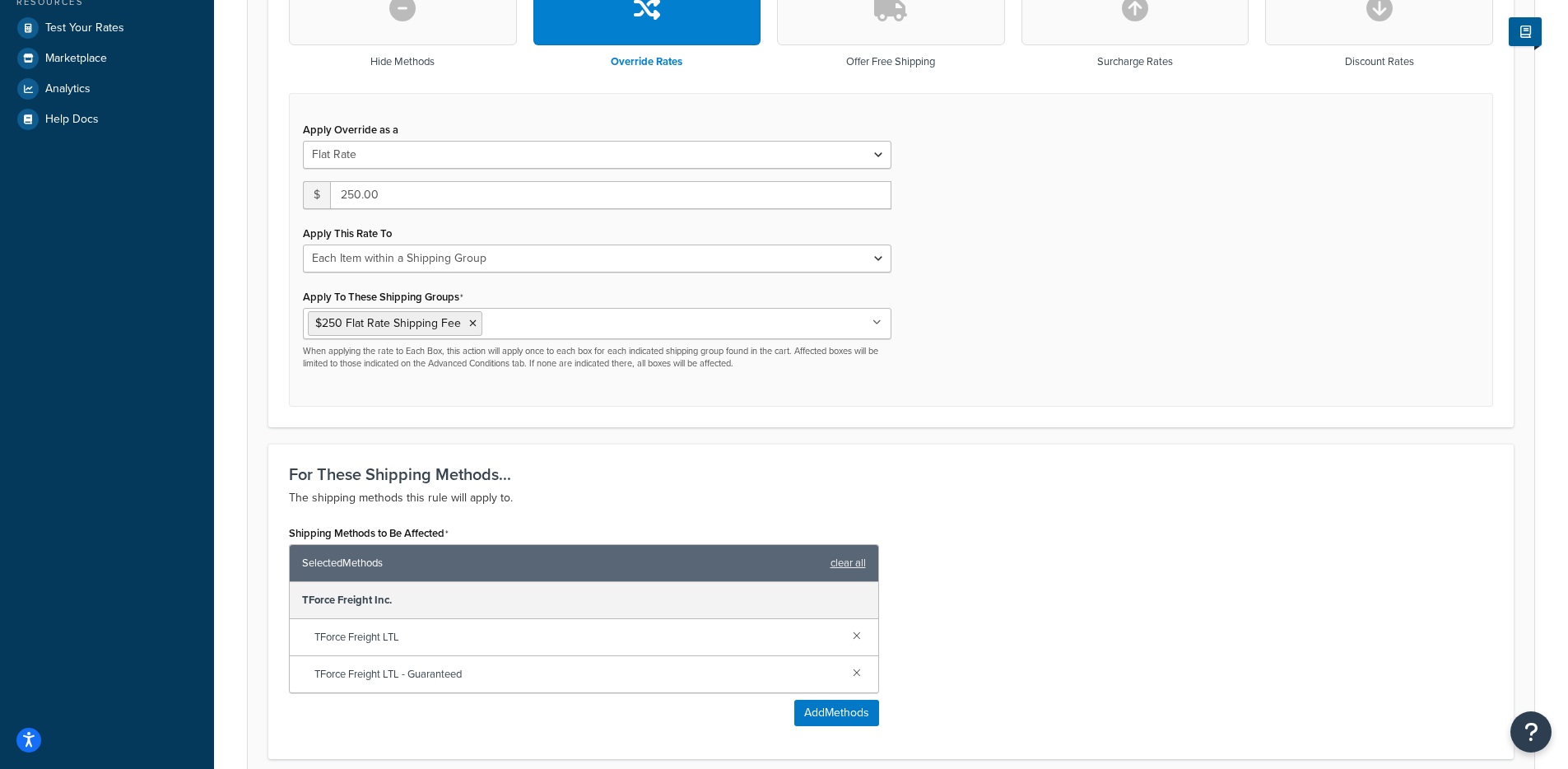
scroll to position [536, 0]
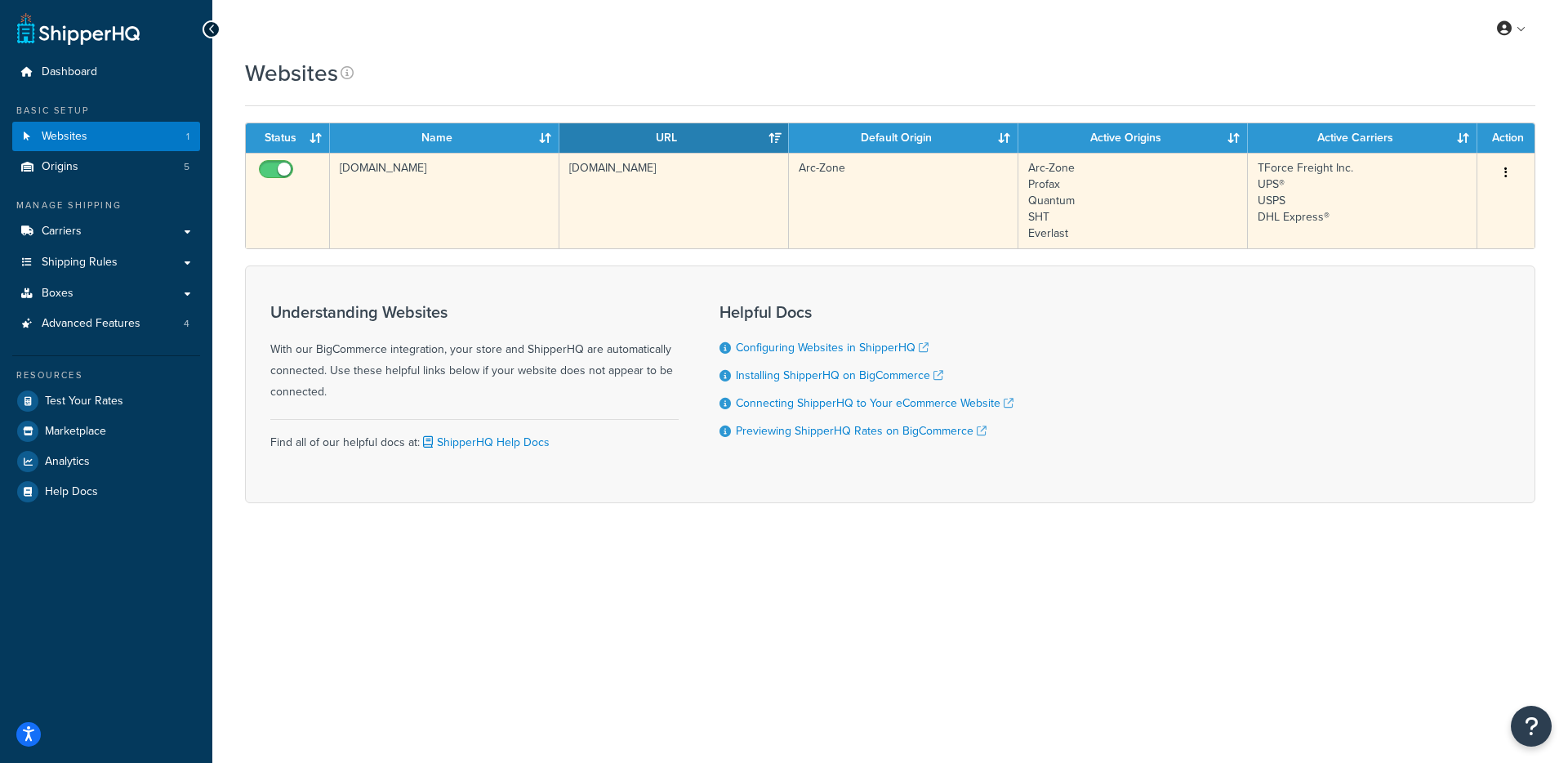
click at [480, 177] on td "[DOMAIN_NAME]" at bounding box center [444, 200] width 229 height 95
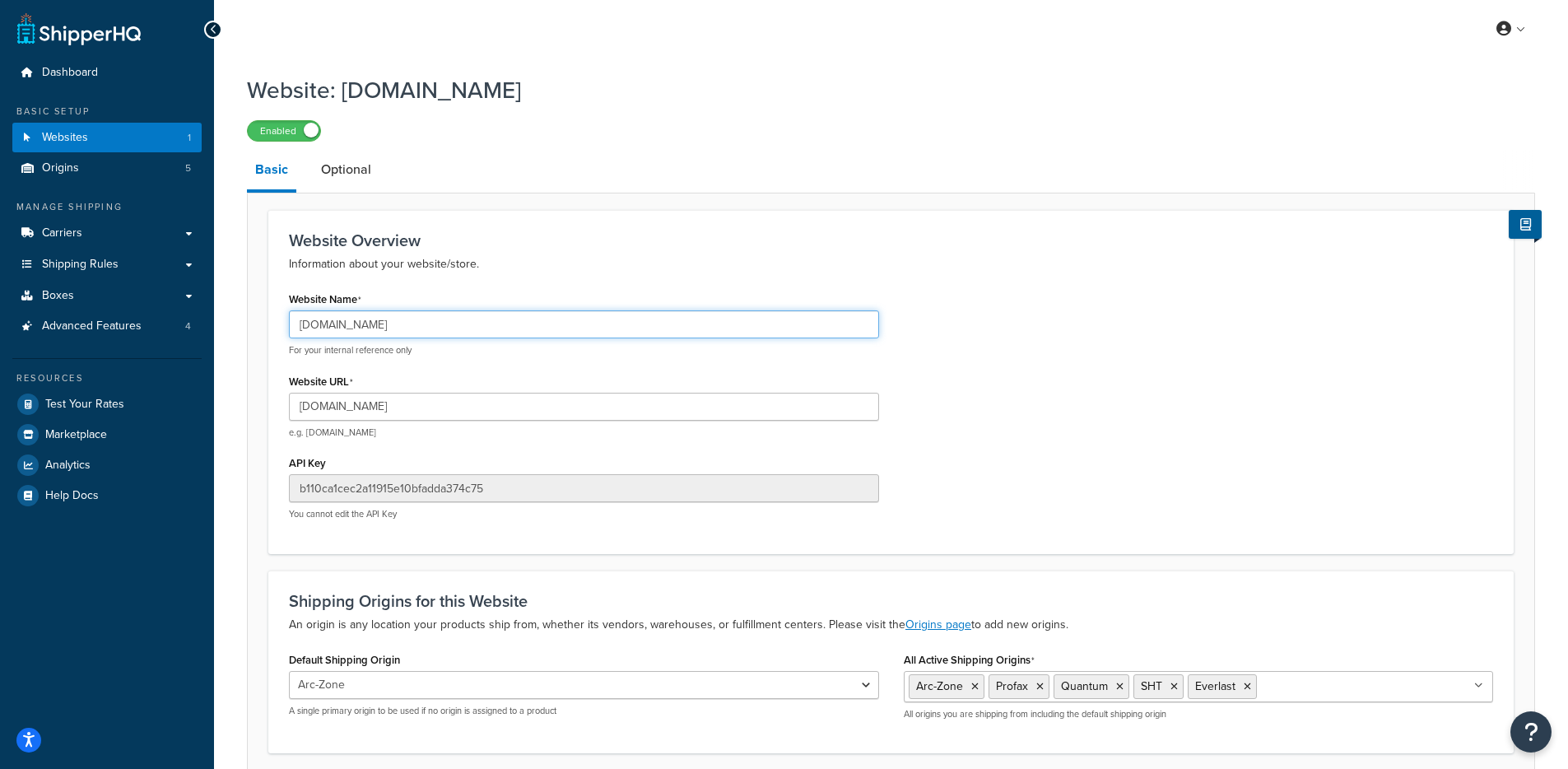
click at [407, 329] on input "arc-zone.com" at bounding box center [584, 324] width 590 height 28
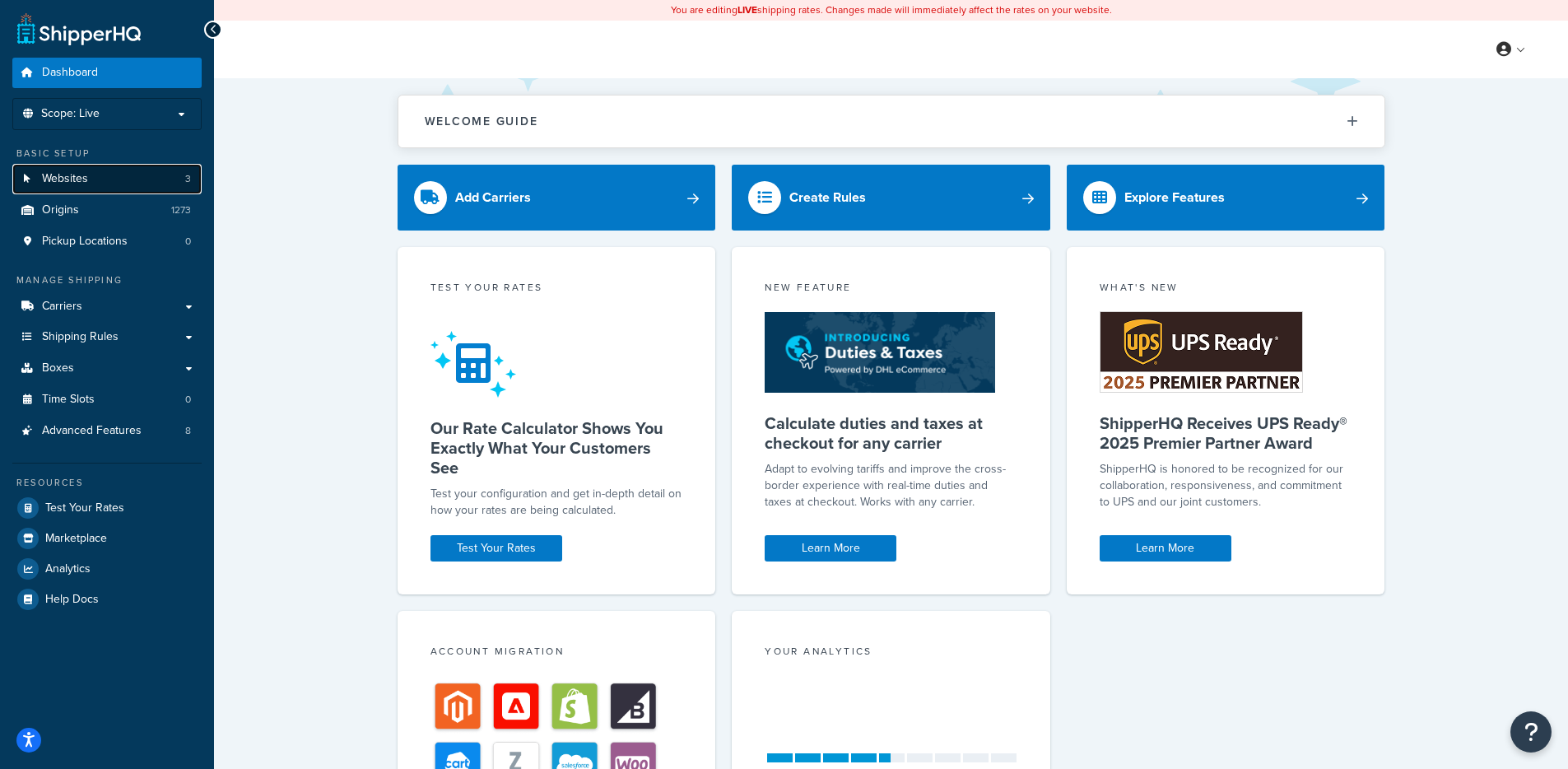
click at [126, 180] on link "Websites 3" at bounding box center [106, 178] width 190 height 30
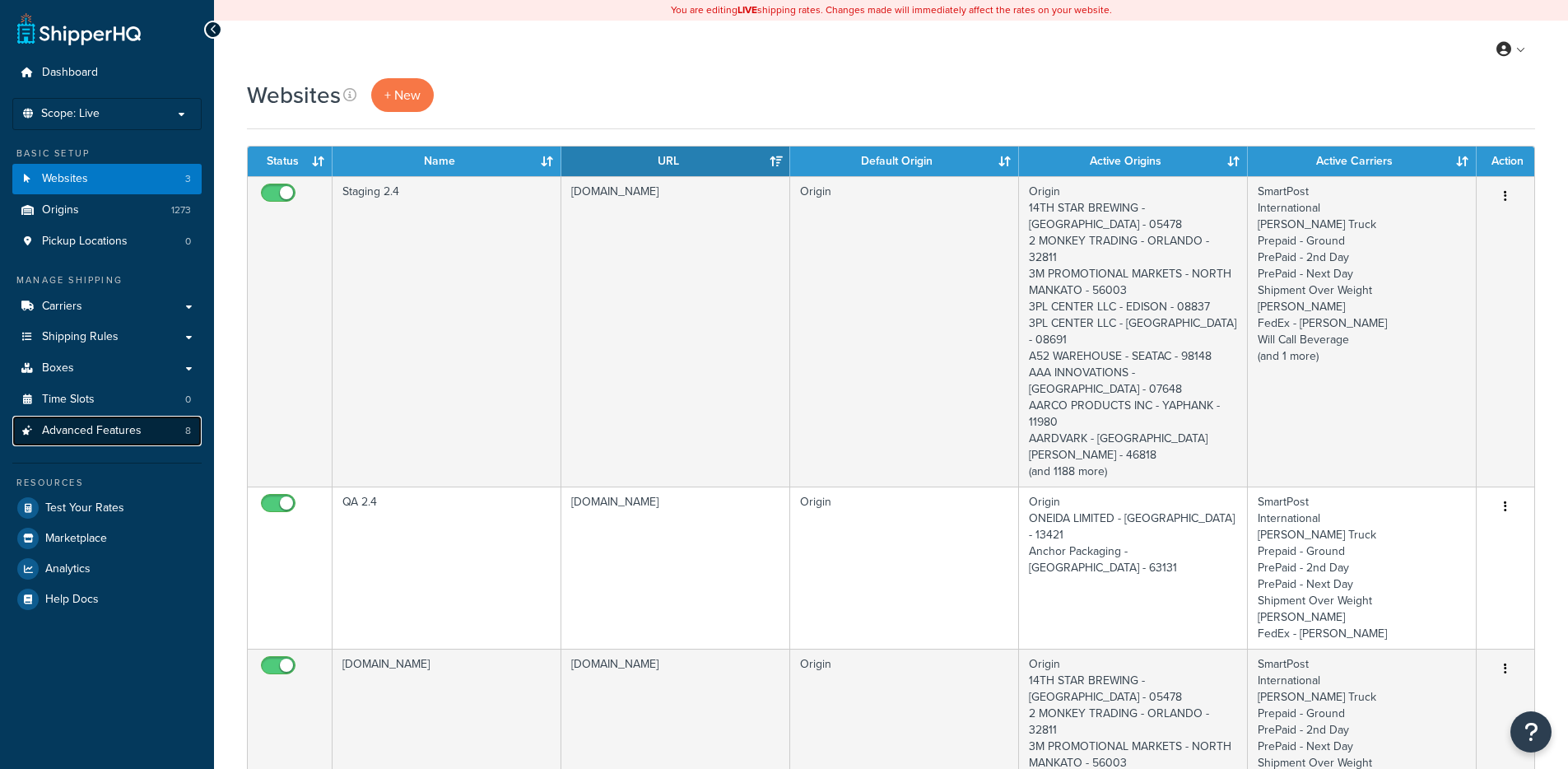
click at [108, 436] on span "Advanced Features" at bounding box center [91, 431] width 100 height 14
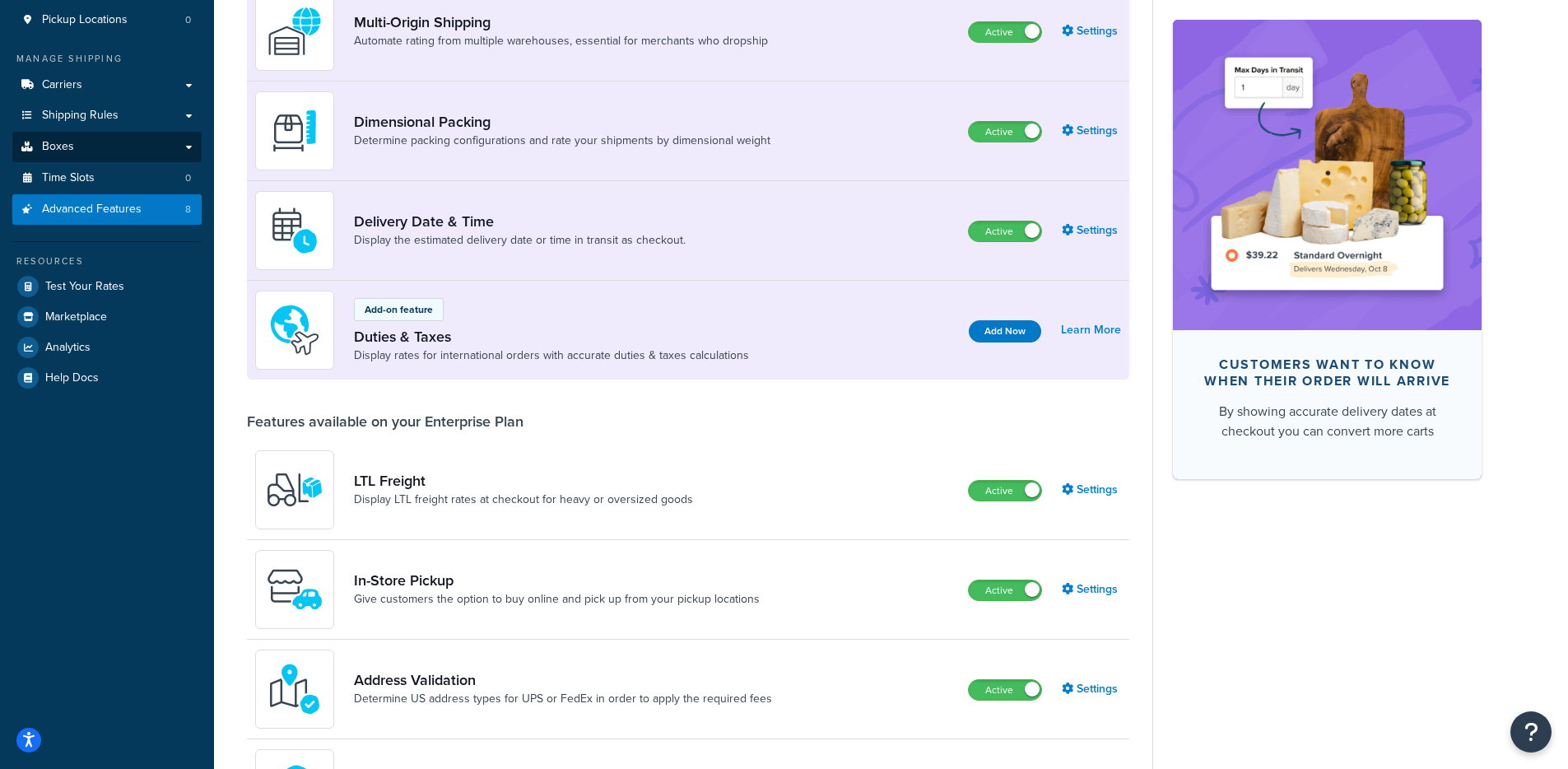
scroll to position [184, 0]
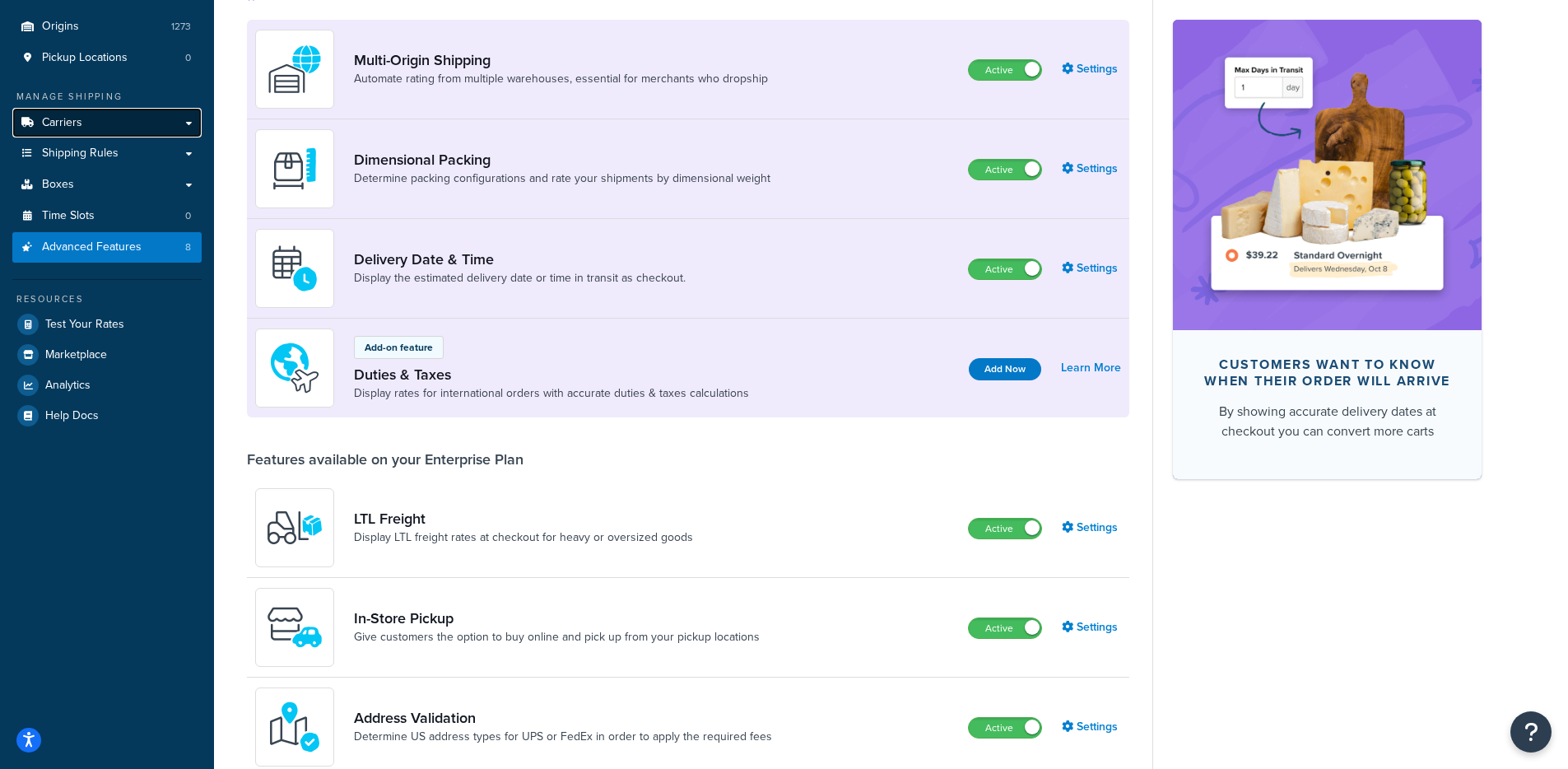
click at [92, 119] on link "Carriers" at bounding box center [106, 123] width 190 height 30
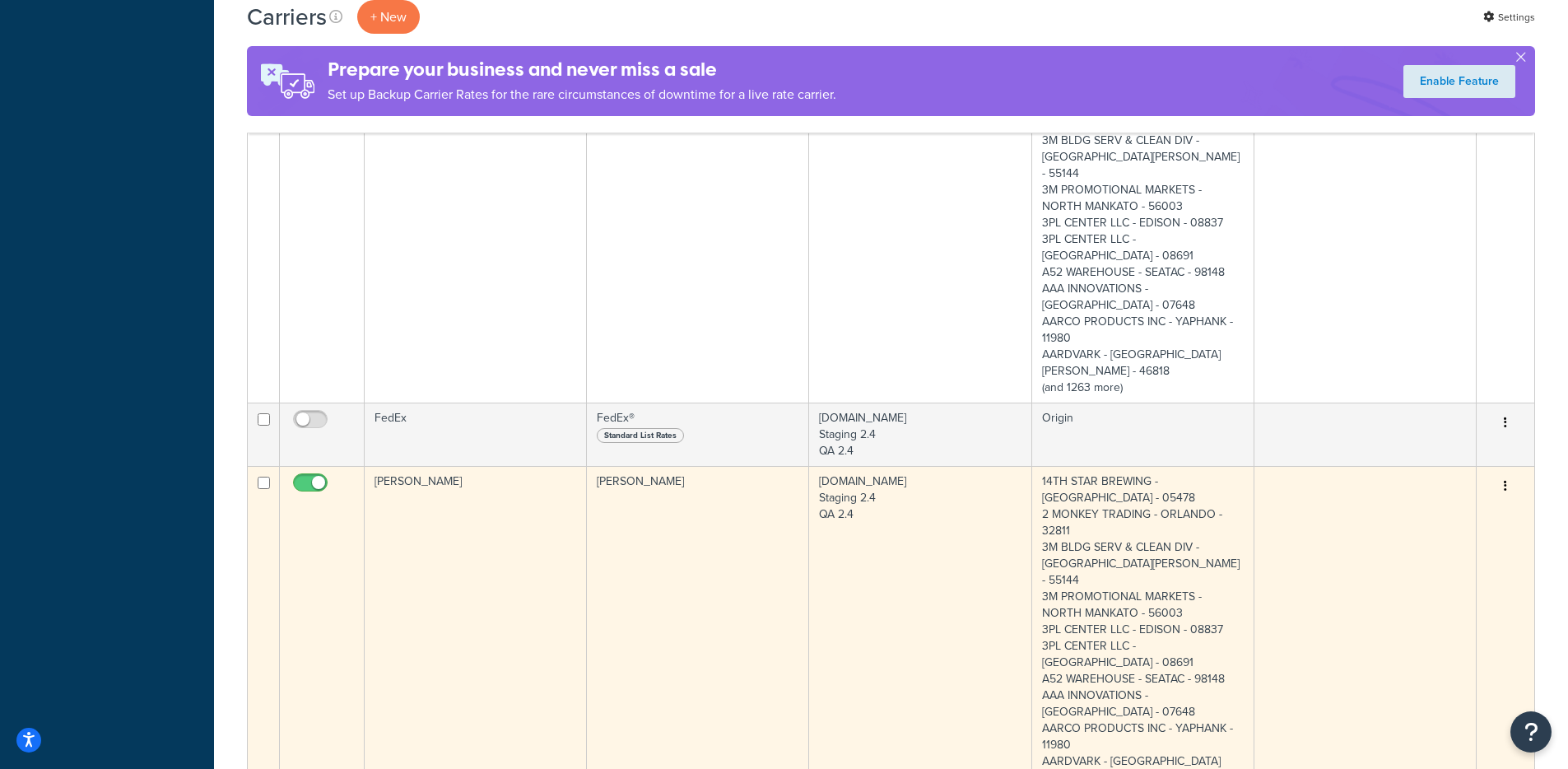
scroll to position [2265, 0]
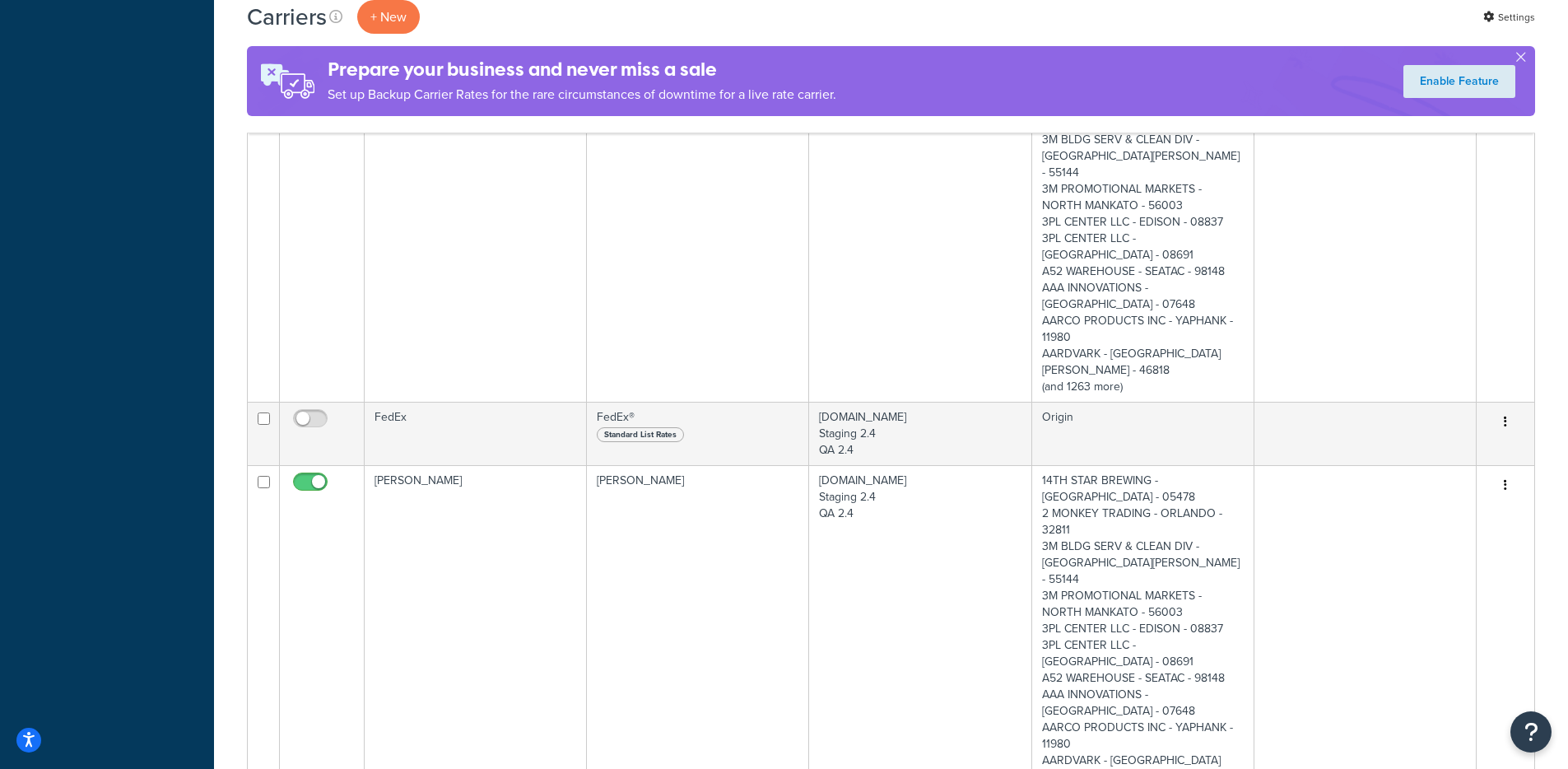
select select "50"
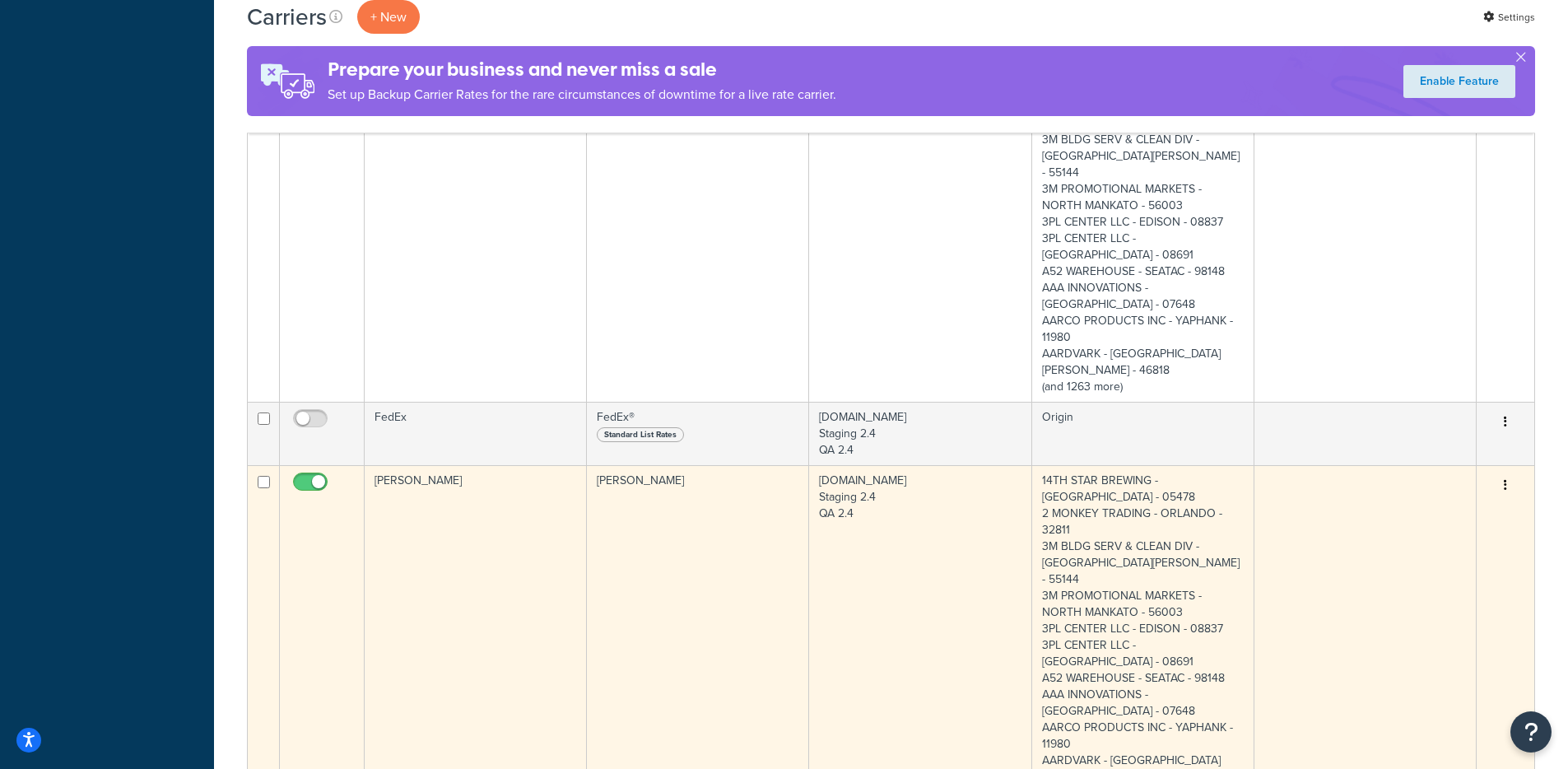
scroll to position [2273, 0]
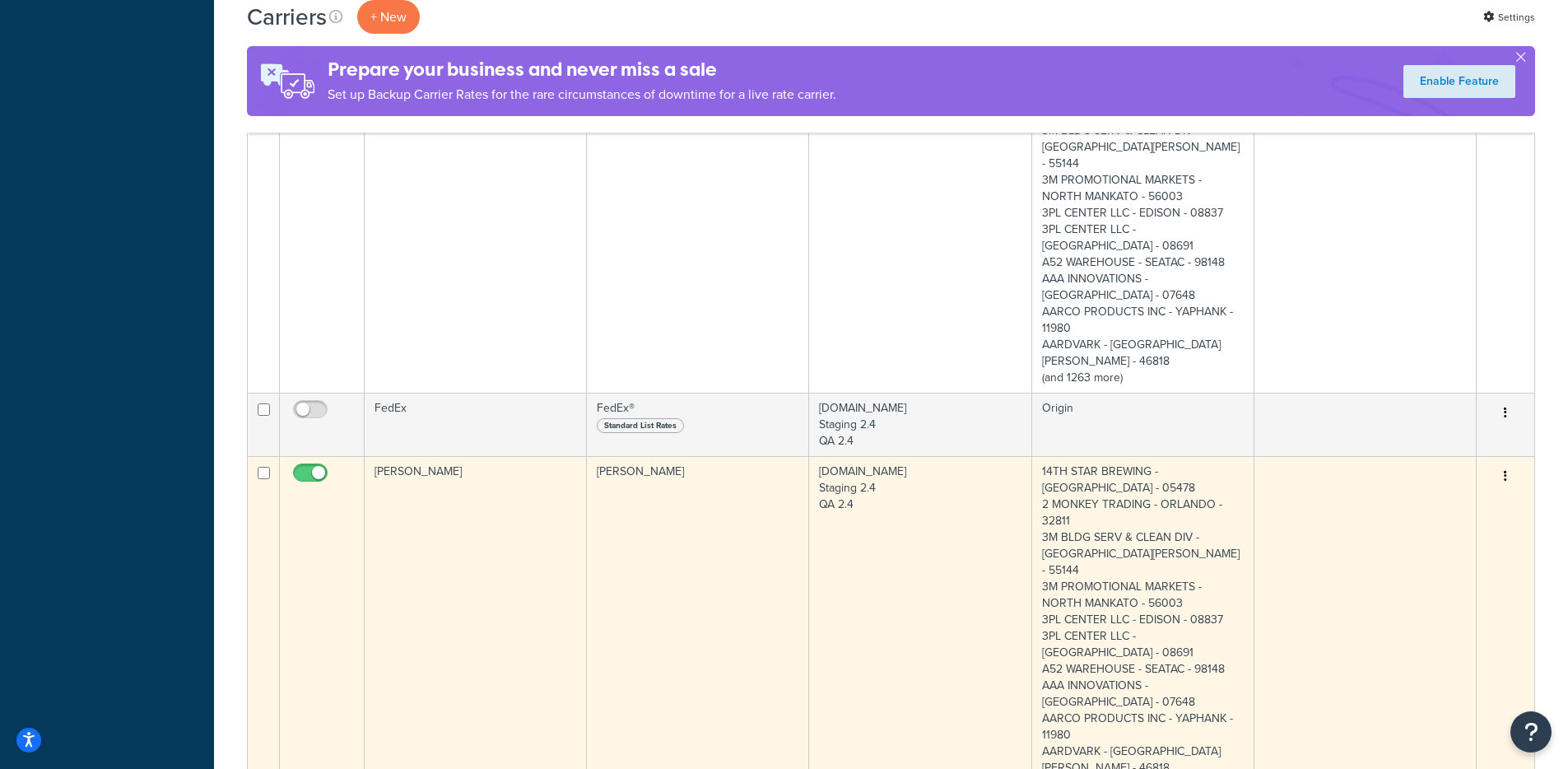
click at [545, 456] on td "[PERSON_NAME]" at bounding box center [475, 628] width 223 height 343
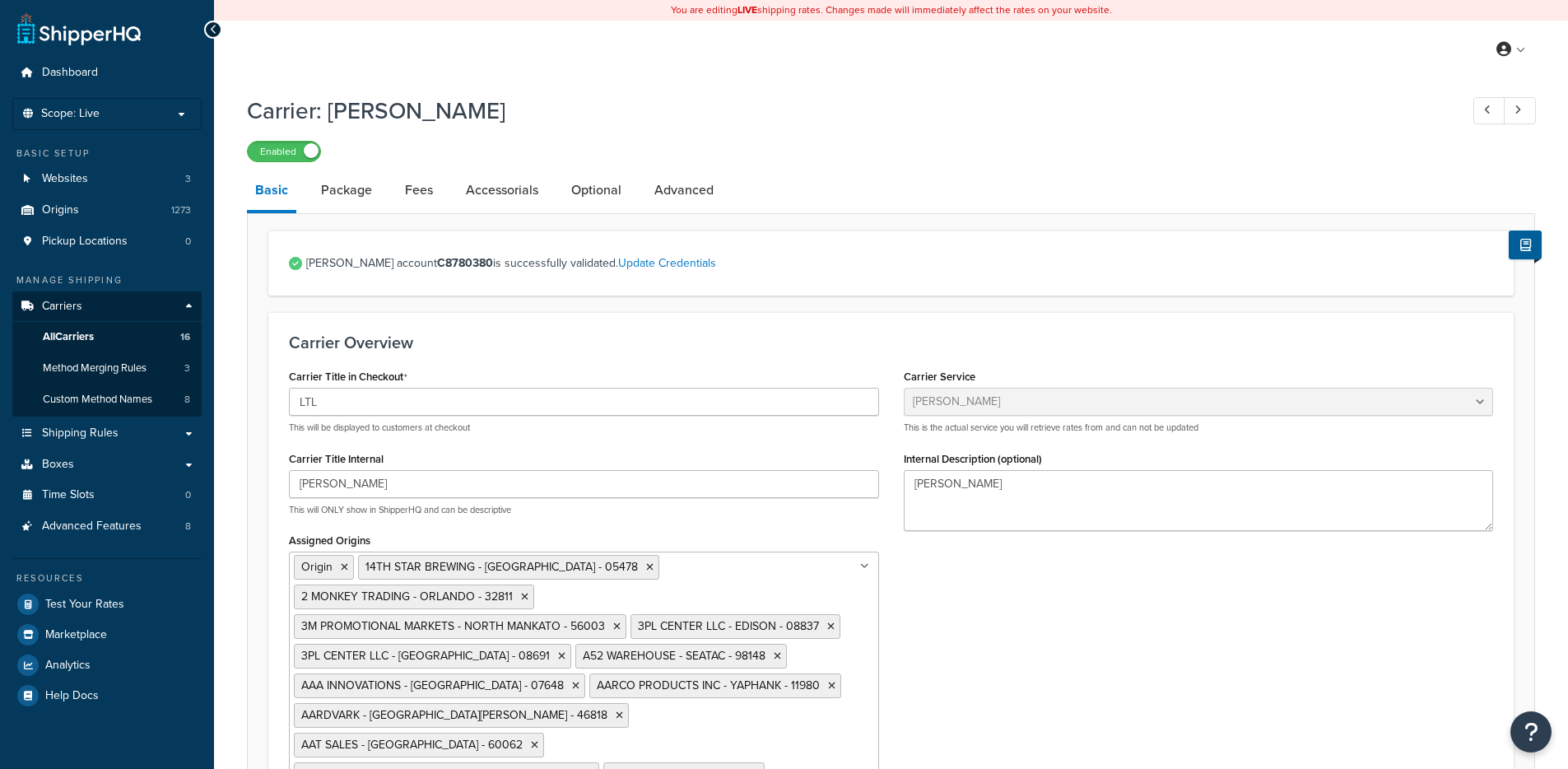
select select "chRobinsonFreight"
click at [603, 190] on link "Optional" at bounding box center [596, 191] width 67 height 40
select select "70"
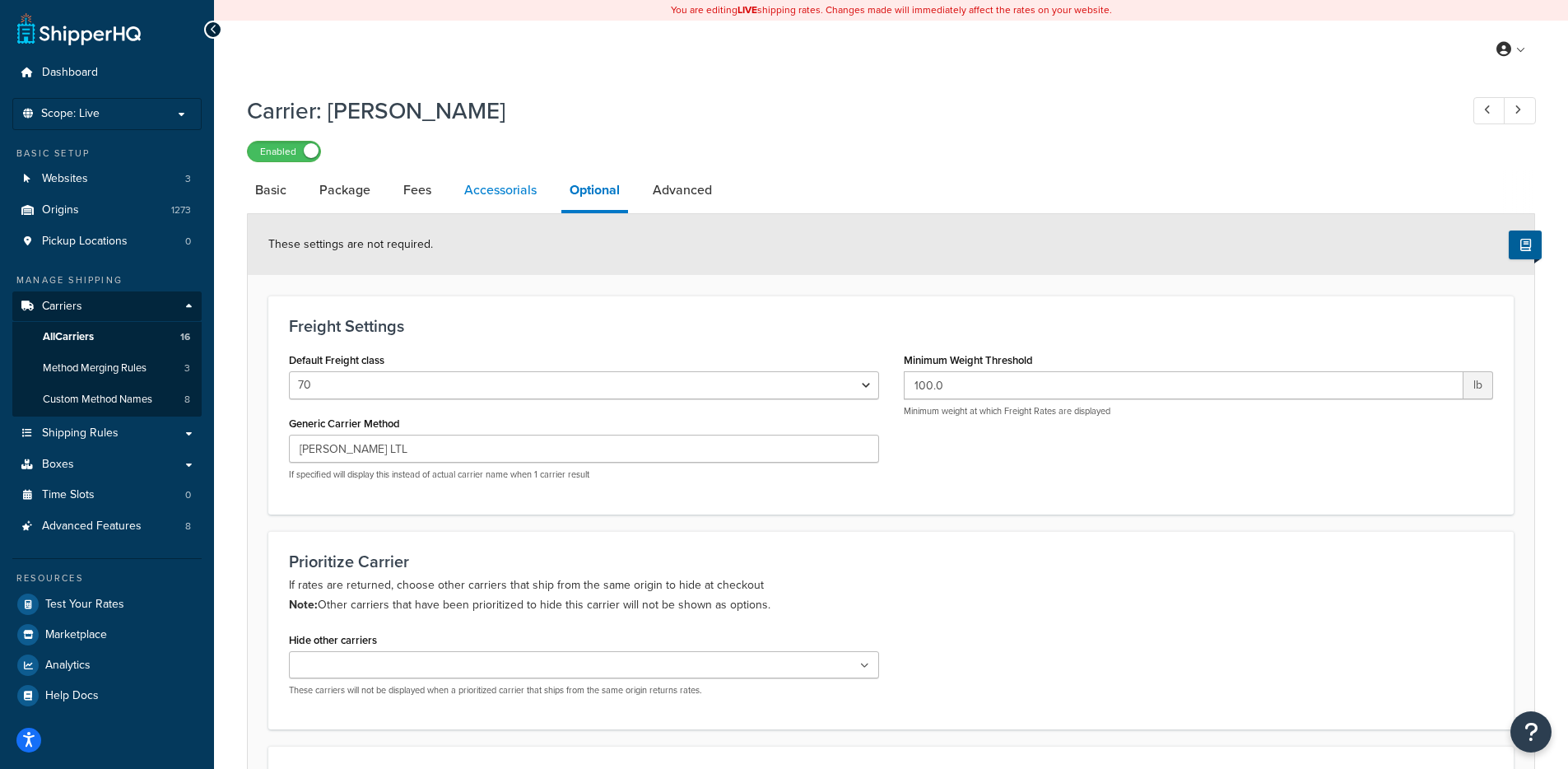
click at [481, 196] on link "Accessorials" at bounding box center [500, 191] width 89 height 40
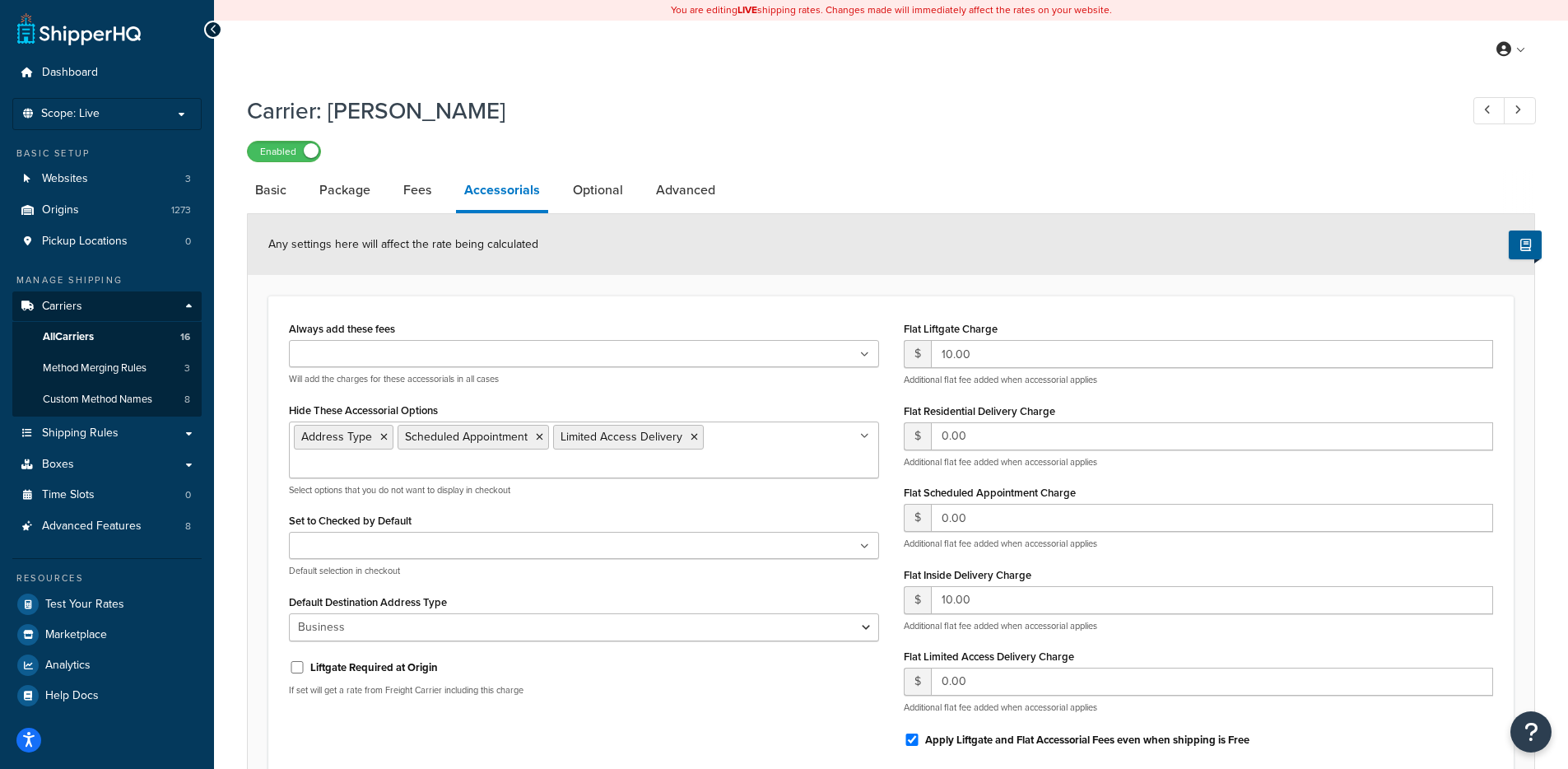
click at [657, 353] on ul at bounding box center [584, 353] width 590 height 27
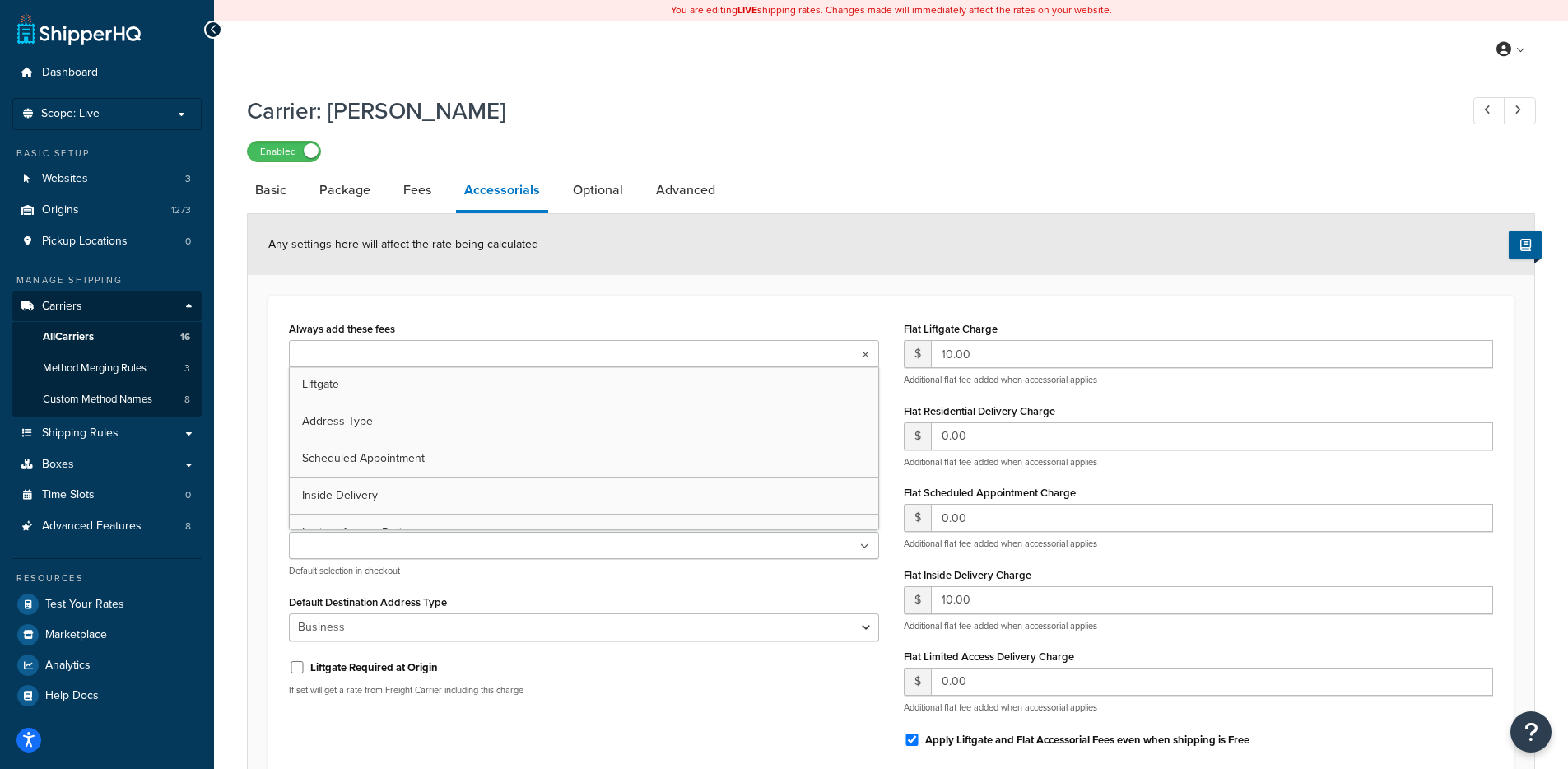
click at [677, 326] on div "Always add these fees Liftgate Address Type Scheduled Appointment Inside Delive…" at bounding box center [584, 351] width 590 height 68
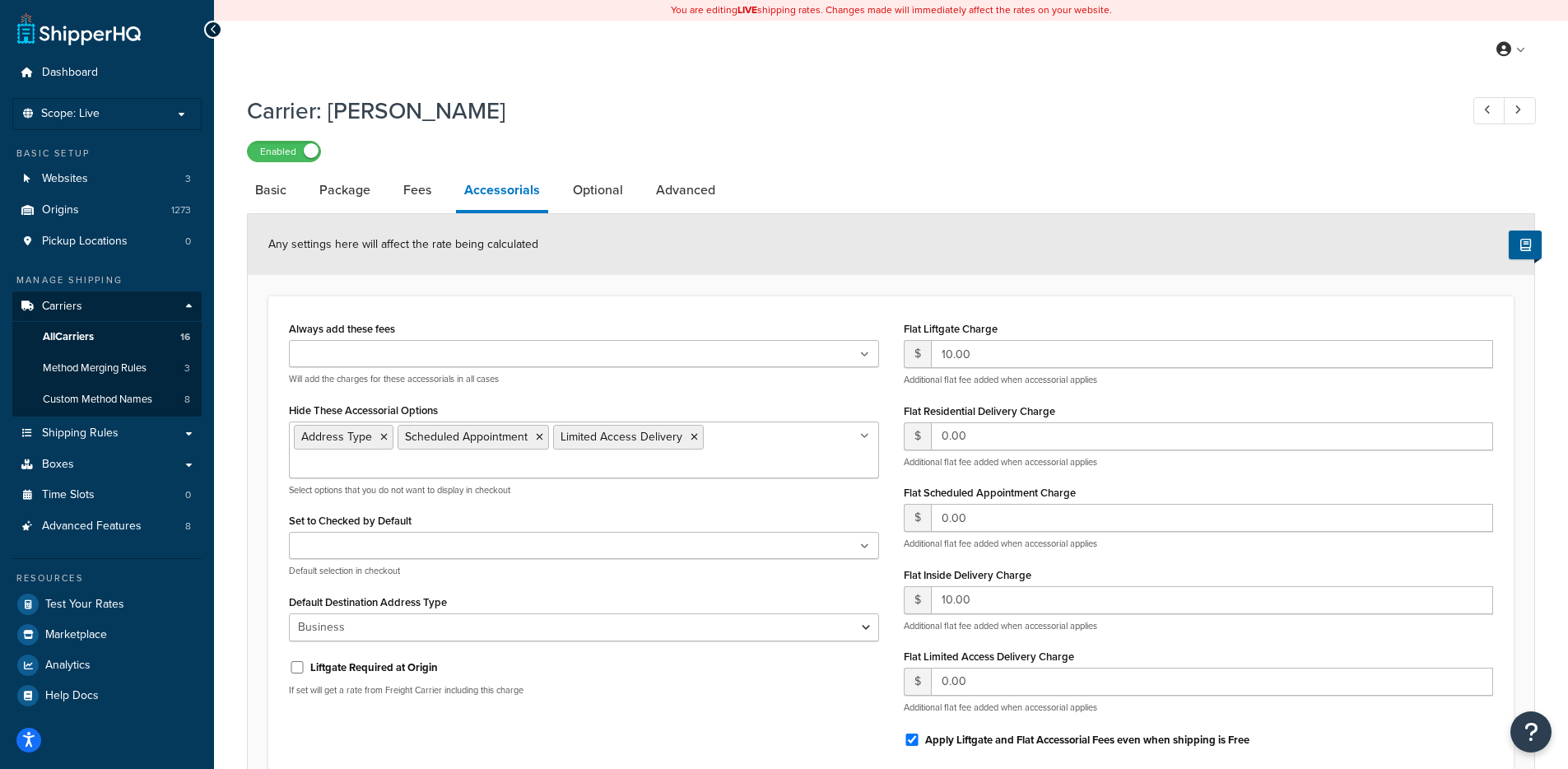
click at [481, 372] on div "Liftgate Address Type Scheduled Appointment Inside Delivery Limited Access Deli…" at bounding box center [584, 363] width 590 height 45
click at [489, 360] on ul at bounding box center [584, 353] width 590 height 27
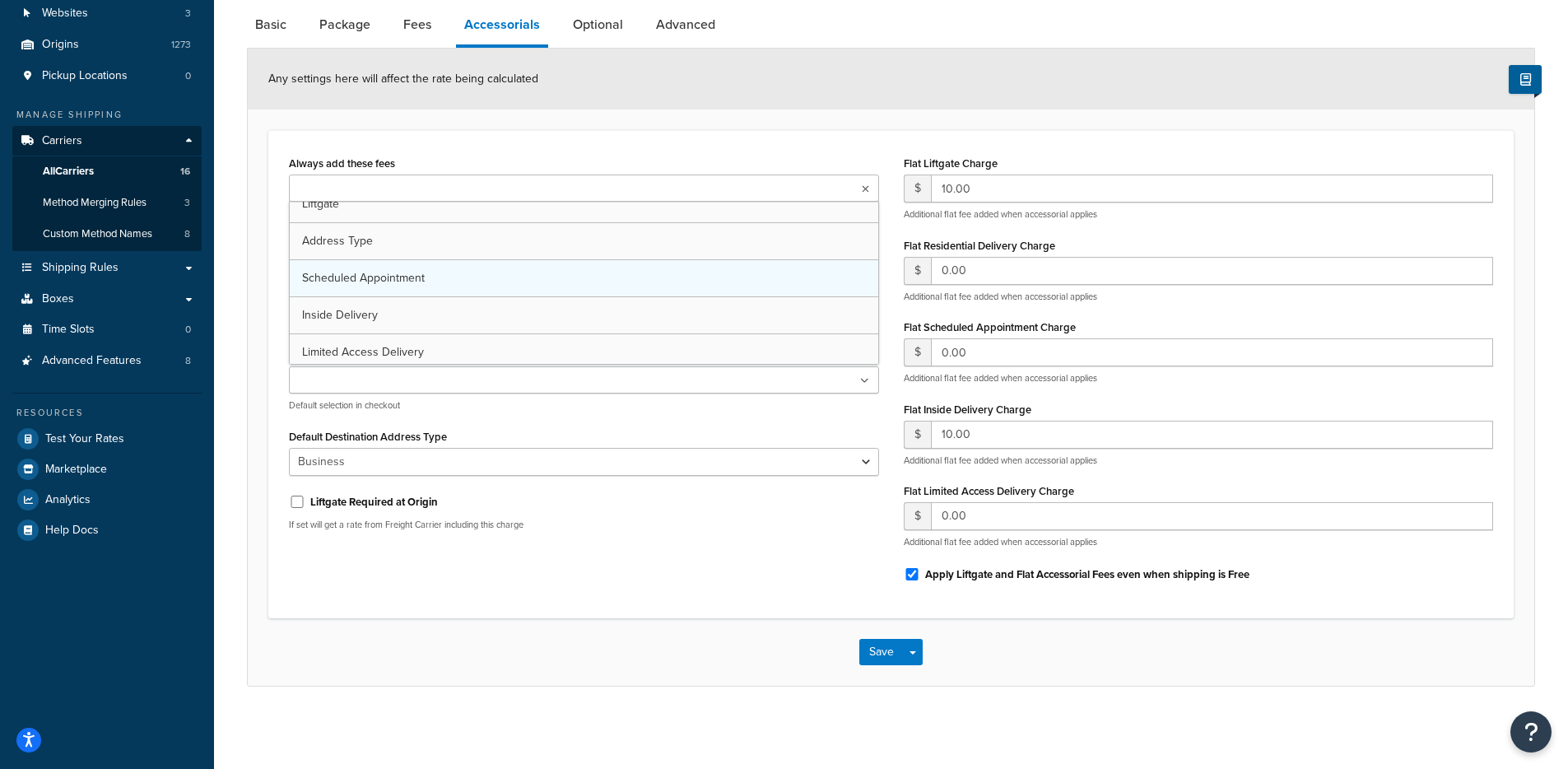
scroll to position [22, 0]
